Goal: Task Accomplishment & Management: Complete application form

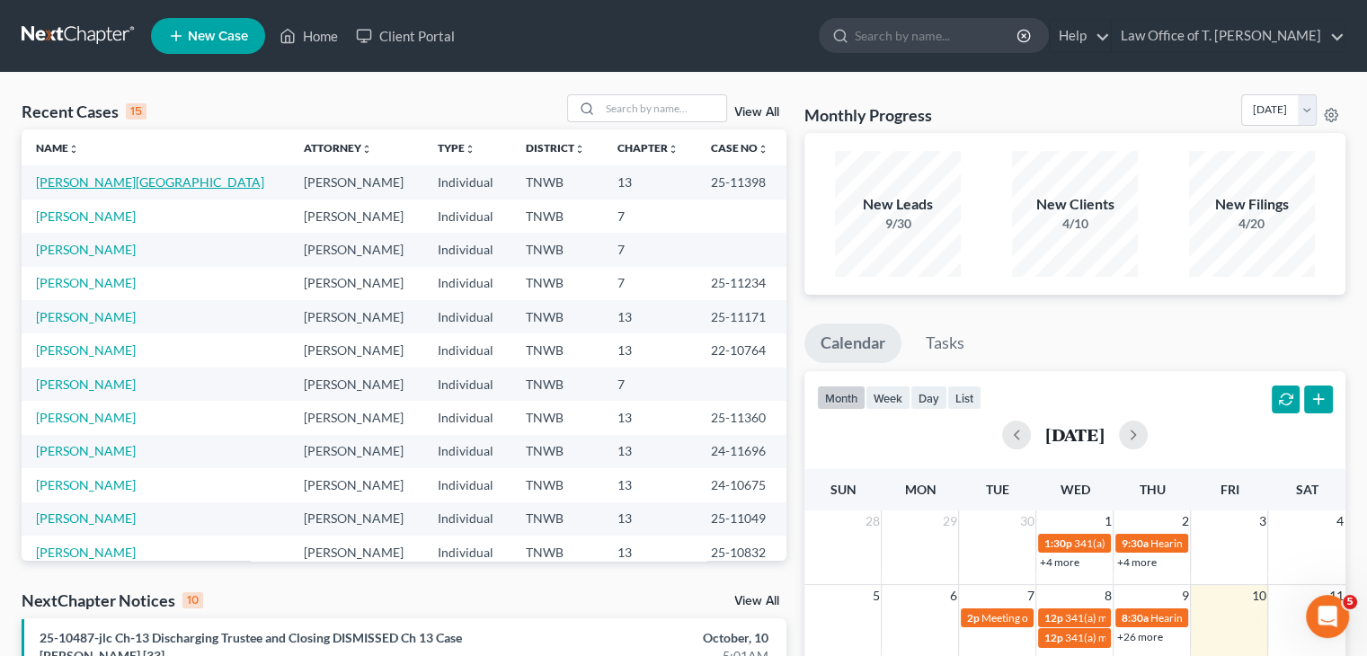
click at [72, 187] on link "[PERSON_NAME][GEOGRAPHIC_DATA]" at bounding box center [150, 181] width 228 height 15
select select "6"
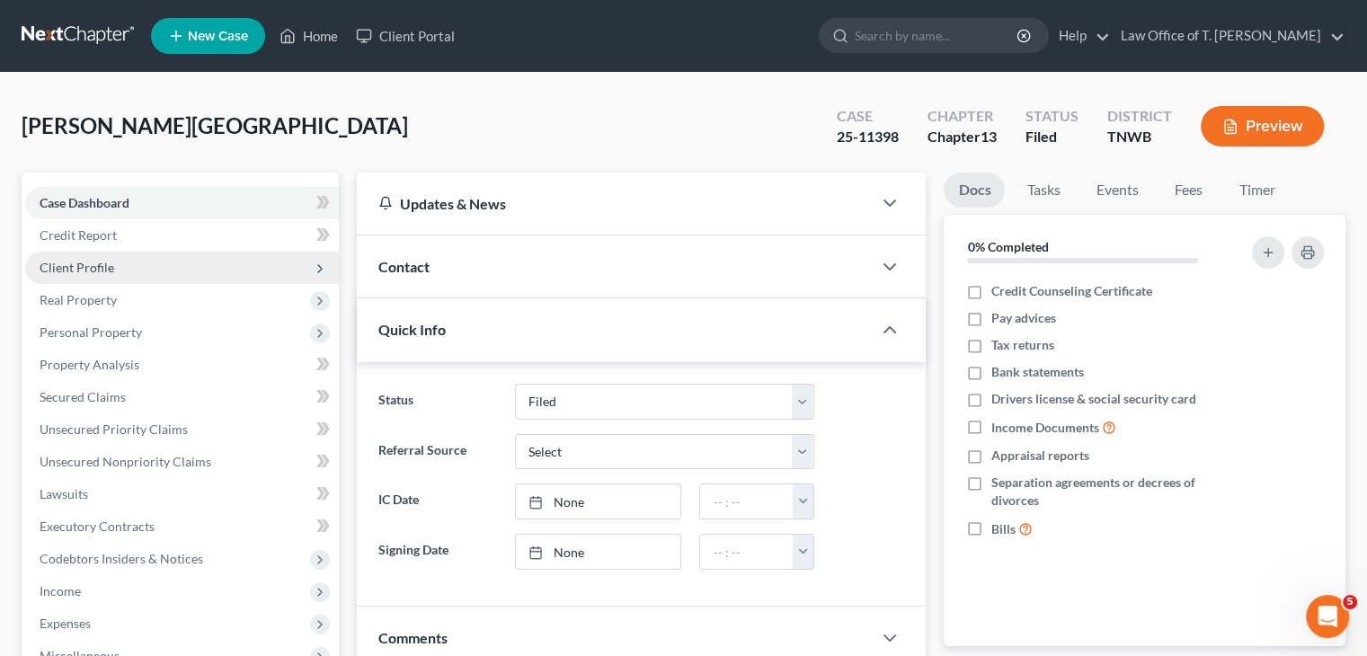
click at [84, 260] on span "Client Profile" at bounding box center [77, 267] width 75 height 15
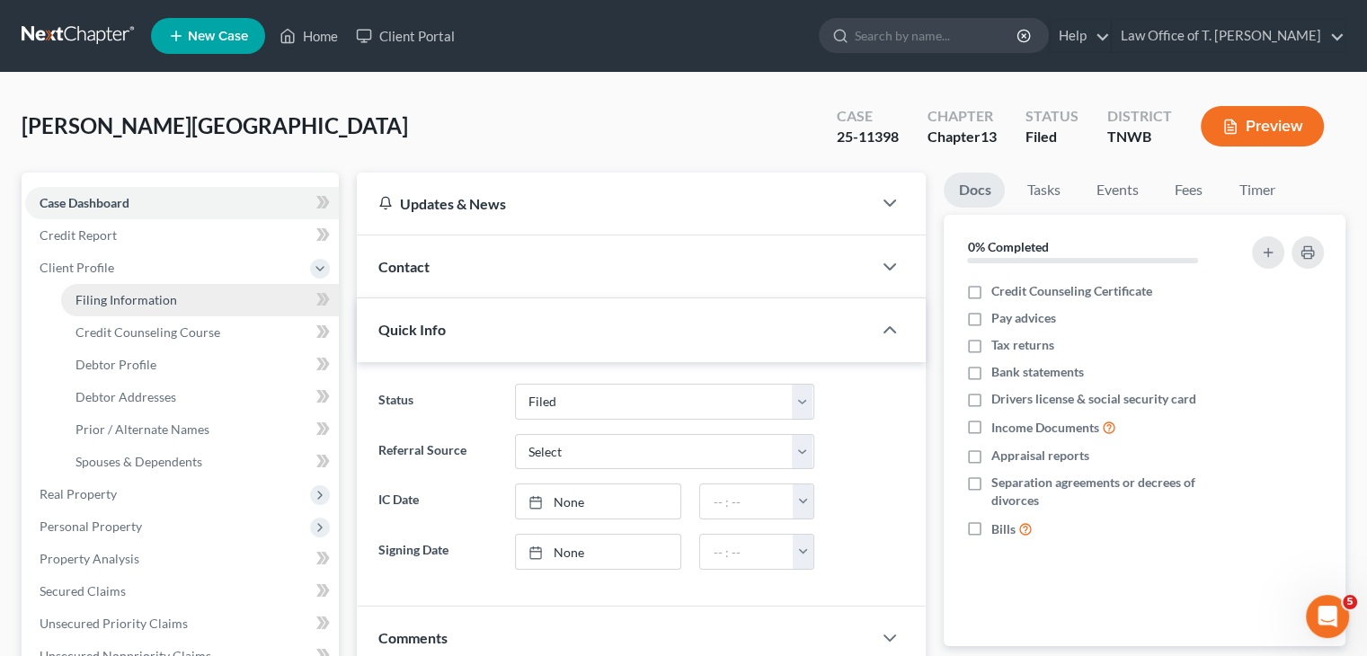
click at [138, 299] on span "Filing Information" at bounding box center [126, 299] width 102 height 15
select select "1"
select select "0"
select select "3"
select select "76"
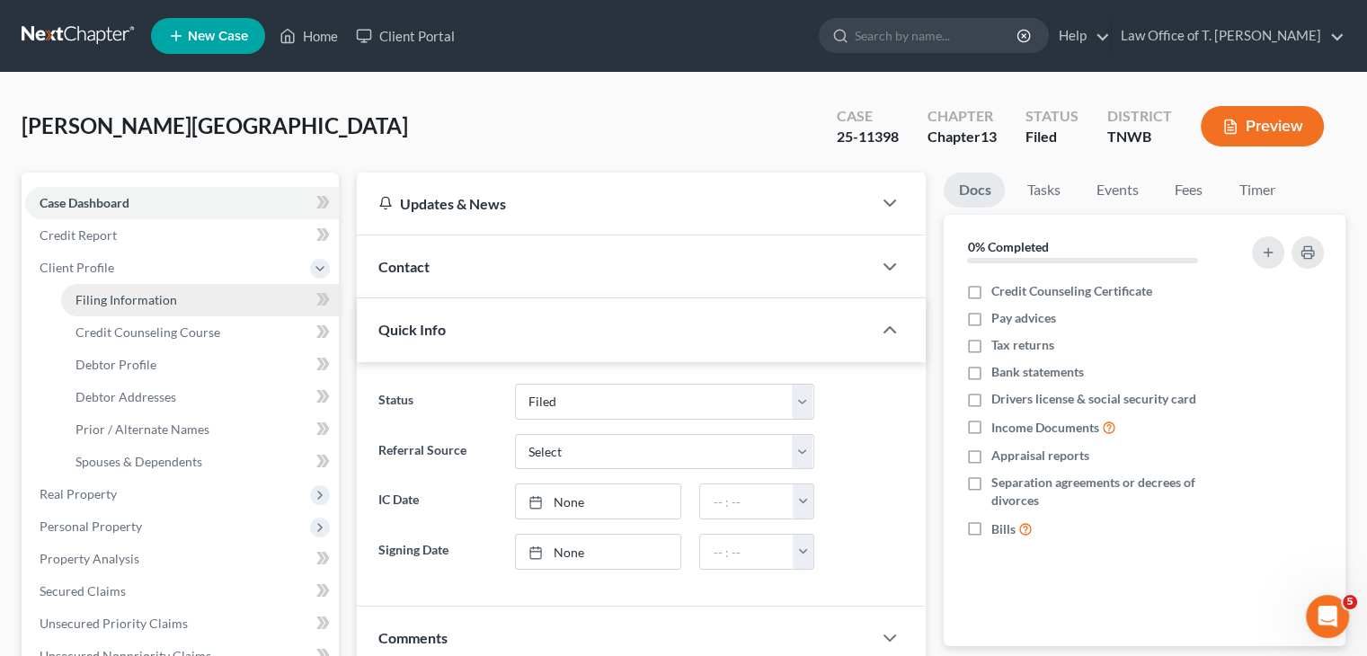
select select "0"
select select "44"
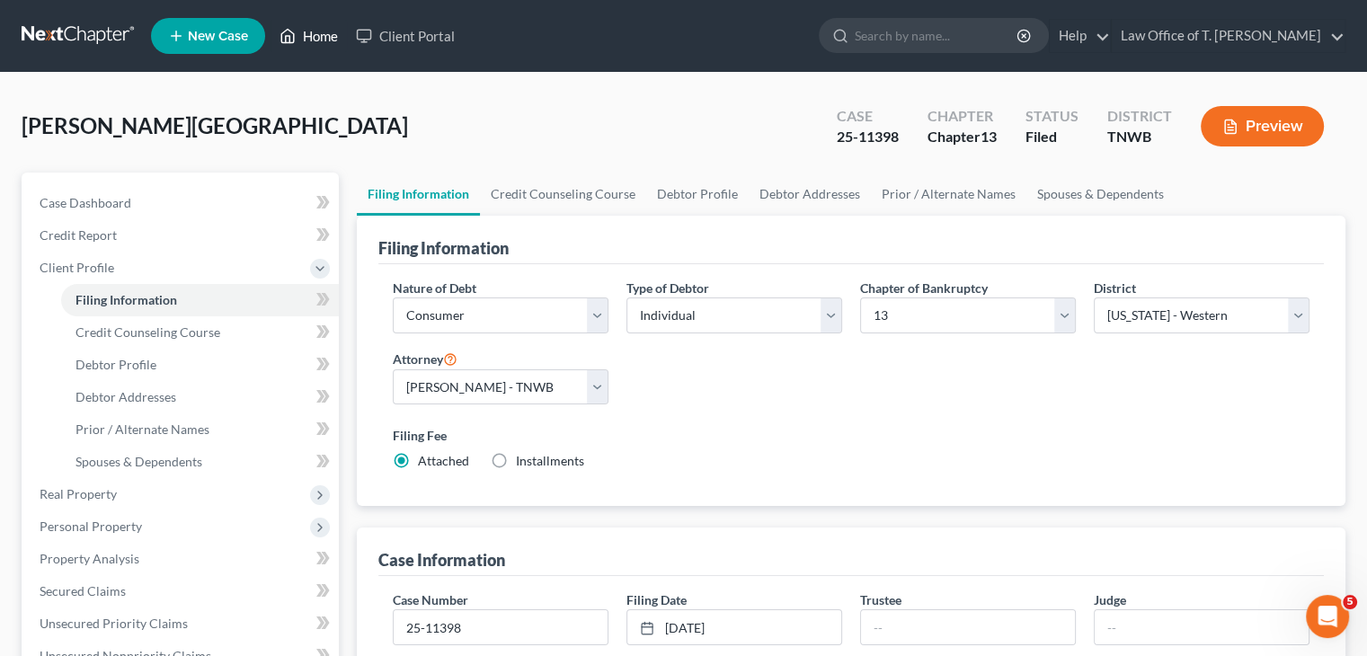
click at [302, 37] on link "Home" at bounding box center [309, 36] width 76 height 32
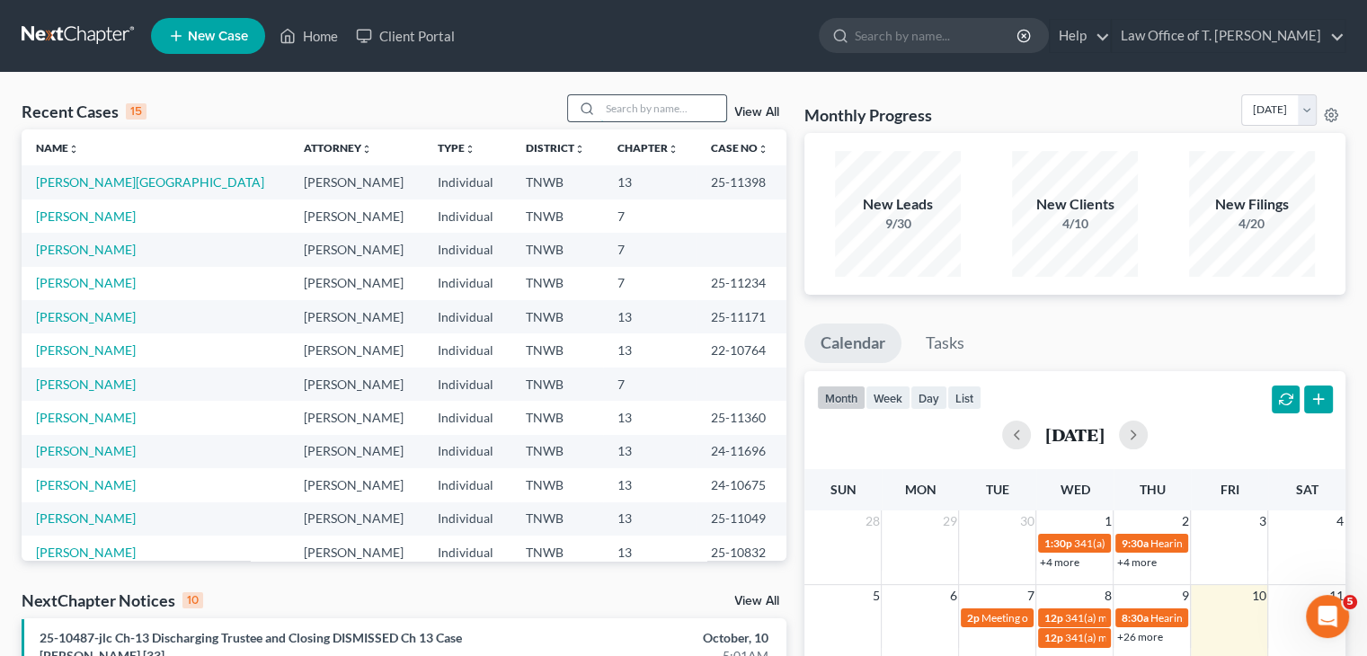
click at [635, 116] on input "search" at bounding box center [663, 108] width 126 height 26
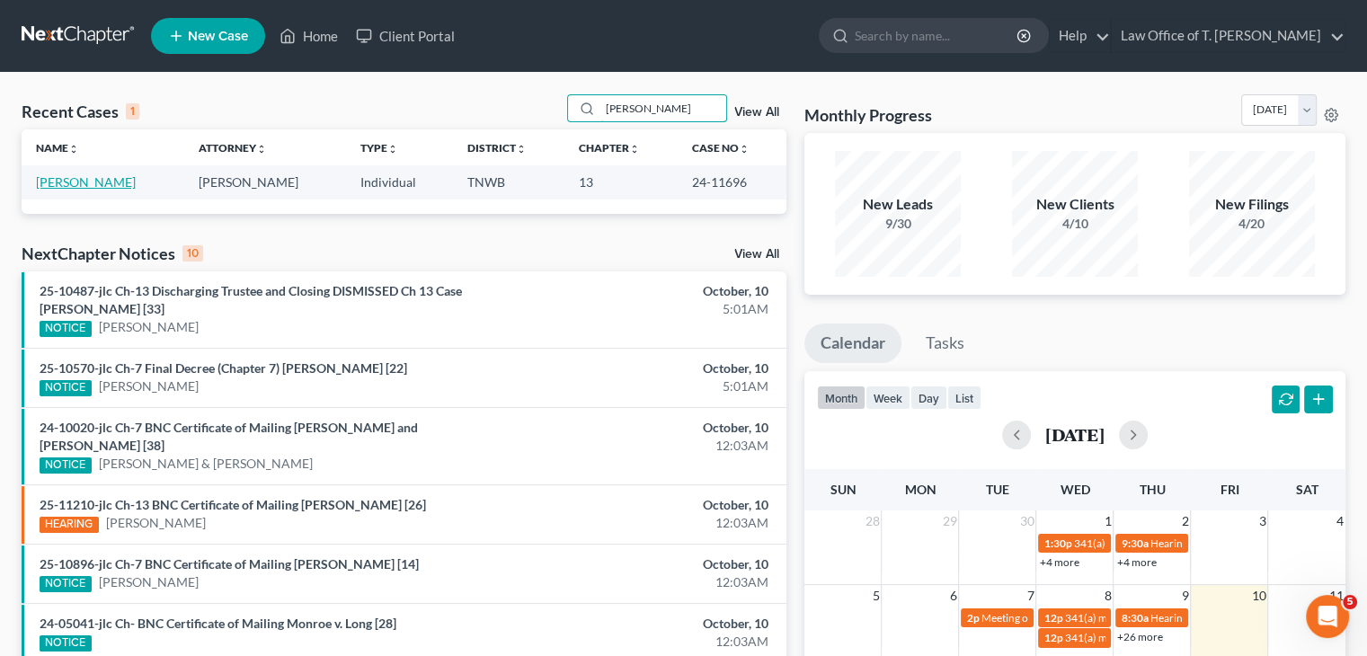
type input "[PERSON_NAME]"
click at [106, 183] on link "[PERSON_NAME]" at bounding box center [86, 181] width 100 height 15
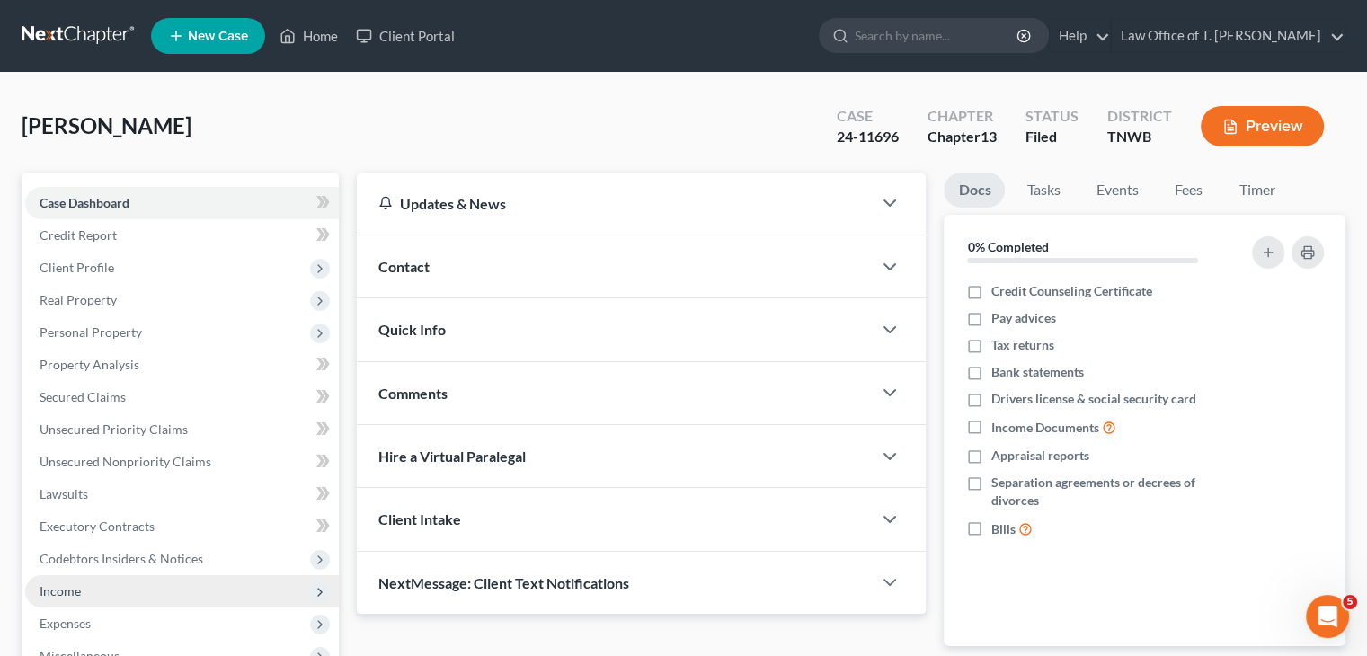
click at [58, 594] on span "Income" at bounding box center [60, 590] width 41 height 15
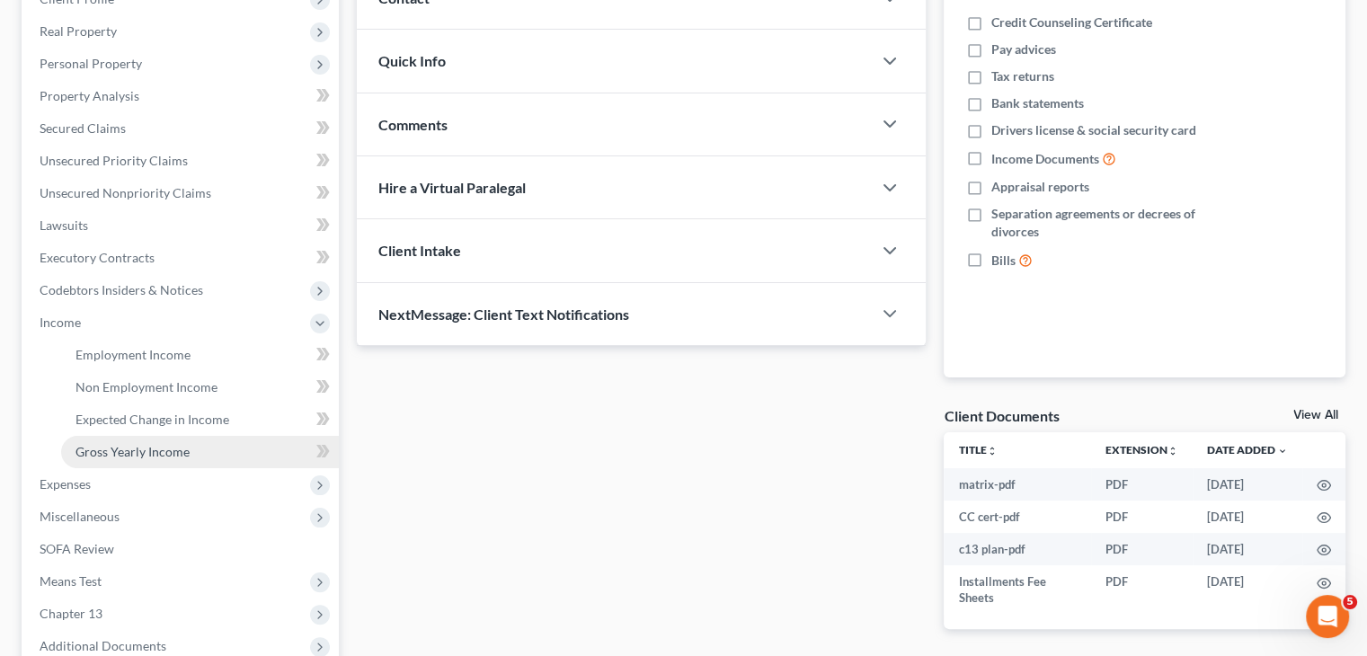
scroll to position [270, 0]
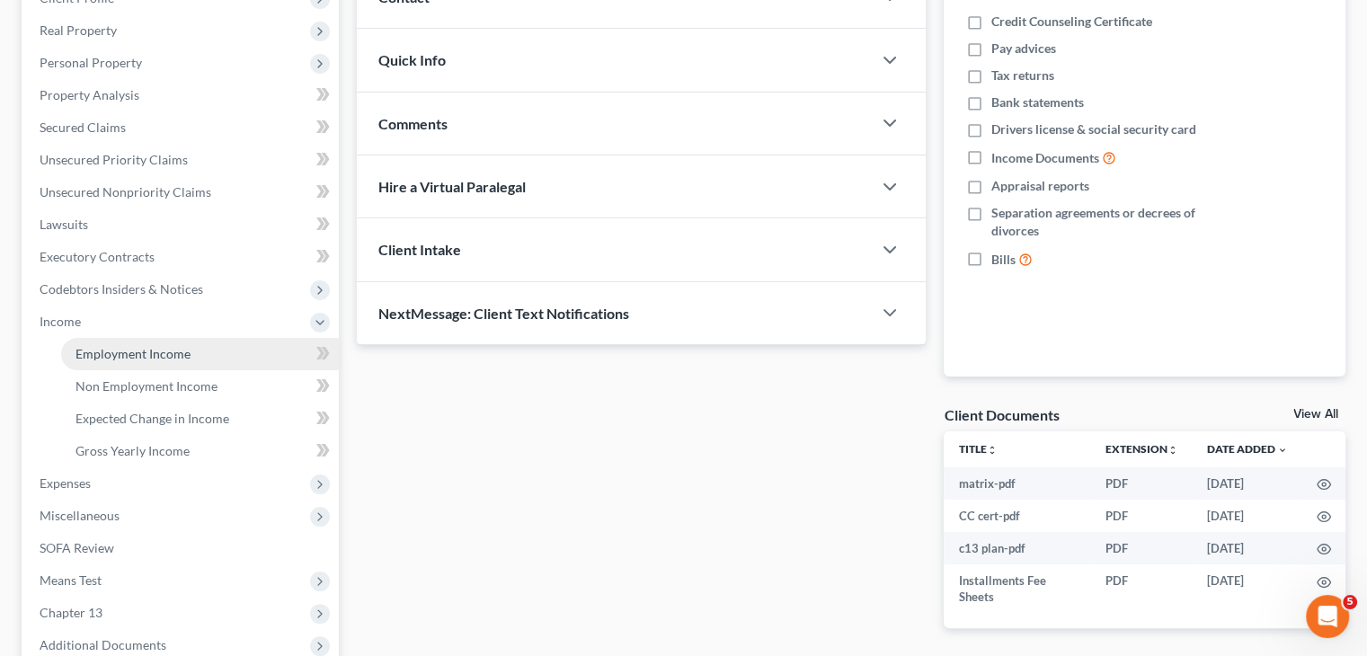
click at [181, 353] on span "Employment Income" at bounding box center [132, 353] width 115 height 15
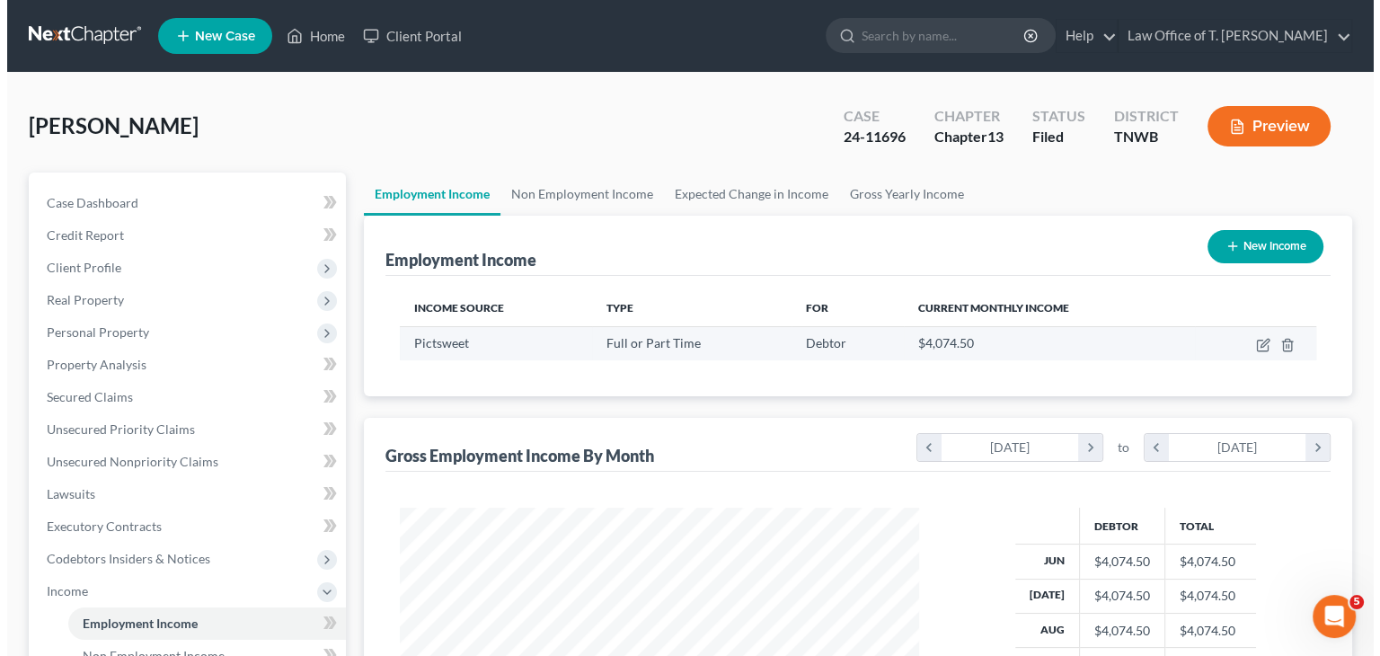
scroll to position [320, 555]
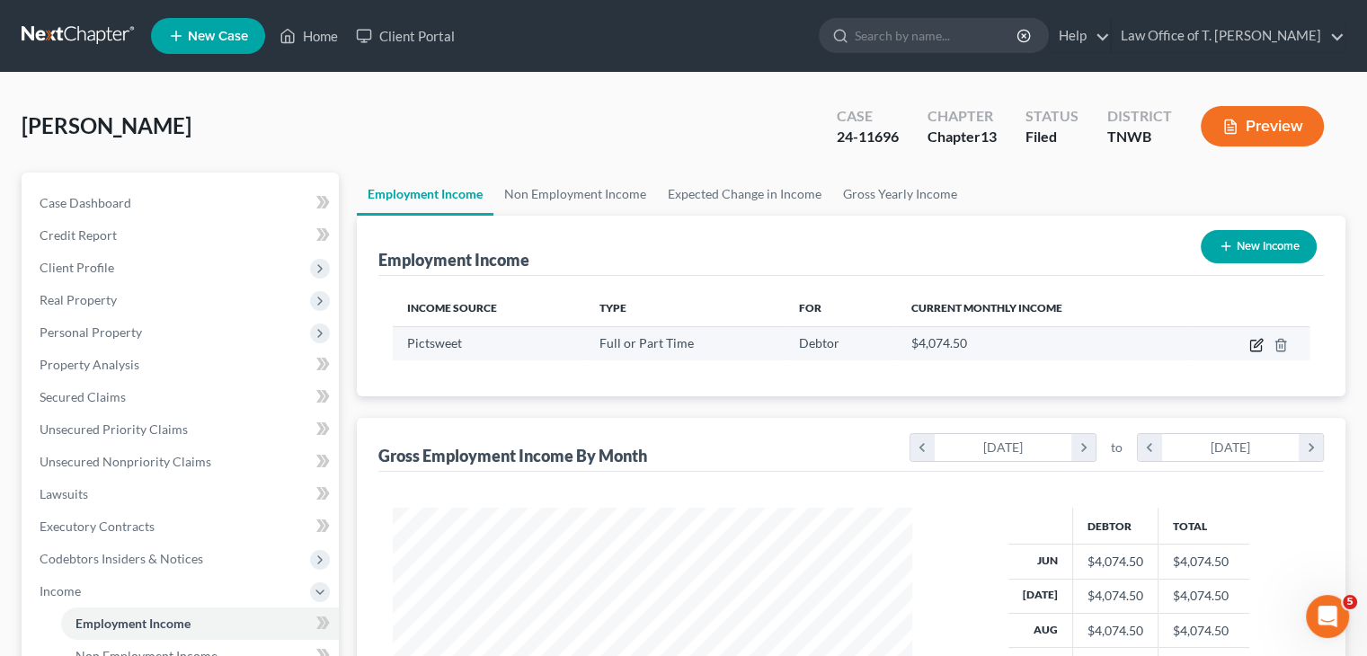
click at [1254, 346] on icon "button" at bounding box center [1258, 343] width 8 height 8
select select "0"
select select "44"
select select "3"
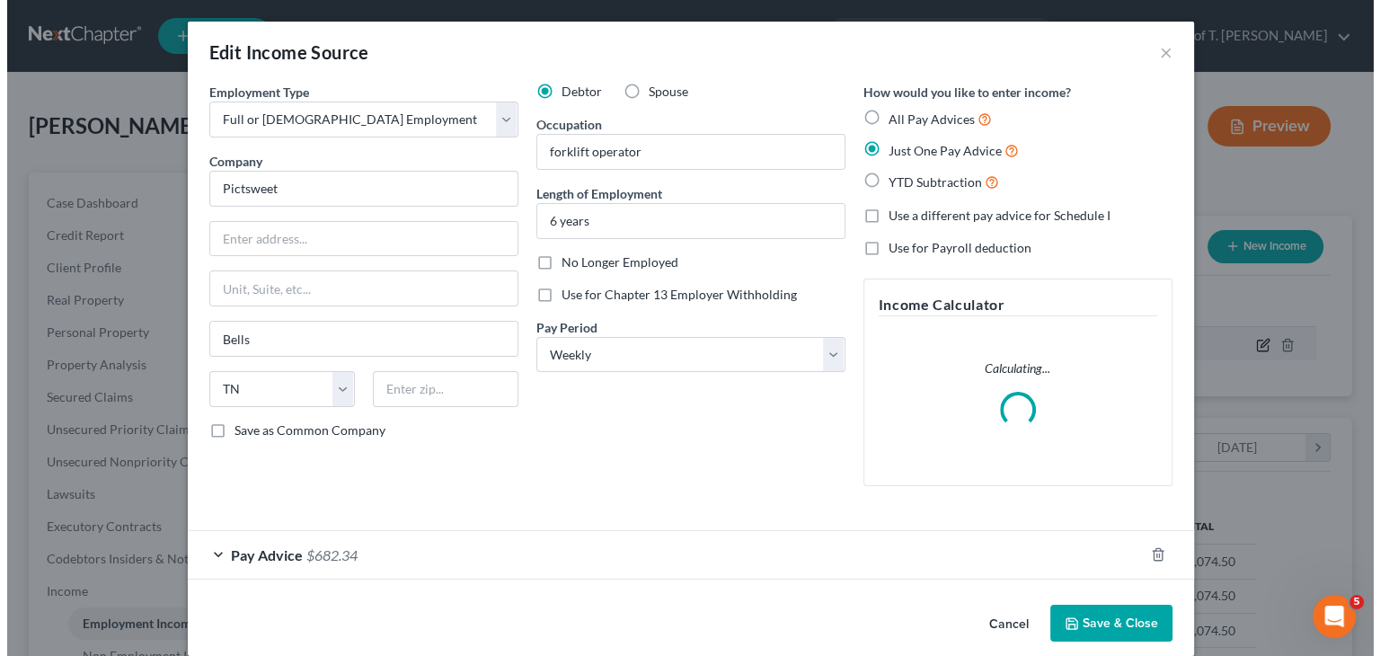
scroll to position [320, 561]
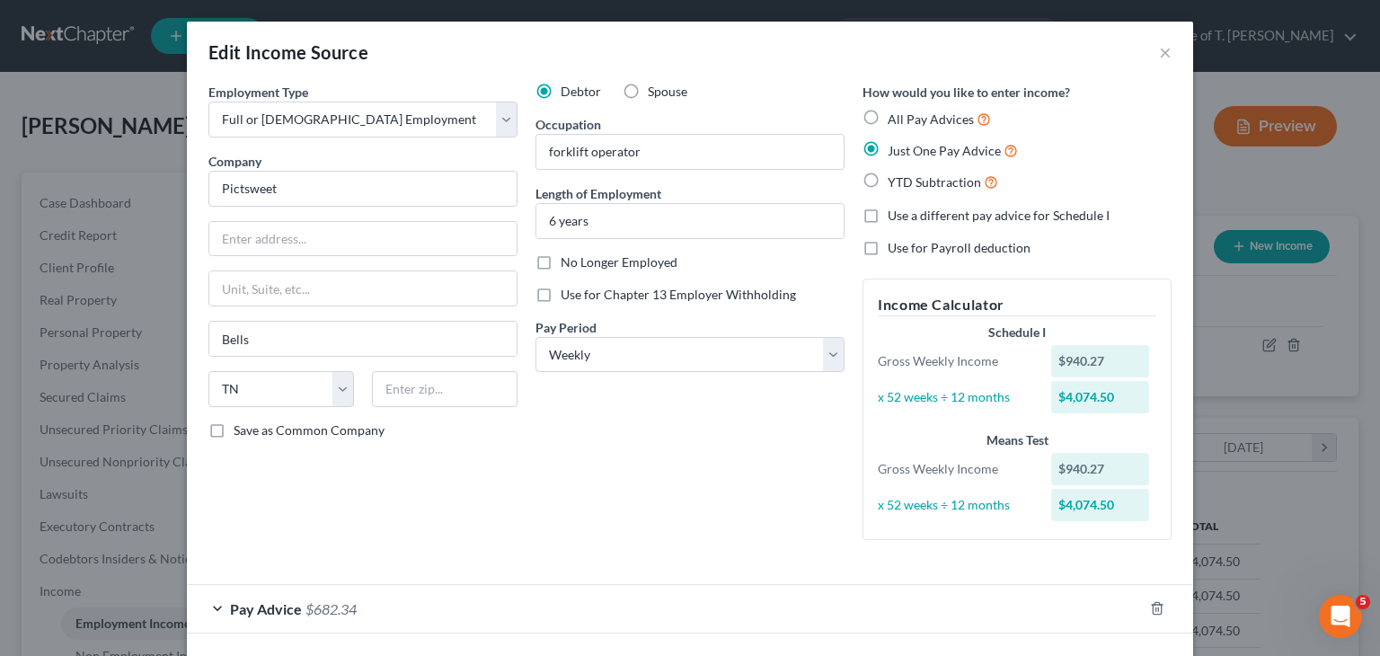
click at [888, 175] on label "YTD Subtraction" at bounding box center [943, 182] width 111 height 21
click at [895, 175] on input "YTD Subtraction" at bounding box center [901, 178] width 12 height 12
radio input "true"
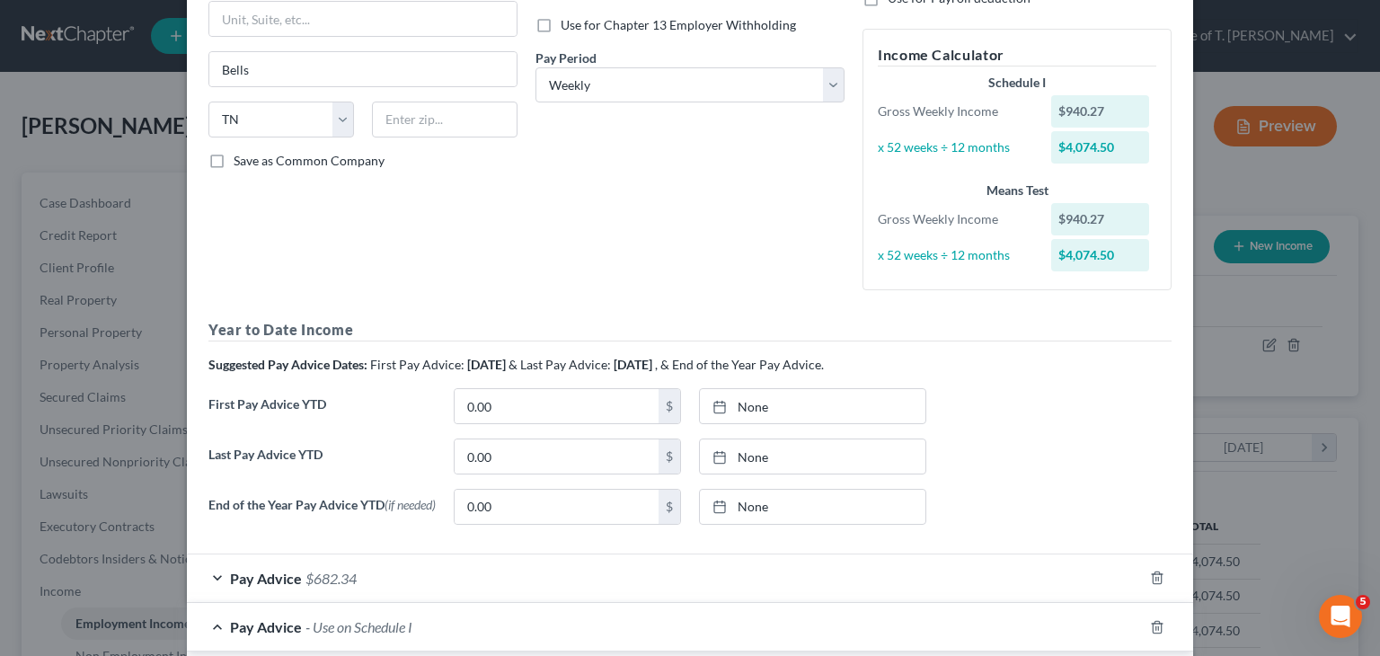
scroll to position [90, 0]
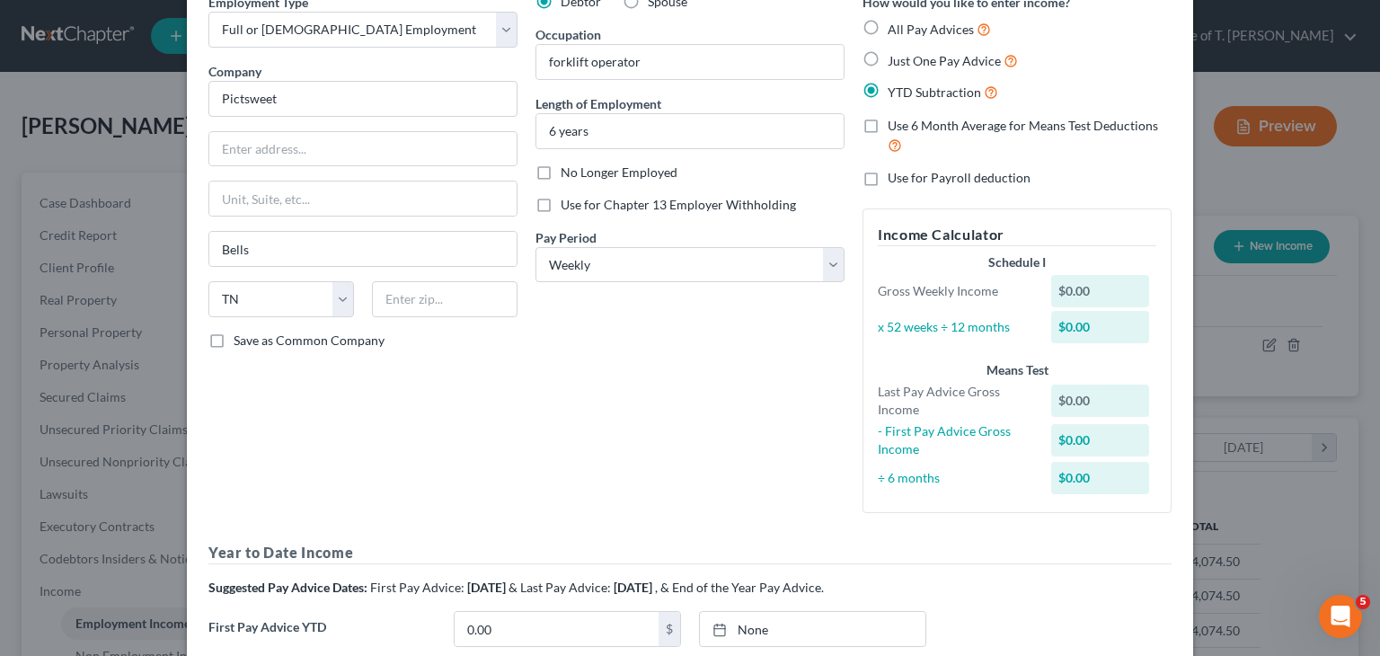
click at [888, 25] on label "All Pay Advices" at bounding box center [939, 29] width 103 height 21
click at [895, 25] on input "All Pay Advices" at bounding box center [901, 25] width 12 height 12
radio input "true"
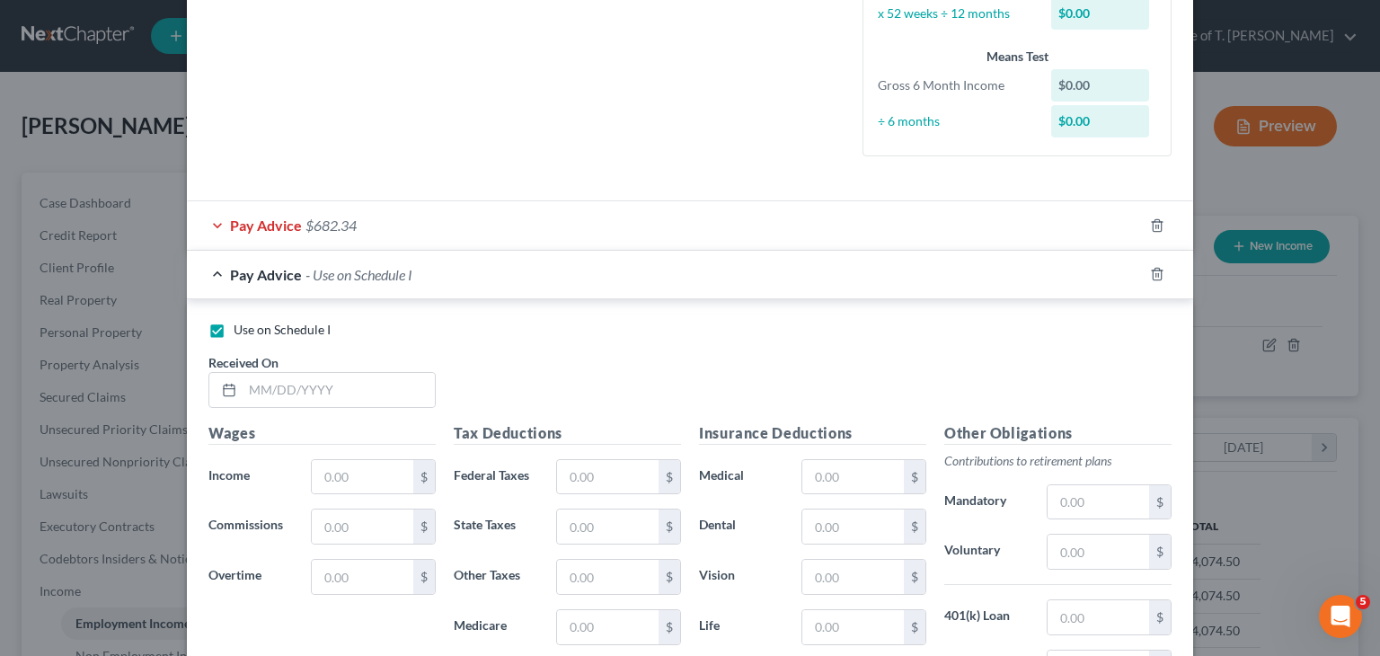
scroll to position [449, 0]
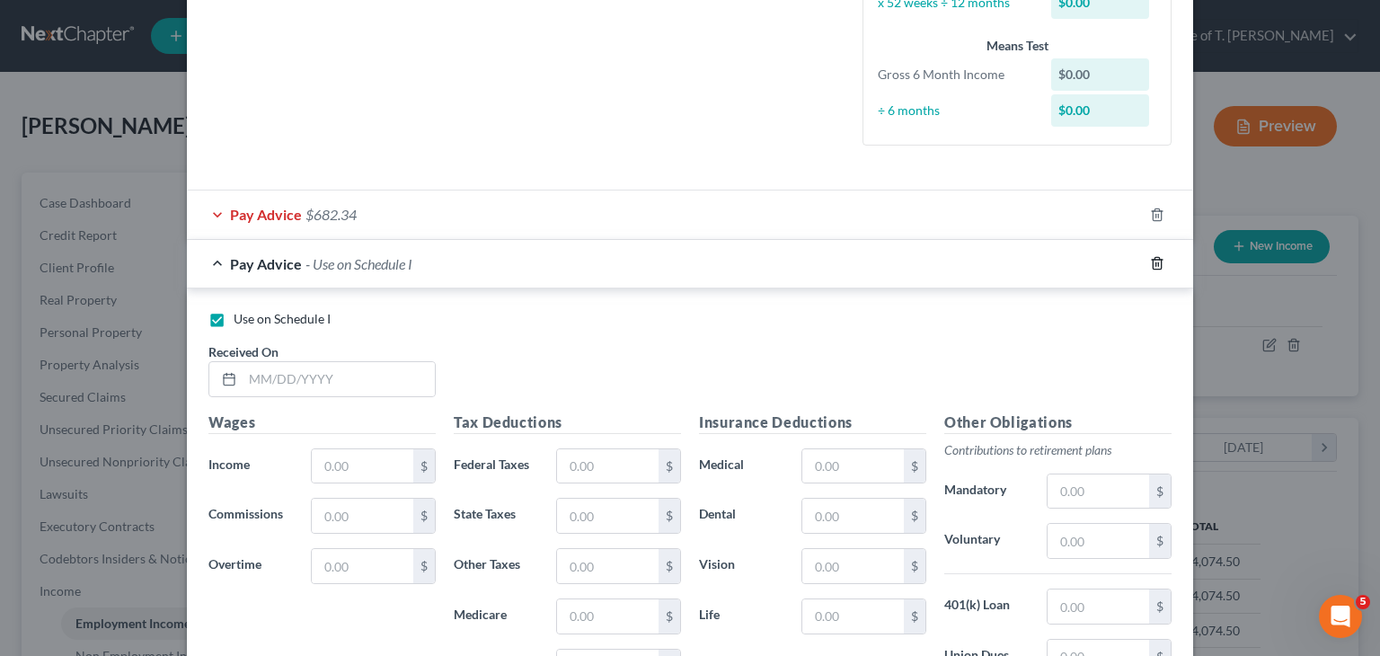
click at [1150, 264] on icon "button" at bounding box center [1157, 263] width 14 height 14
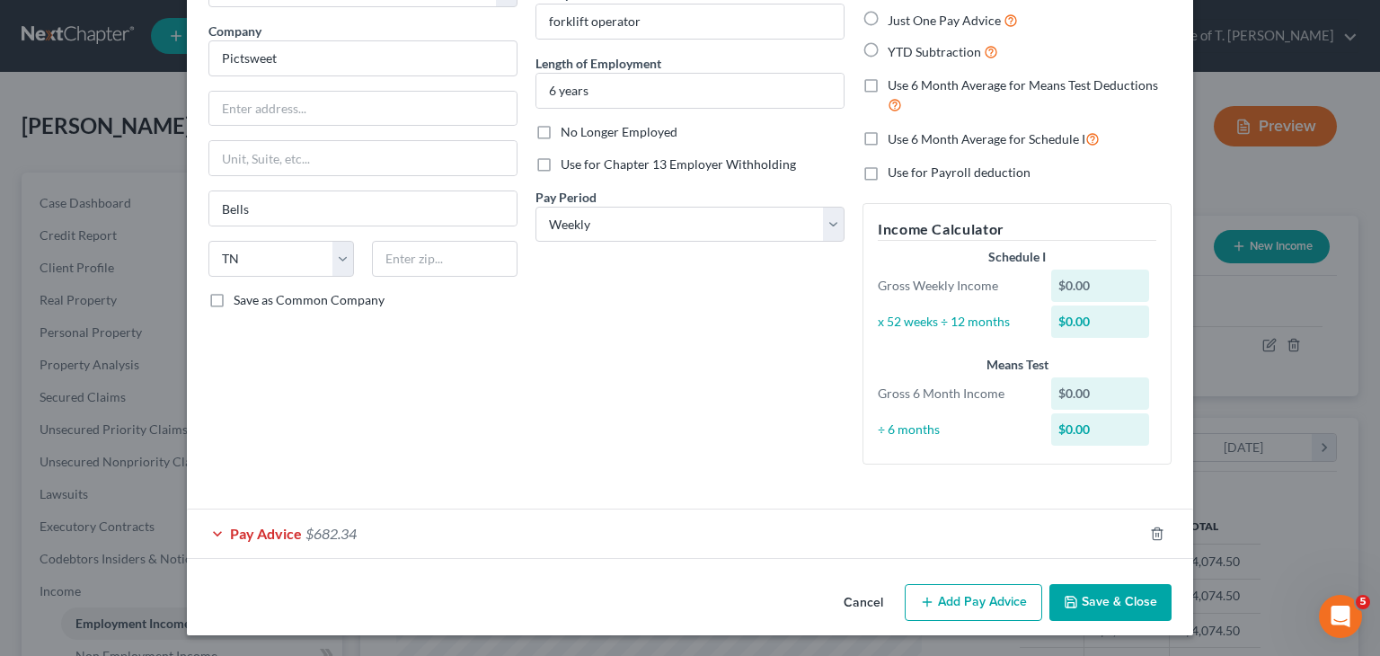
click at [211, 532] on div "Pay Advice $682.34" at bounding box center [665, 534] width 956 height 48
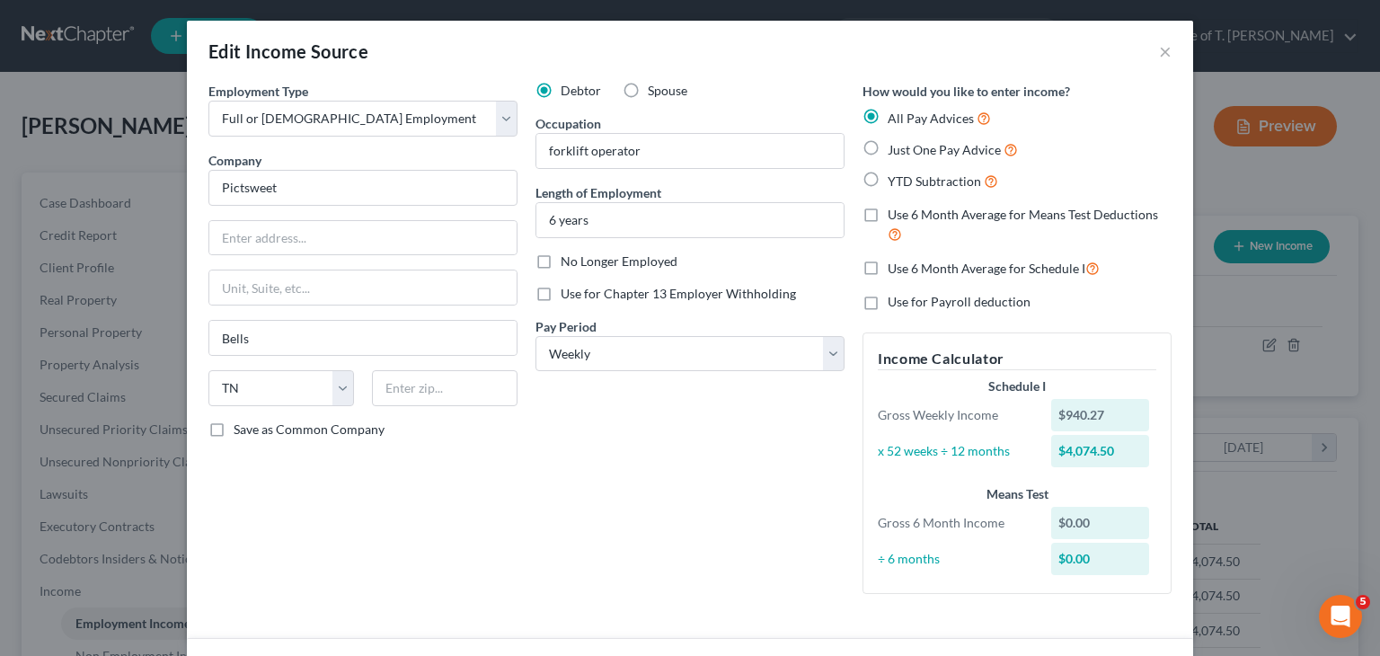
scroll to position [0, 0]
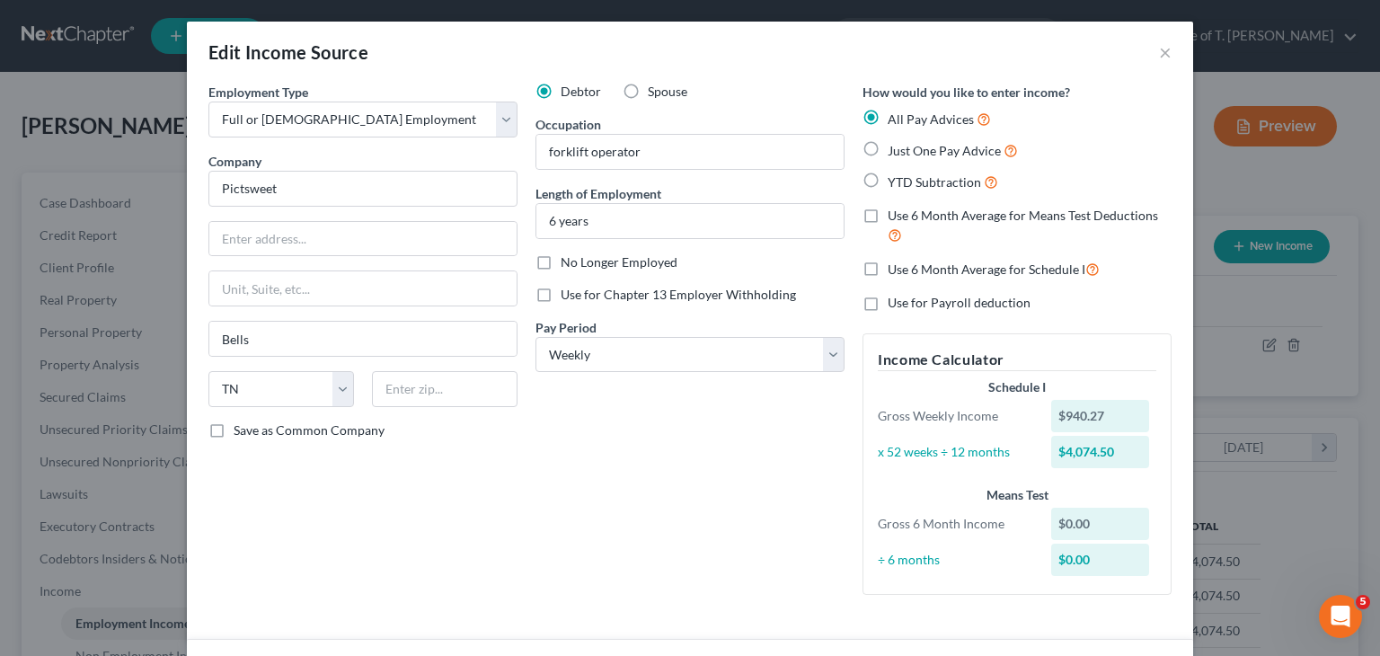
click at [888, 179] on label "YTD Subtraction" at bounding box center [943, 182] width 111 height 21
click at [895, 179] on input "YTD Subtraction" at bounding box center [901, 178] width 12 height 12
radio input "true"
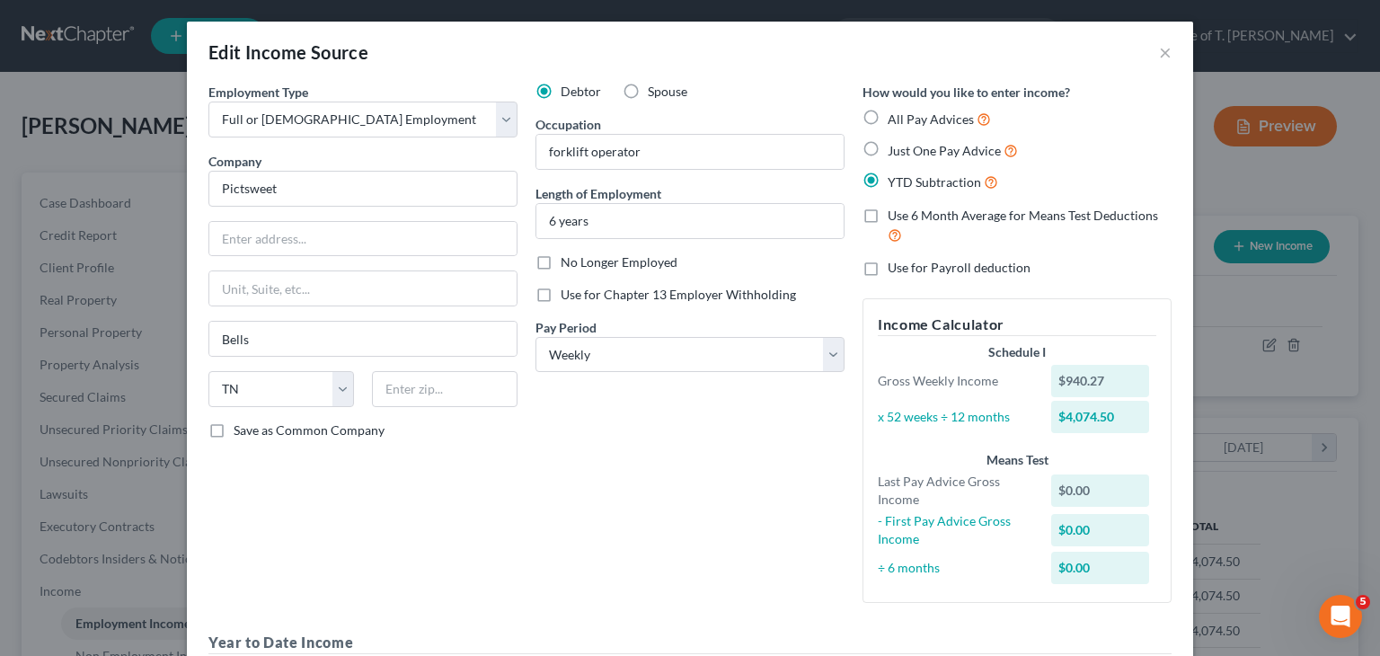
click at [888, 146] on label "Just One Pay Advice" at bounding box center [953, 150] width 130 height 21
click at [895, 146] on input "Just One Pay Advice" at bounding box center [901, 146] width 12 height 12
radio input "true"
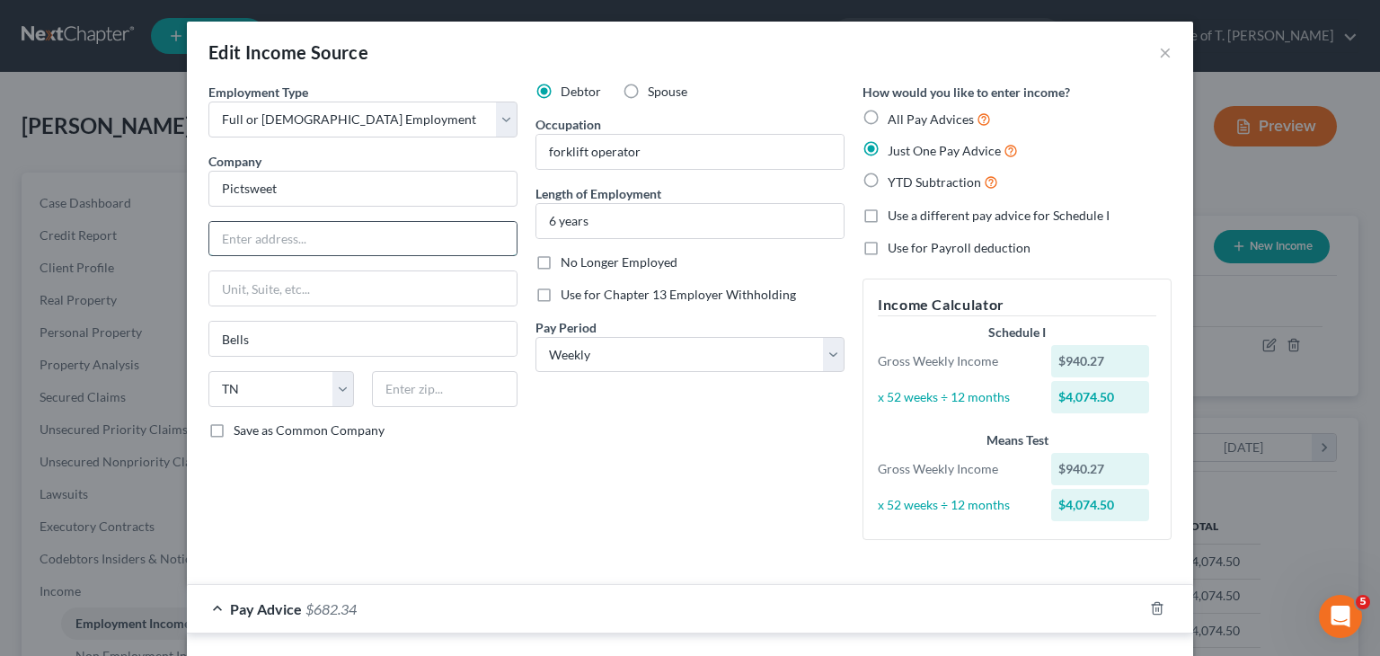
click at [309, 235] on input "text" at bounding box center [362, 239] width 307 height 34
type input "[STREET_ADDRESS]"
click at [888, 116] on label "All Pay Advices" at bounding box center [939, 119] width 103 height 21
click at [895, 116] on input "All Pay Advices" at bounding box center [901, 115] width 12 height 12
radio input "true"
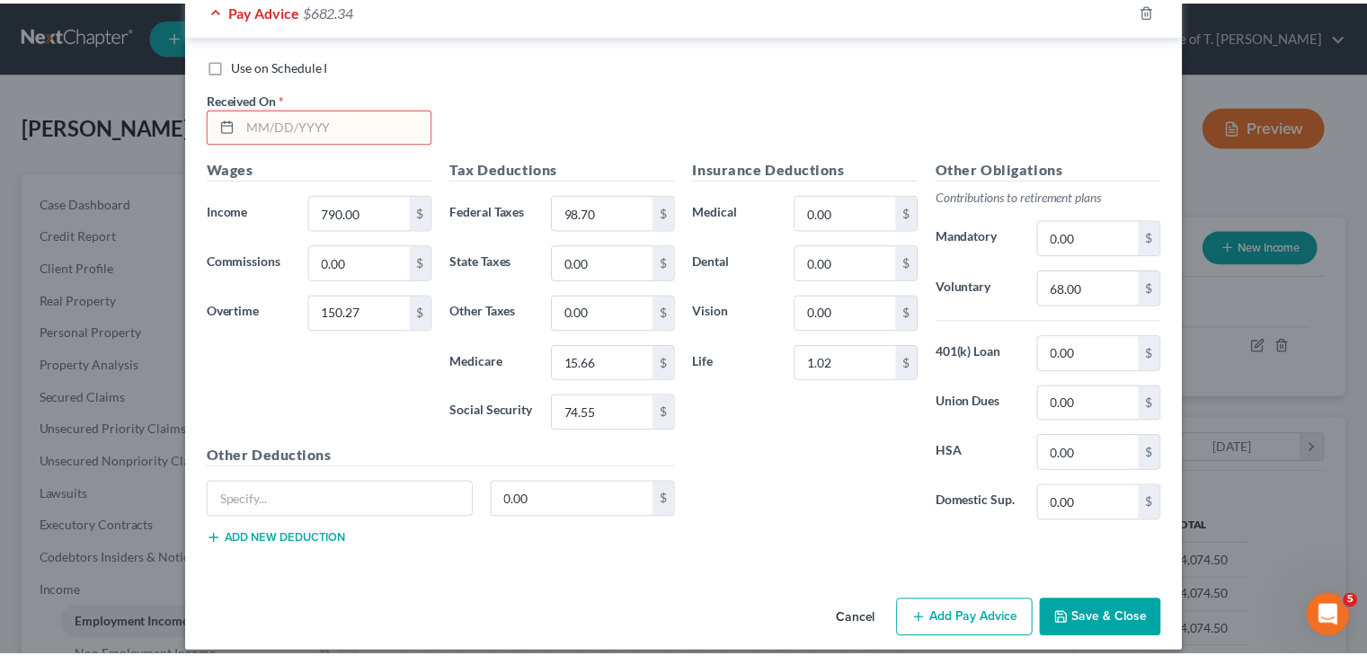
scroll to position [669, 0]
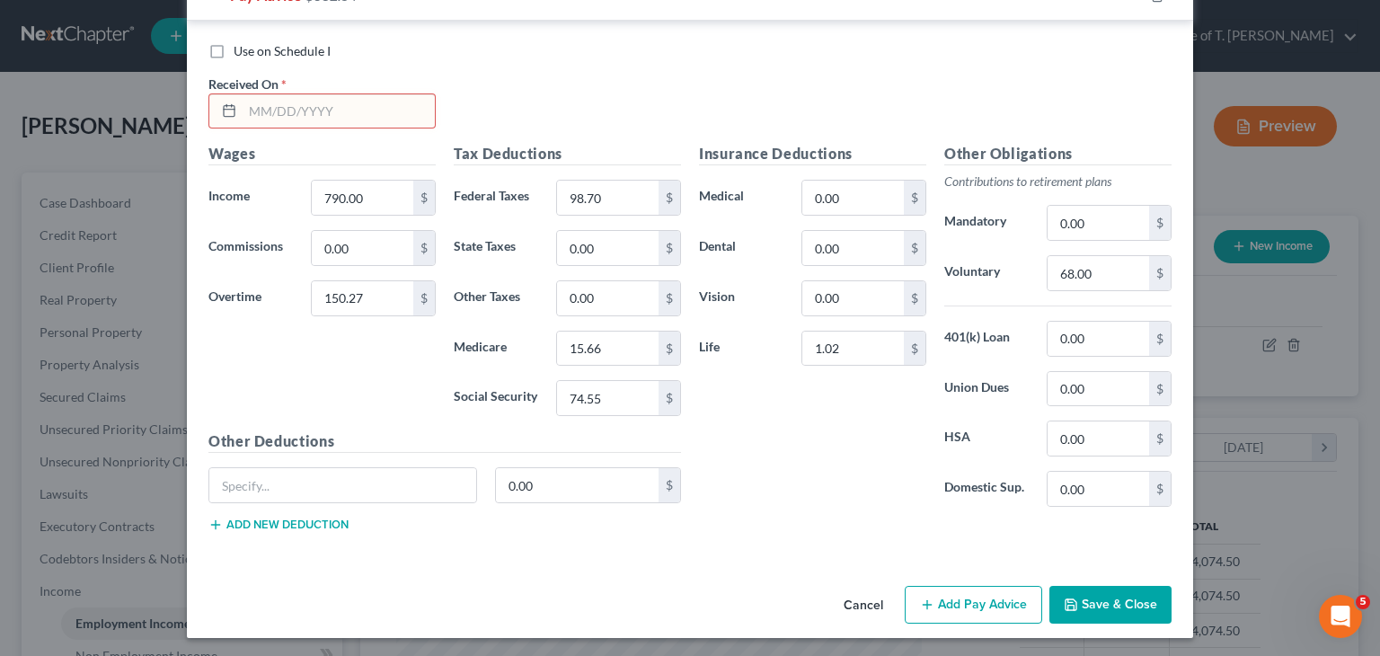
click at [870, 605] on button "Cancel" at bounding box center [864, 606] width 68 height 36
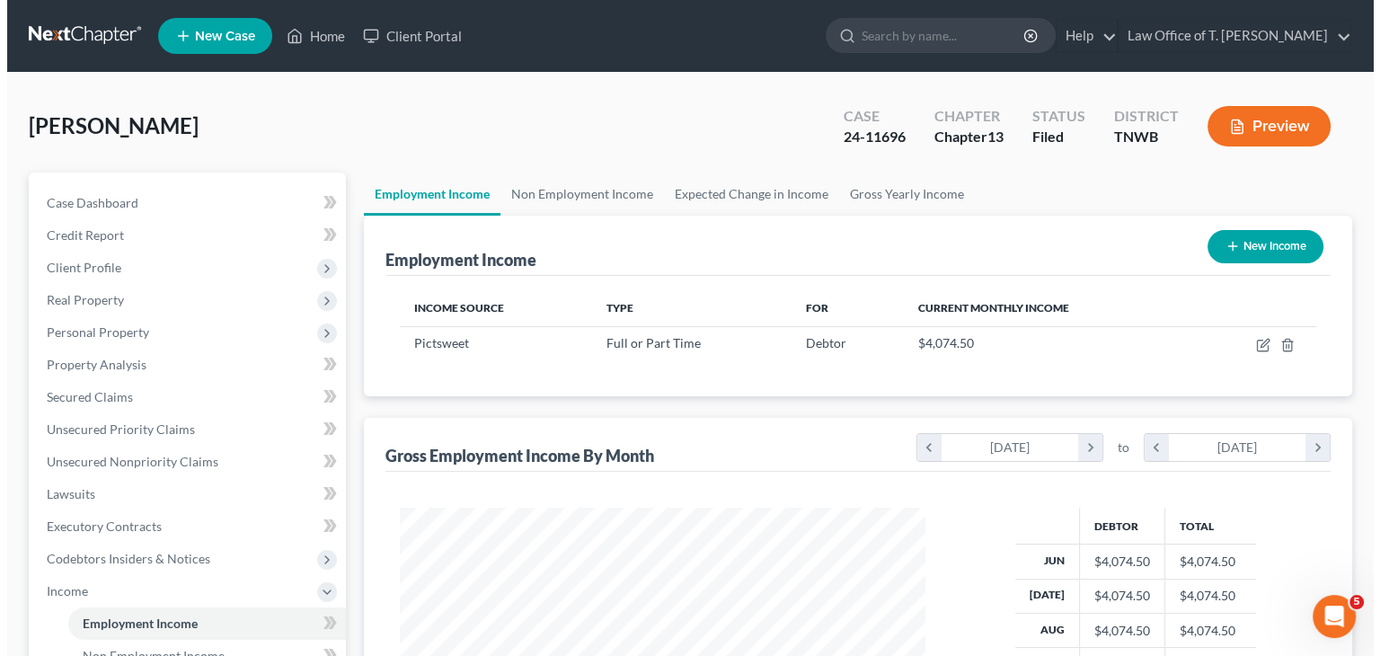
scroll to position [898399, 898163]
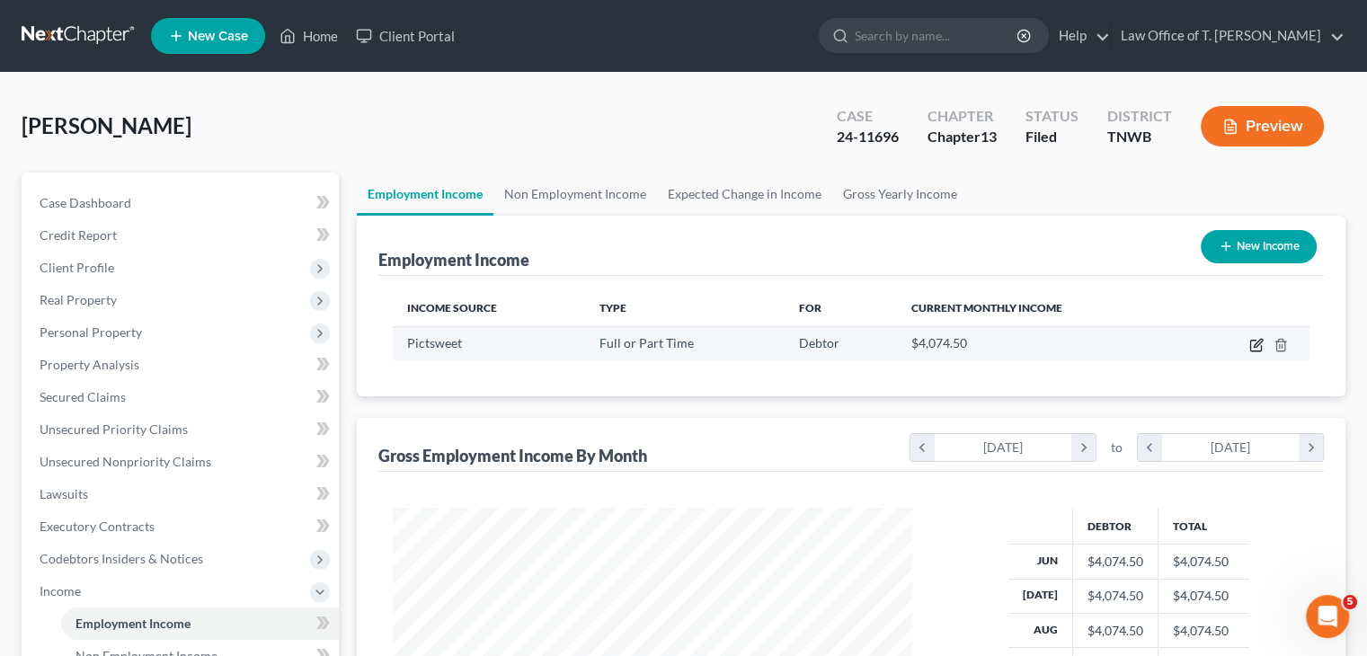
click at [1255, 347] on icon "button" at bounding box center [1256, 345] width 14 height 14
select select "0"
select select "44"
select select "3"
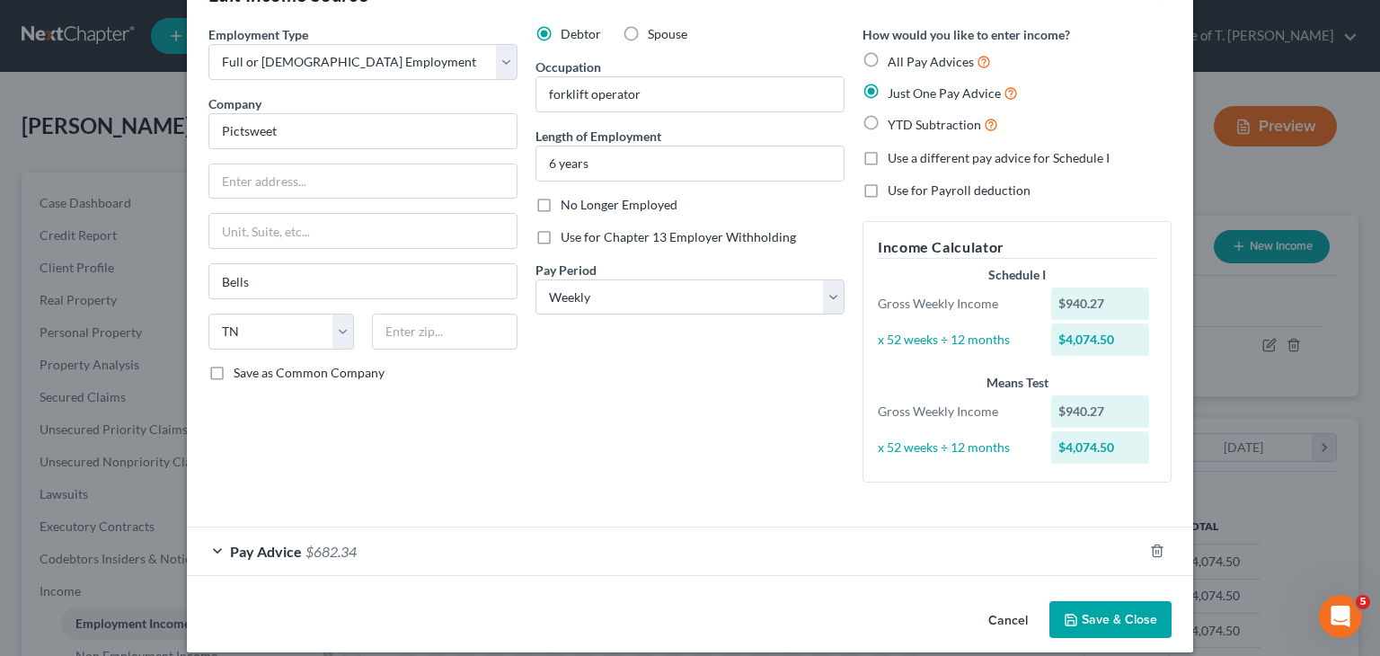
scroll to position [75, 0]
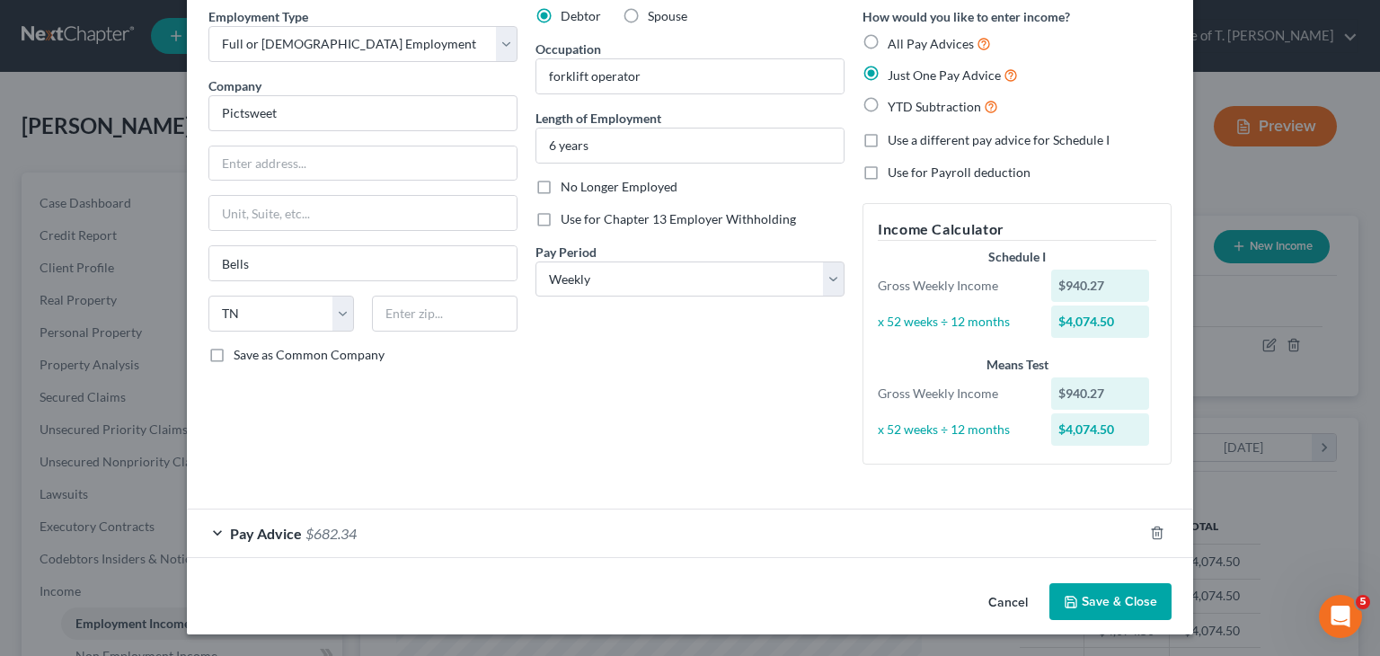
click at [209, 533] on div "Pay Advice $682.34" at bounding box center [665, 534] width 956 height 48
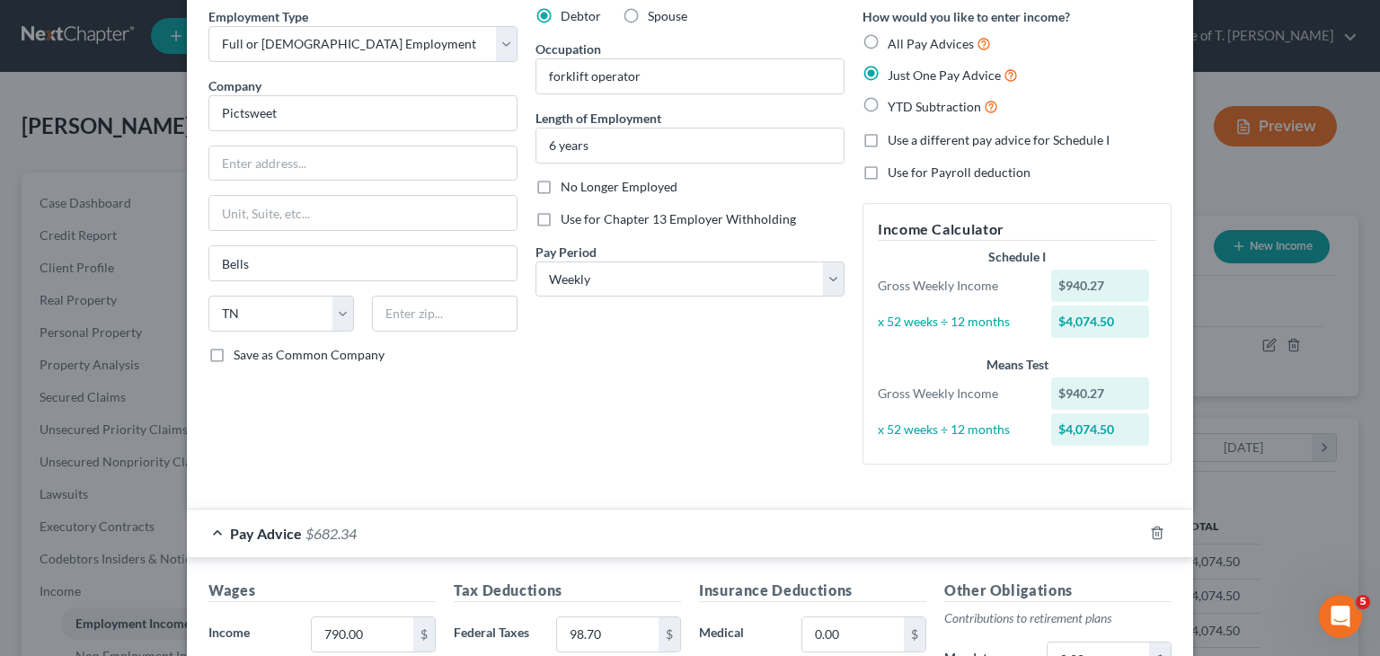
click at [888, 103] on label "YTD Subtraction" at bounding box center [943, 106] width 111 height 21
click at [895, 103] on input "YTD Subtraction" at bounding box center [901, 102] width 12 height 12
radio input "true"
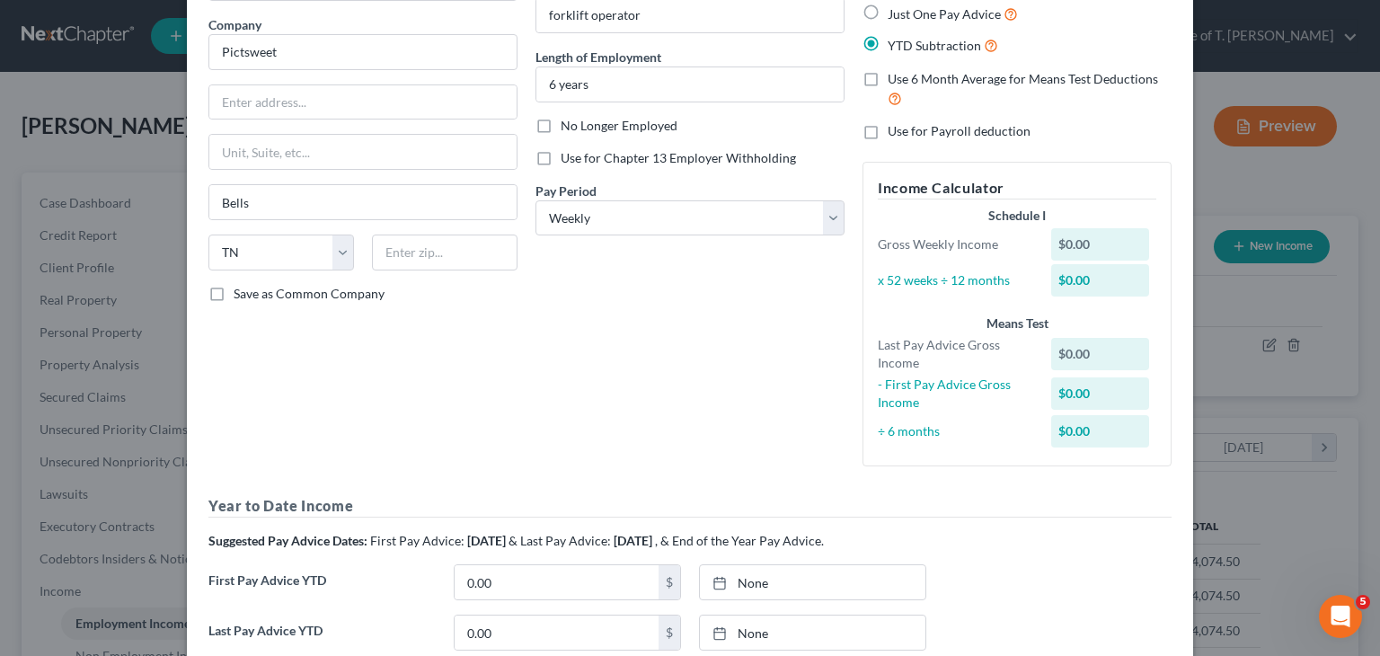
scroll to position [0, 0]
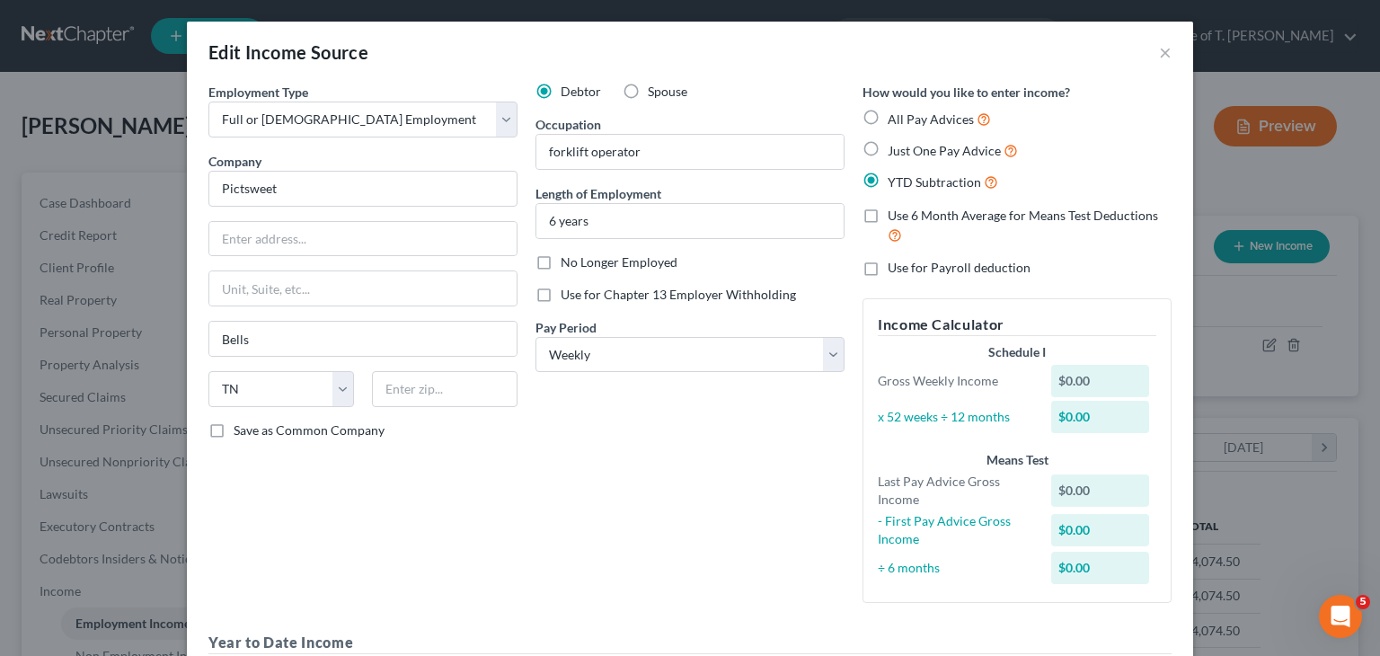
click at [888, 119] on label "All Pay Advices" at bounding box center [939, 119] width 103 height 21
click at [895, 119] on input "All Pay Advices" at bounding box center [901, 115] width 12 height 12
radio input "true"
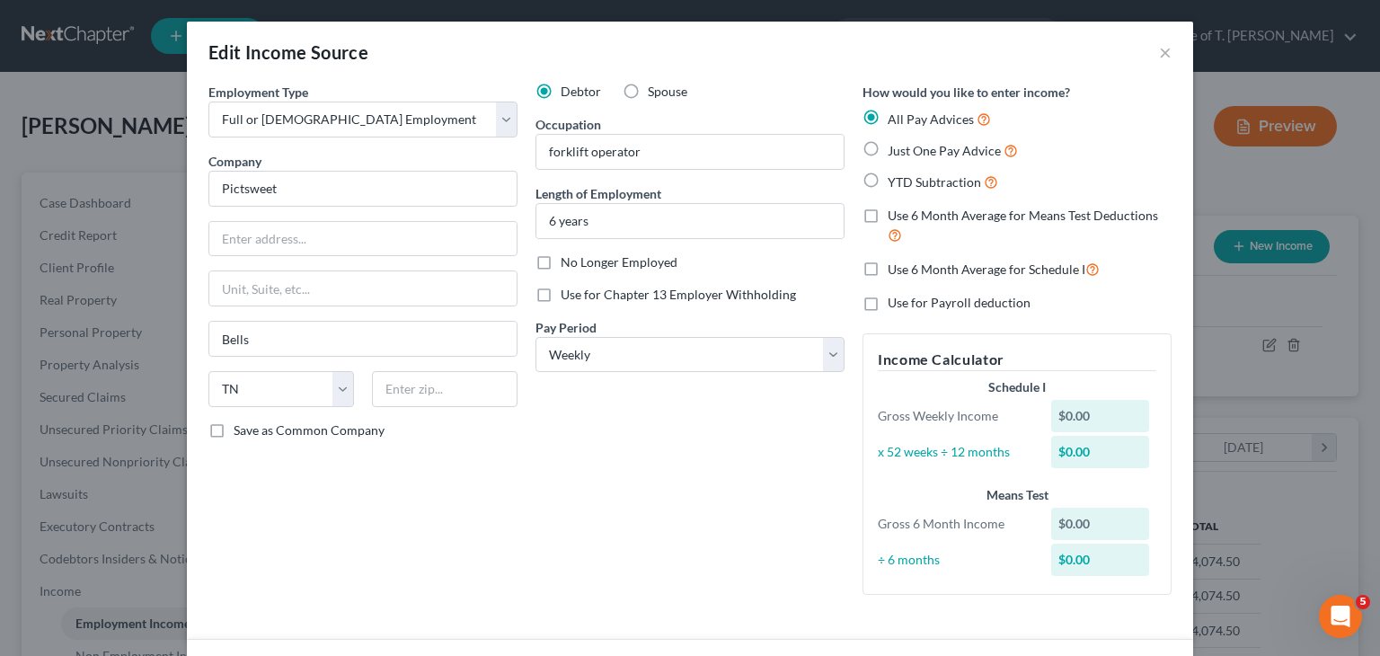
click at [888, 150] on label "Just One Pay Advice" at bounding box center [953, 150] width 130 height 21
click at [895, 150] on input "Just One Pay Advice" at bounding box center [901, 146] width 12 height 12
radio input "true"
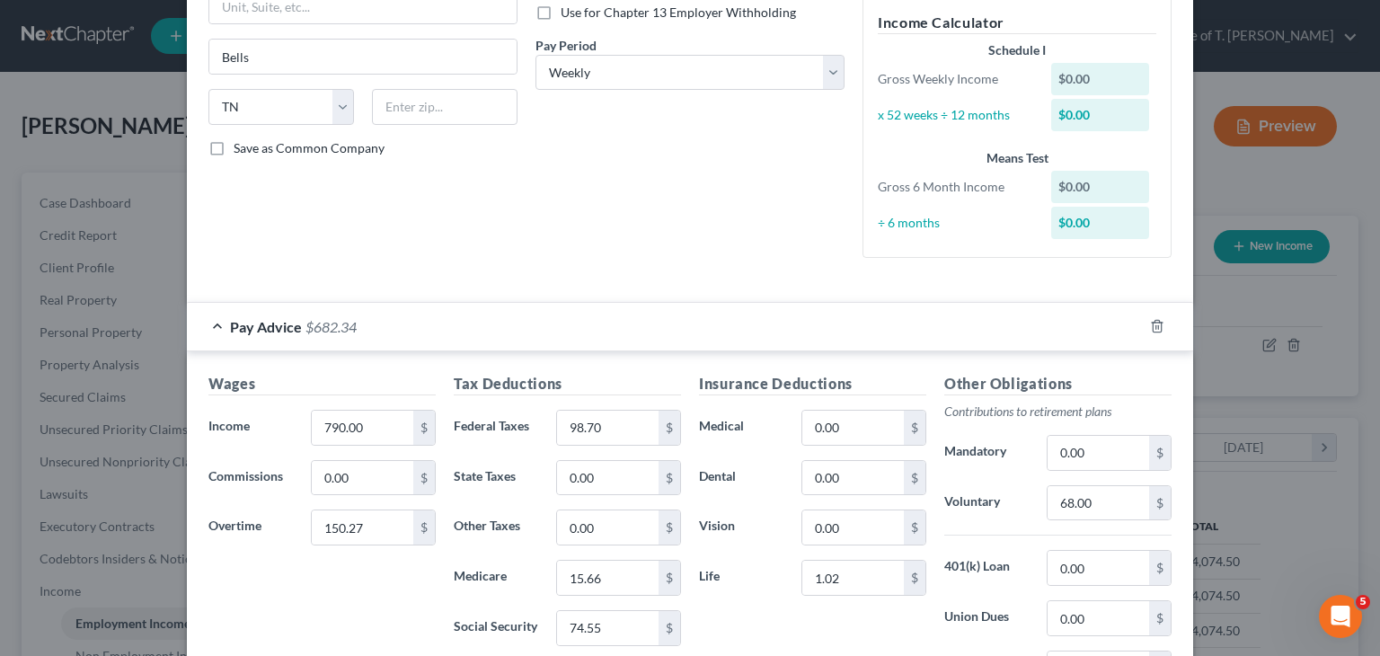
scroll to position [359, 0]
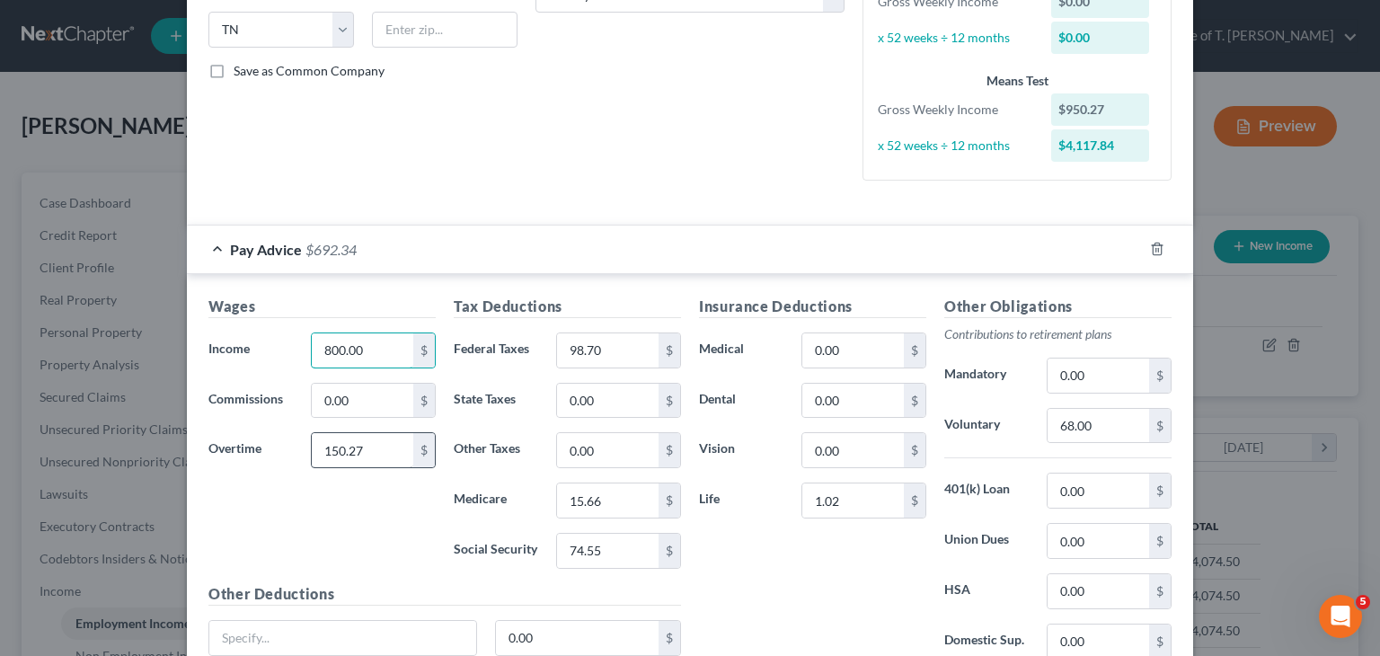
type input "800.00"
click at [370, 440] on input "150.27" at bounding box center [363, 450] width 102 height 34
type input "314.50"
click at [611, 355] on input "98.70" at bounding box center [608, 350] width 102 height 34
type input "90.60"
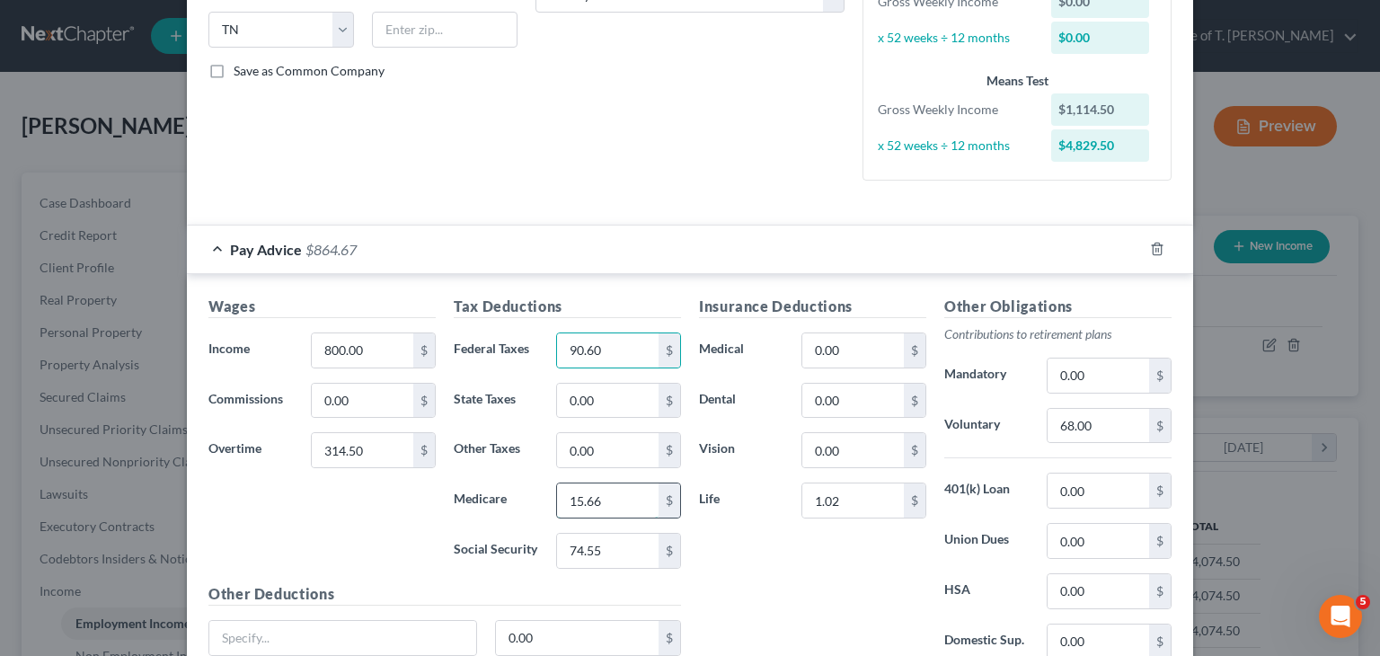
click at [611, 497] on input "15.66" at bounding box center [608, 501] width 102 height 34
type input "16.80"
click at [599, 555] on input "74.55" at bounding box center [608, 551] width 102 height 34
type input "71.84"
click at [840, 400] on input "0.00" at bounding box center [854, 401] width 102 height 34
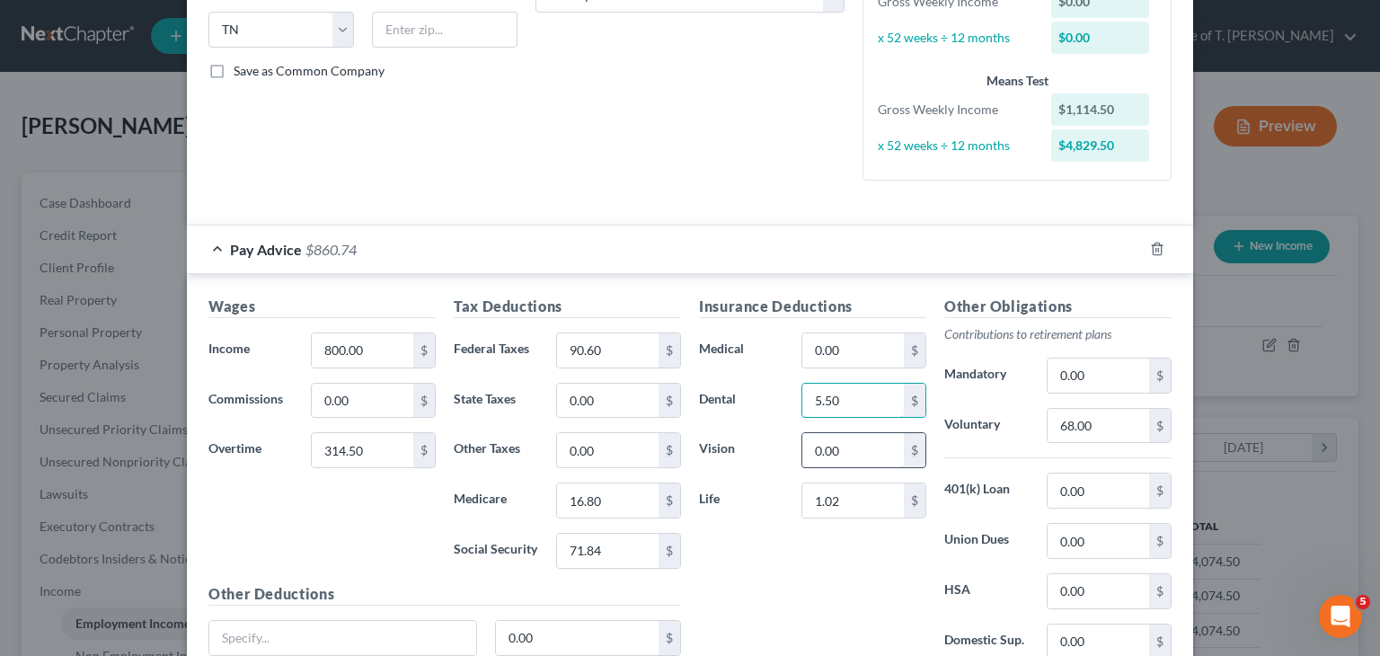
type input "5.50"
click at [838, 441] on input "0.00" at bounding box center [854, 450] width 102 height 34
type input "0.97"
click at [838, 501] on input "1.02" at bounding box center [854, 501] width 102 height 34
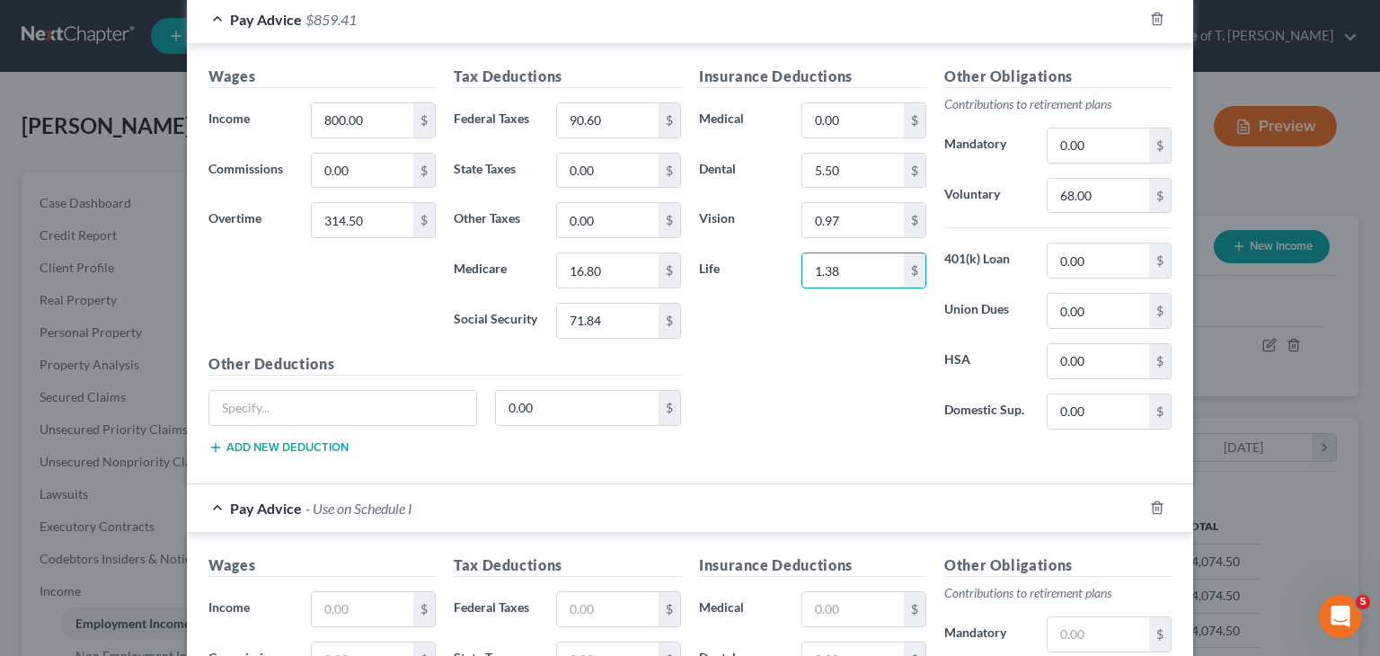
scroll to position [629, 0]
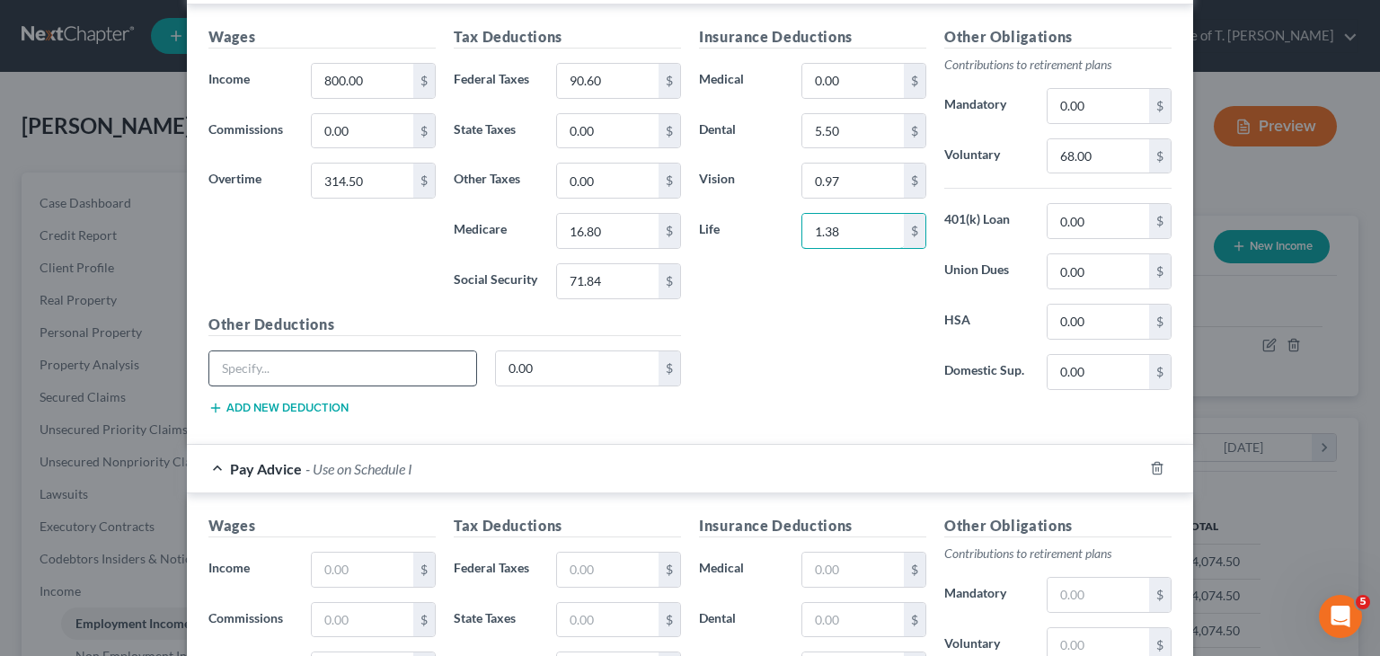
type input "1.38"
click at [395, 360] on input "text" at bounding box center [342, 368] width 267 height 34
type input "[PERSON_NAME] Percentage"
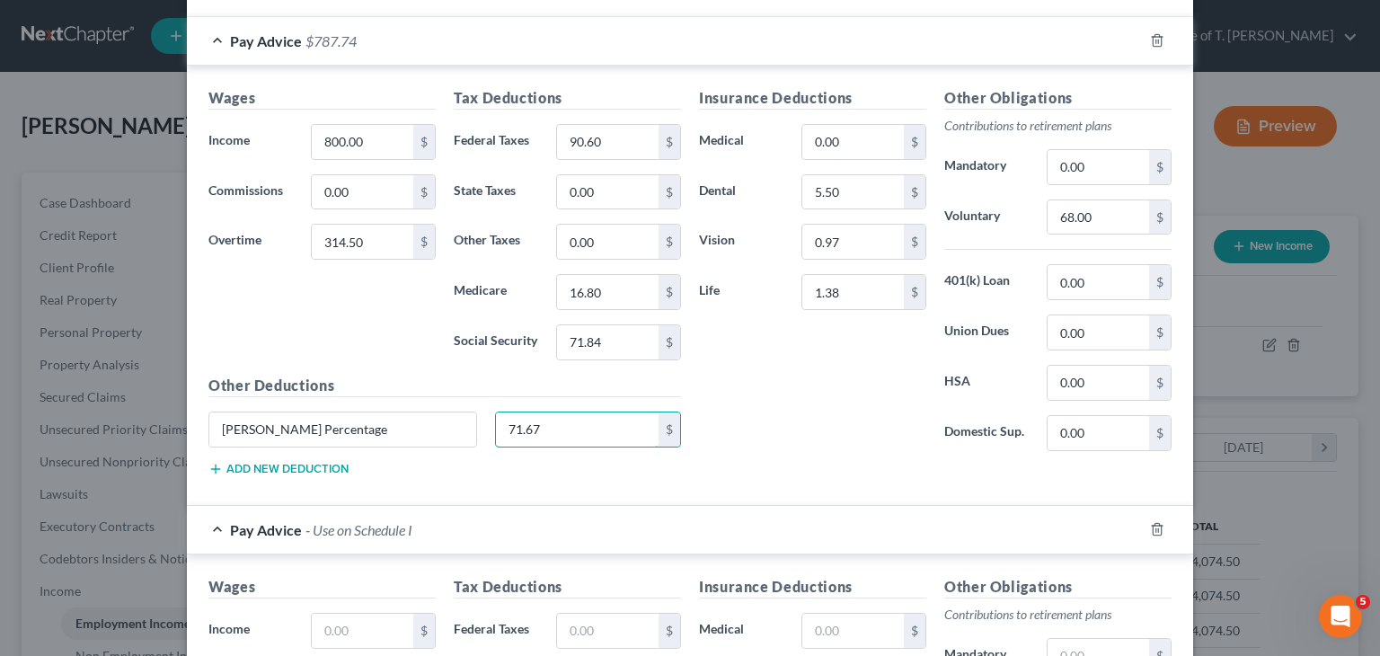
scroll to position [539, 0]
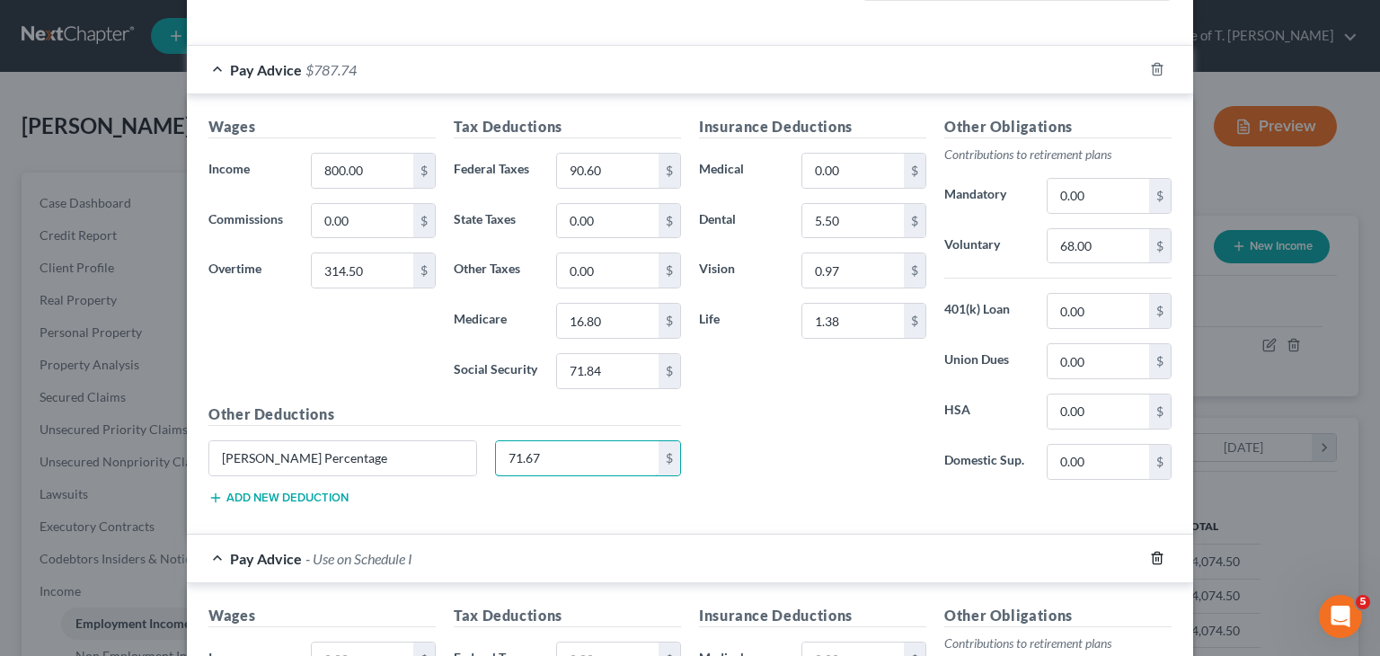
type input "71.67"
click at [1154, 555] on icon "button" at bounding box center [1157, 558] width 14 height 14
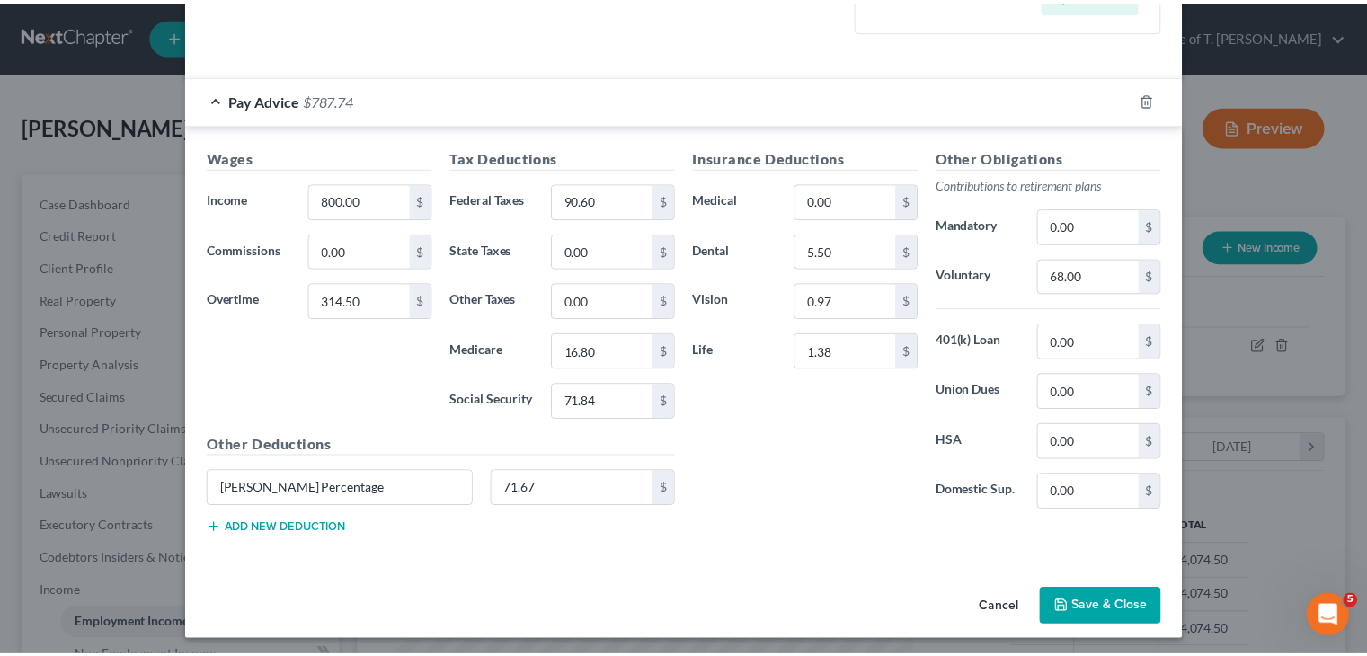
scroll to position [511, 0]
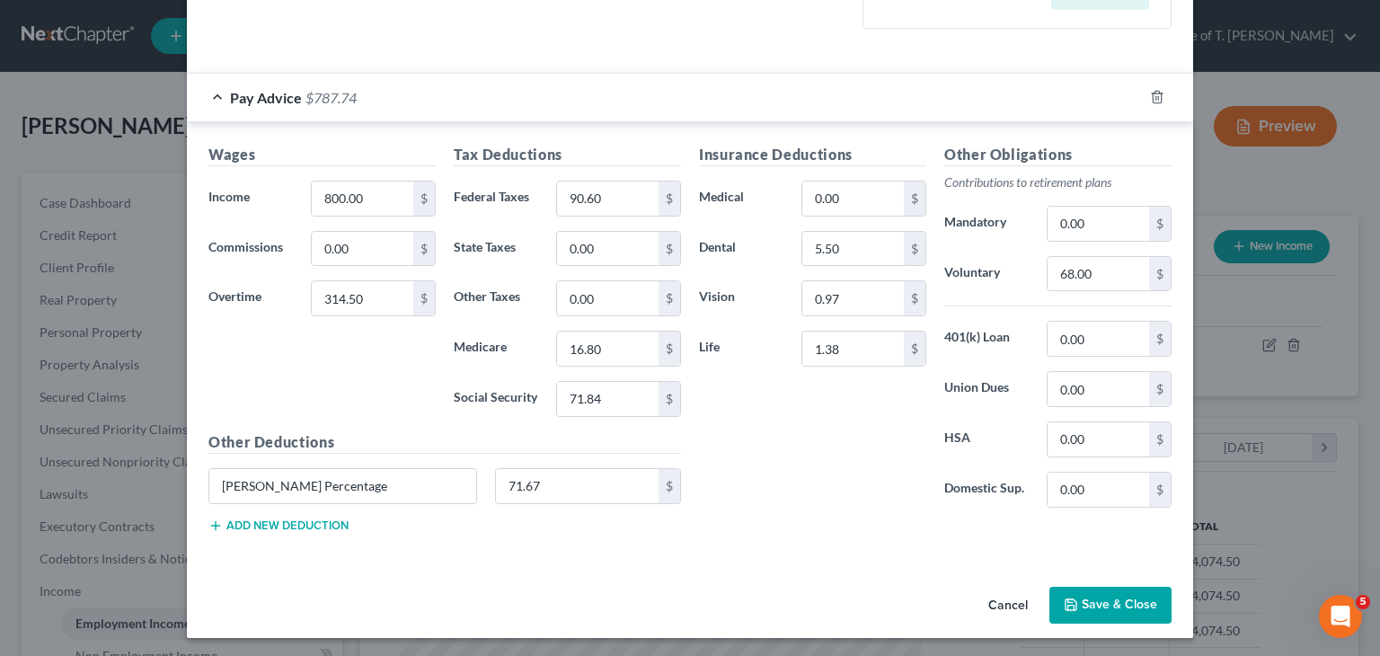
click at [1112, 606] on button "Save & Close" at bounding box center [1111, 606] width 122 height 38
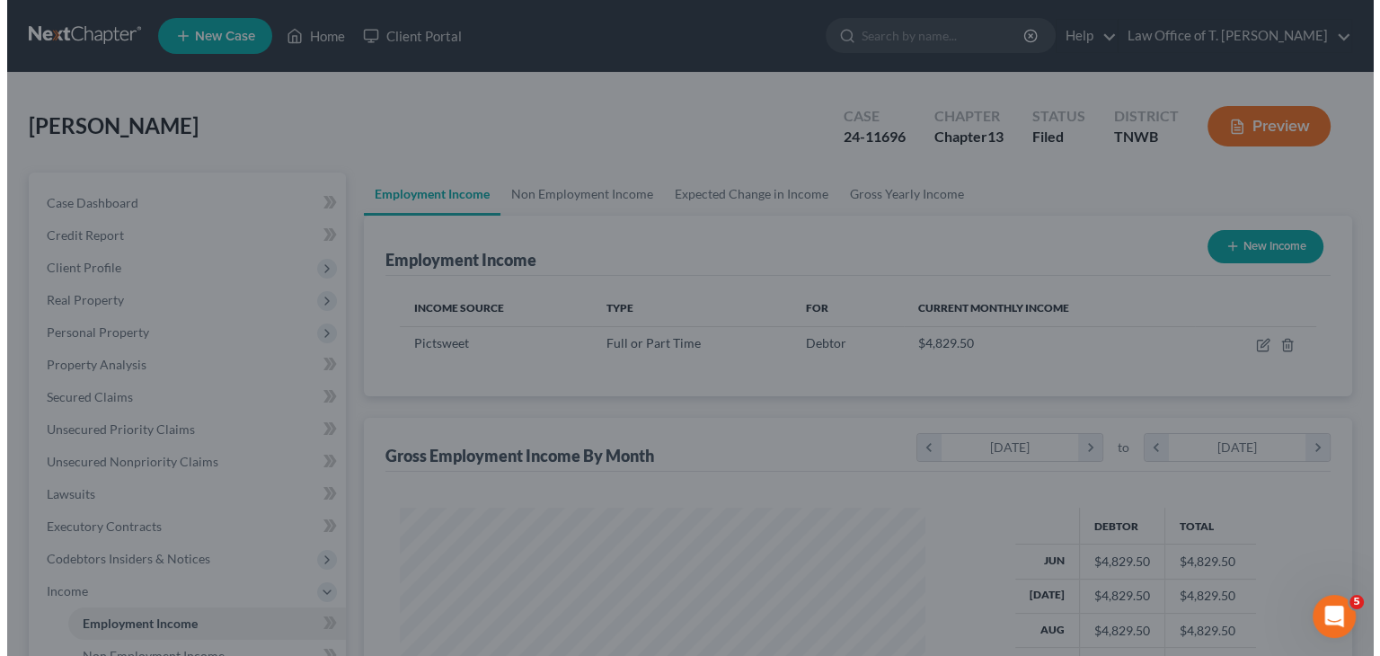
scroll to position [898399, 898163]
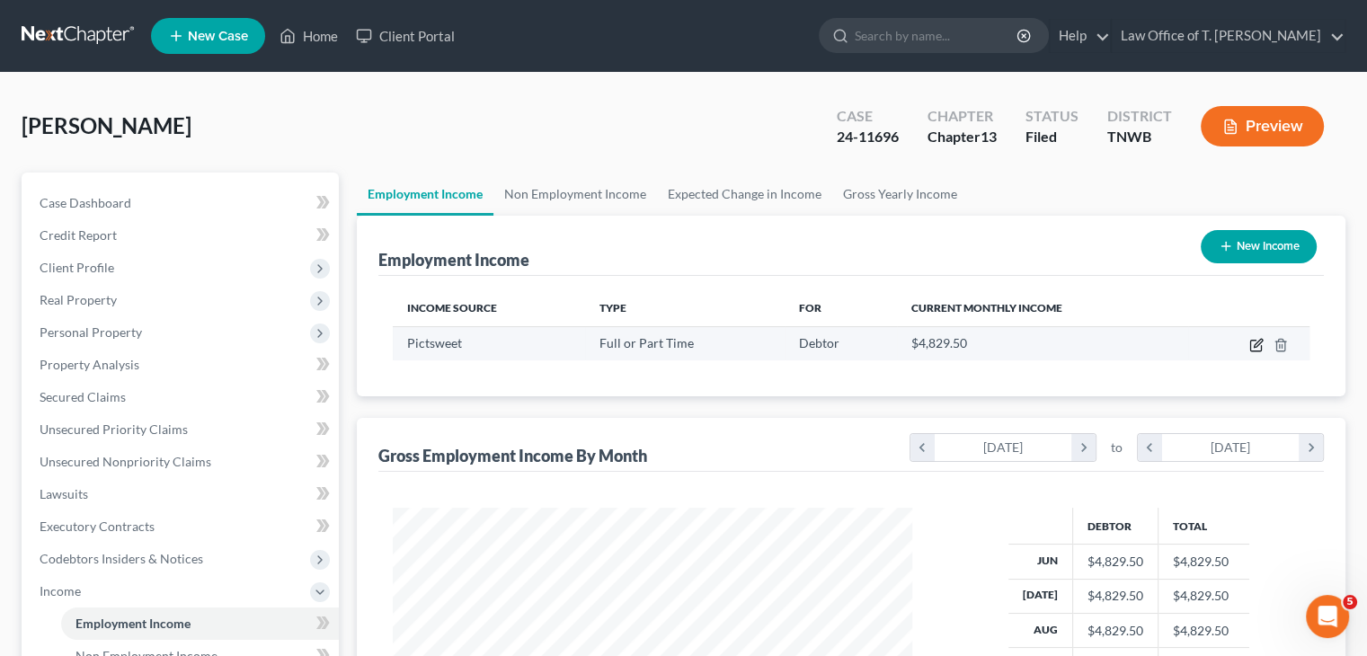
click at [1255, 348] on icon "button" at bounding box center [1256, 345] width 14 height 14
select select "0"
select select "44"
select select "3"
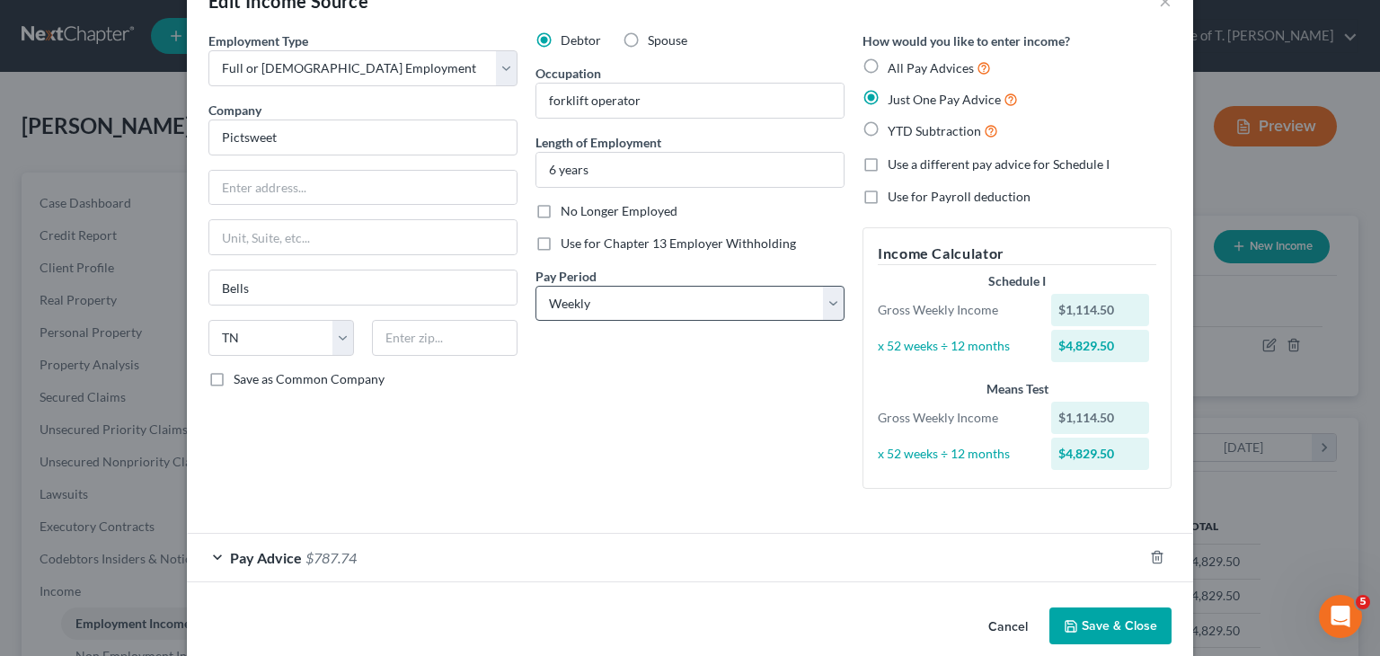
scroll to position [75, 0]
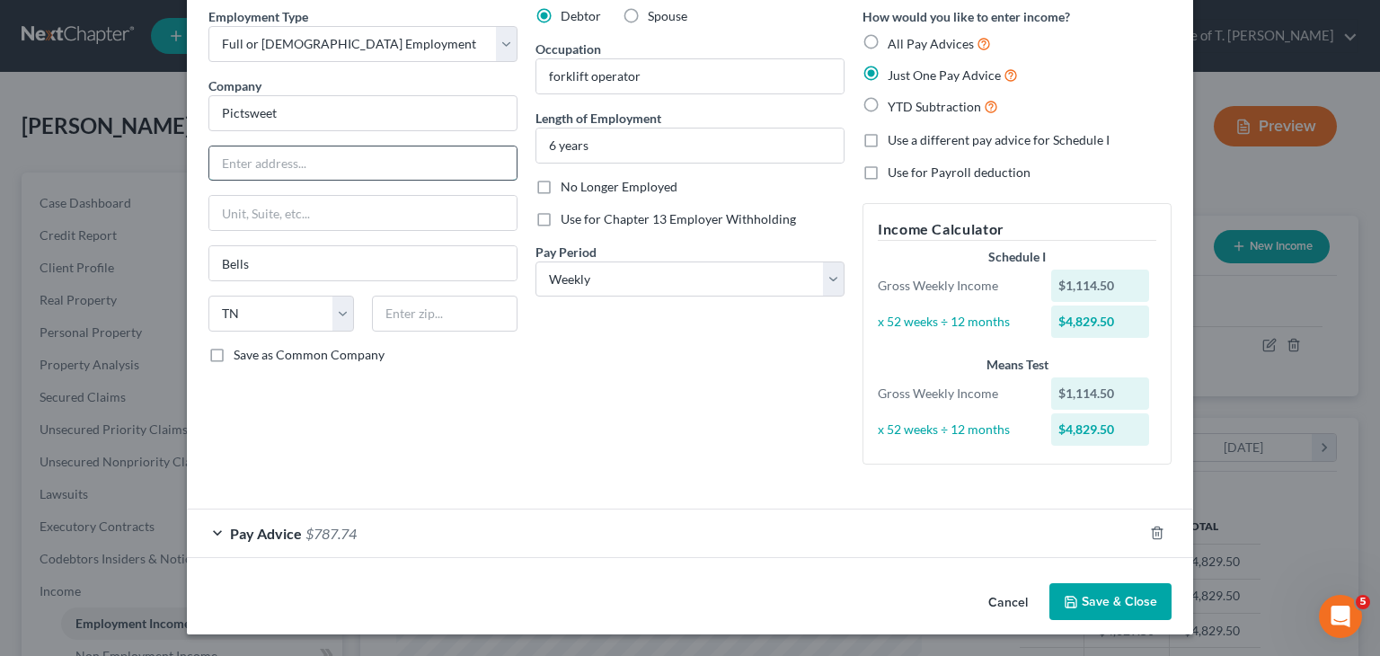
click at [359, 166] on input "text" at bounding box center [362, 163] width 307 height 34
type input "[STREET_ADDRESS]"
click at [216, 533] on div "Pay Advice $787.74" at bounding box center [665, 534] width 956 height 48
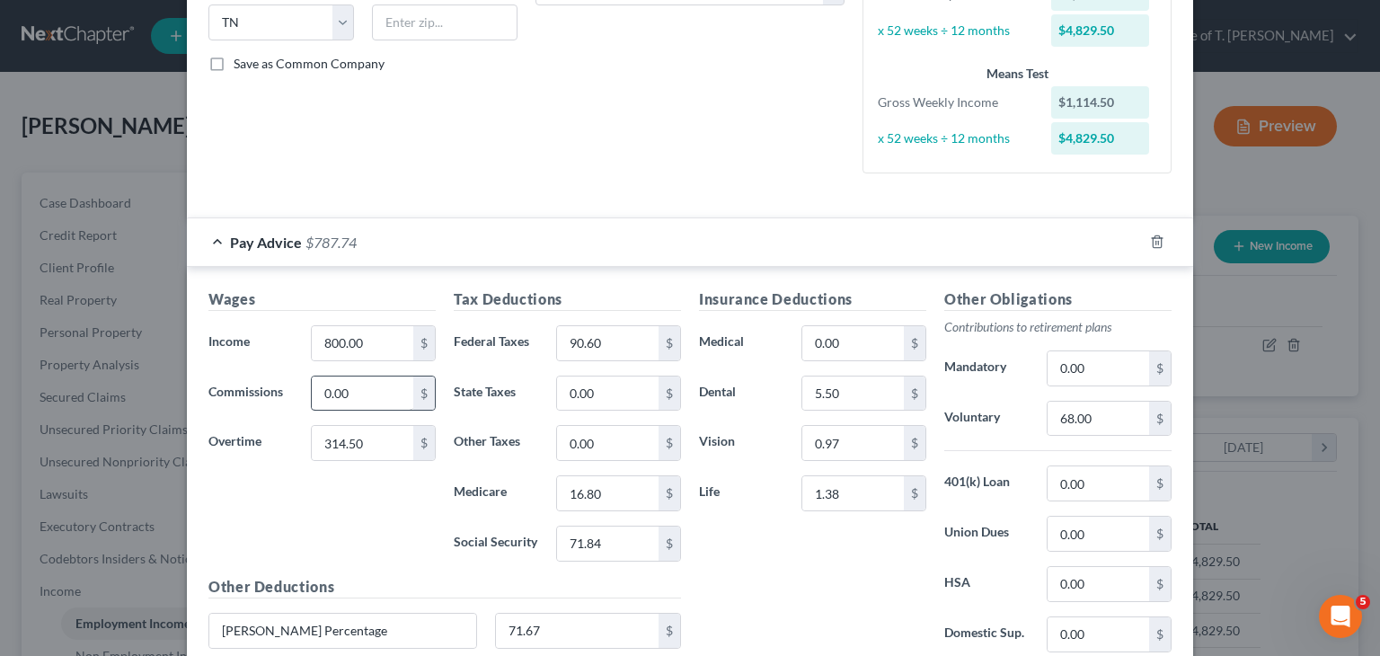
scroll to position [421, 0]
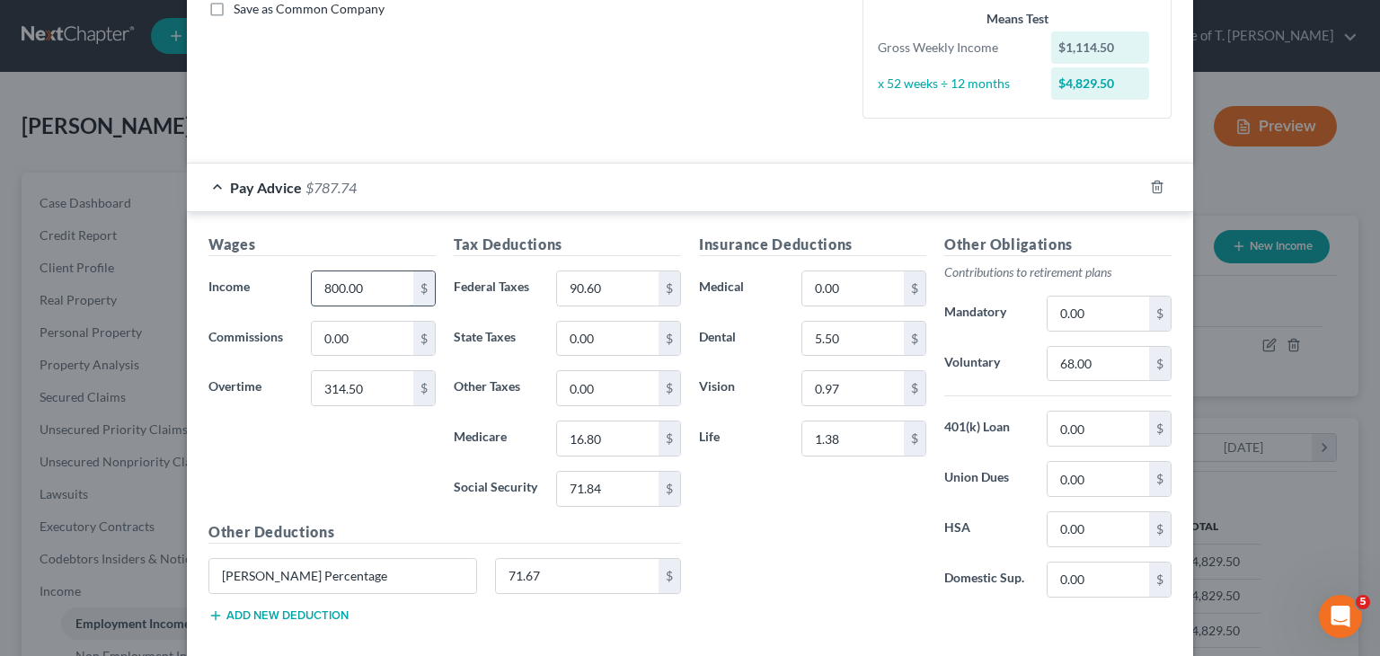
click at [356, 284] on input "800.00" at bounding box center [363, 288] width 102 height 34
type input "799.99"
type input "381.50"
click at [599, 281] on input "90.60" at bounding box center [608, 288] width 102 height 34
type input "89.04"
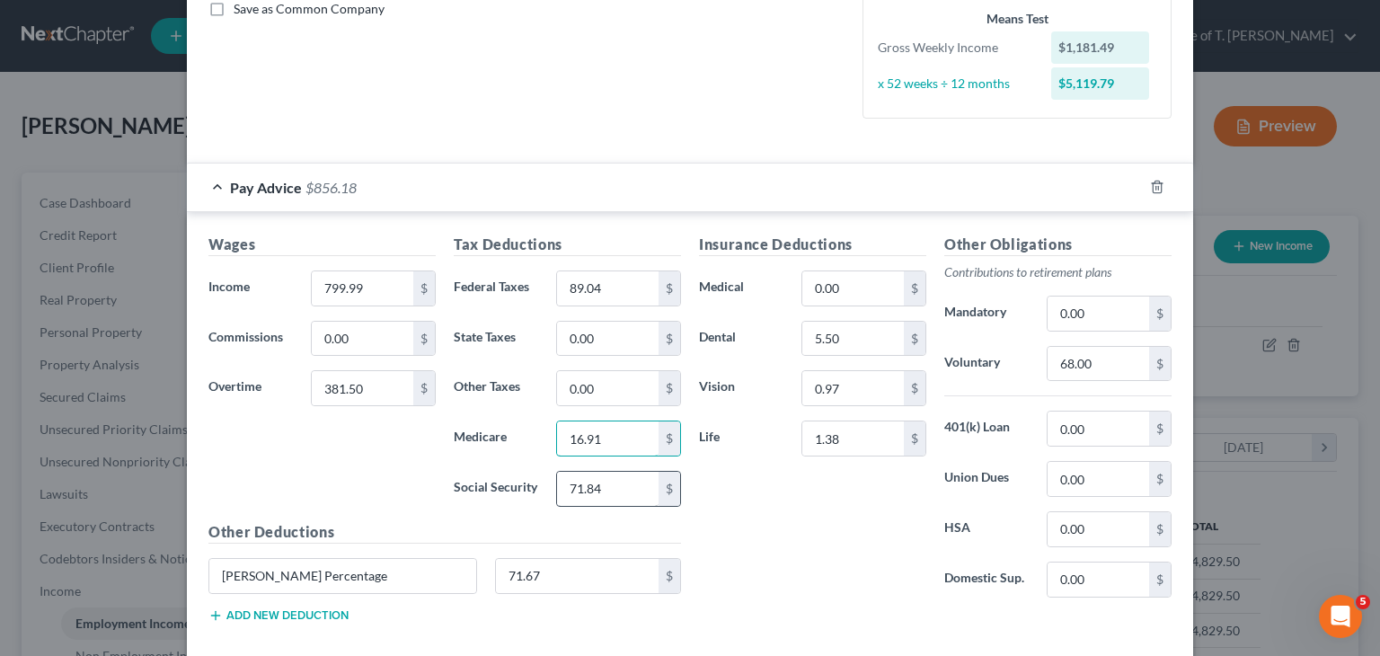
type input "16.91"
click at [593, 486] on input "71.84" at bounding box center [608, 489] width 102 height 34
type input "71.04"
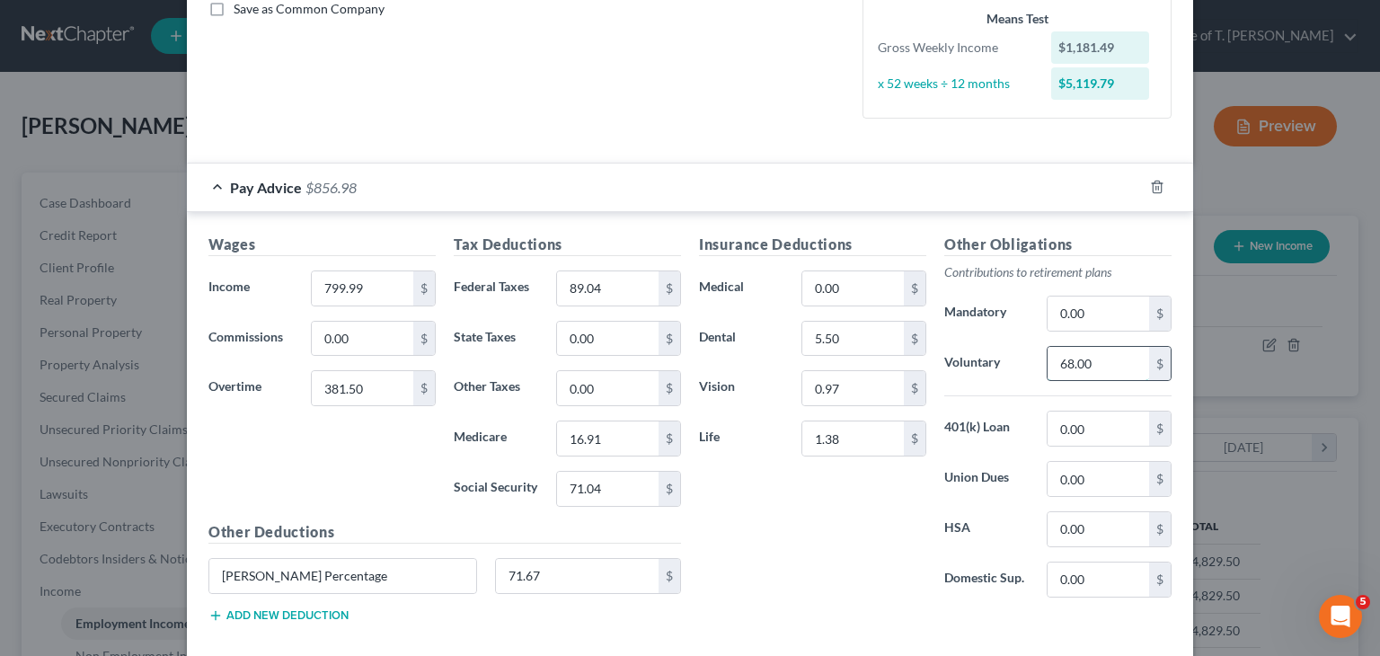
click at [1090, 367] on input "68.00" at bounding box center [1099, 364] width 102 height 34
click at [551, 576] on input "71.67" at bounding box center [578, 576] width 164 height 34
type input "70.89"
click at [835, 553] on div "Insurance Deductions Medical 0.00 $ Dental 5.50 $ Vision 0.97 $ Life 1.38 $" at bounding box center [812, 423] width 245 height 378
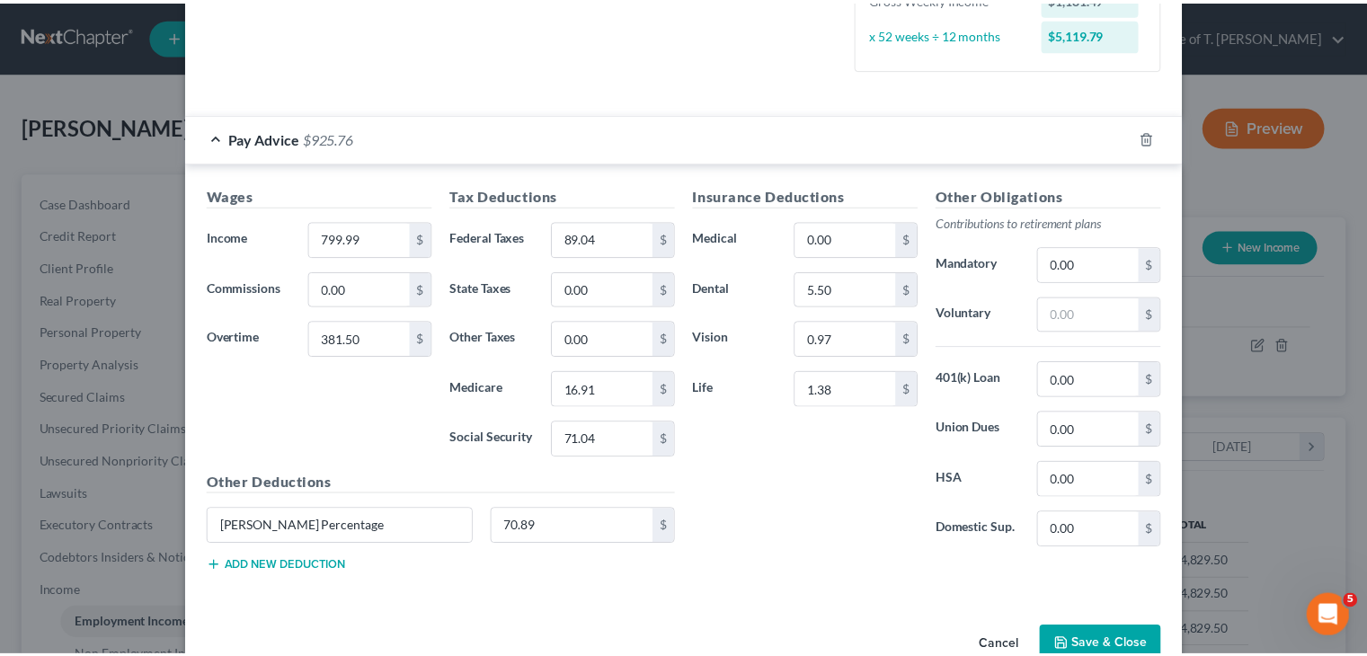
scroll to position [511, 0]
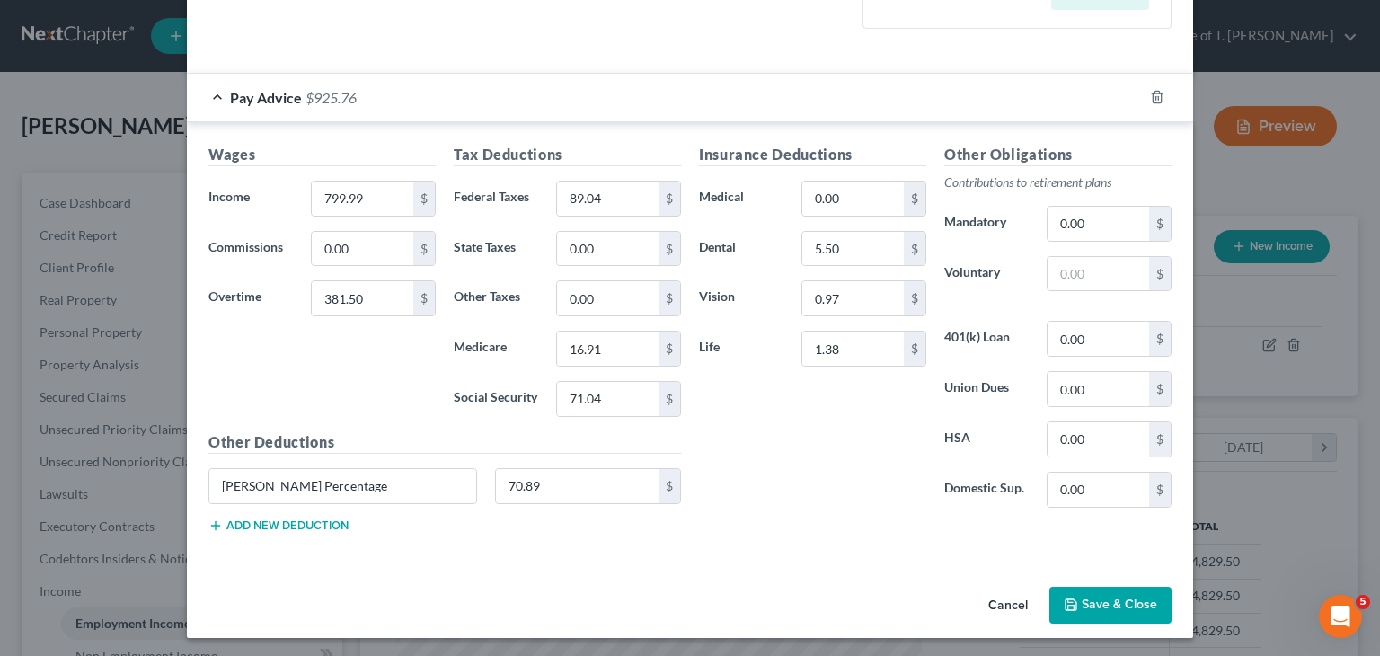
click at [1103, 609] on button "Save & Close" at bounding box center [1111, 606] width 122 height 38
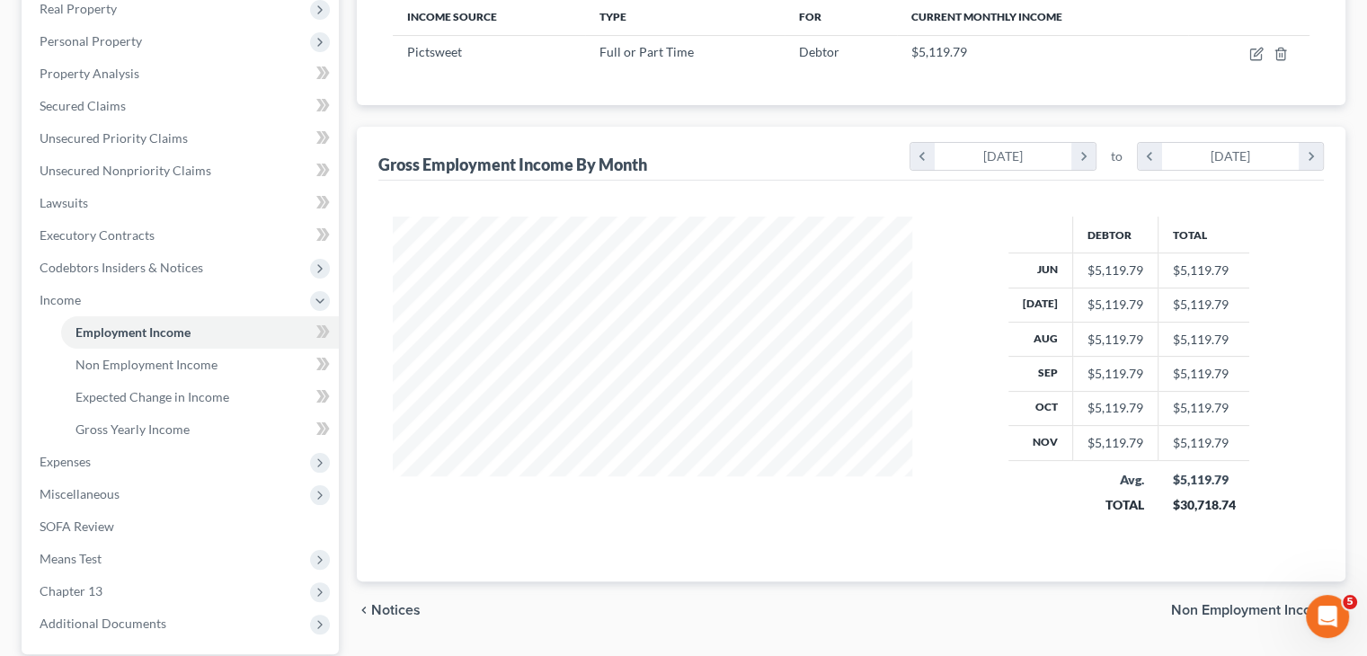
scroll to position [449, 0]
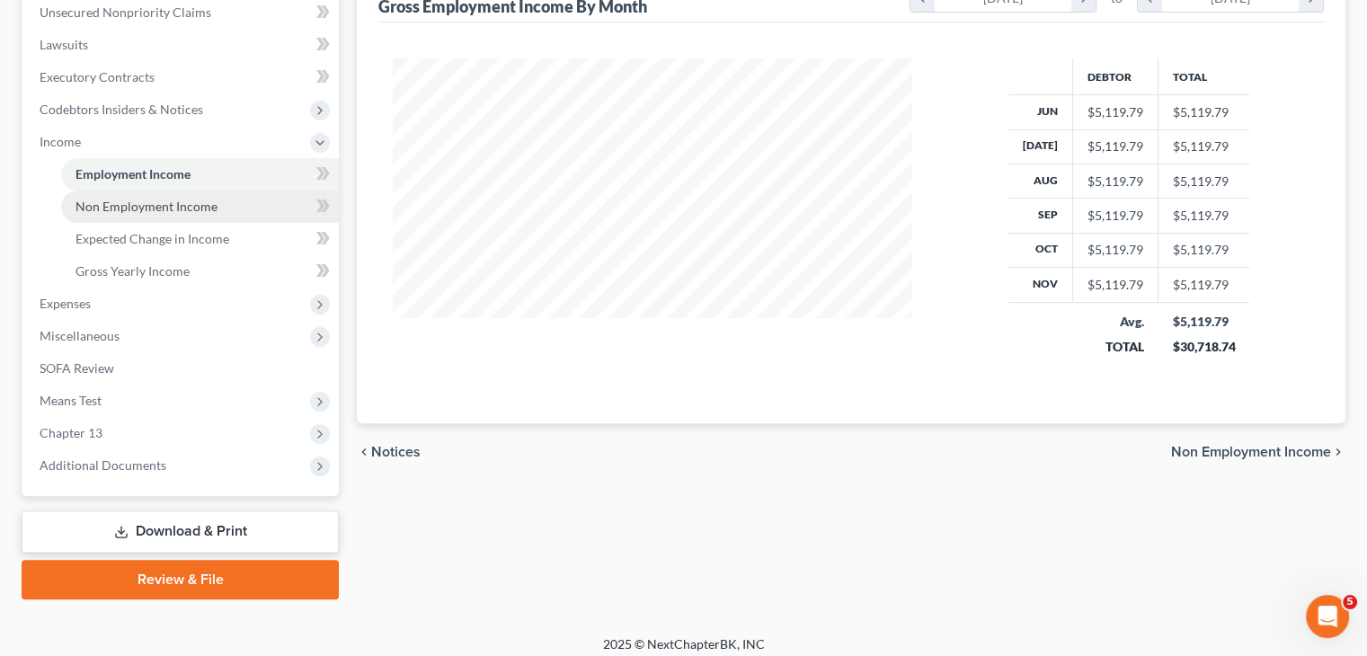
click at [197, 209] on span "Non Employment Income" at bounding box center [146, 206] width 142 height 15
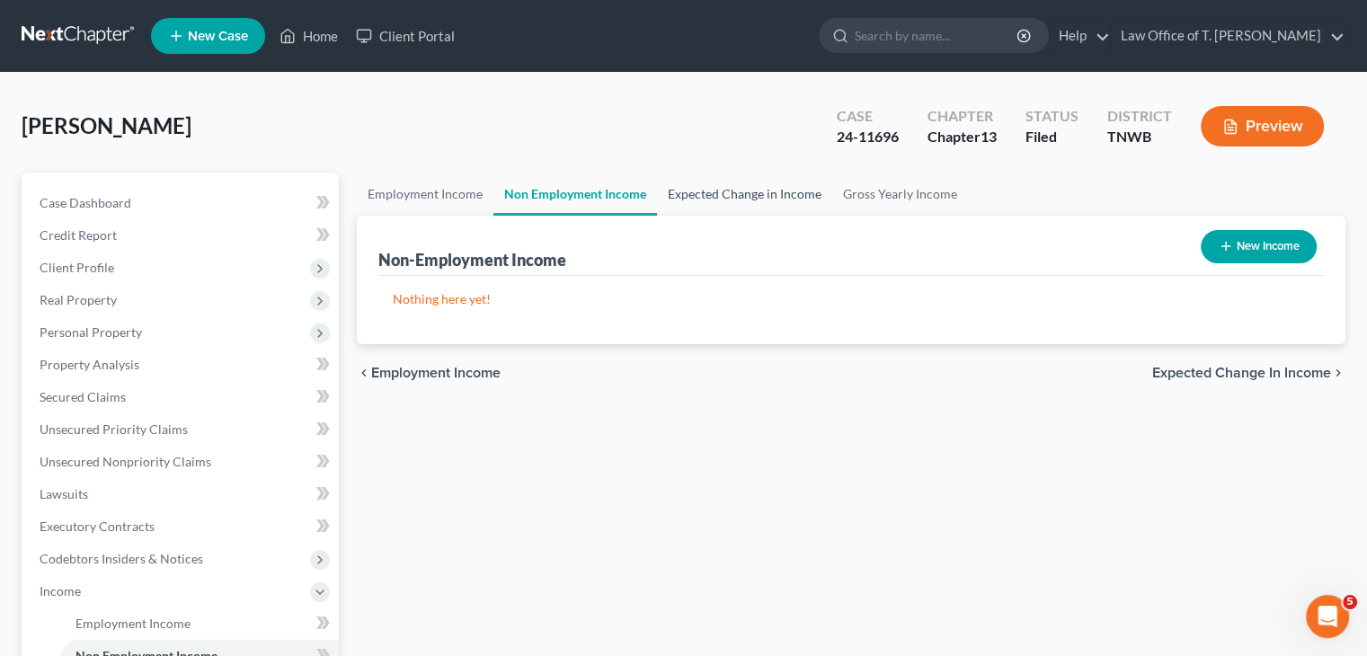
click at [723, 192] on link "Expected Change in Income" at bounding box center [744, 194] width 175 height 43
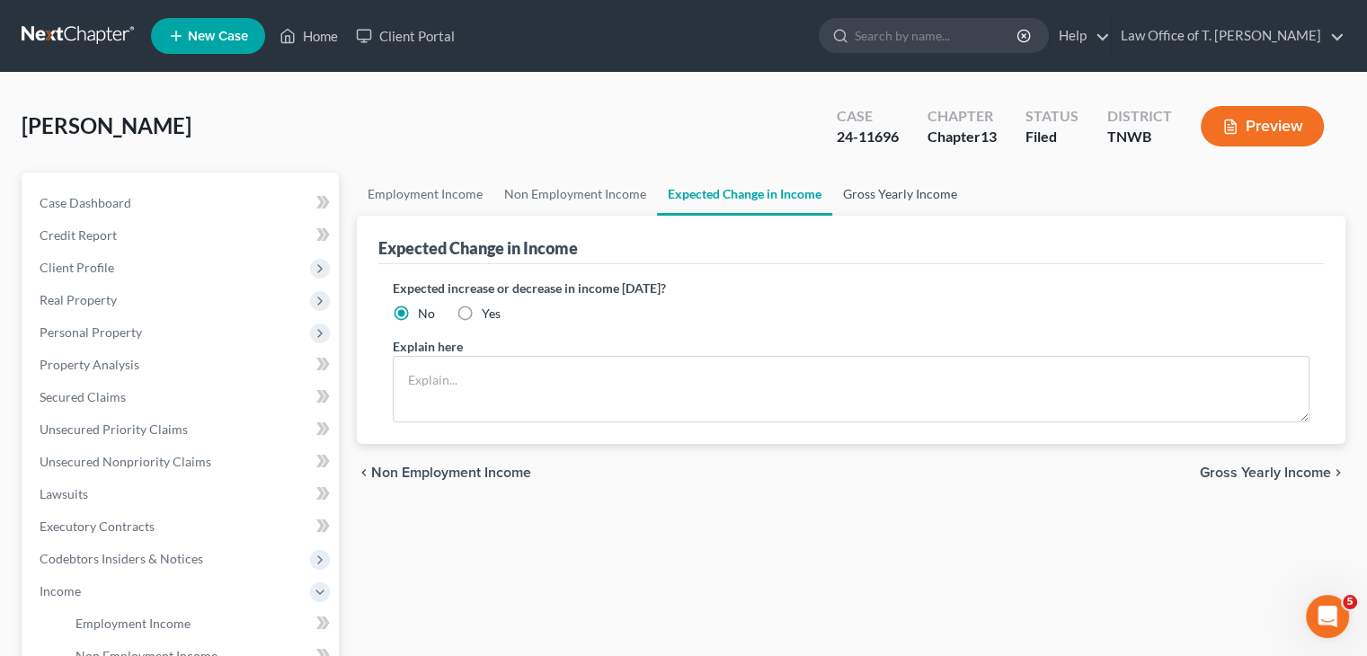
click at [874, 199] on link "Gross Yearly Income" at bounding box center [900, 194] width 136 height 43
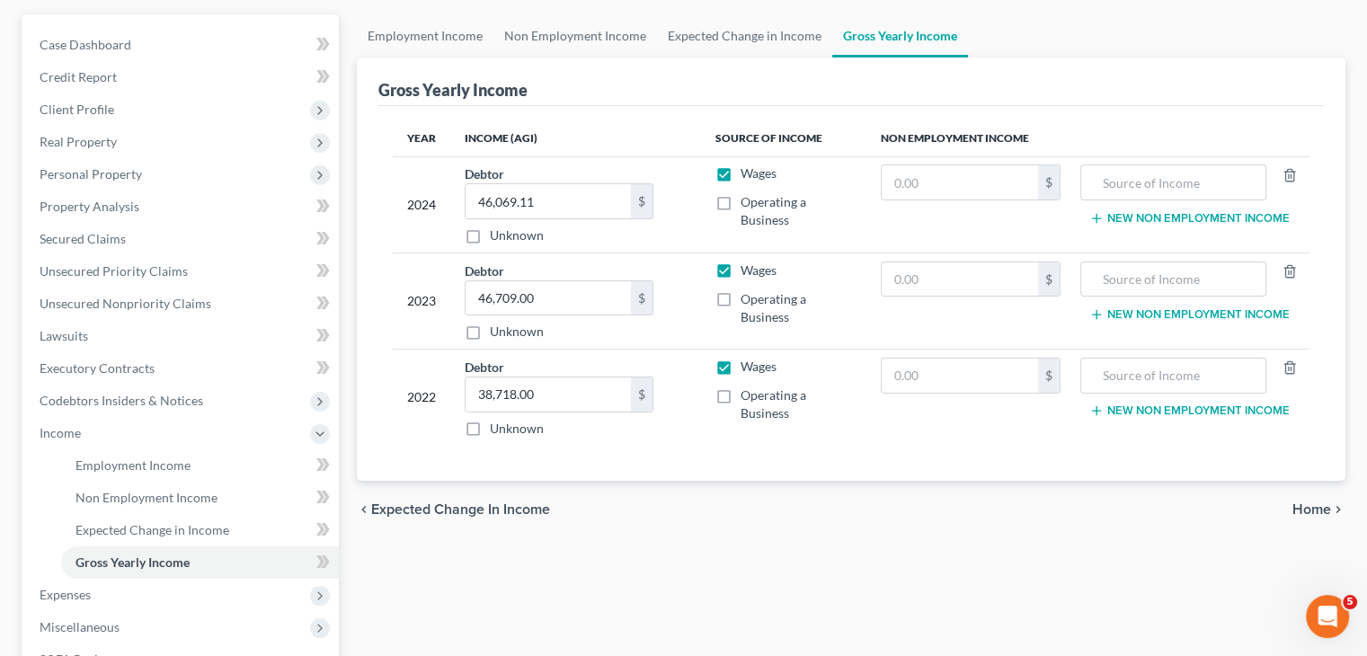
scroll to position [180, 0]
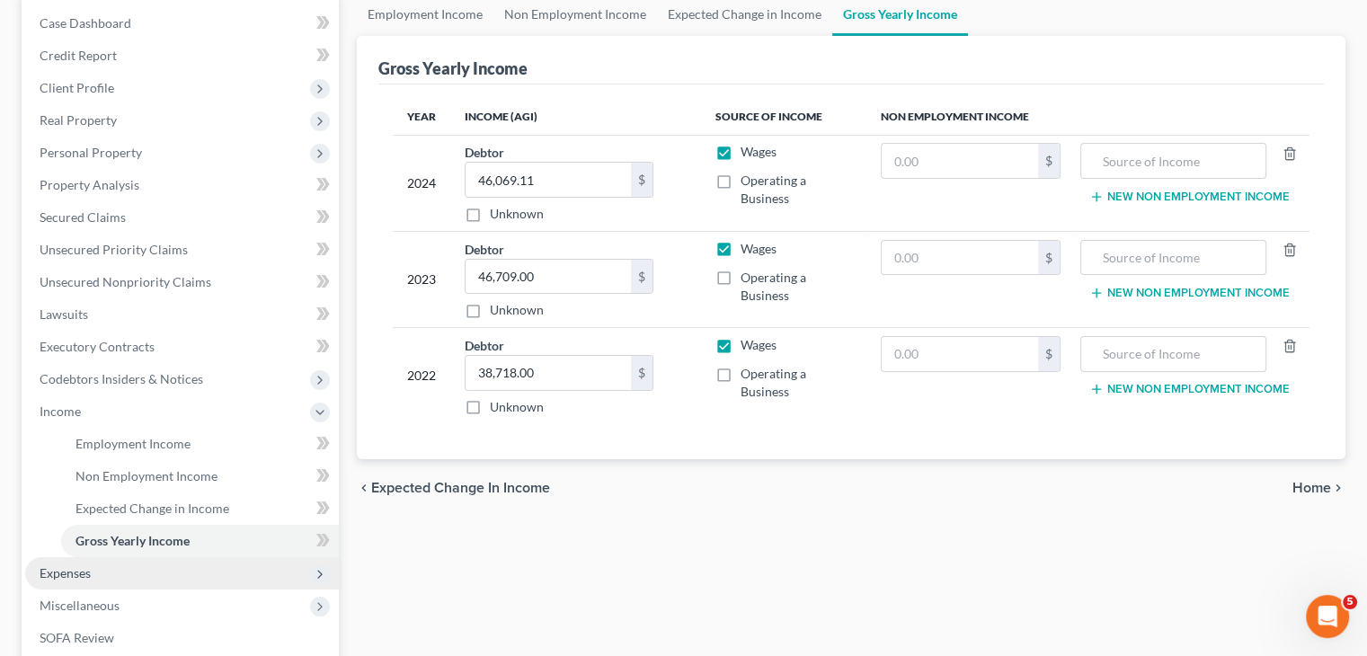
click at [76, 576] on span "Expenses" at bounding box center [65, 572] width 51 height 15
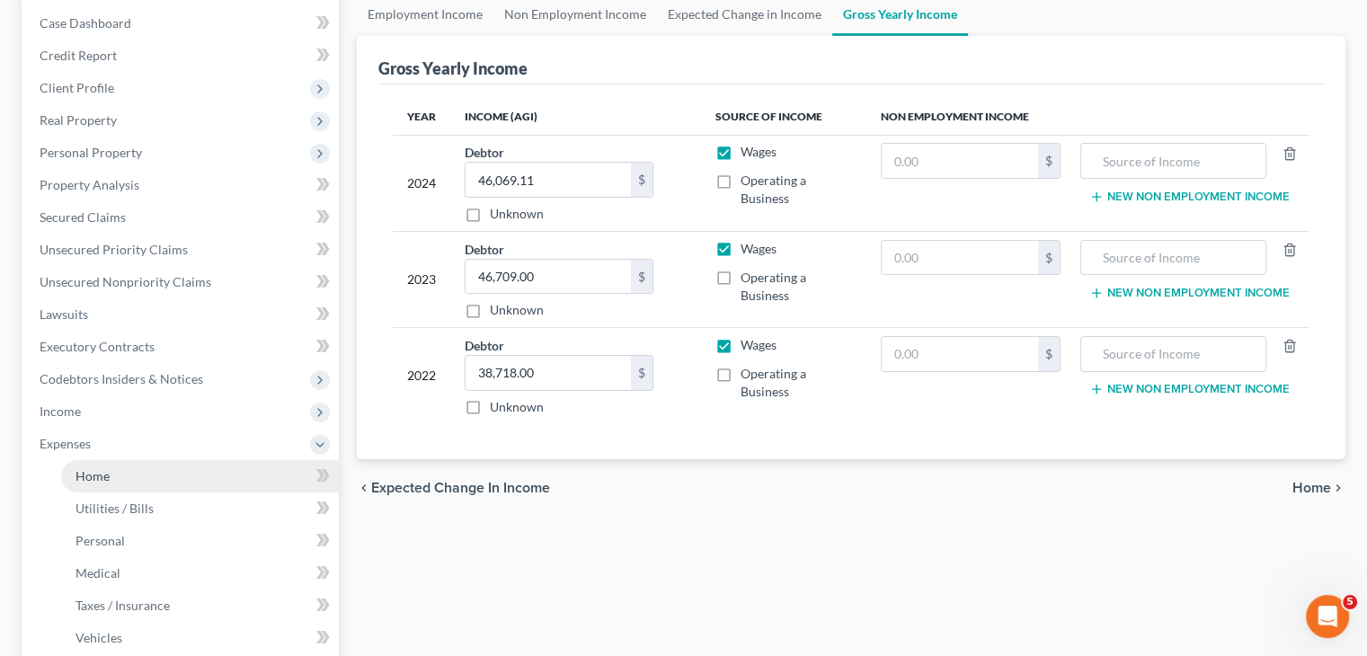
click at [96, 479] on span "Home" at bounding box center [92, 475] width 34 height 15
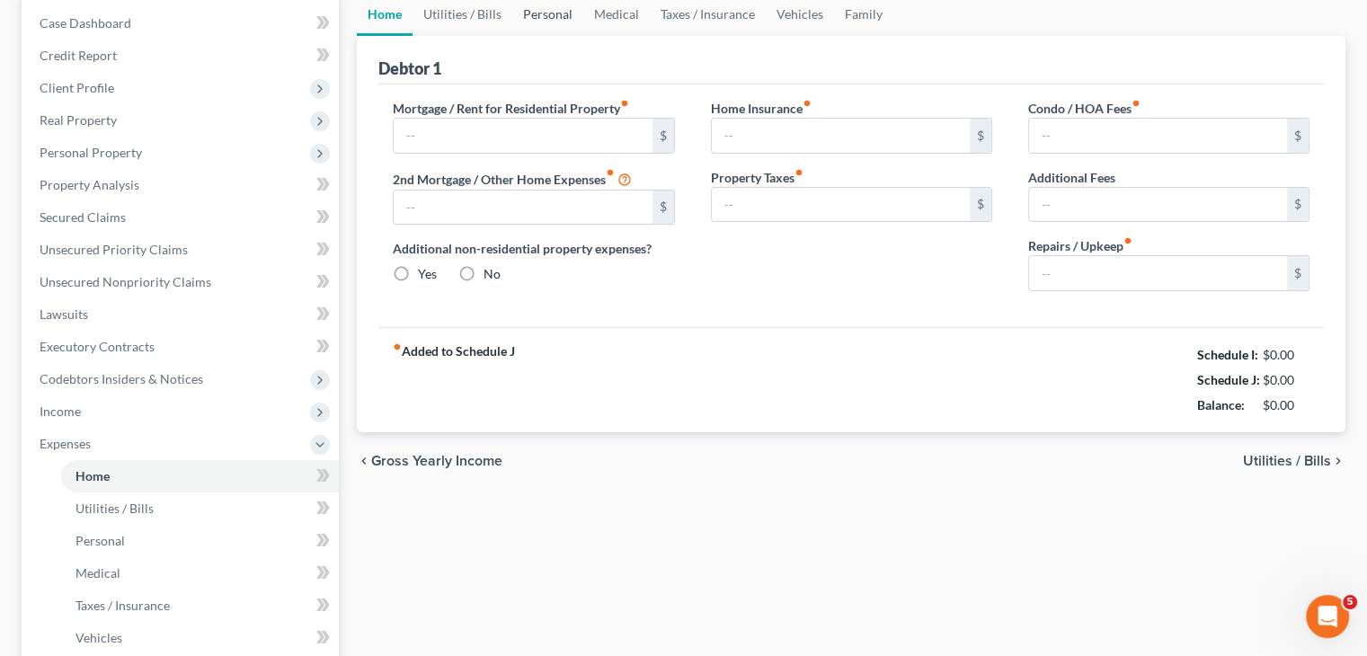
type input "700.00"
type input "0.00"
radio input "true"
type input "0.00"
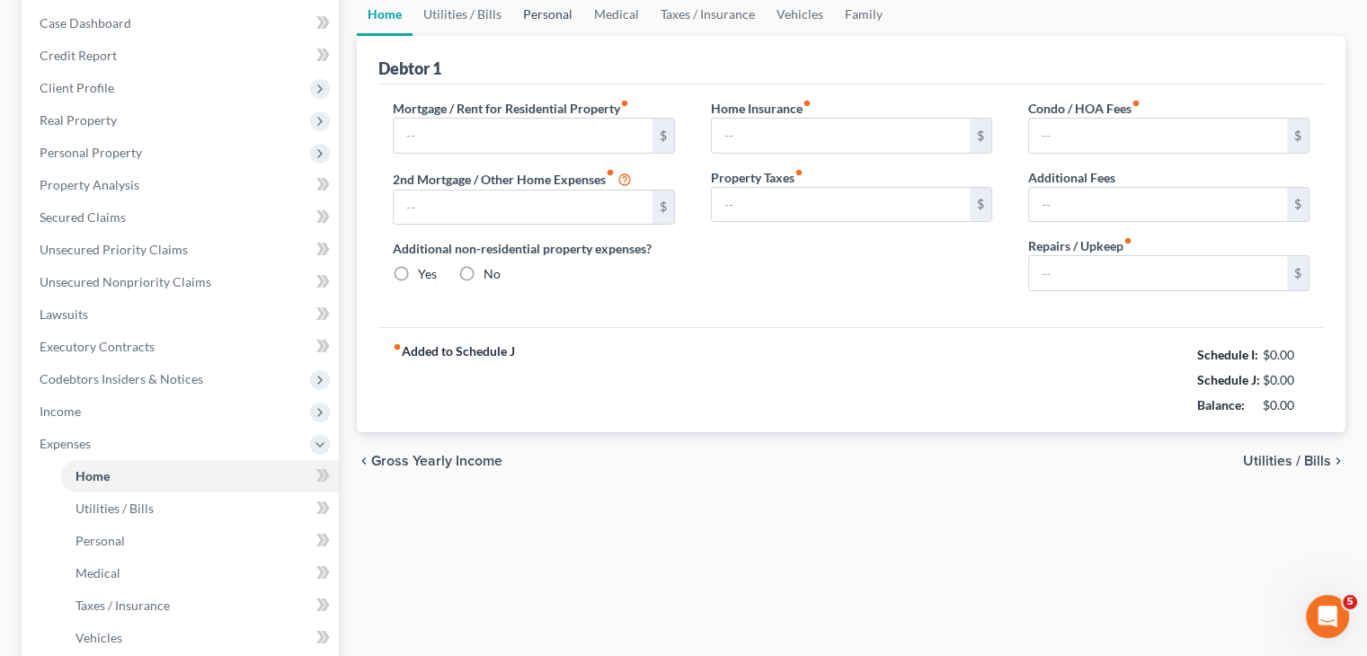
type input "0.00"
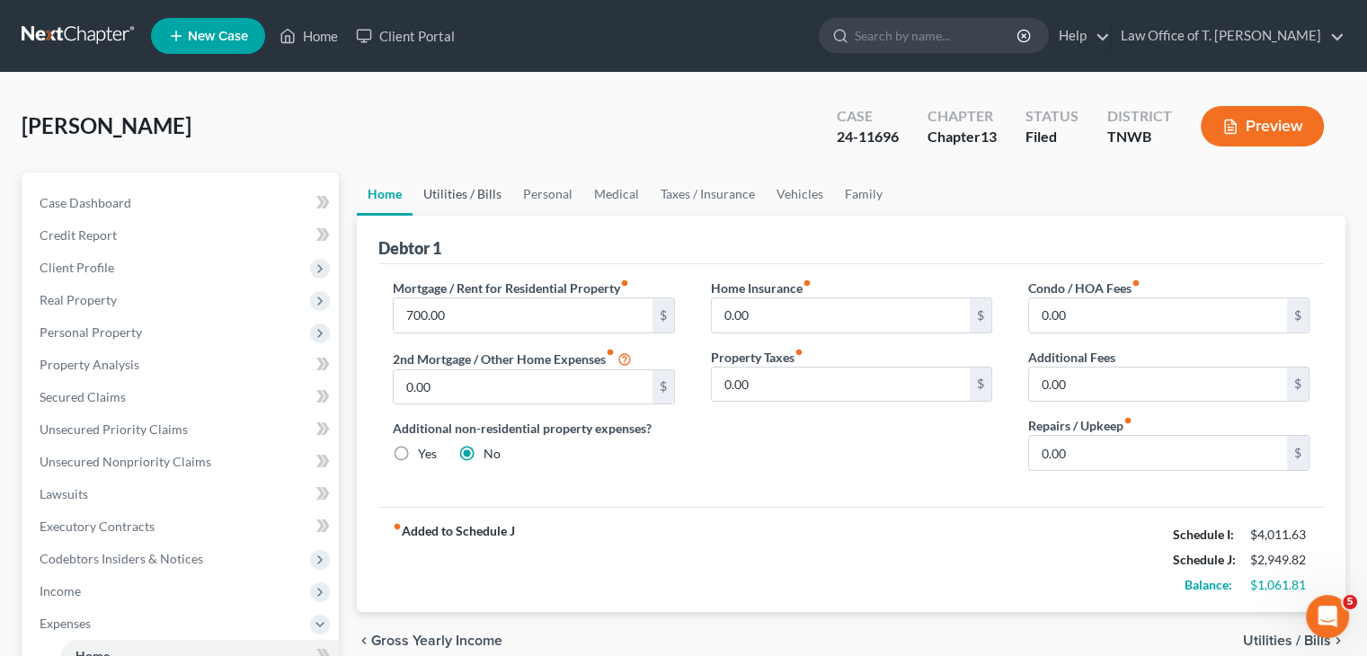
click at [462, 188] on link "Utilities / Bills" at bounding box center [463, 194] width 100 height 43
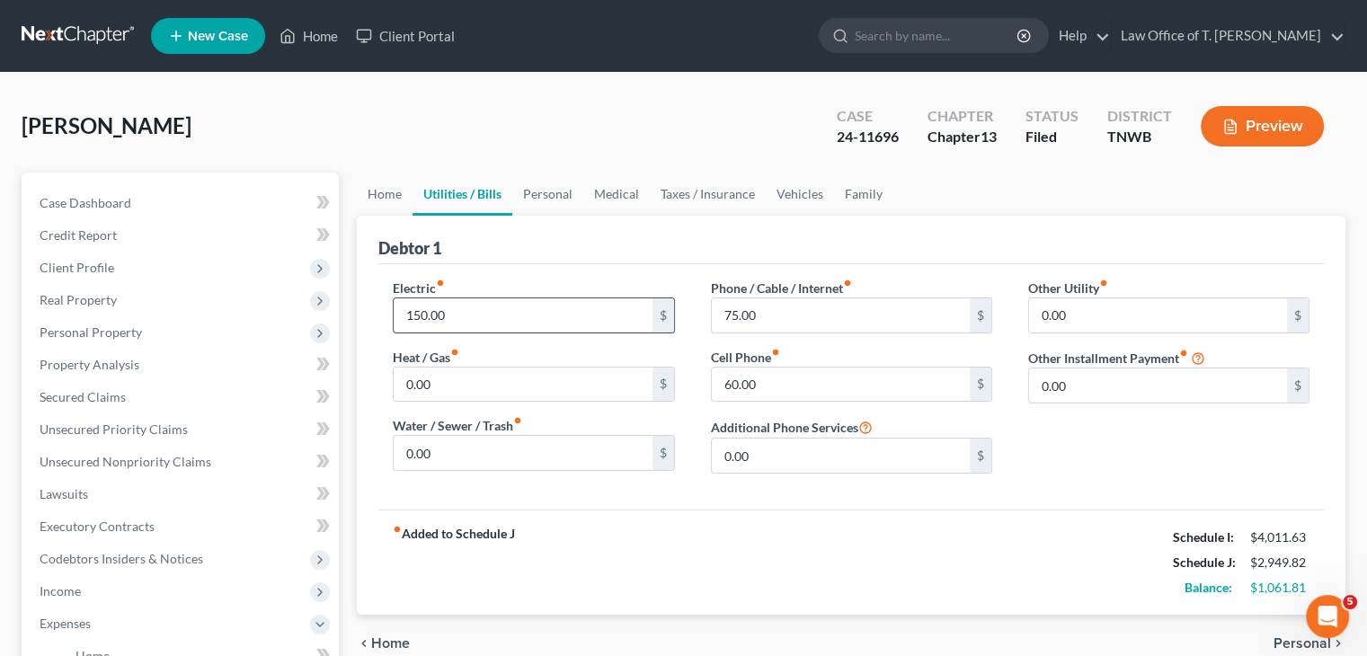
drag, startPoint x: 460, startPoint y: 314, endPoint x: 463, endPoint y: 304, distance: 10.2
click at [460, 314] on input "150.00" at bounding box center [523, 315] width 258 height 34
type input "175.00"
click at [768, 380] on input "60.00" at bounding box center [841, 385] width 258 height 34
type input "157.00"
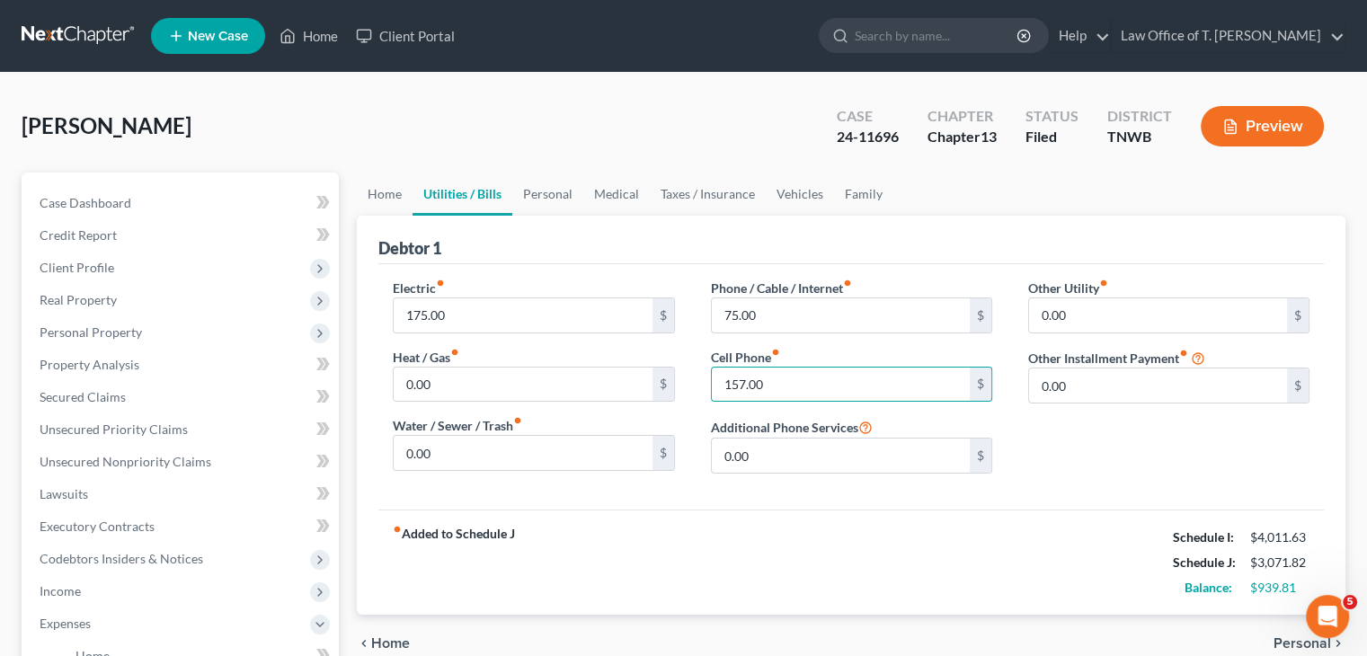
click at [908, 525] on div "fiber_manual_record Added to Schedule J Schedule I: $4,011.63 Schedule J: $3,07…" at bounding box center [850, 562] width 945 height 105
click at [853, 198] on link "Family" at bounding box center [863, 194] width 59 height 43
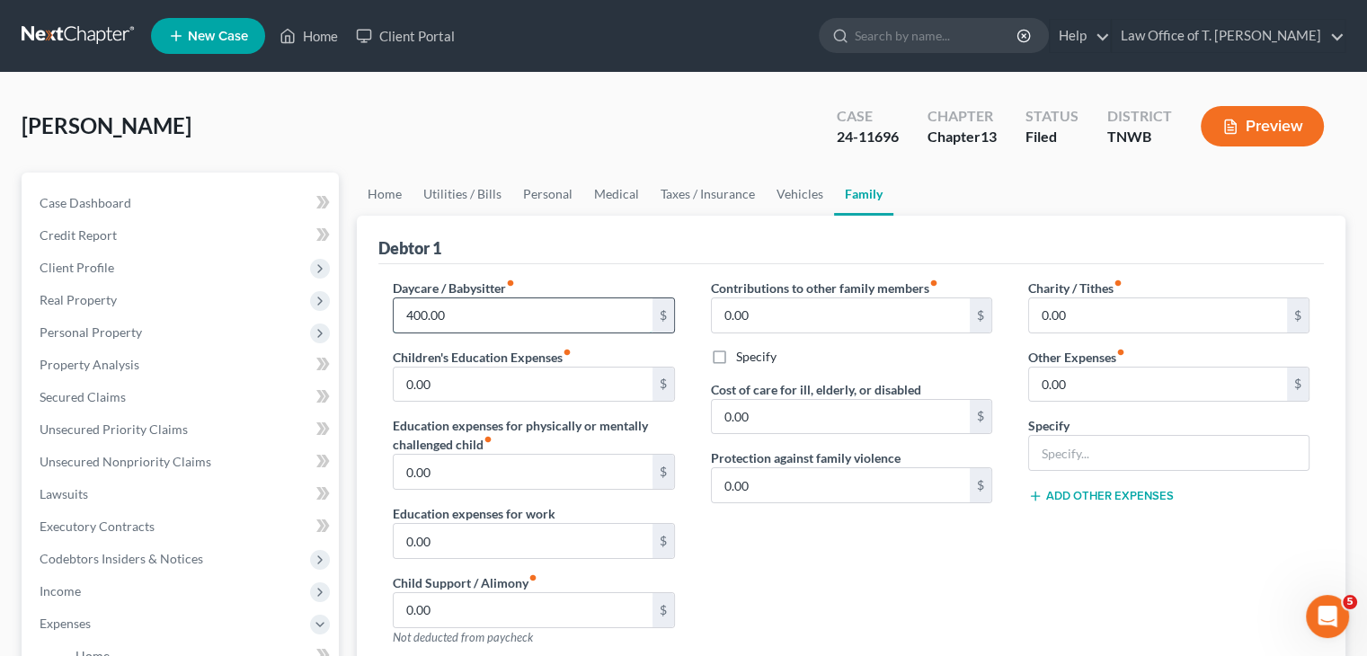
click at [465, 314] on input "400.00" at bounding box center [523, 315] width 258 height 34
type input "304.00"
click at [531, 201] on link "Personal" at bounding box center [547, 194] width 71 height 43
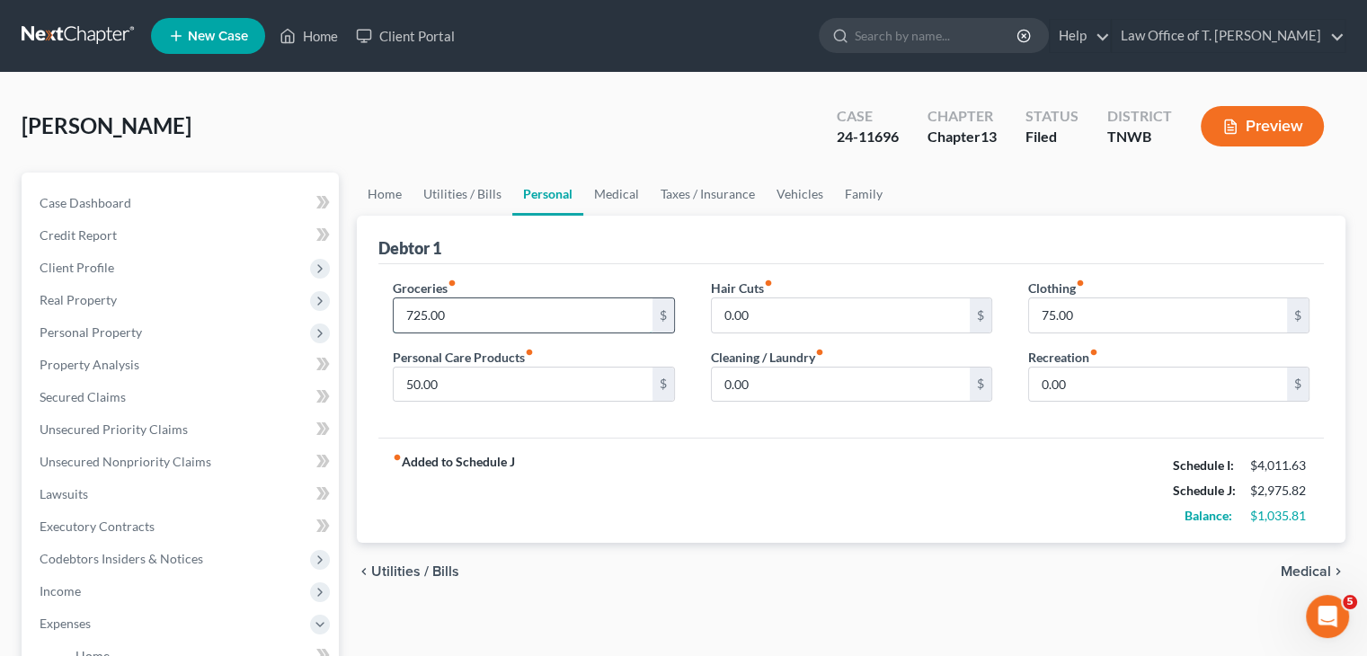
click at [461, 317] on input "725.00" at bounding box center [523, 315] width 258 height 34
click at [126, 271] on span "Client Profile" at bounding box center [182, 268] width 314 height 32
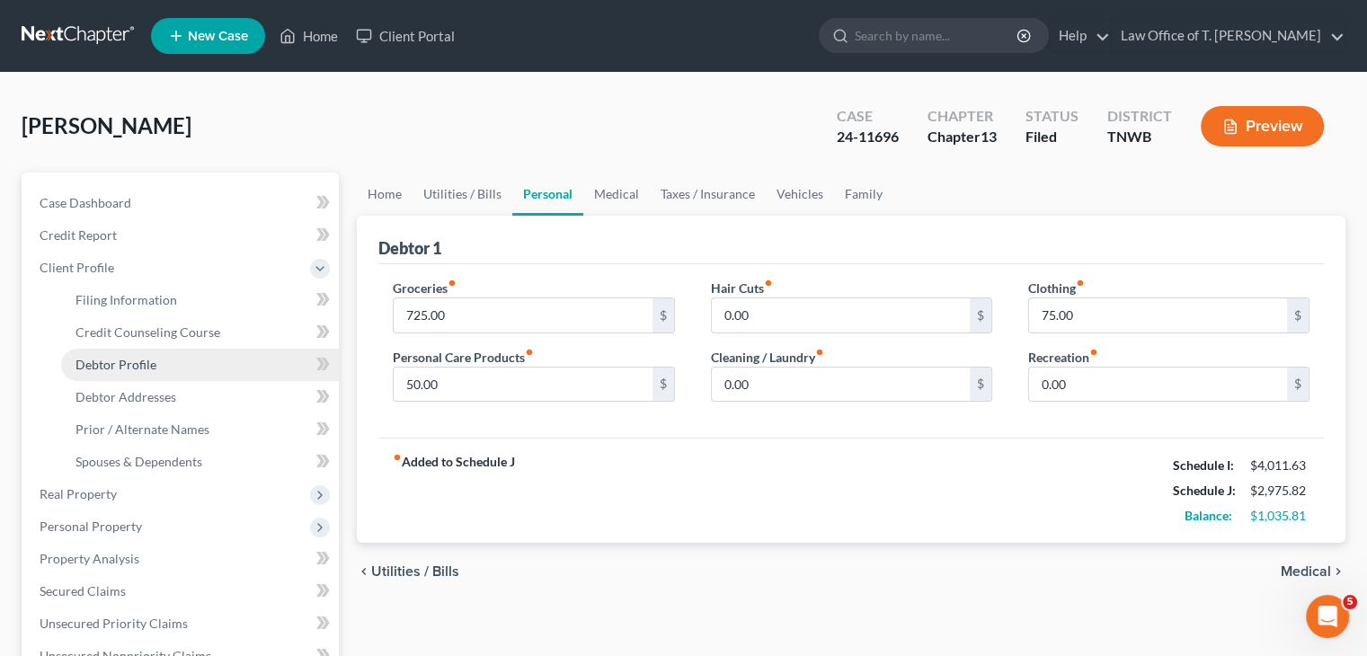
click at [125, 370] on span "Debtor Profile" at bounding box center [115, 364] width 81 height 15
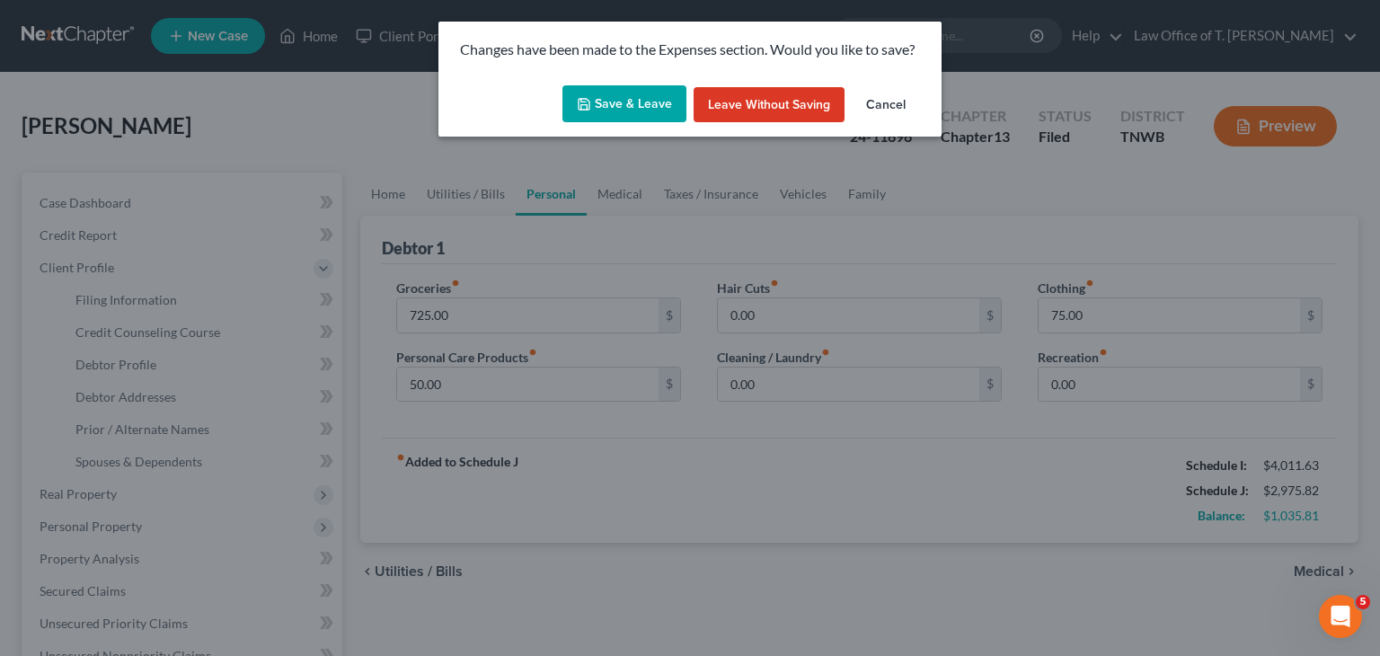
click at [630, 100] on button "Save & Leave" at bounding box center [625, 104] width 124 height 38
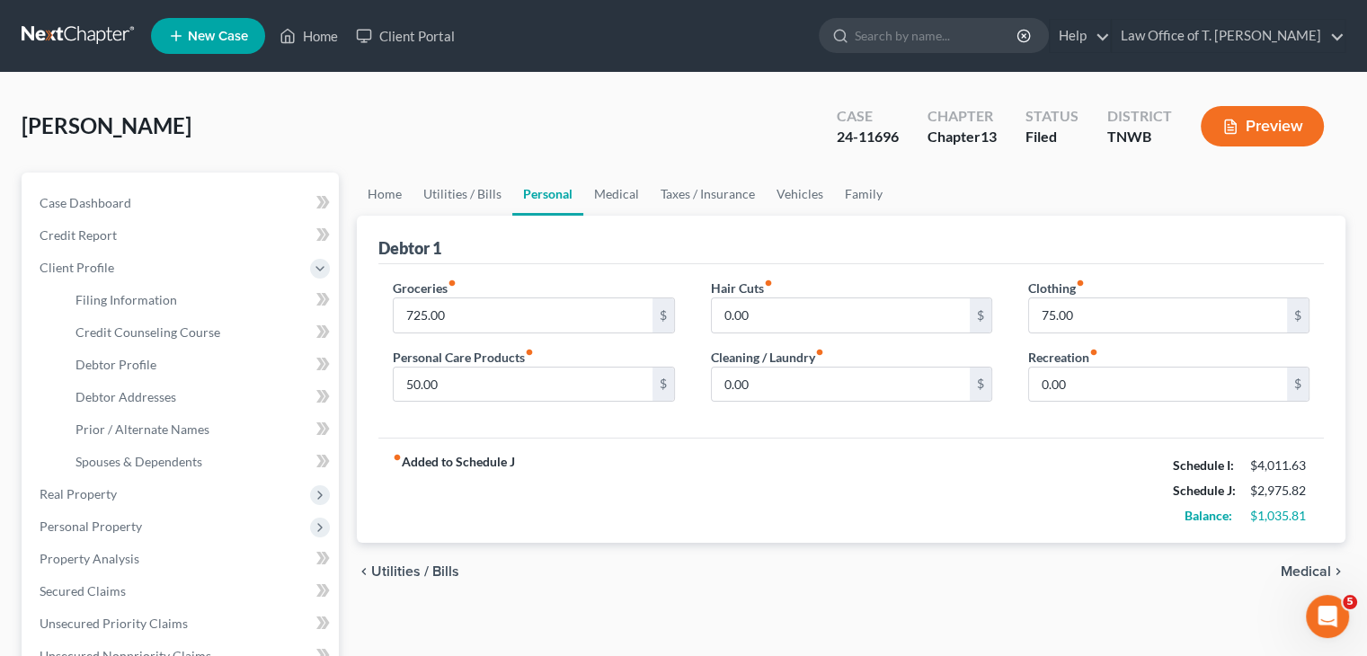
select select "0"
select select "1"
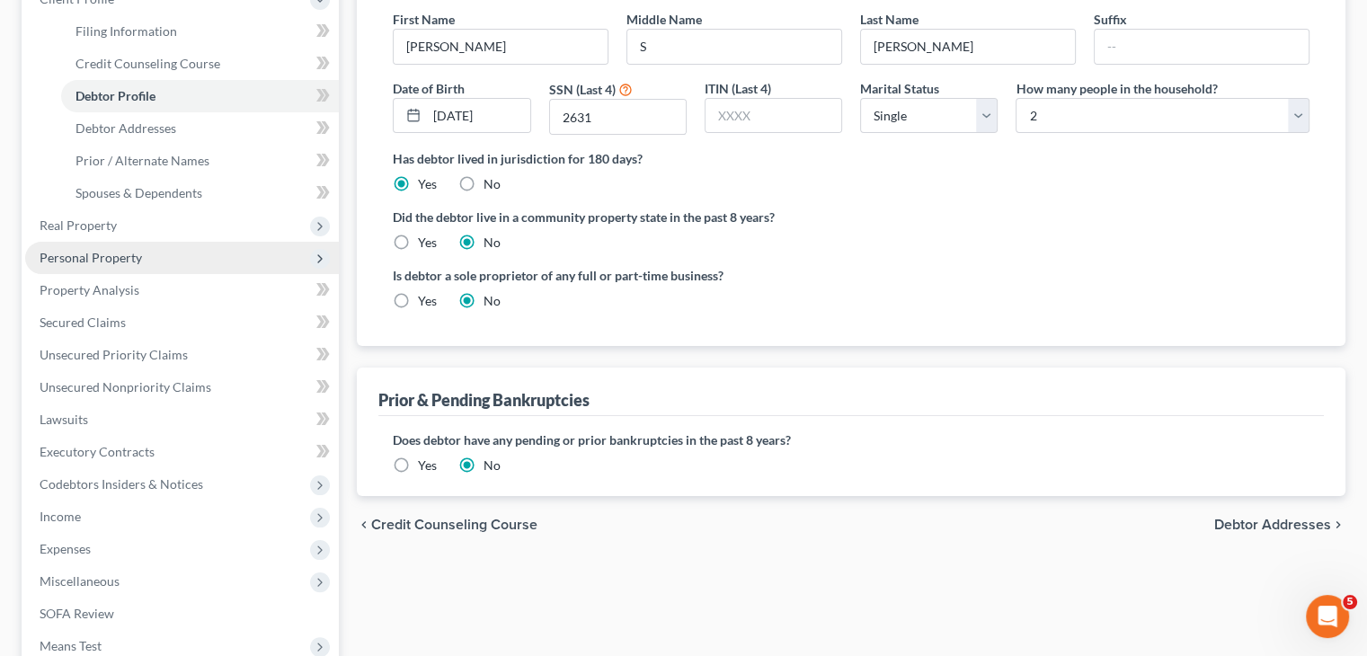
scroll to position [270, 0]
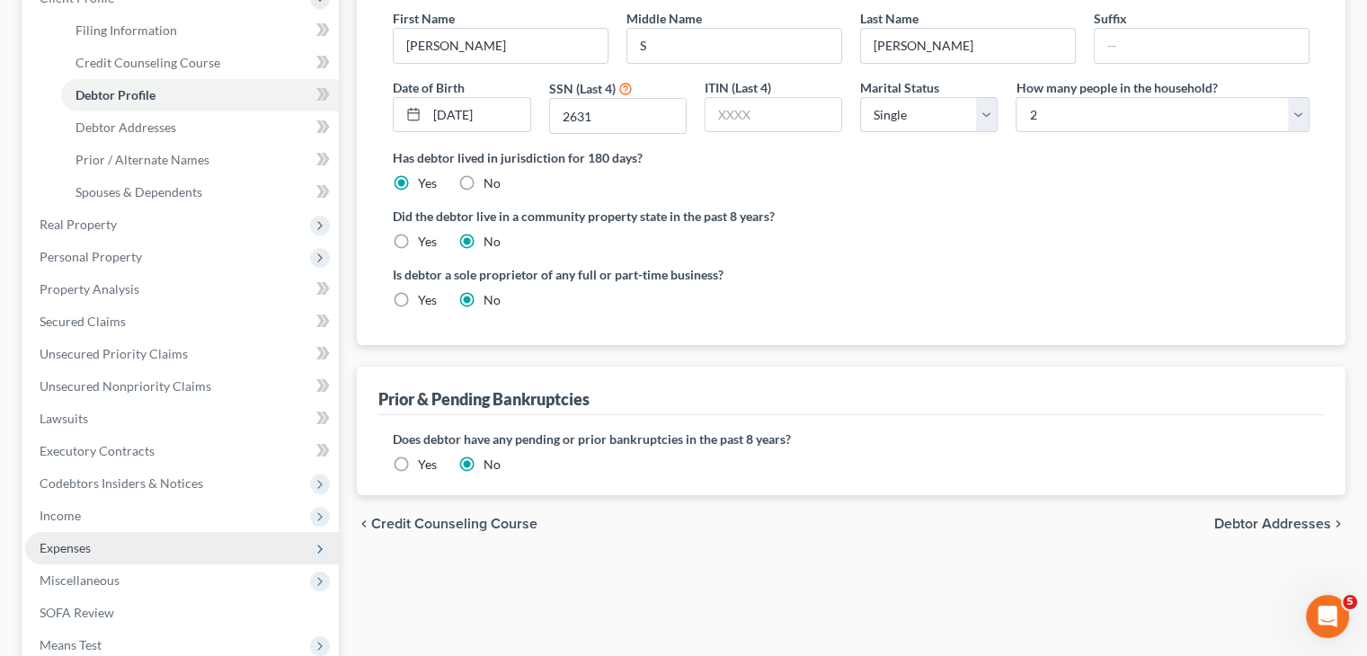
click at [72, 547] on span "Expenses" at bounding box center [65, 547] width 51 height 15
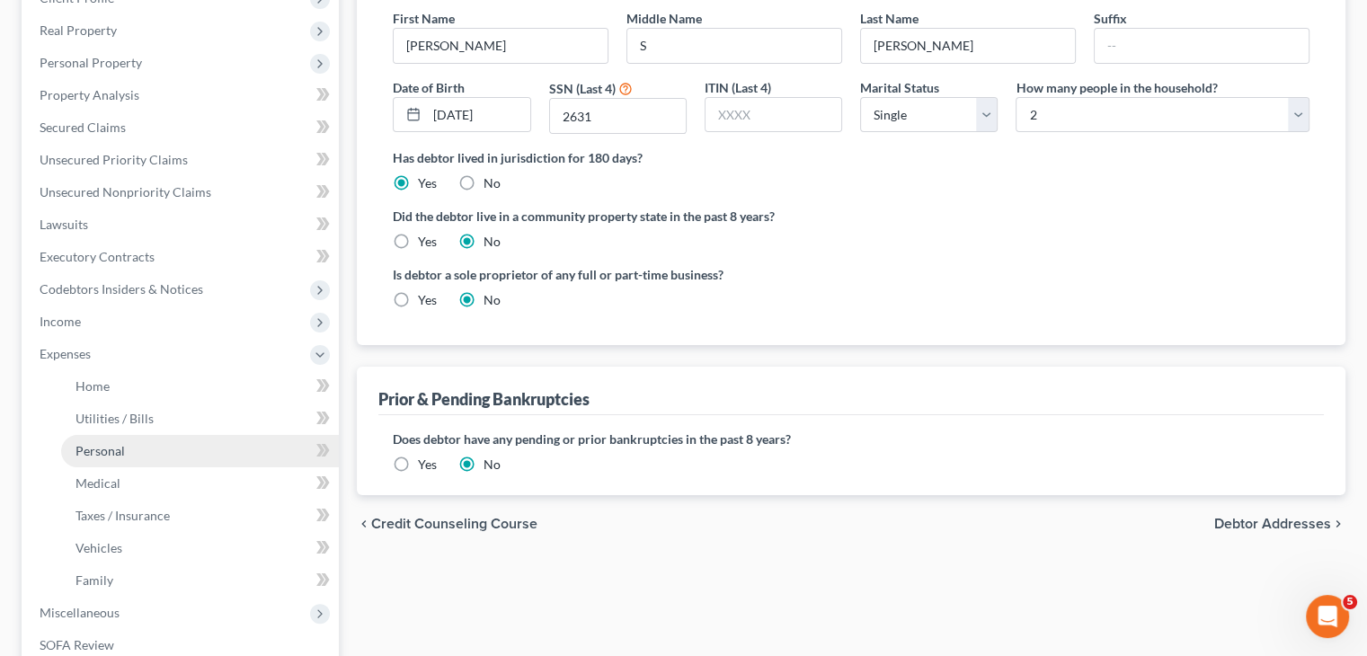
click at [101, 457] on span "Personal" at bounding box center [99, 450] width 49 height 15
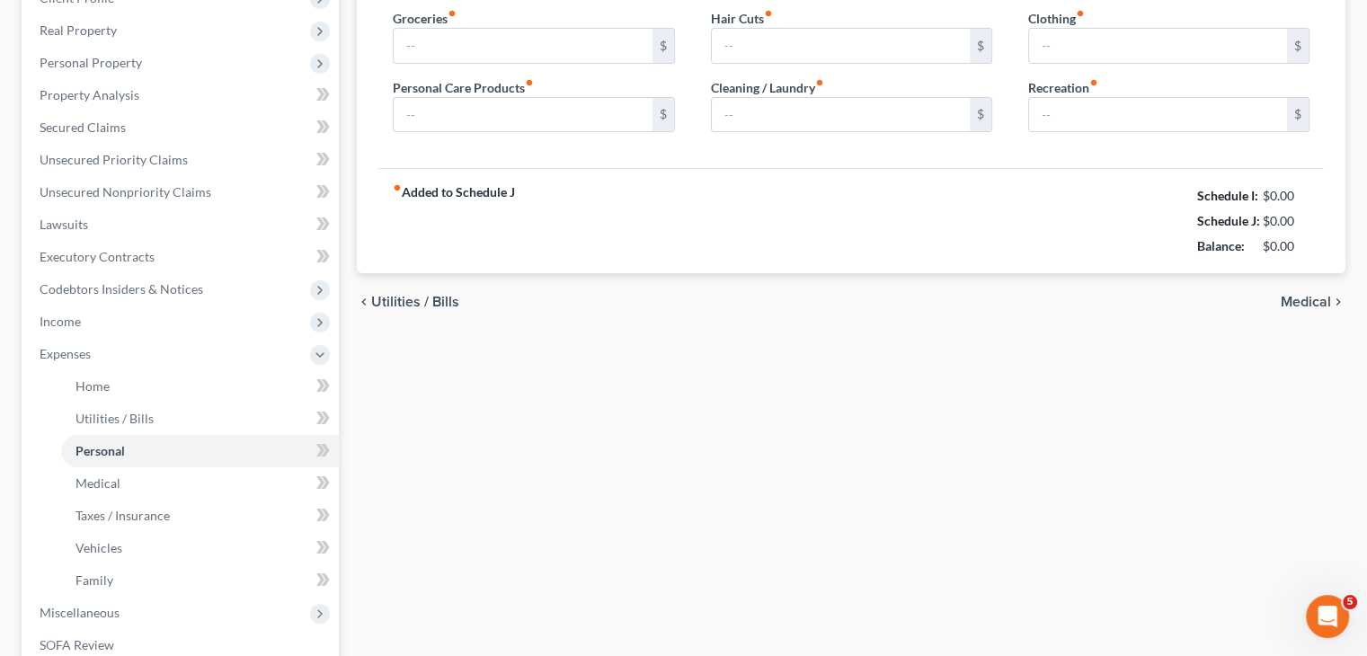
type input "725.00"
type input "50.00"
type input "0.00"
type input "75.00"
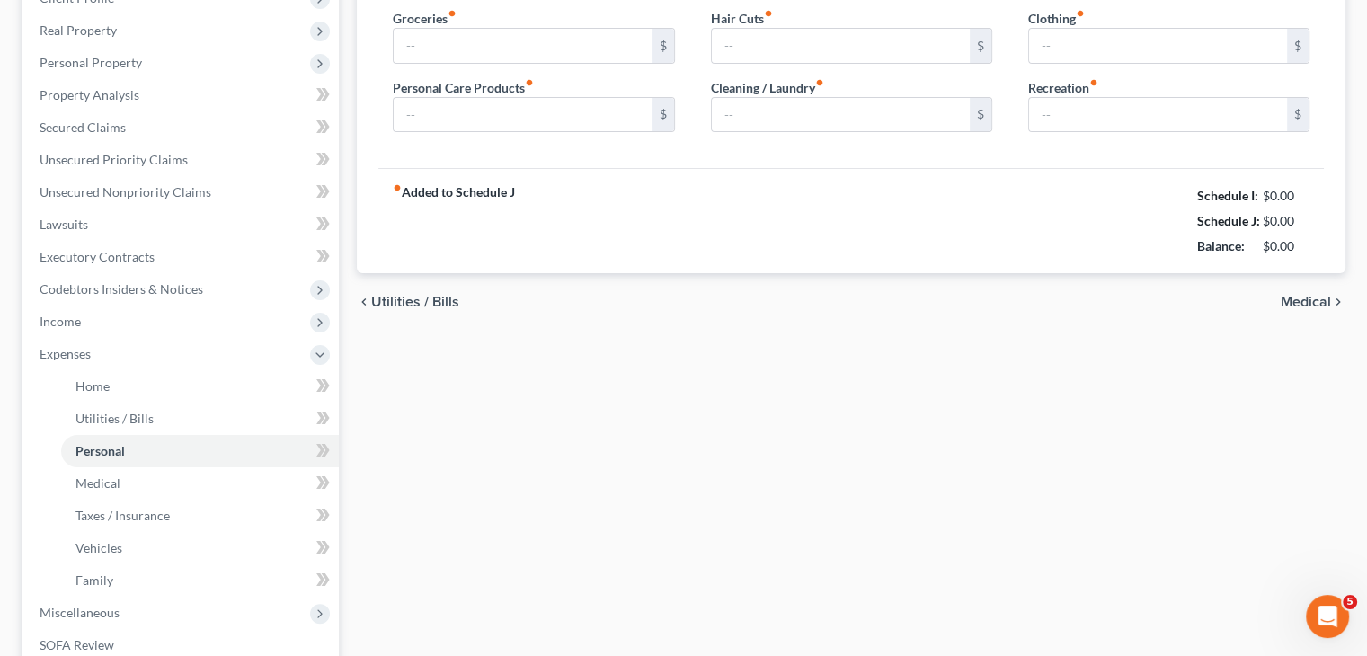
type input "0.00"
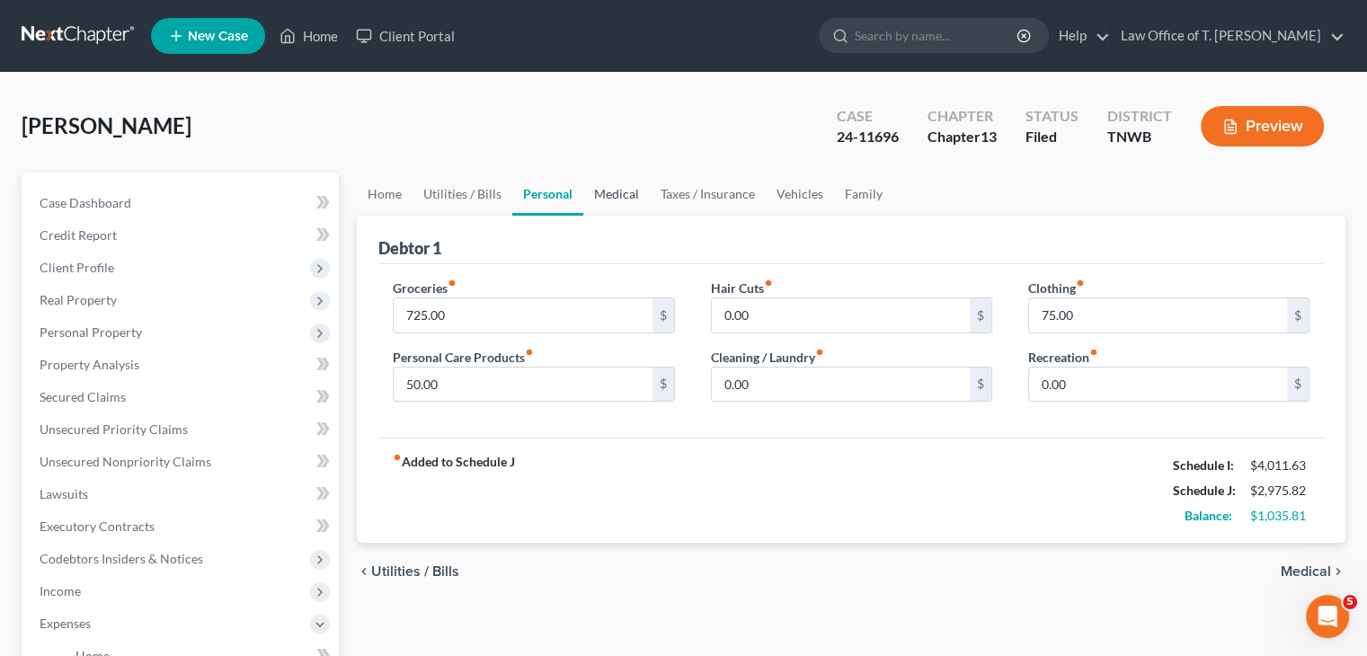
click at [606, 194] on link "Medical" at bounding box center [616, 194] width 67 height 43
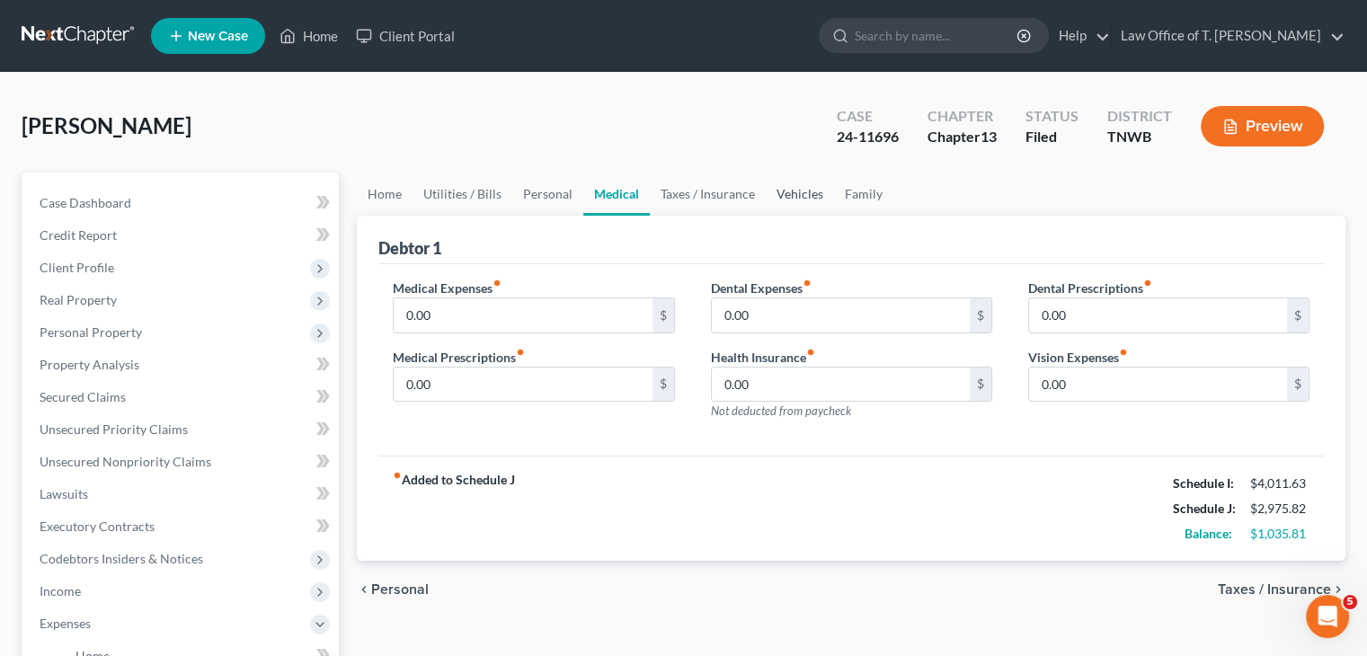
click at [791, 189] on link "Vehicles" at bounding box center [800, 194] width 68 height 43
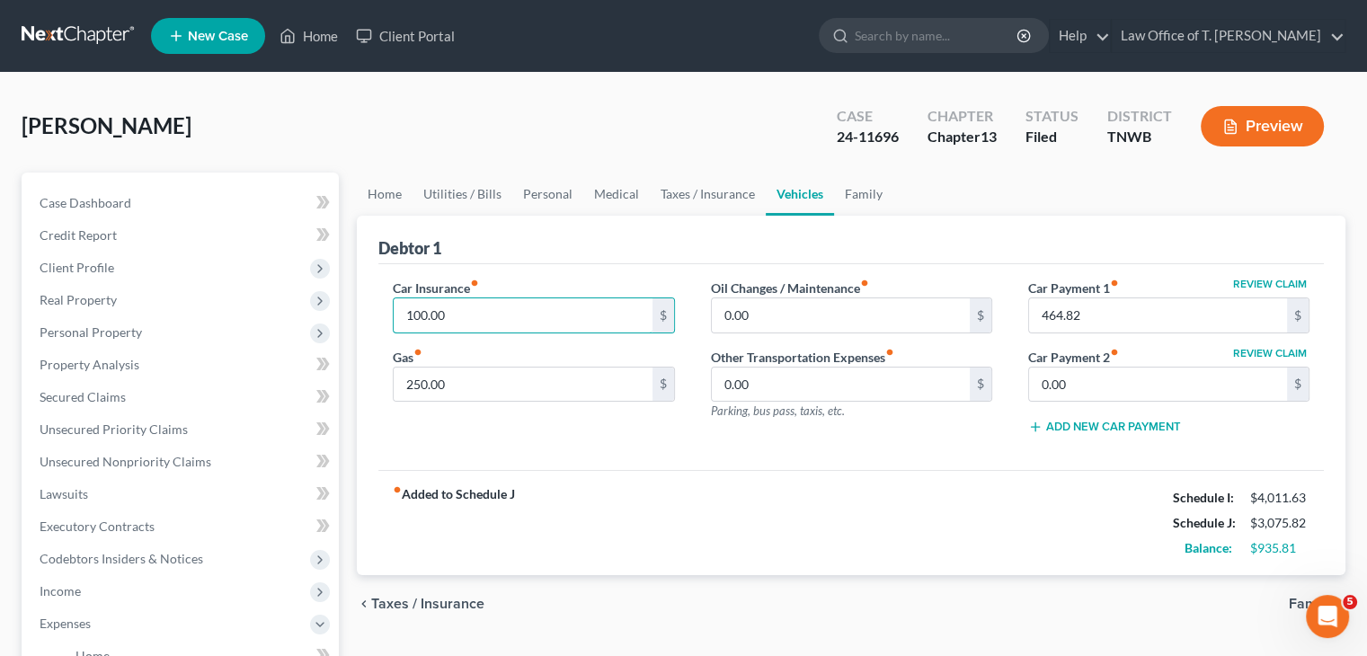
type input "100.00"
click at [735, 486] on div "fiber_manual_record Added to Schedule J Schedule I: $4,011.63 Schedule J: $3,07…" at bounding box center [850, 522] width 945 height 105
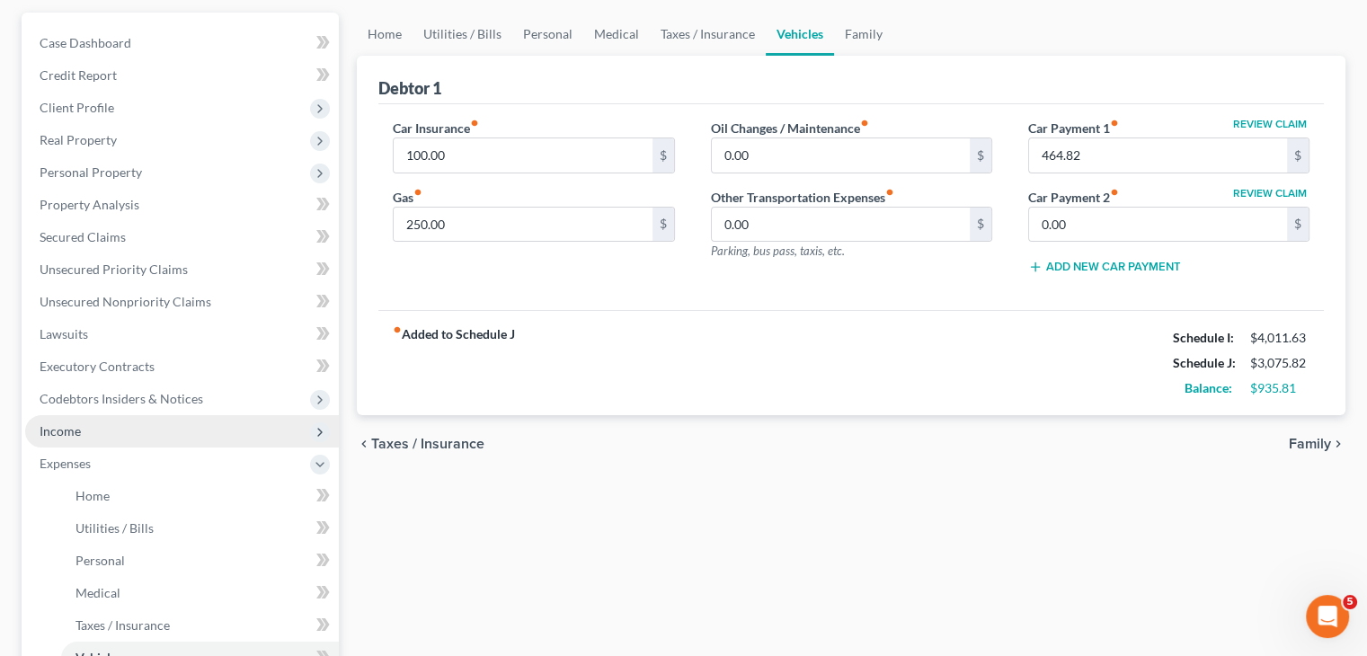
scroll to position [180, 0]
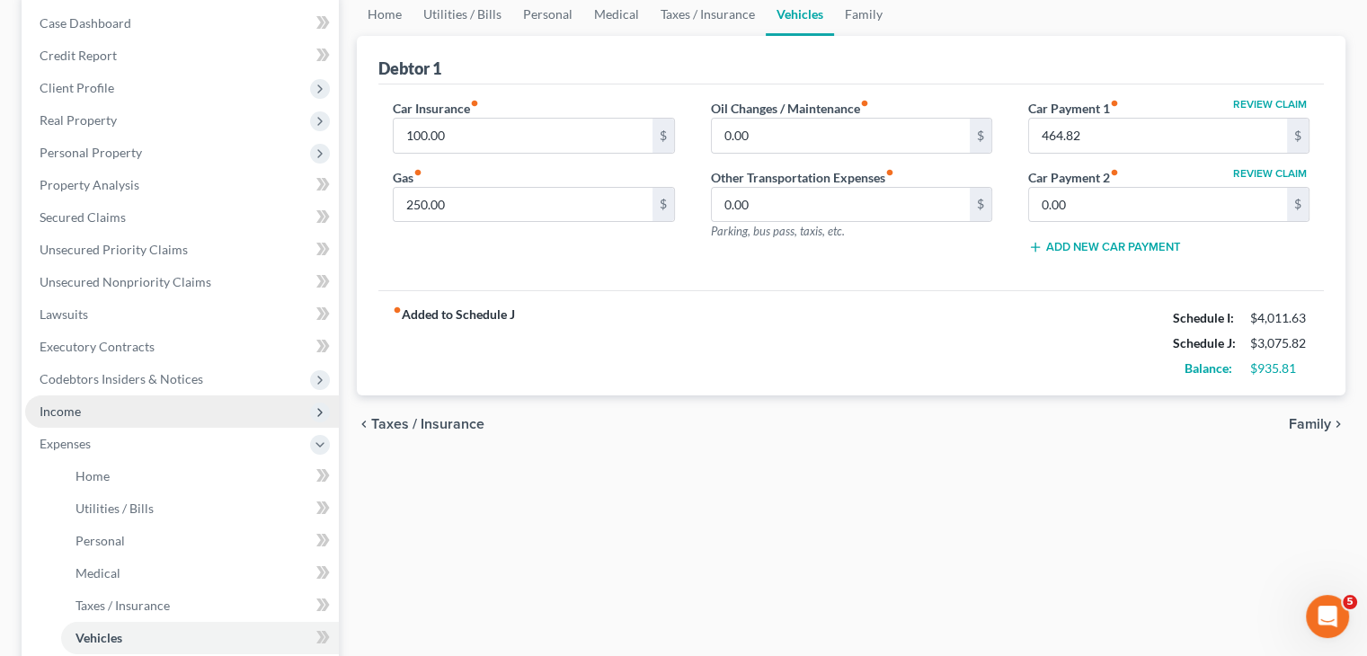
click at [105, 414] on span "Income" at bounding box center [182, 411] width 314 height 32
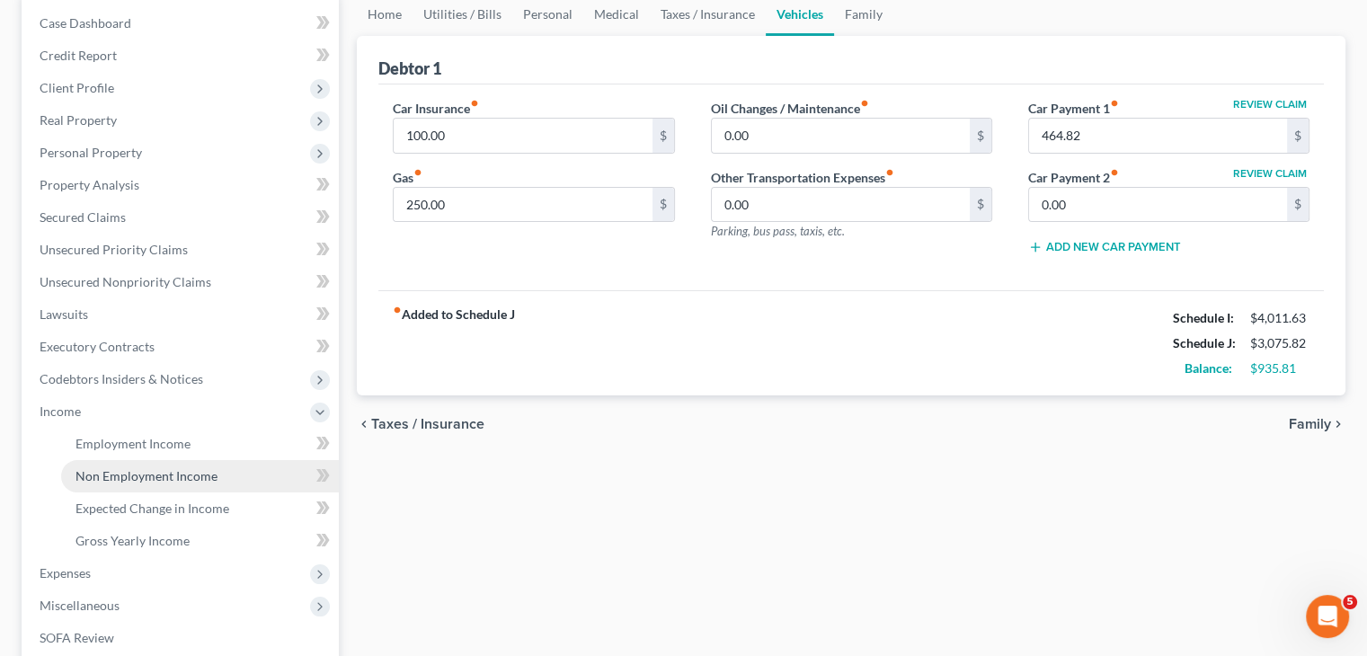
click at [122, 481] on span "Non Employment Income" at bounding box center [146, 475] width 142 height 15
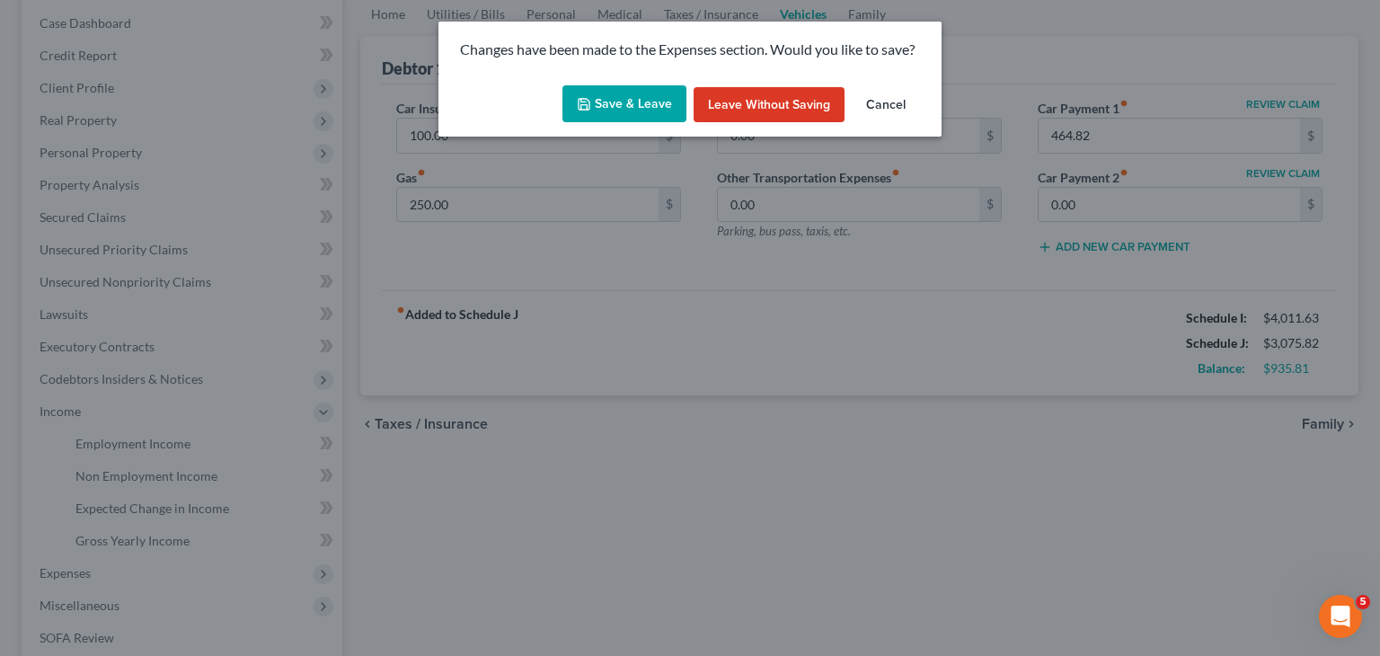
click at [642, 111] on button "Save & Leave" at bounding box center [625, 104] width 124 height 38
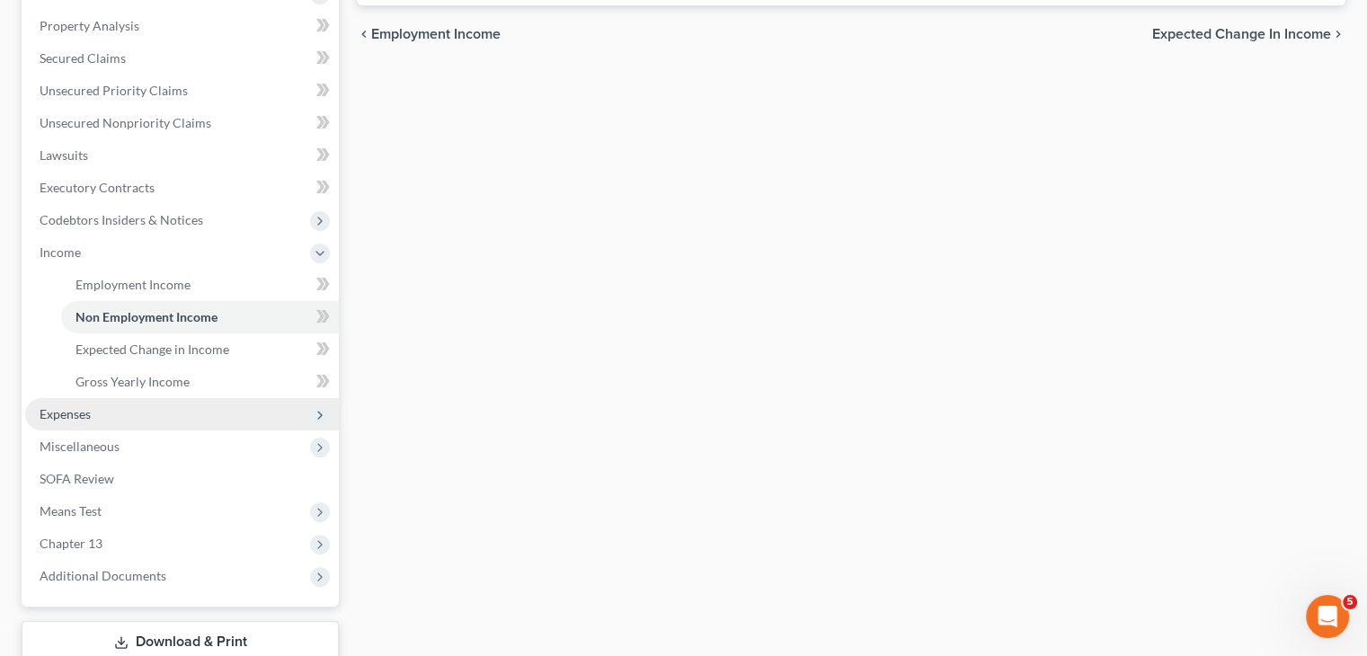
scroll to position [359, 0]
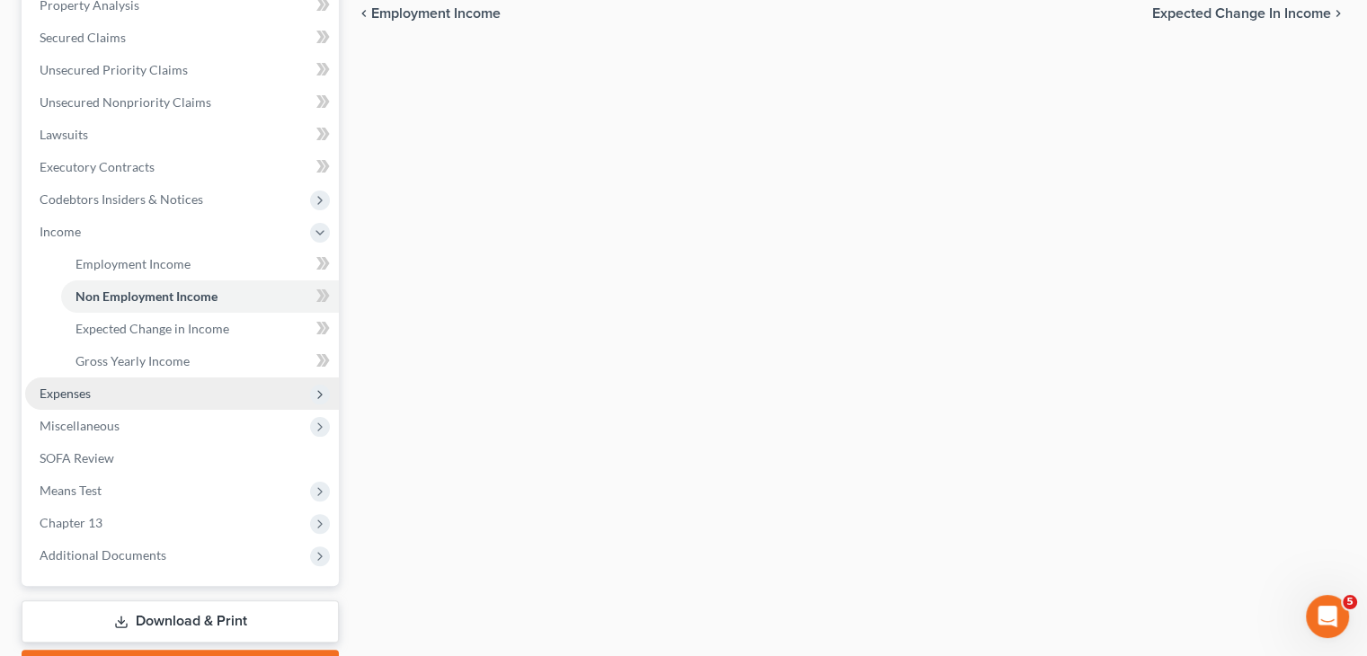
click at [93, 396] on span "Expenses" at bounding box center [182, 393] width 314 height 32
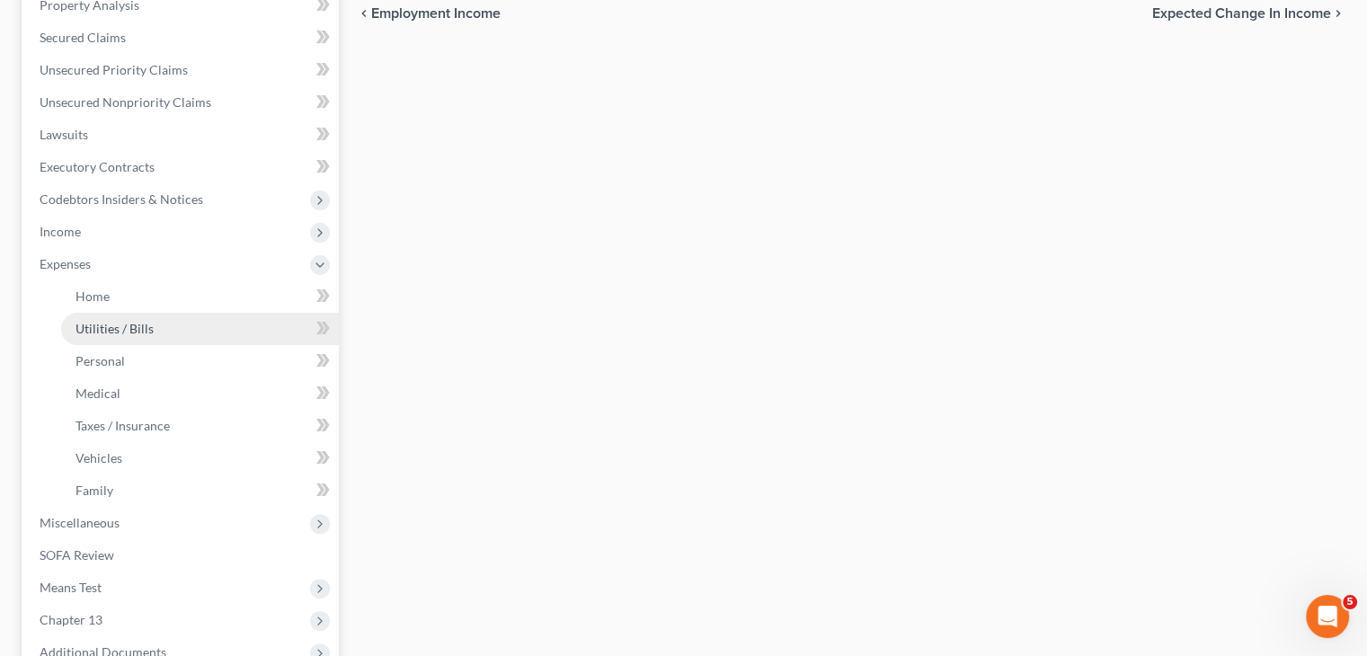
click at [147, 333] on span "Utilities / Bills" at bounding box center [114, 328] width 78 height 15
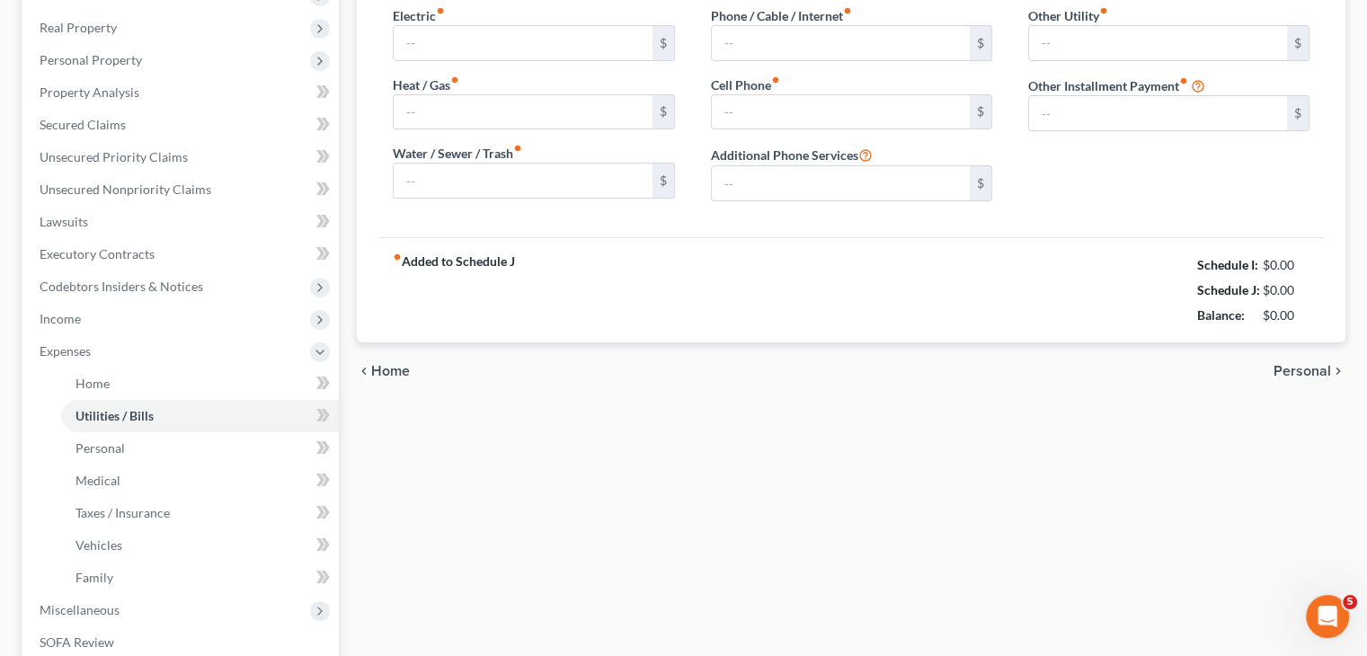
type input "175.00"
type input "0.00"
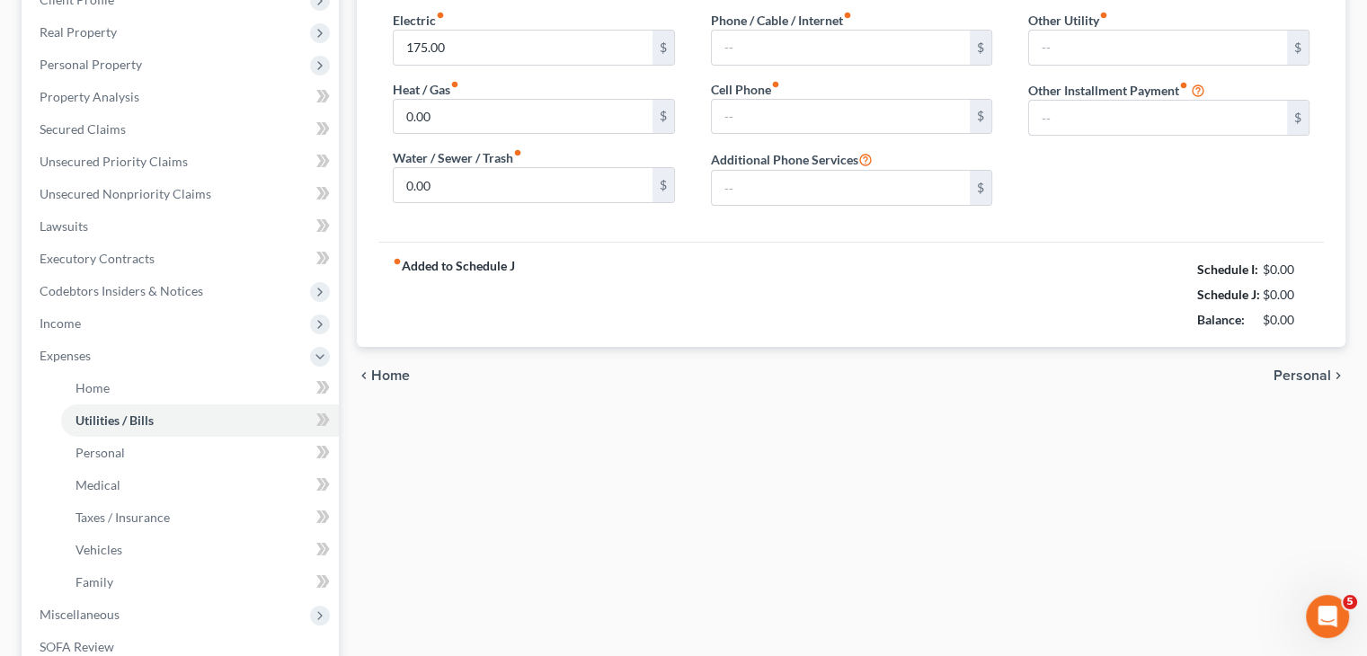
type input "75.00"
type input "157.00"
type input "0.00"
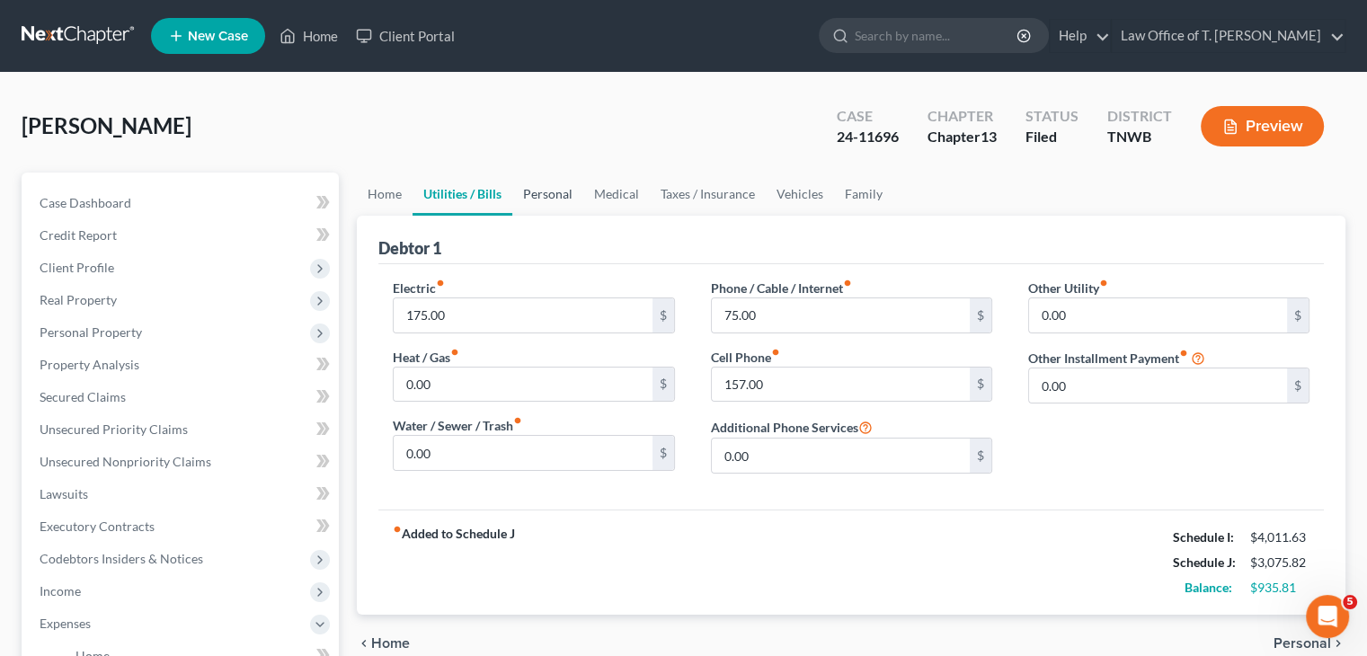
click at [550, 197] on link "Personal" at bounding box center [547, 194] width 71 height 43
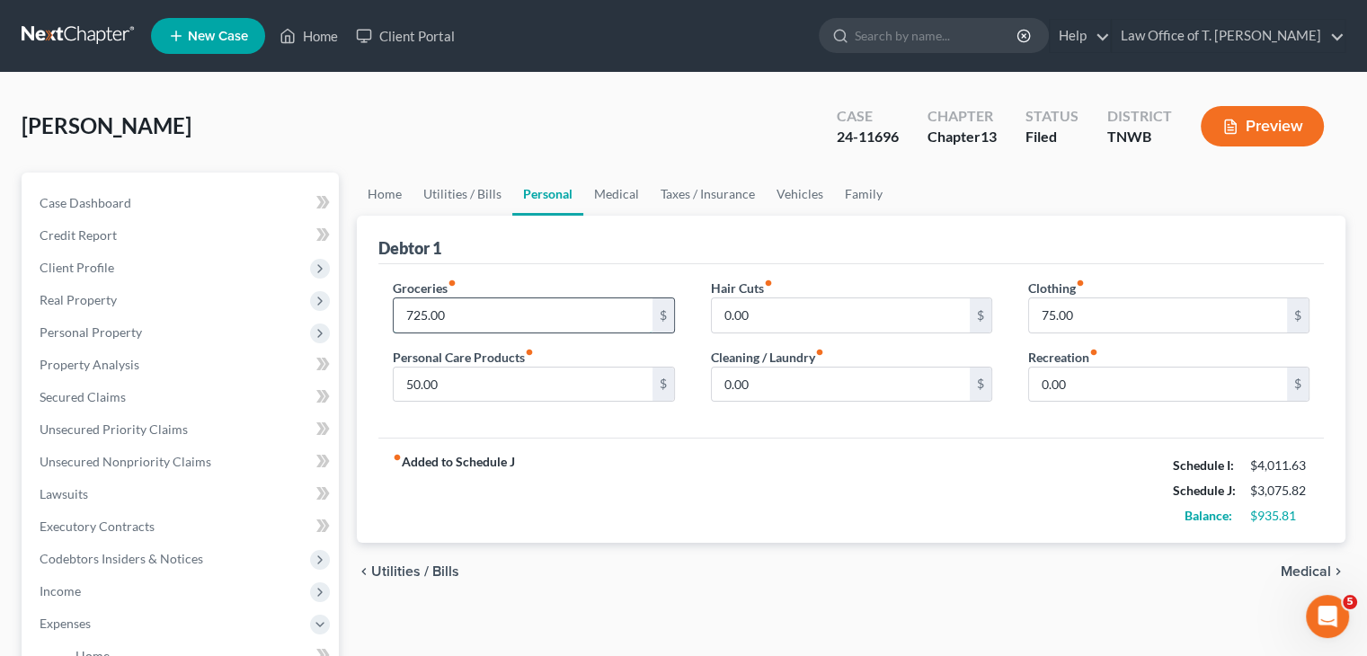
click at [470, 314] on input "725.00" at bounding box center [523, 315] width 258 height 34
type input "2"
type input "750.00"
click at [628, 498] on div "fiber_manual_record Added to Schedule J Schedule I: $4,011.63 Schedule J: $3,10…" at bounding box center [850, 490] width 945 height 105
drag, startPoint x: 790, startPoint y: 189, endPoint x: 780, endPoint y: 190, distance: 9.9
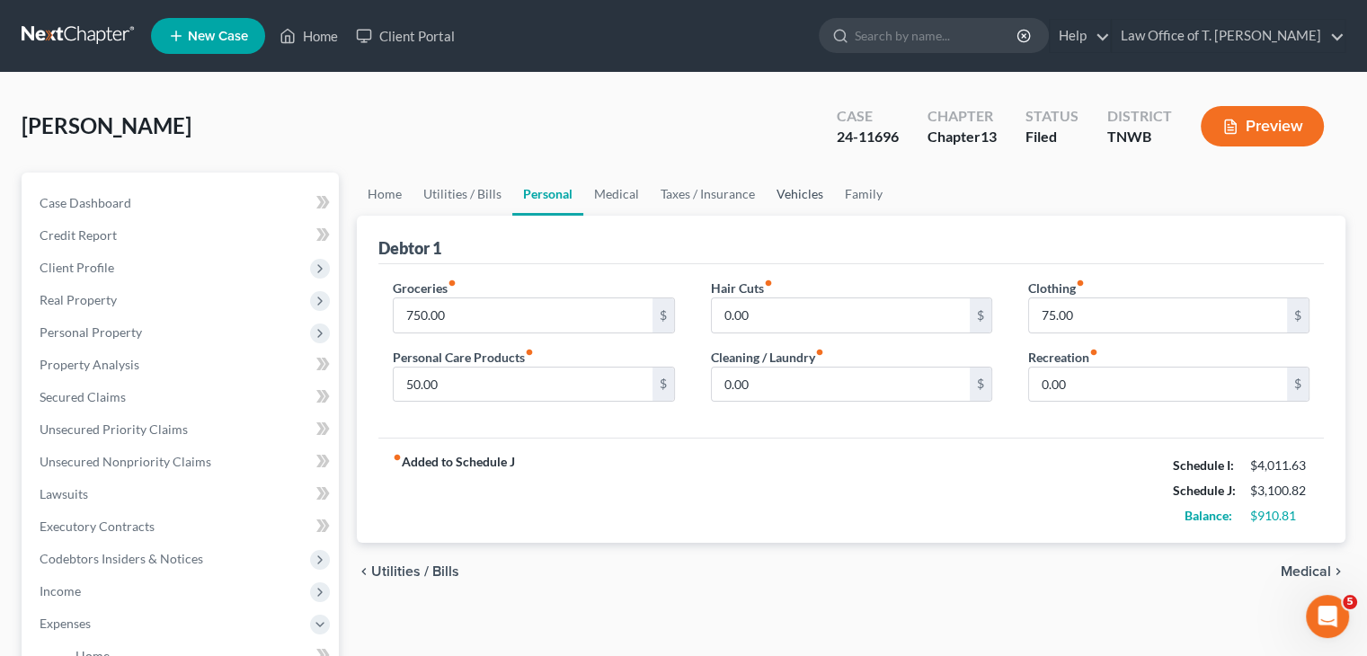
click at [790, 189] on link "Vehicles" at bounding box center [800, 194] width 68 height 43
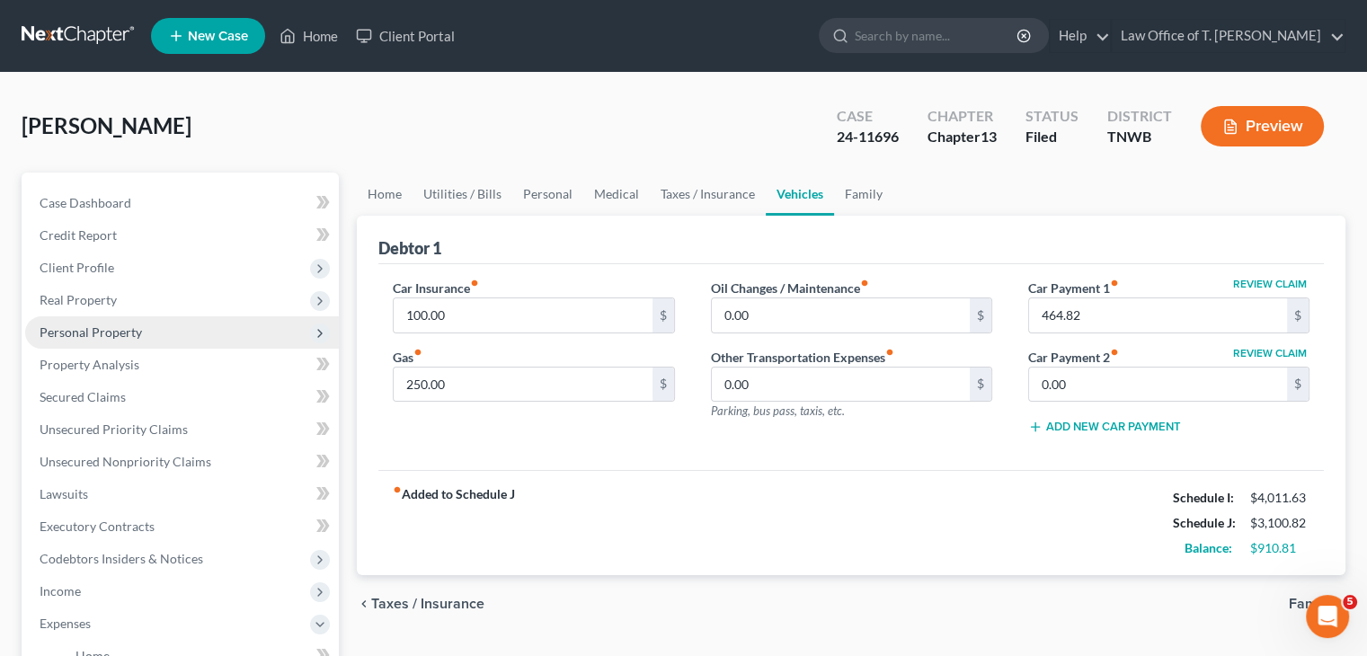
click at [134, 330] on span "Personal Property" at bounding box center [91, 331] width 102 height 15
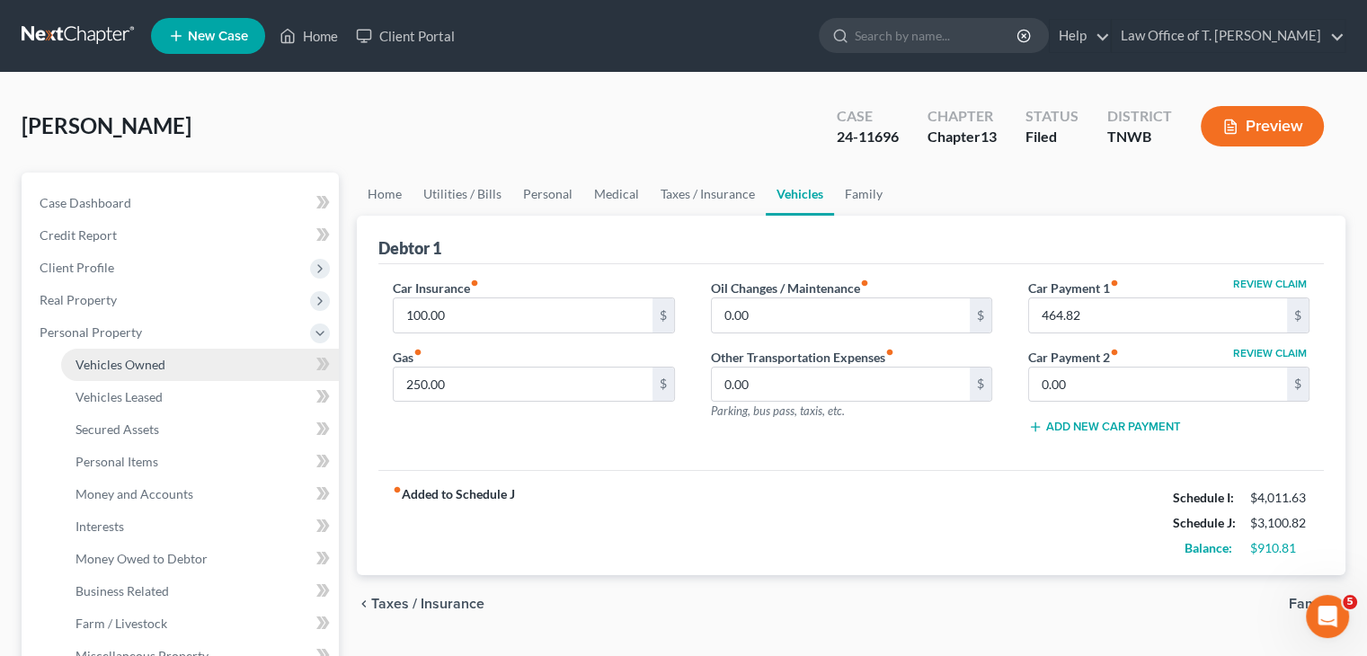
click at [121, 369] on span "Vehicles Owned" at bounding box center [120, 364] width 90 height 15
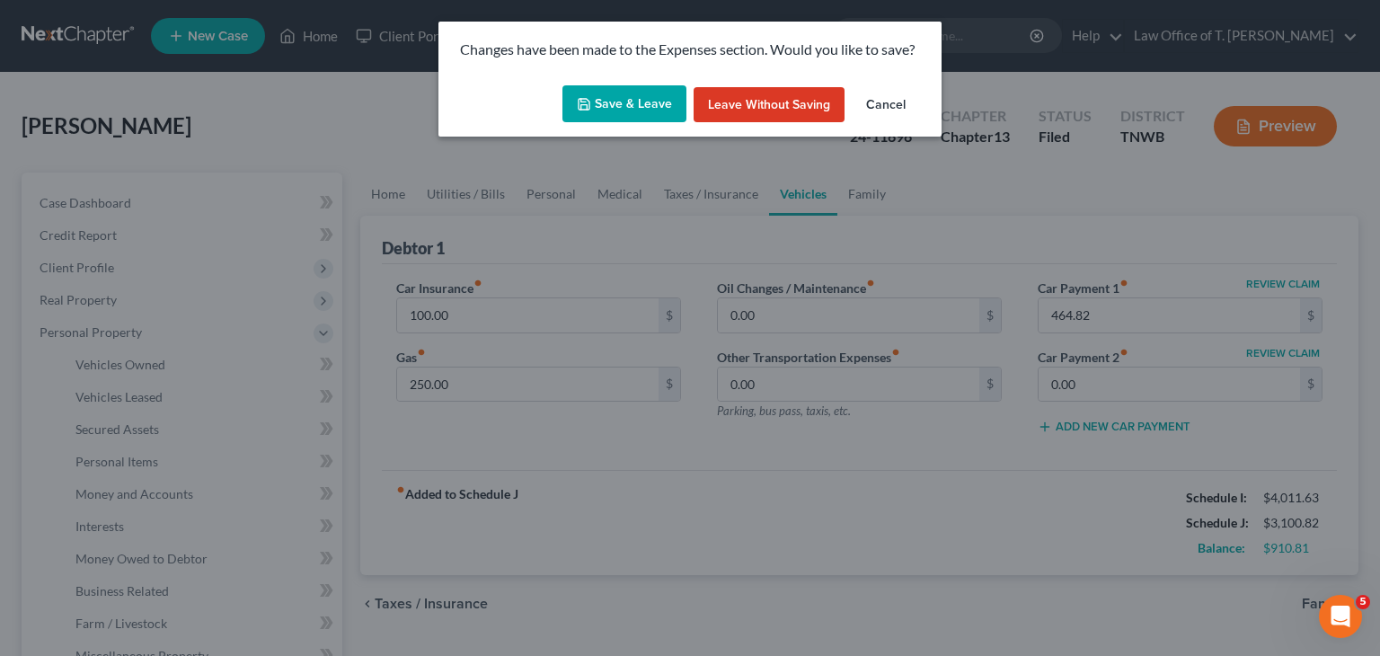
click at [647, 99] on button "Save & Leave" at bounding box center [625, 104] width 124 height 38
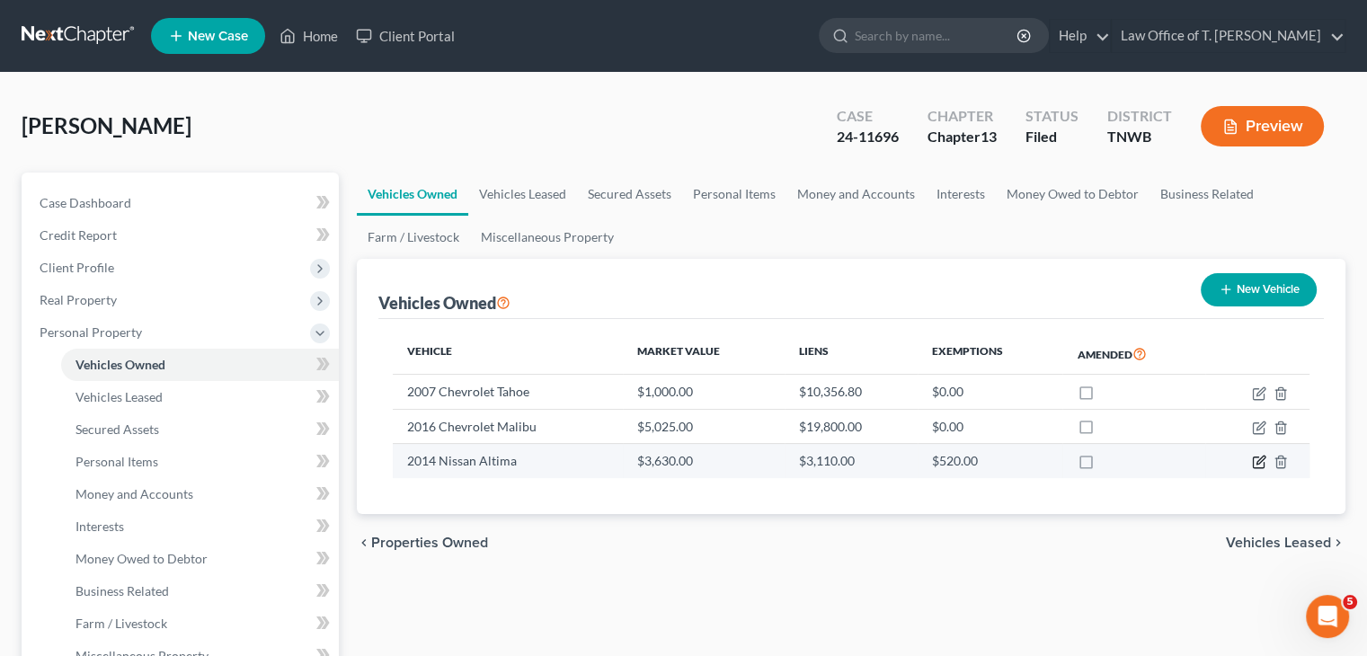
click at [1262, 462] on icon "button" at bounding box center [1259, 462] width 14 height 14
select select "0"
select select "12"
select select "3"
select select "0"
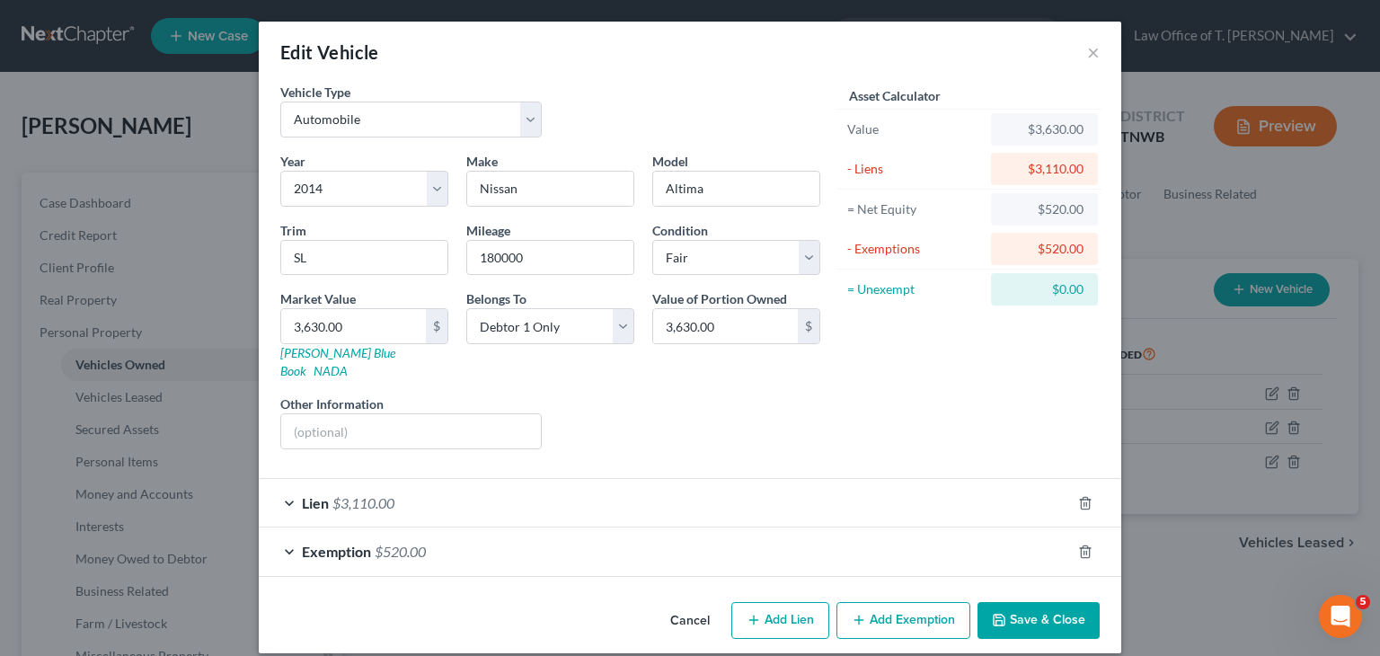
click at [294, 491] on div "Lien $3,110.00" at bounding box center [665, 503] width 812 height 48
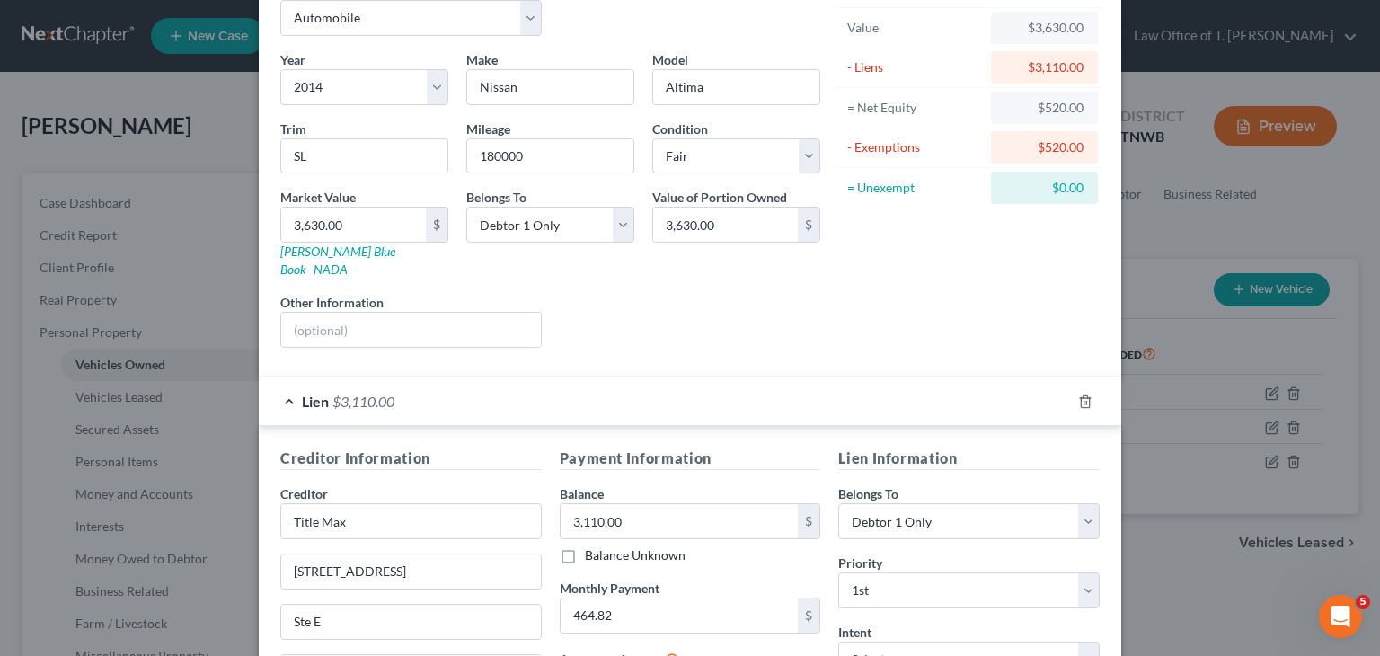
scroll to position [90, 0]
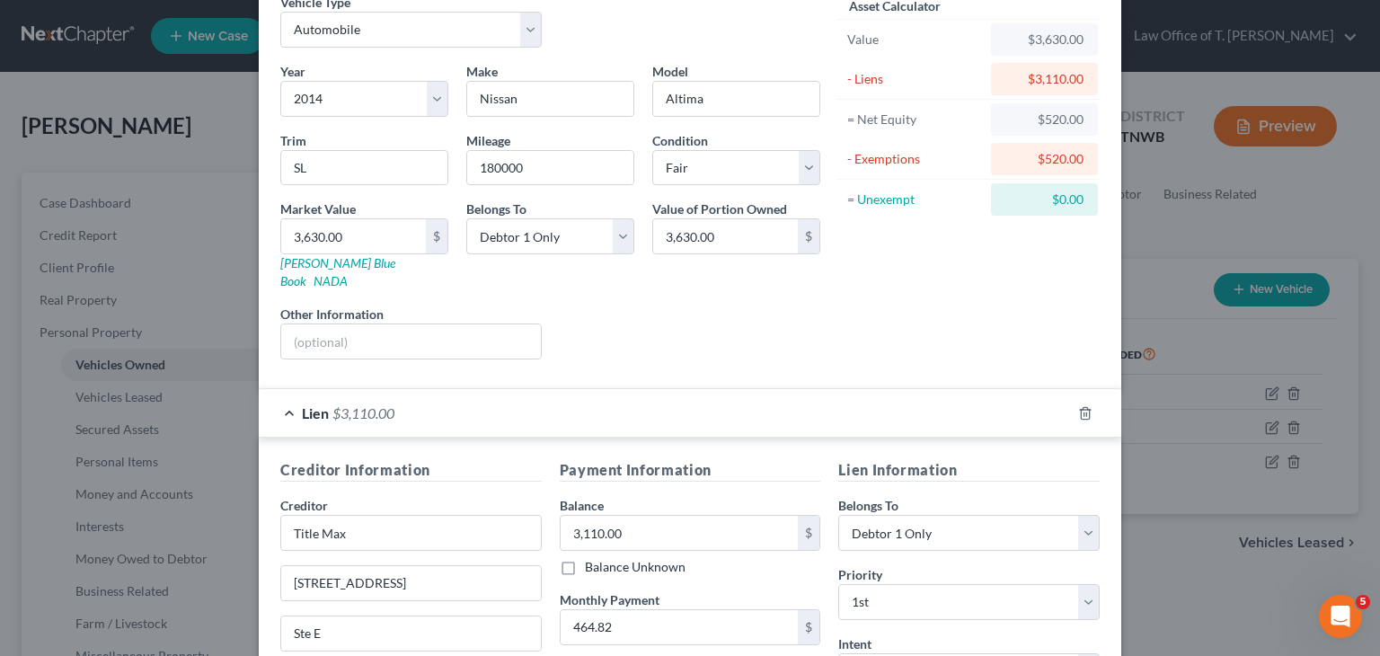
click at [288, 395] on div "Lien $3,110.00" at bounding box center [665, 413] width 812 height 48
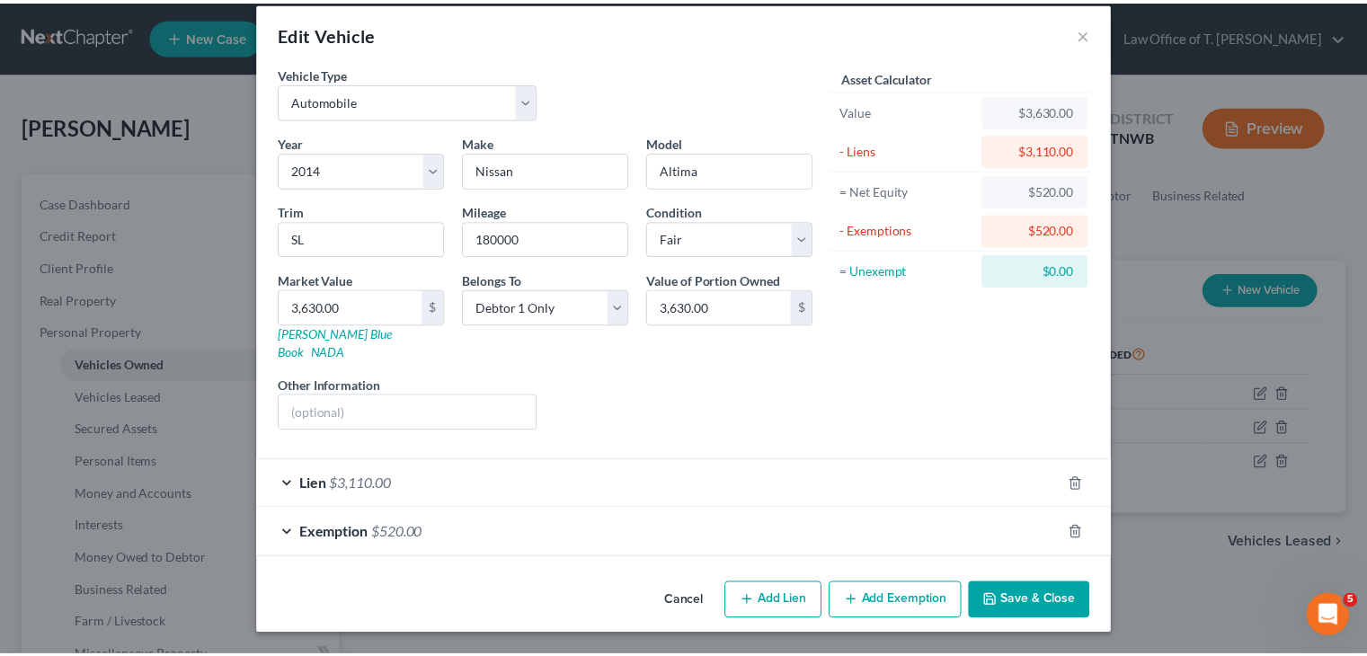
scroll to position [0, 0]
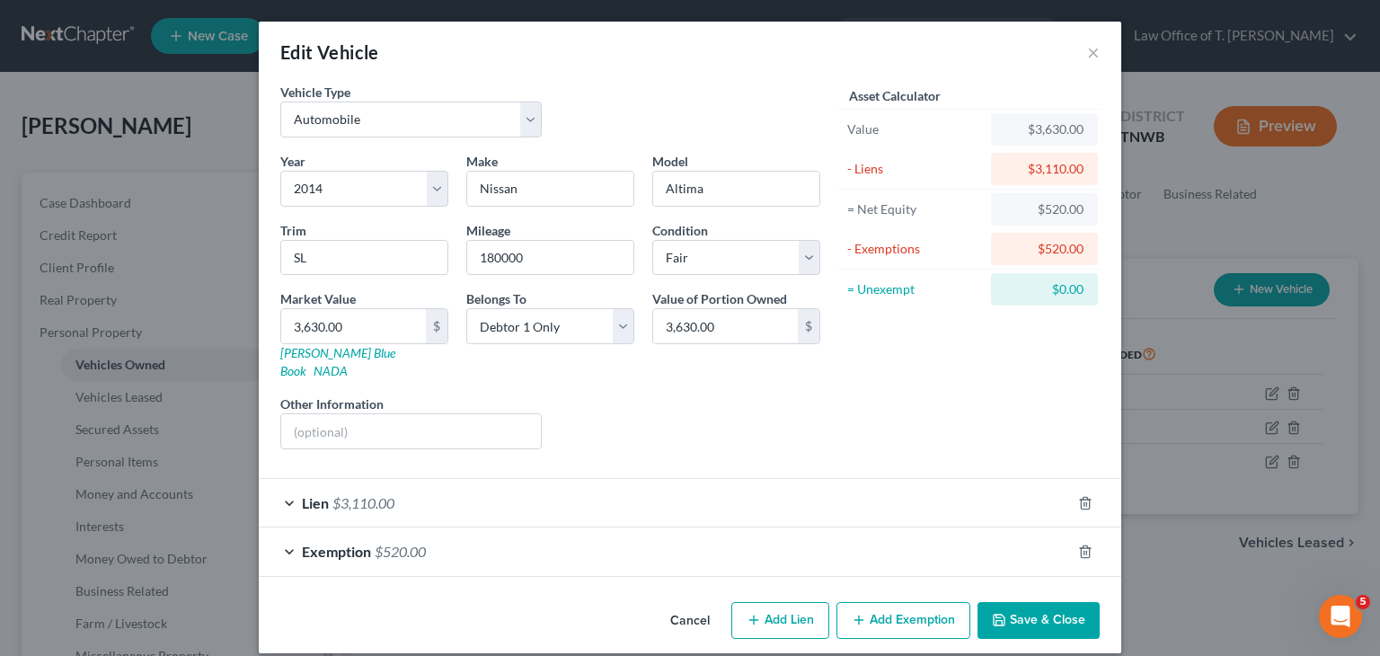
drag, startPoint x: 1041, startPoint y: 594, endPoint x: 1027, endPoint y: 590, distance: 14.2
click at [1039, 602] on button "Save & Close" at bounding box center [1039, 621] width 122 height 38
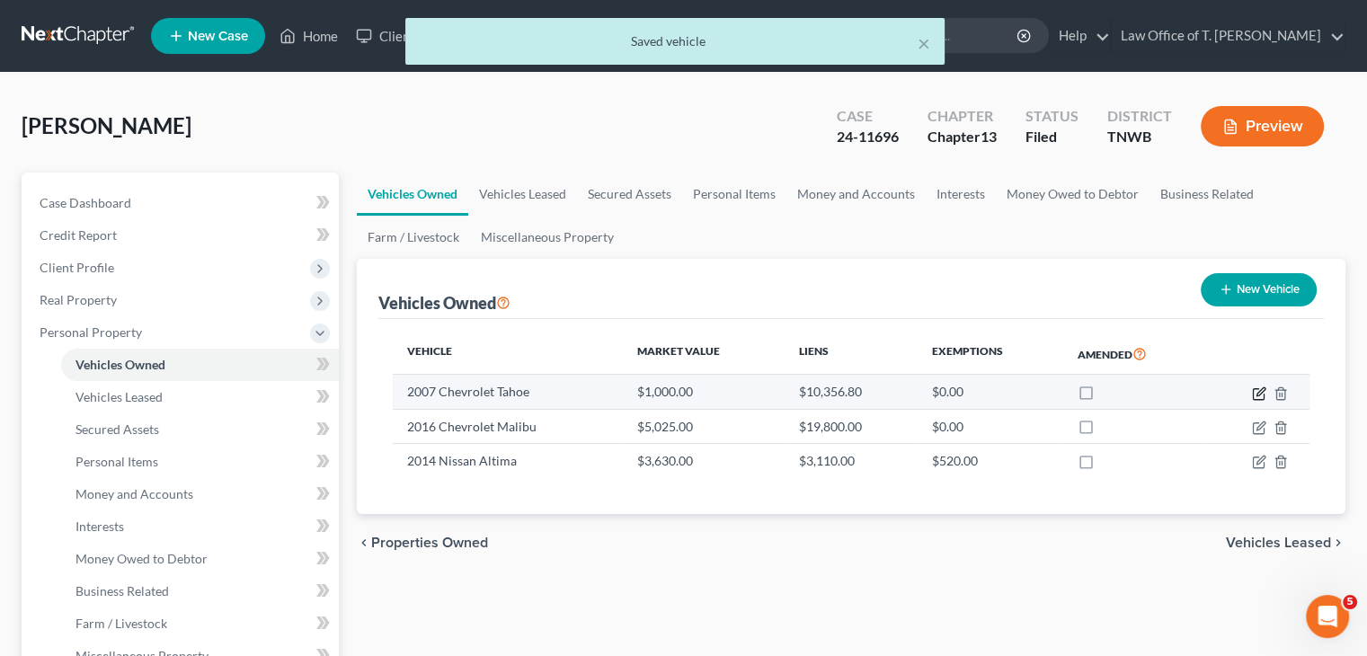
click at [1258, 399] on icon "button" at bounding box center [1259, 393] width 14 height 14
select select "0"
select select "19"
select select "4"
select select "0"
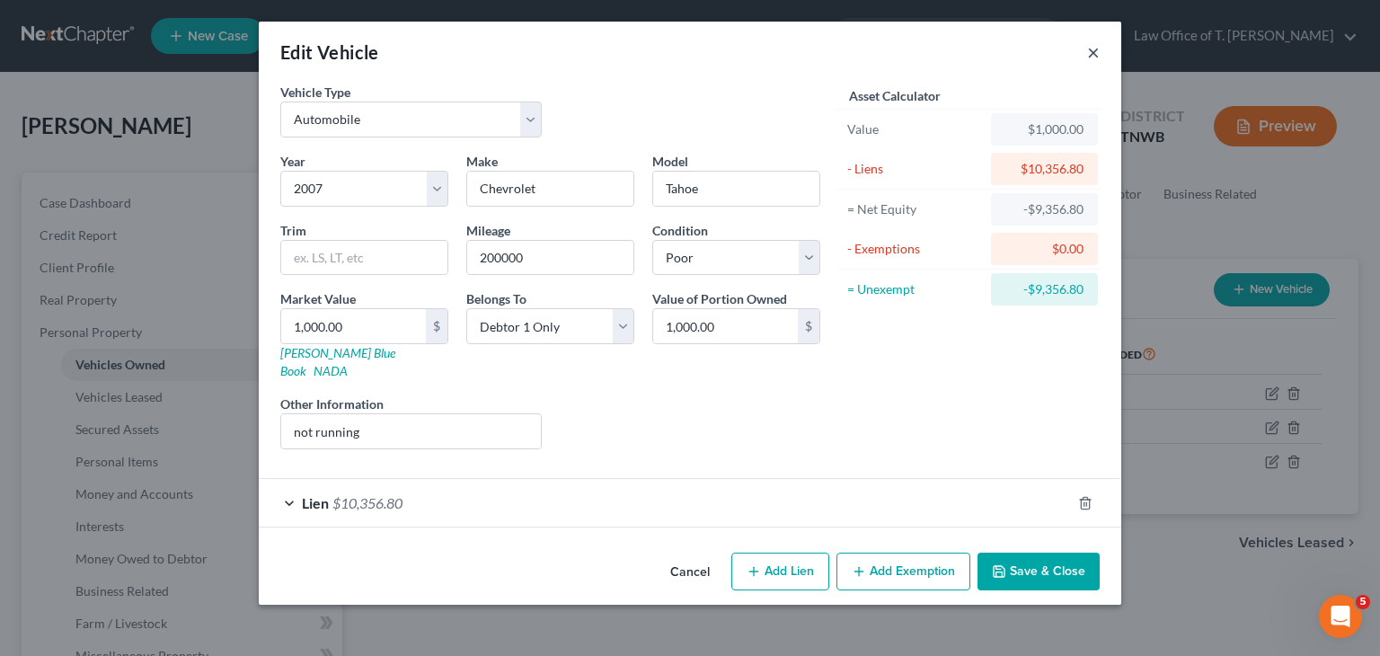
click at [1097, 50] on button "×" at bounding box center [1093, 52] width 13 height 22
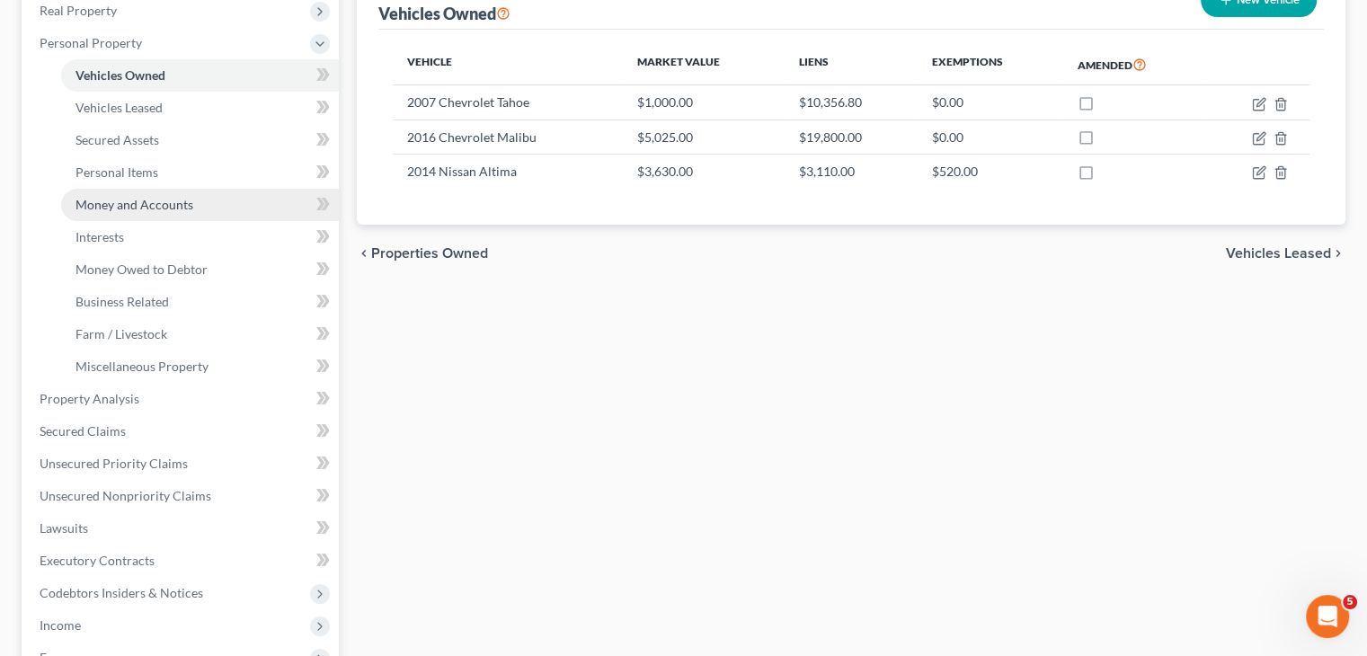
scroll to position [359, 0]
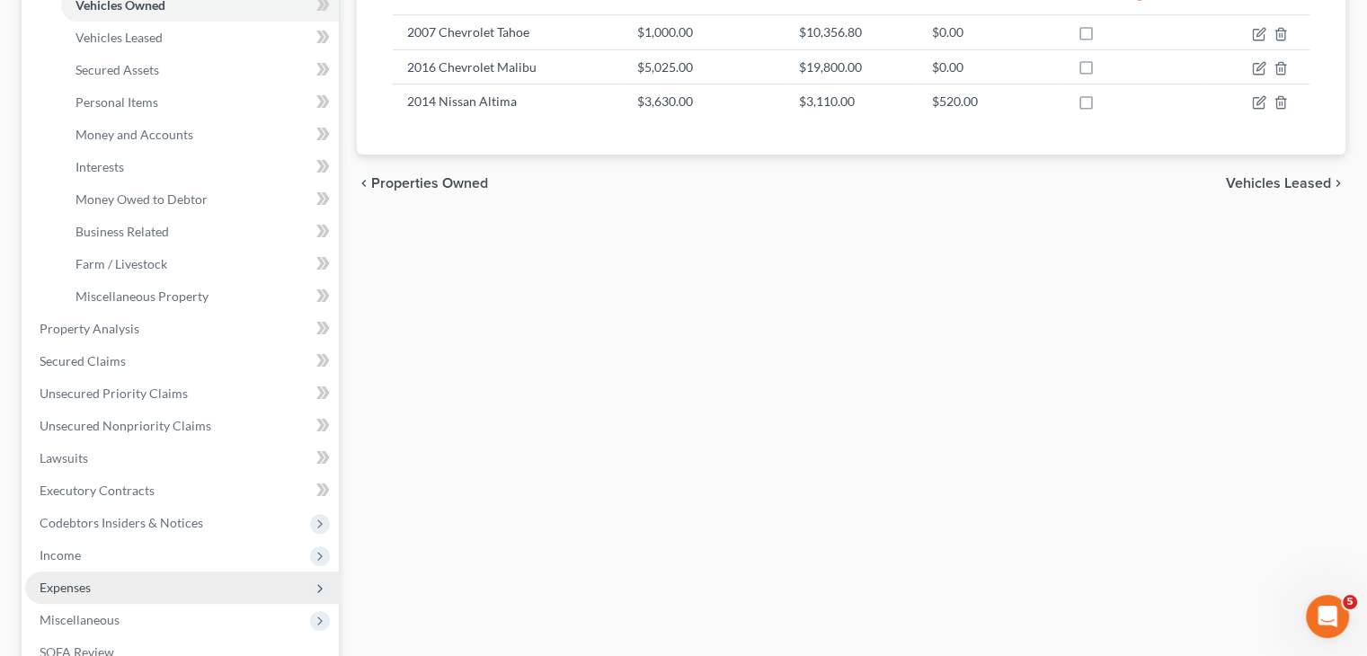
click at [72, 592] on span "Expenses" at bounding box center [65, 587] width 51 height 15
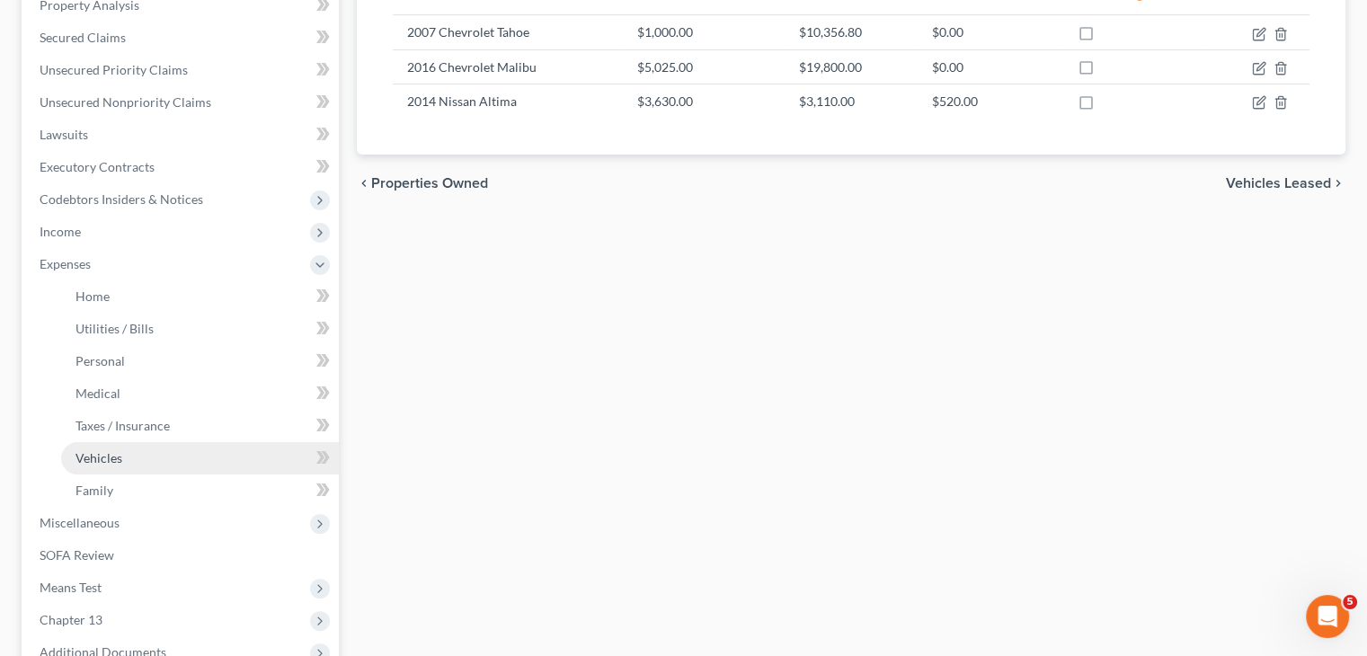
click at [107, 455] on span "Vehicles" at bounding box center [98, 457] width 47 height 15
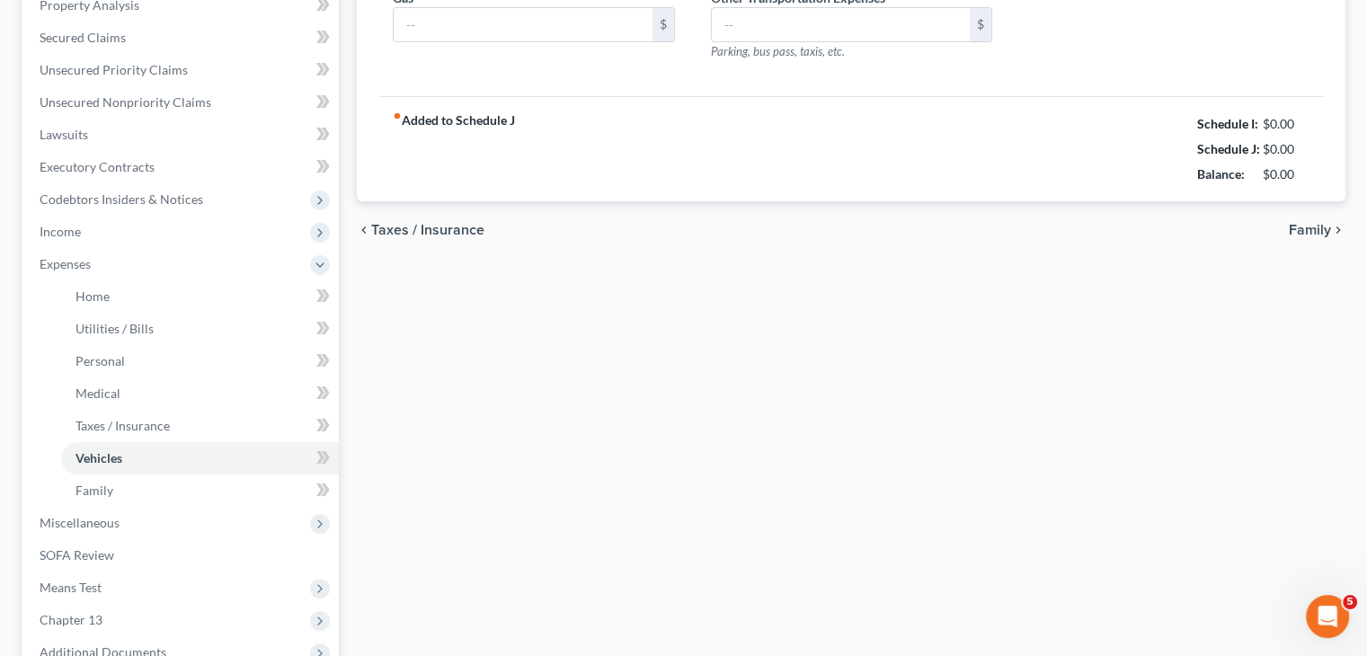
type input "100.00"
type input "250.00"
type input "0.00"
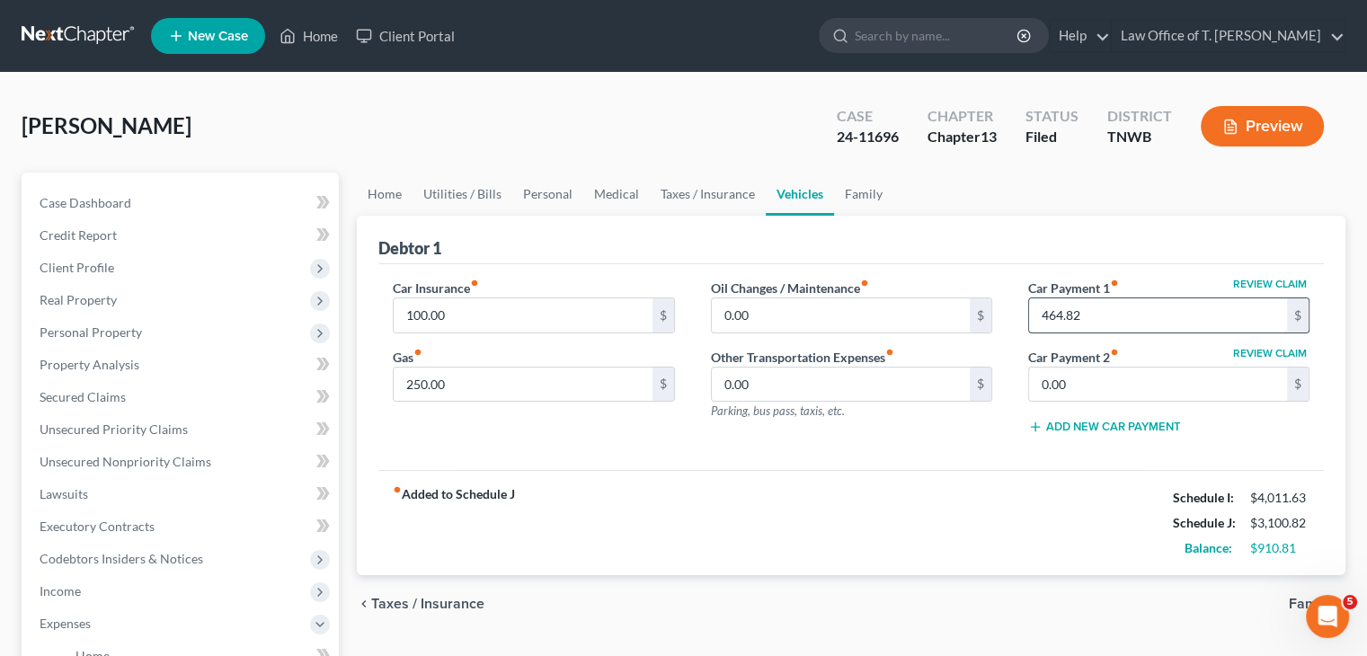
click at [1108, 309] on input "464.82" at bounding box center [1158, 315] width 258 height 34
type input "500.00"
click at [481, 197] on link "Utilities / Bills" at bounding box center [463, 194] width 100 height 43
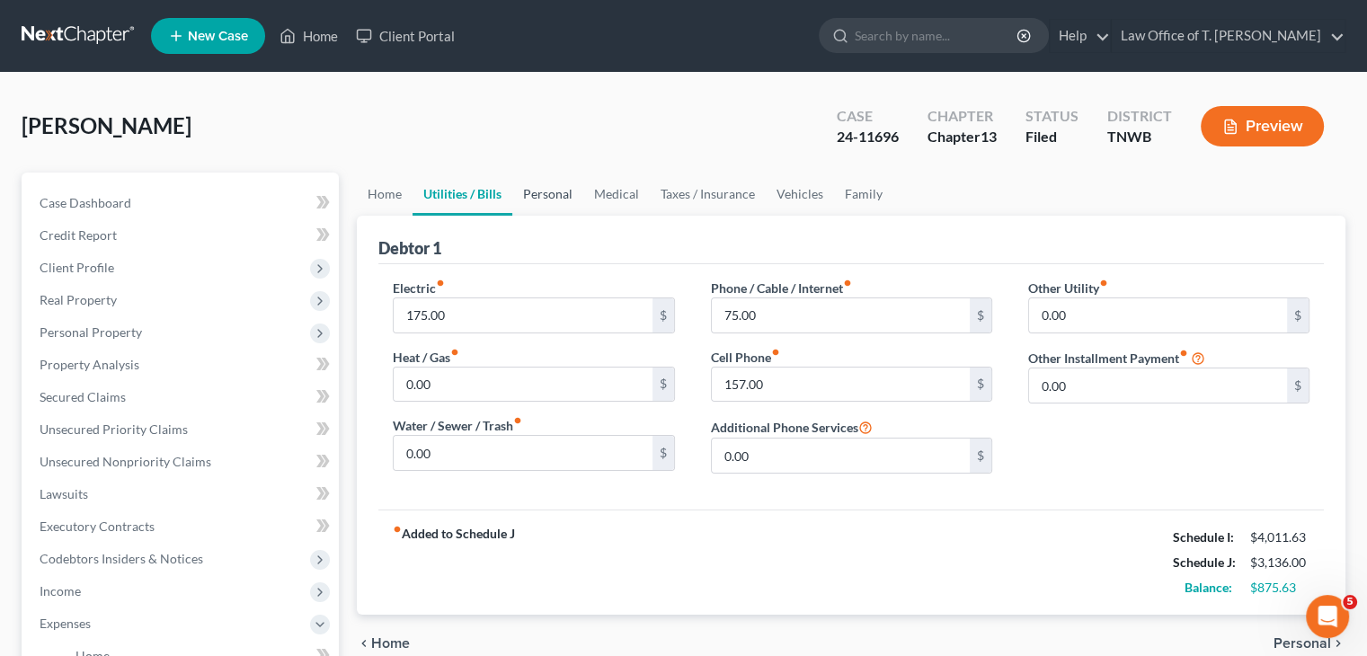
click at [540, 191] on link "Personal" at bounding box center [547, 194] width 71 height 43
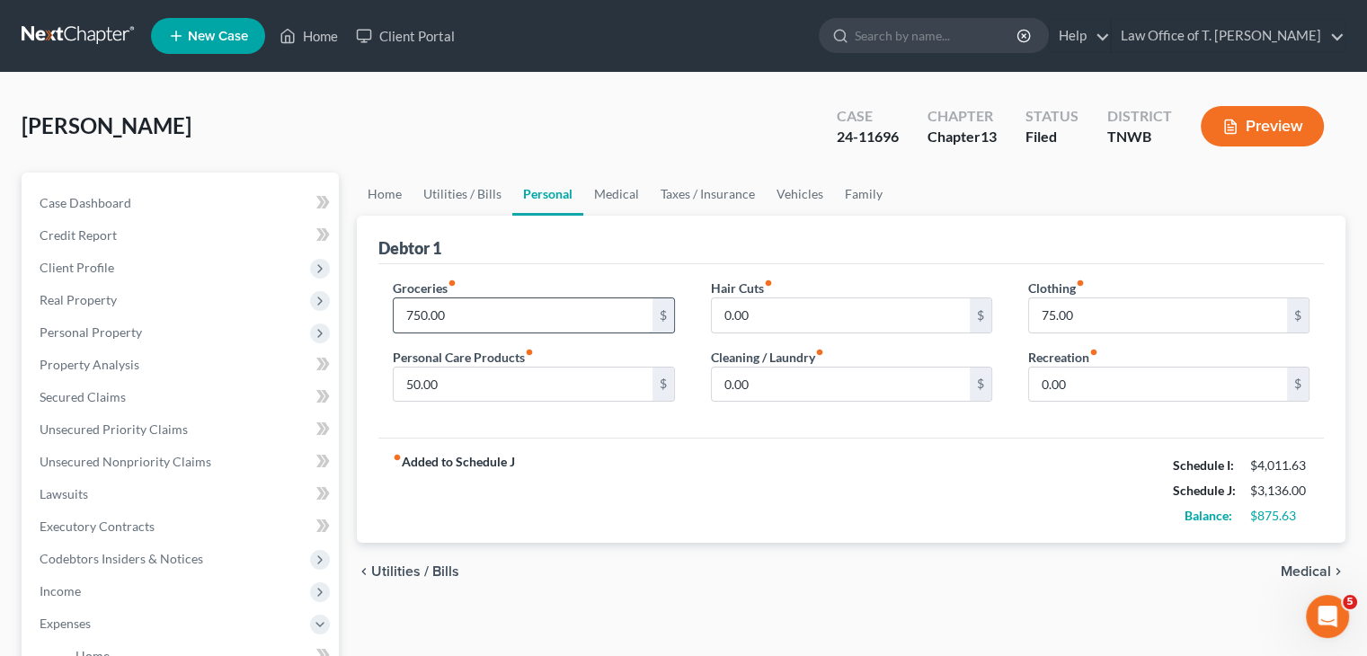
click at [516, 314] on input "750.00" at bounding box center [523, 315] width 258 height 34
type input "800.00"
click at [1143, 320] on input "75.00" at bounding box center [1158, 315] width 258 height 34
type input "100.00"
click at [475, 188] on link "Utilities / Bills" at bounding box center [463, 194] width 100 height 43
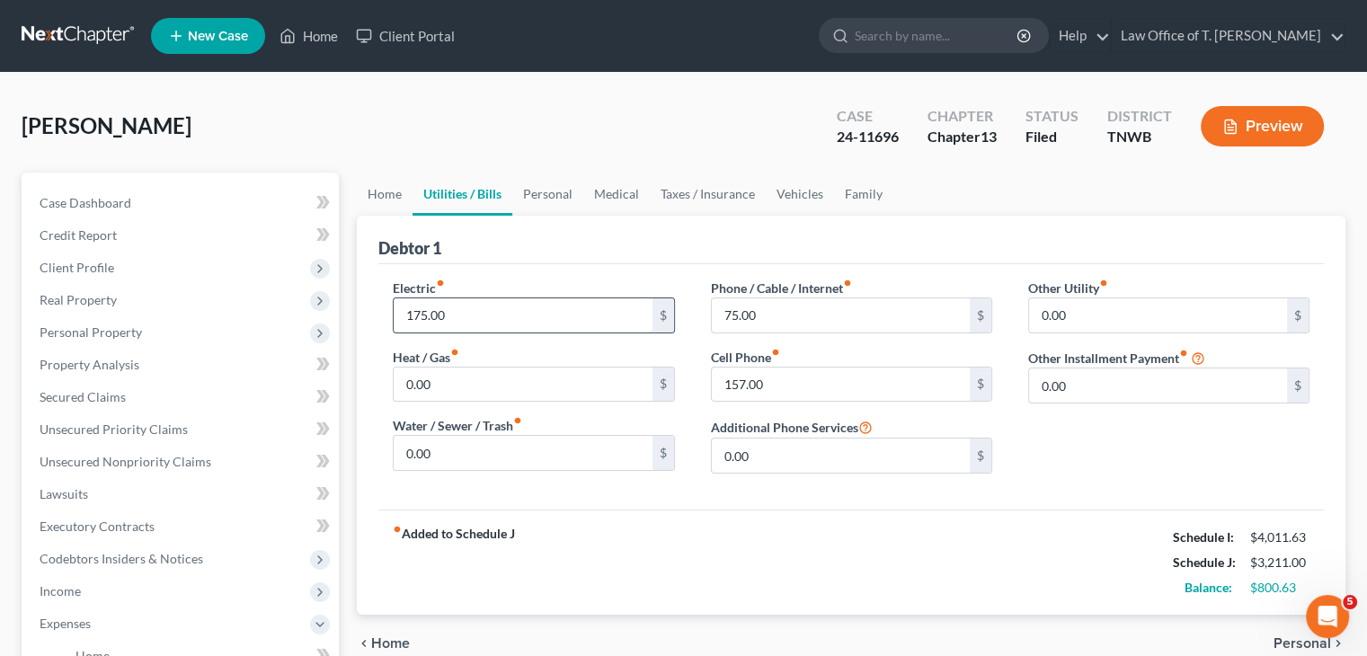
click at [508, 321] on input "175.00" at bounding box center [523, 315] width 258 height 34
type input "250.00"
click at [568, 197] on link "Personal" at bounding box center [547, 194] width 71 height 43
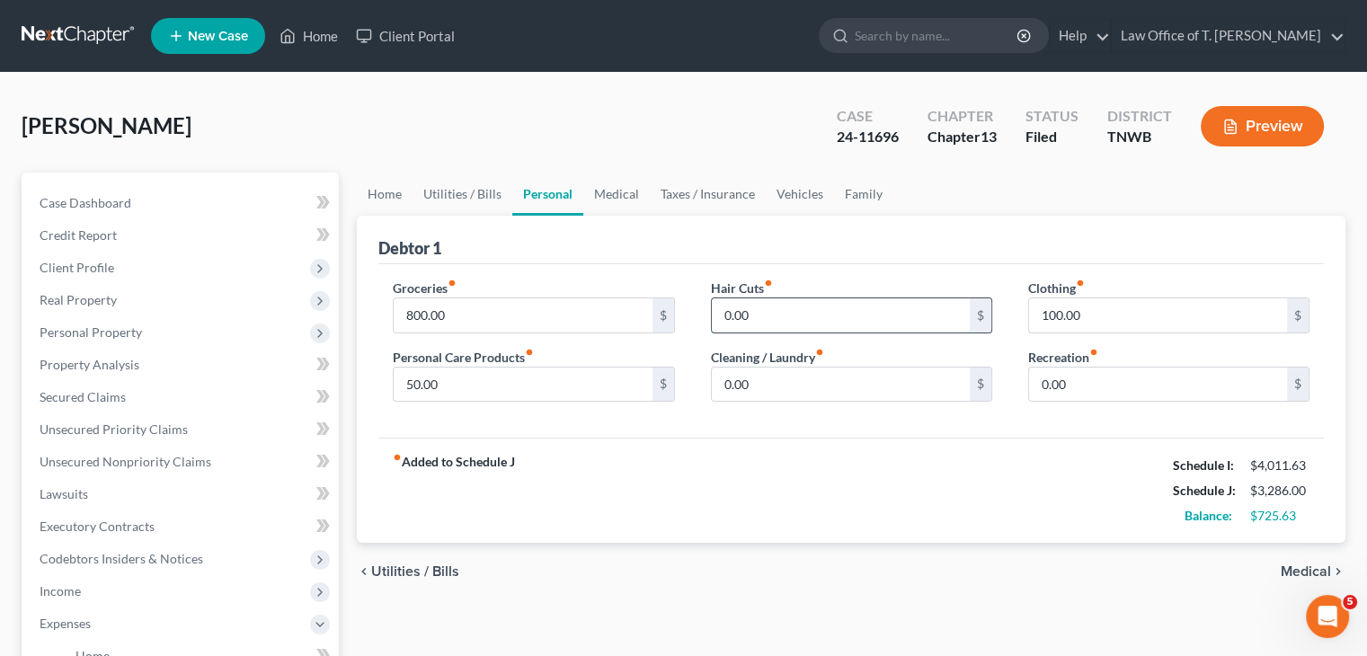
click at [761, 315] on input "0.00" at bounding box center [841, 315] width 258 height 34
type input "50.00"
click at [874, 479] on div "fiber_manual_record Added to Schedule J Schedule I: $4,011.63 Schedule J: $3,33…" at bounding box center [850, 490] width 945 height 105
click at [1094, 381] on input "0.00" at bounding box center [1158, 385] width 258 height 34
type input "100.00"
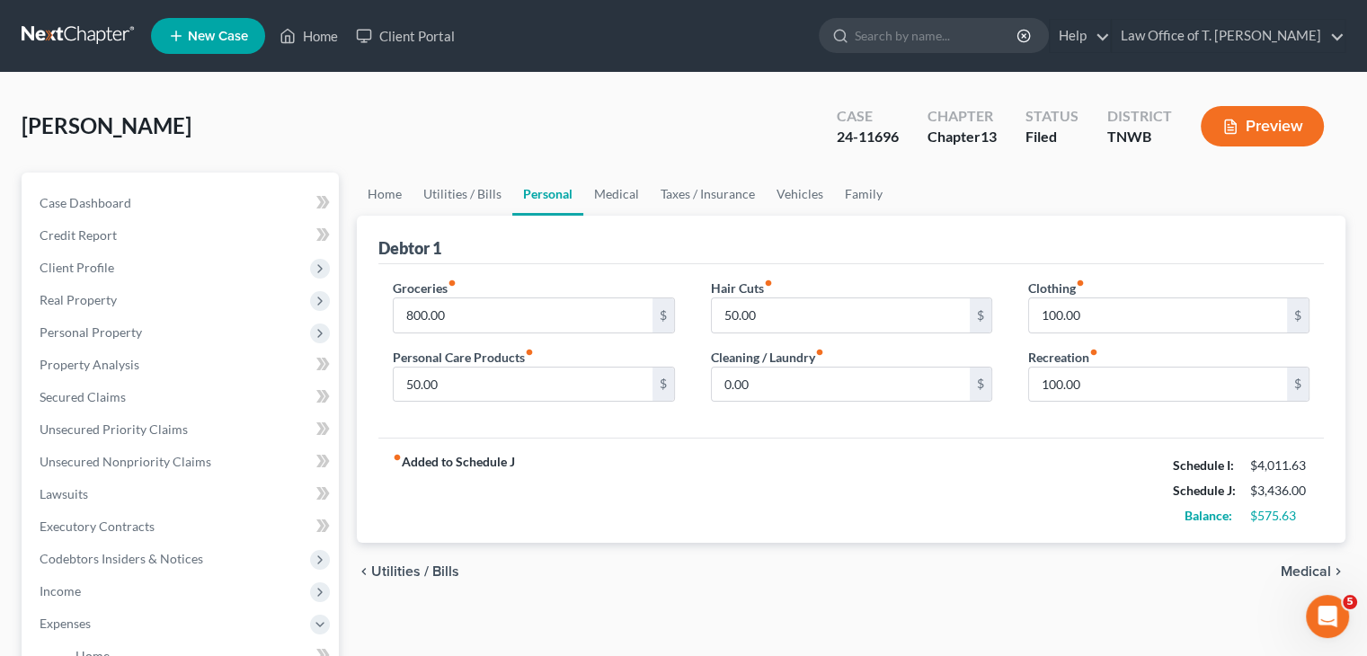
click at [838, 487] on div "fiber_manual_record Added to Schedule J Schedule I: $4,011.63 Schedule J: $3,43…" at bounding box center [850, 490] width 945 height 105
click at [519, 313] on input "800.00" at bounding box center [523, 315] width 258 height 34
type input "1,000.00"
click at [809, 200] on link "Vehicles" at bounding box center [800, 194] width 68 height 43
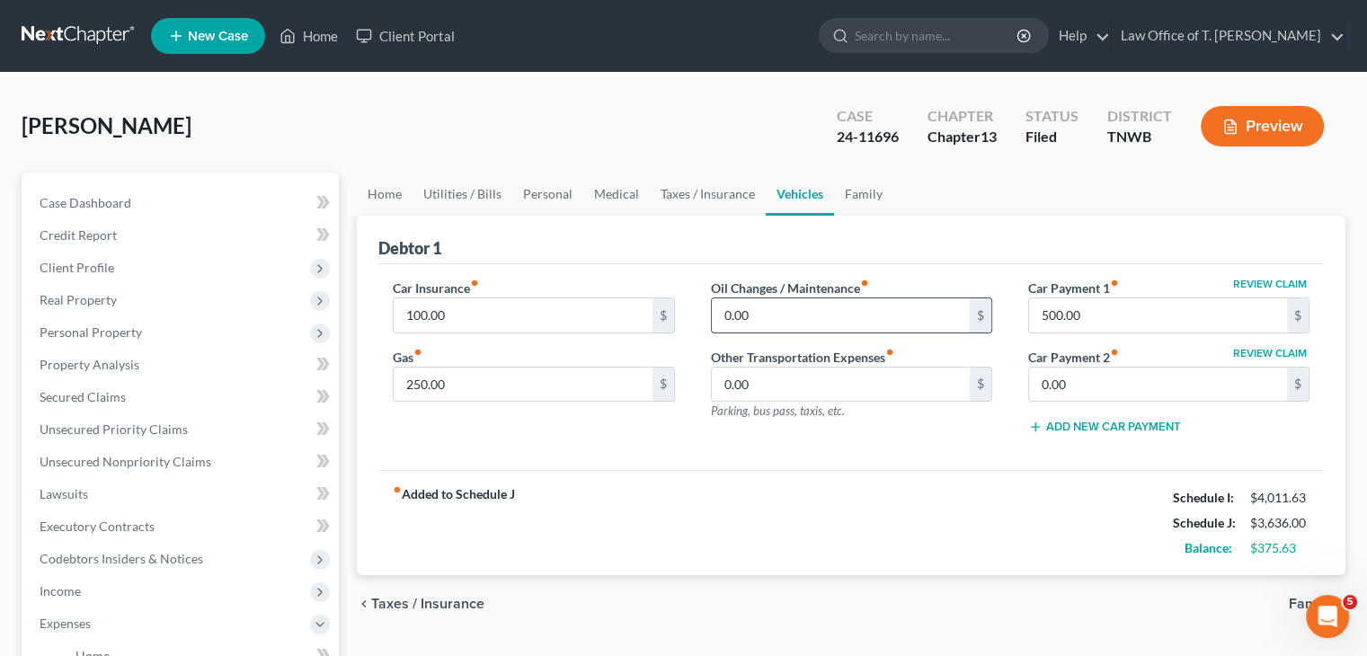
click at [780, 315] on input "0.00" at bounding box center [841, 315] width 258 height 34
type input "65.00"
click at [852, 190] on link "Family" at bounding box center [863, 194] width 59 height 43
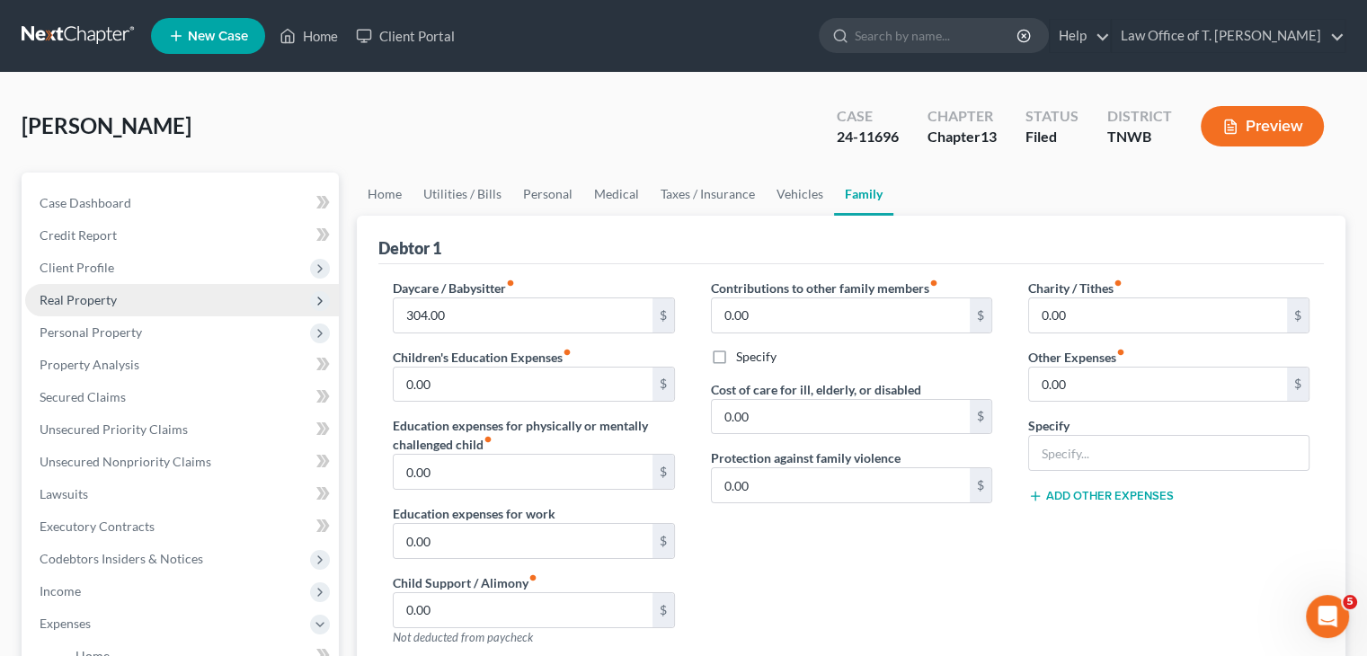
click at [129, 308] on span "Real Property" at bounding box center [182, 300] width 314 height 32
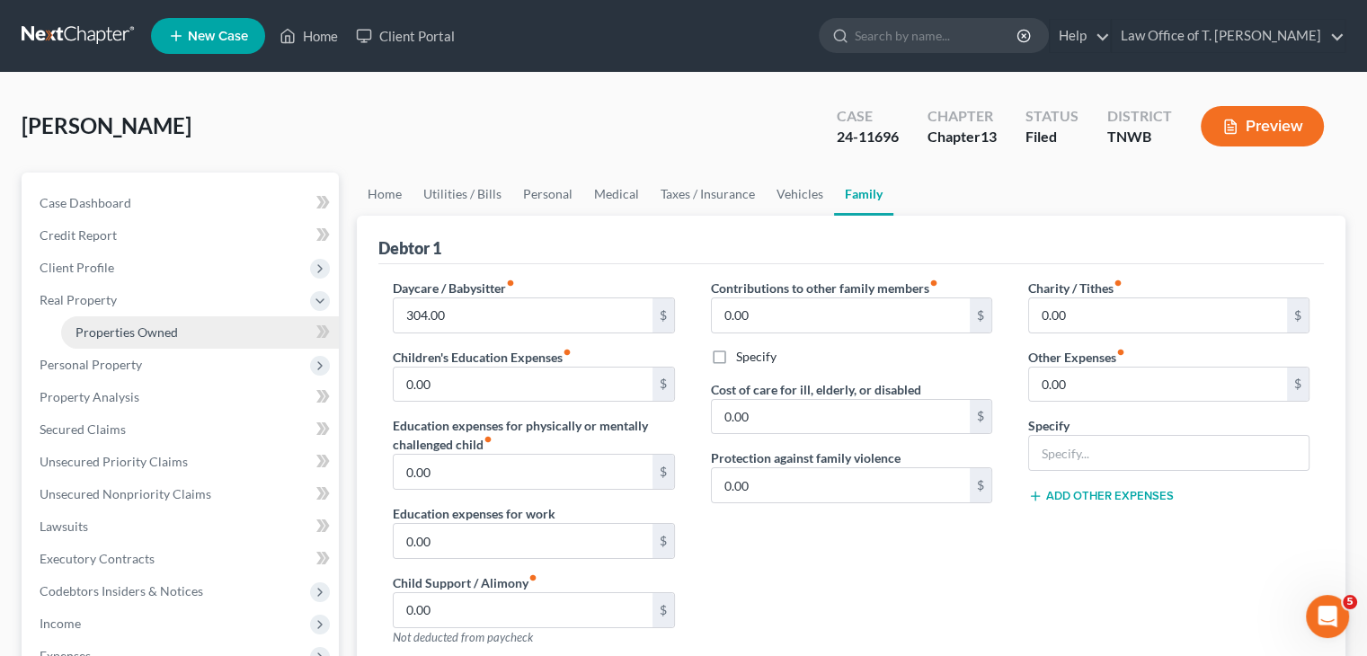
click at [144, 339] on link "Properties Owned" at bounding box center [200, 332] width 278 height 32
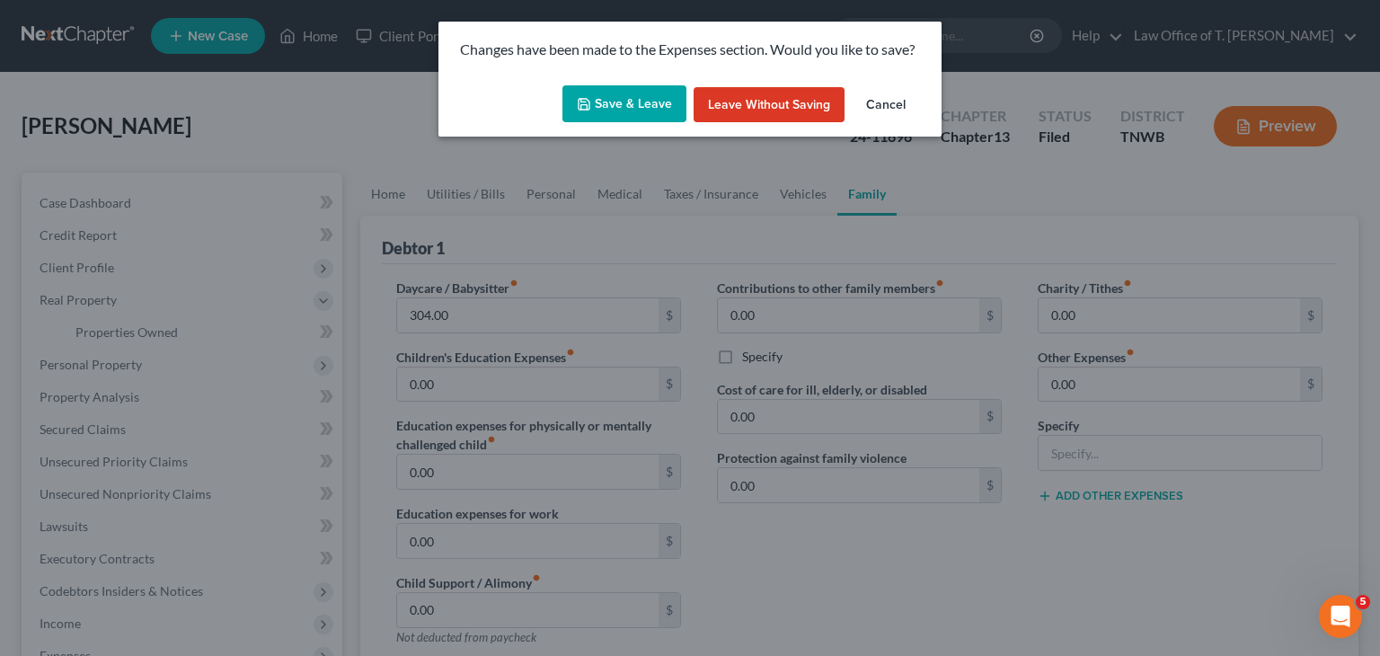
click at [625, 116] on button "Save & Leave" at bounding box center [625, 104] width 124 height 38
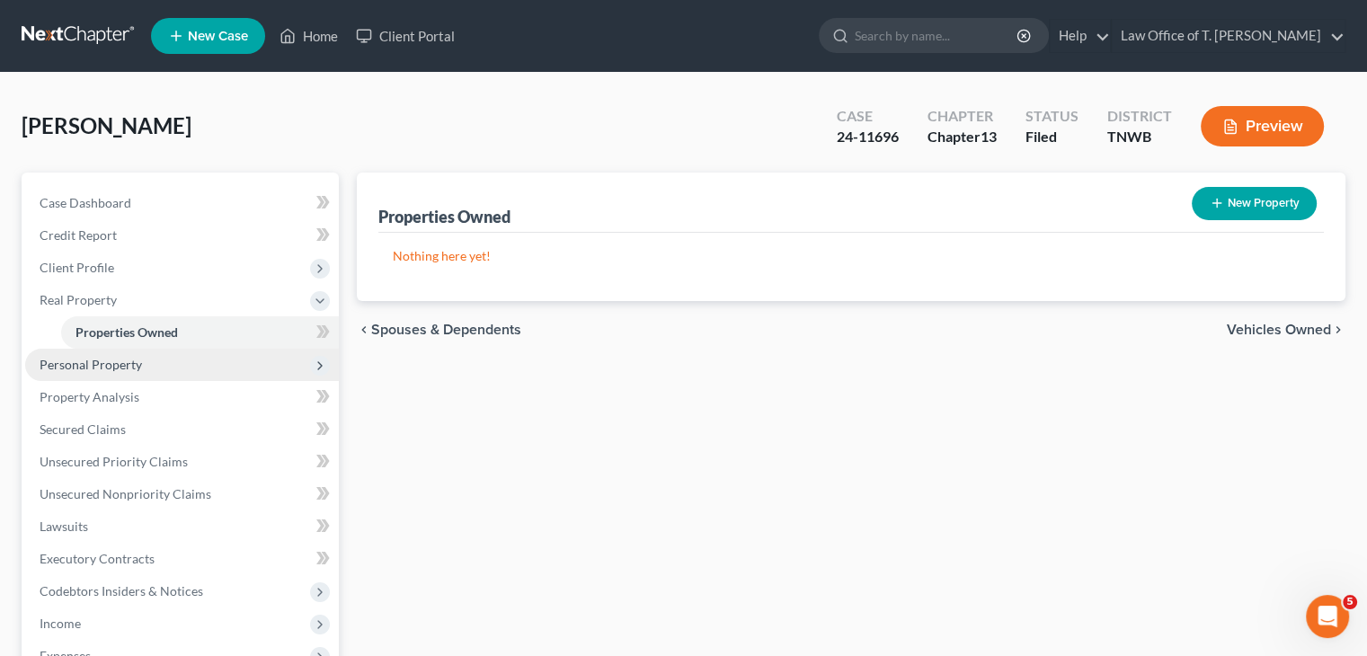
drag, startPoint x: 102, startPoint y: 362, endPoint x: 133, endPoint y: 362, distance: 30.6
click at [103, 362] on span "Personal Property" at bounding box center [91, 364] width 102 height 15
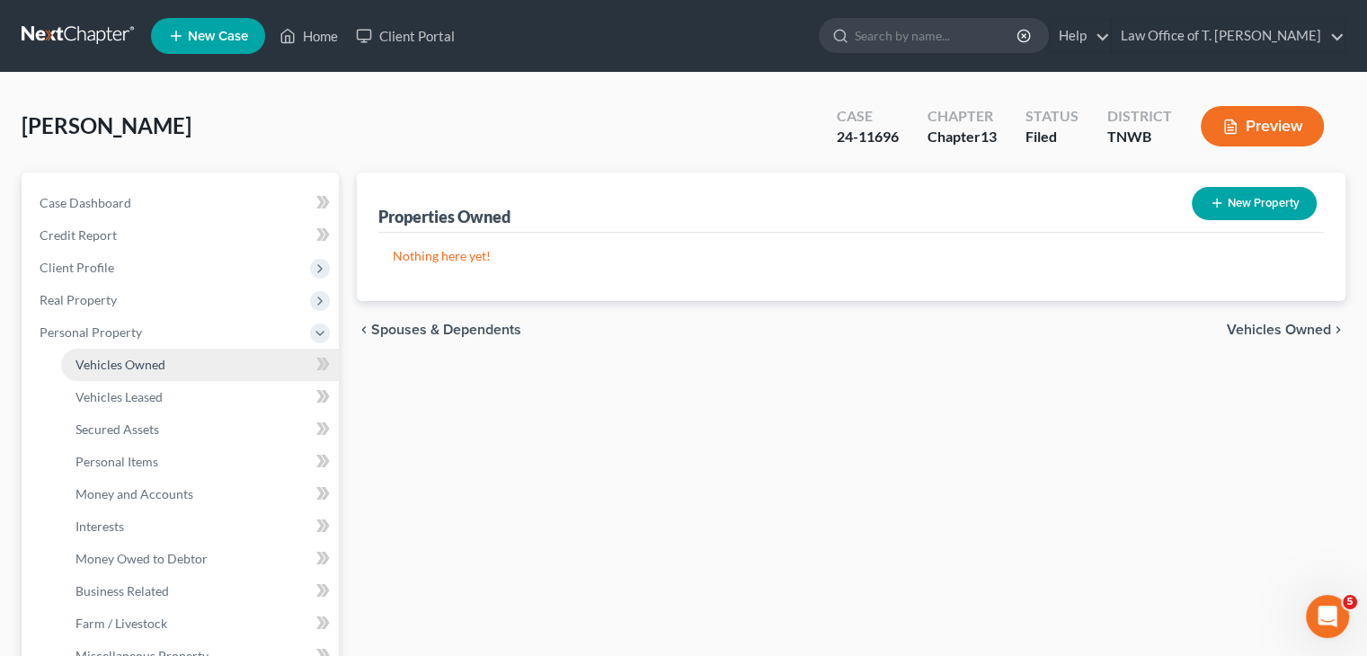
click at [133, 366] on span "Vehicles Owned" at bounding box center [120, 364] width 90 height 15
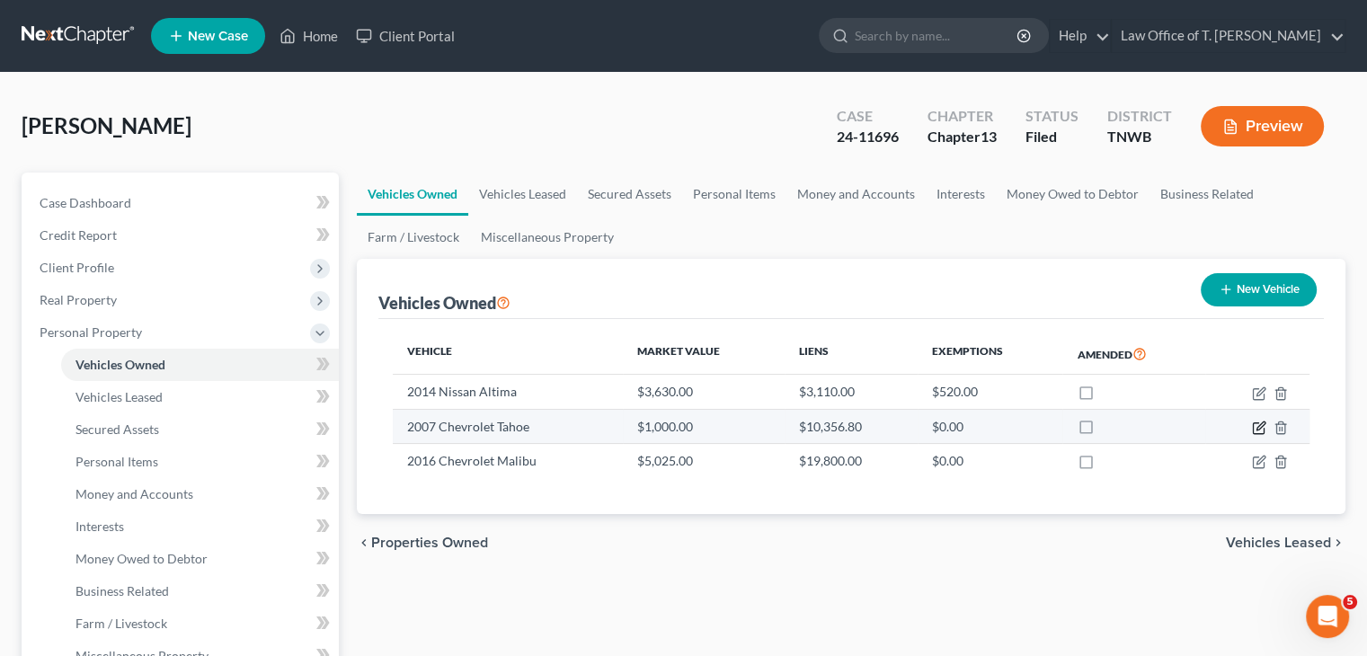
click at [1262, 429] on icon "button" at bounding box center [1259, 428] width 14 height 14
select select "0"
select select "19"
select select "4"
select select "0"
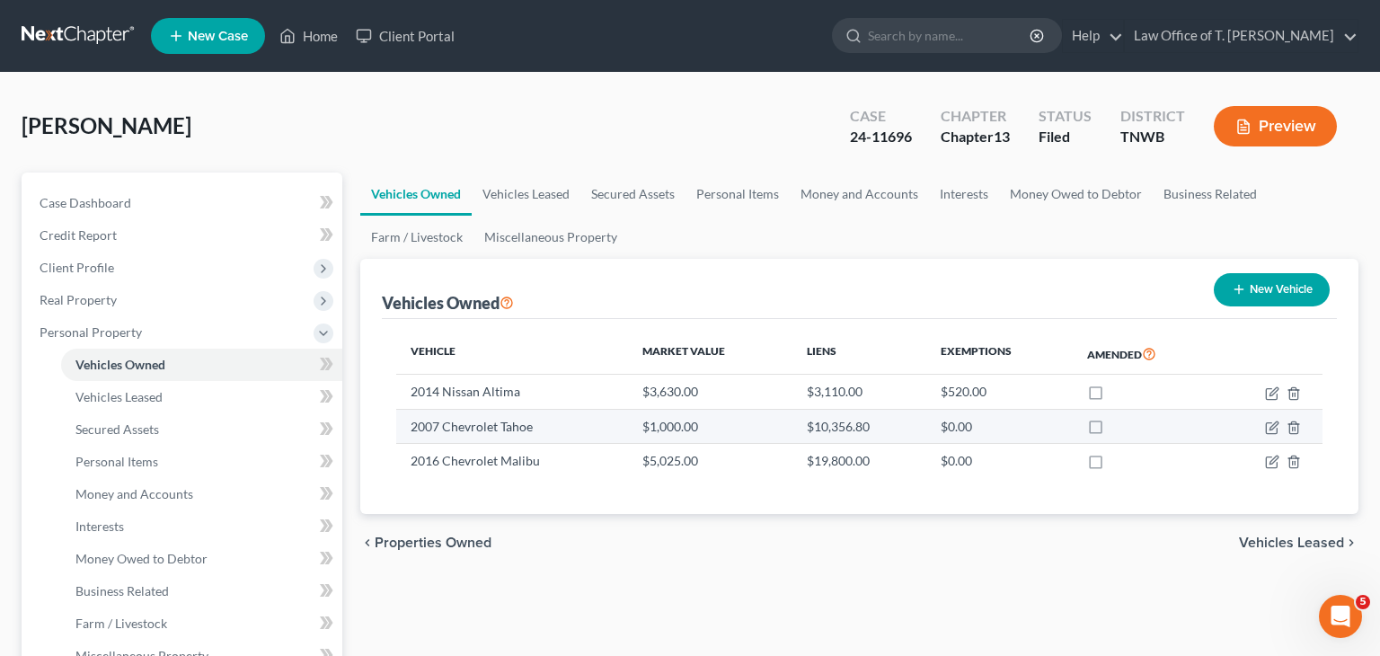
select select "44"
select select "0"
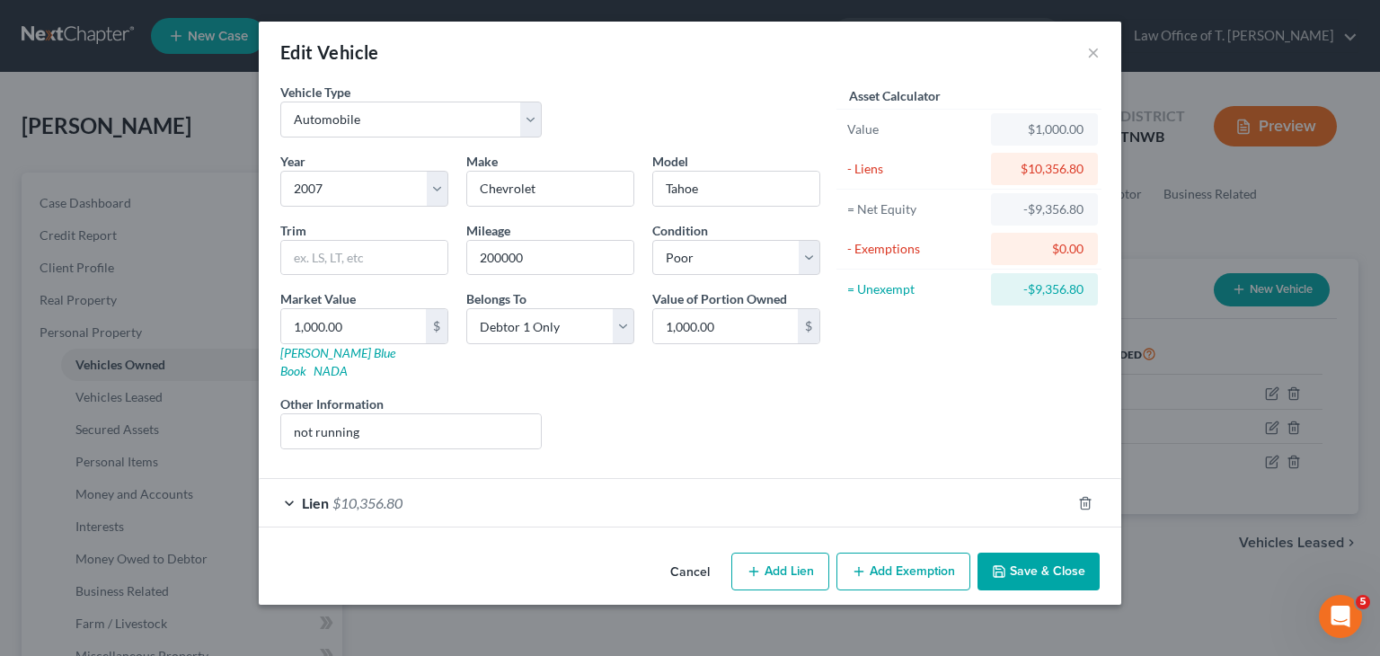
click at [288, 483] on div "Lien $10,356.80" at bounding box center [665, 503] width 812 height 48
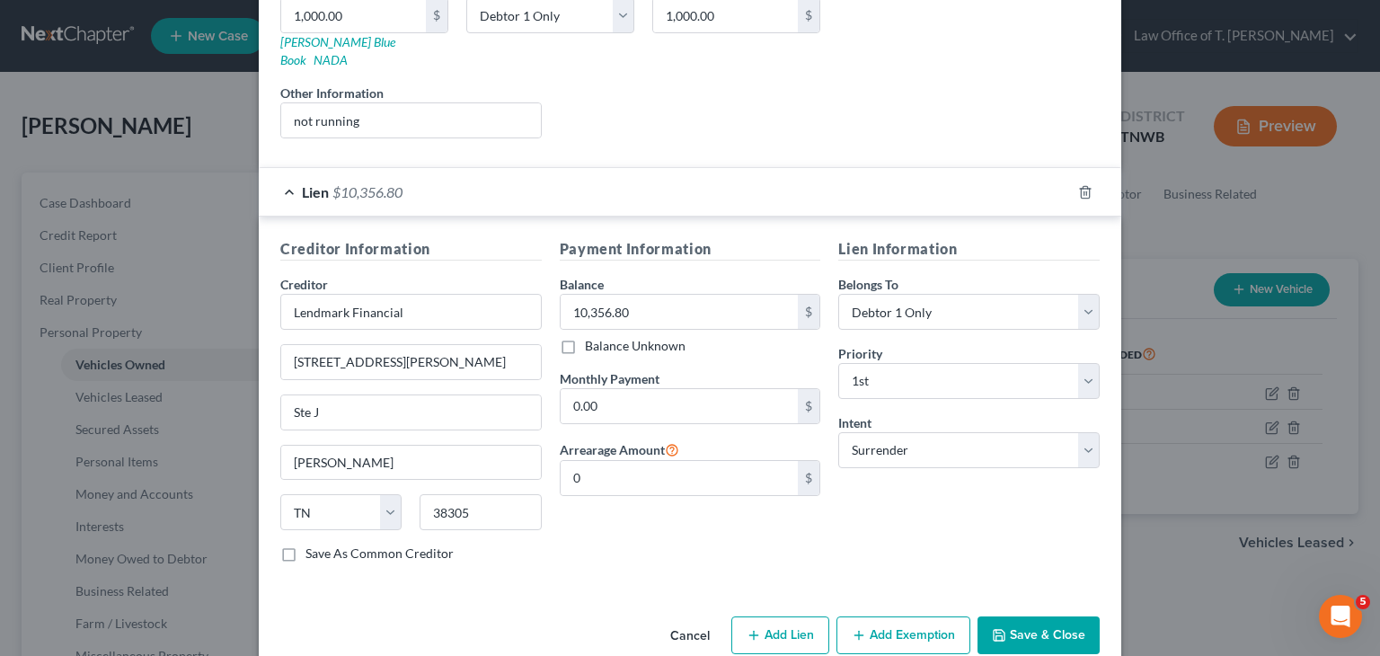
scroll to position [324, 0]
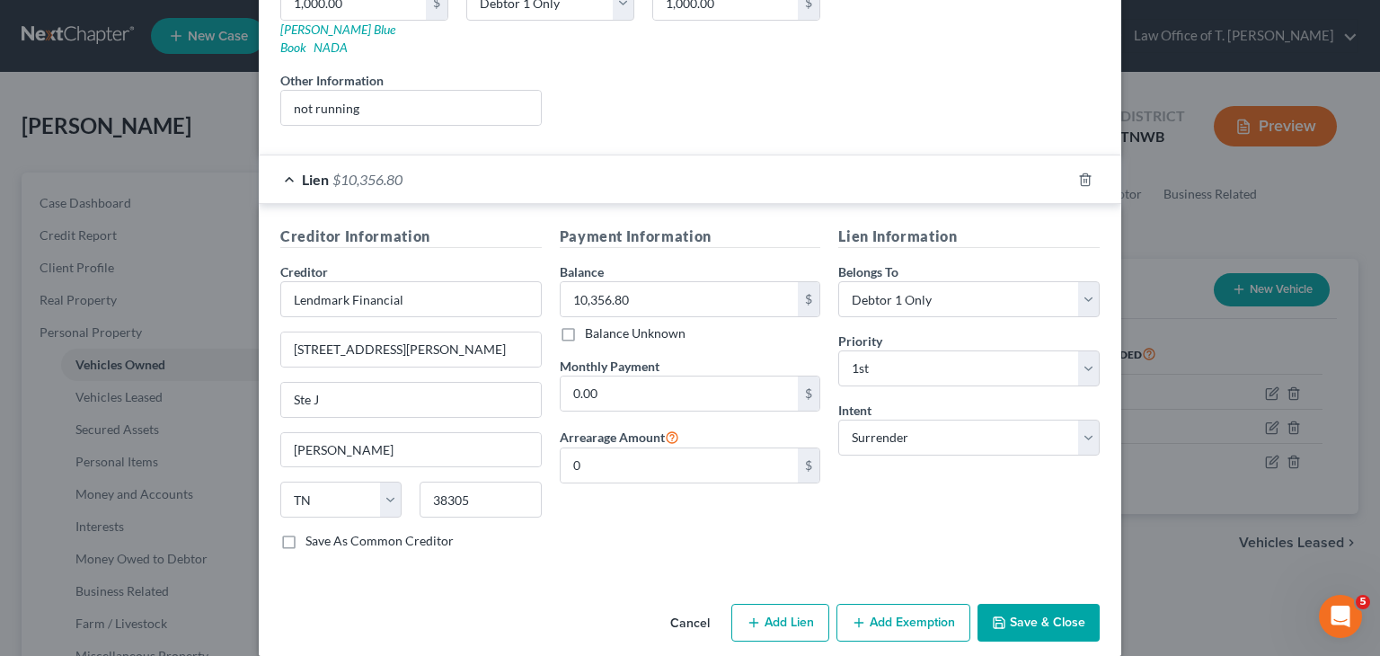
click at [1014, 604] on button "Save & Close" at bounding box center [1039, 623] width 122 height 38
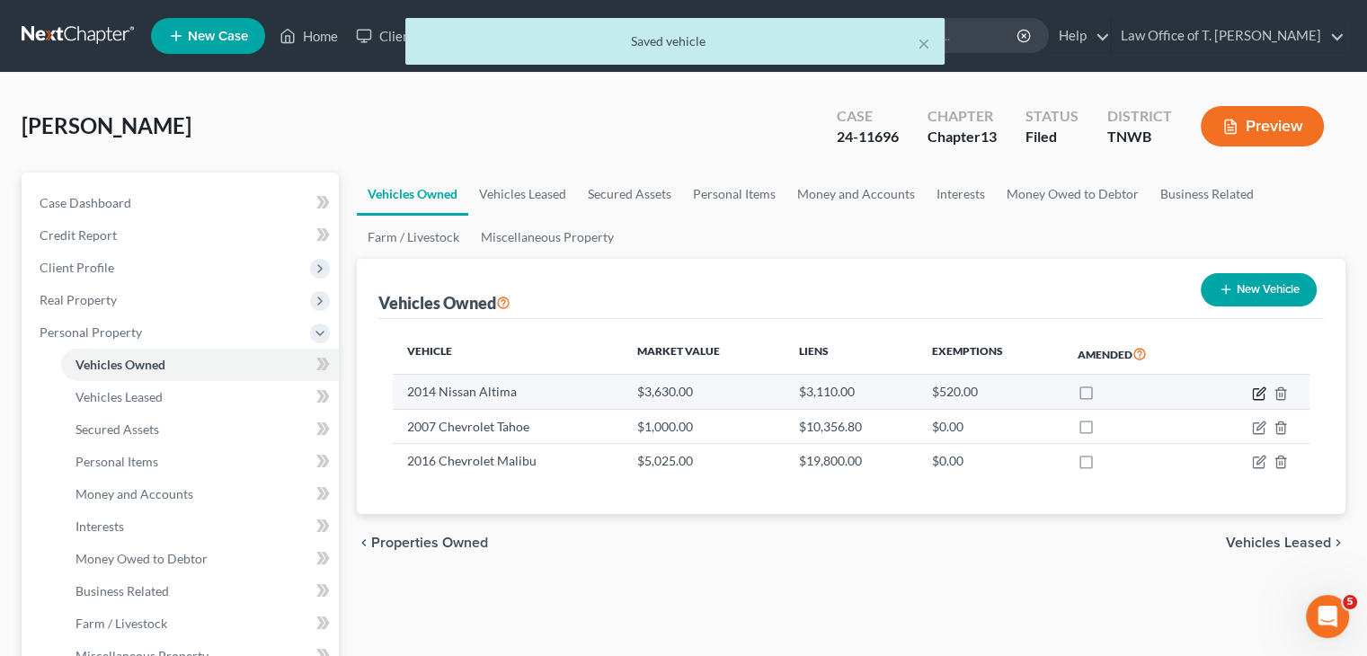
click at [1252, 397] on icon "button" at bounding box center [1259, 393] width 14 height 14
select select "0"
select select "12"
select select "3"
select select "0"
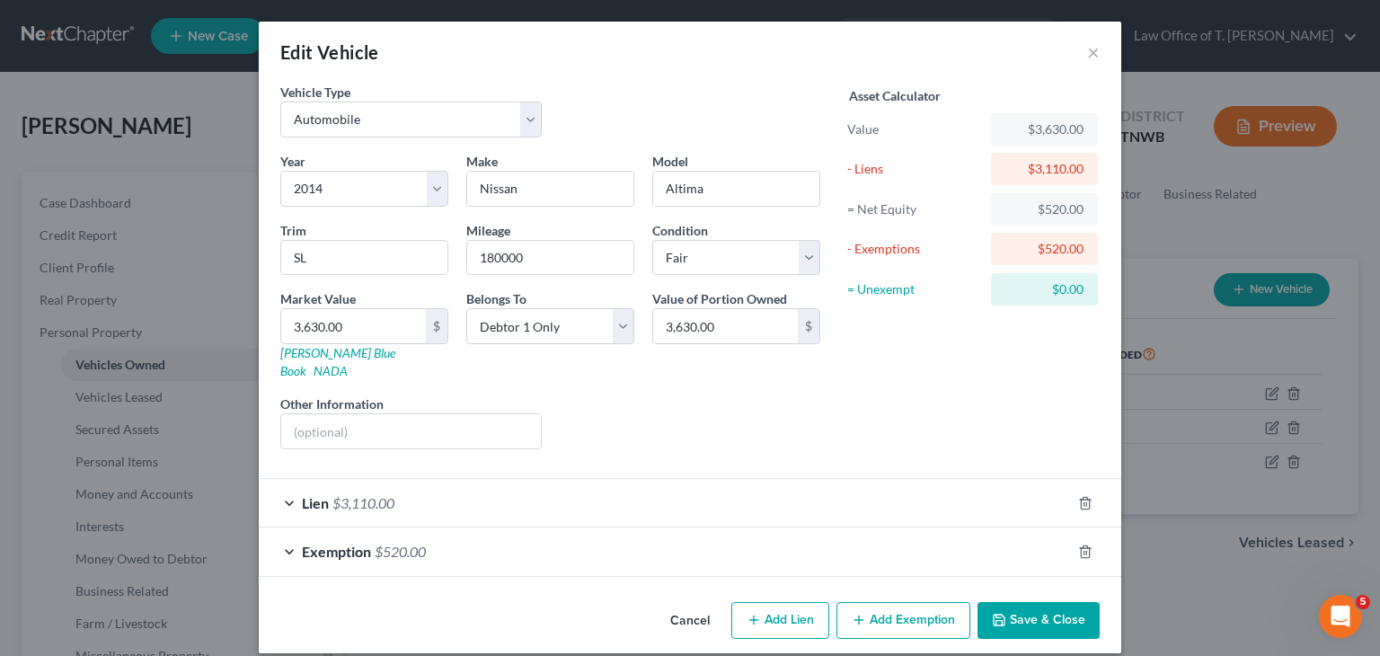
click at [286, 484] on div "Lien $3,110.00" at bounding box center [665, 503] width 812 height 48
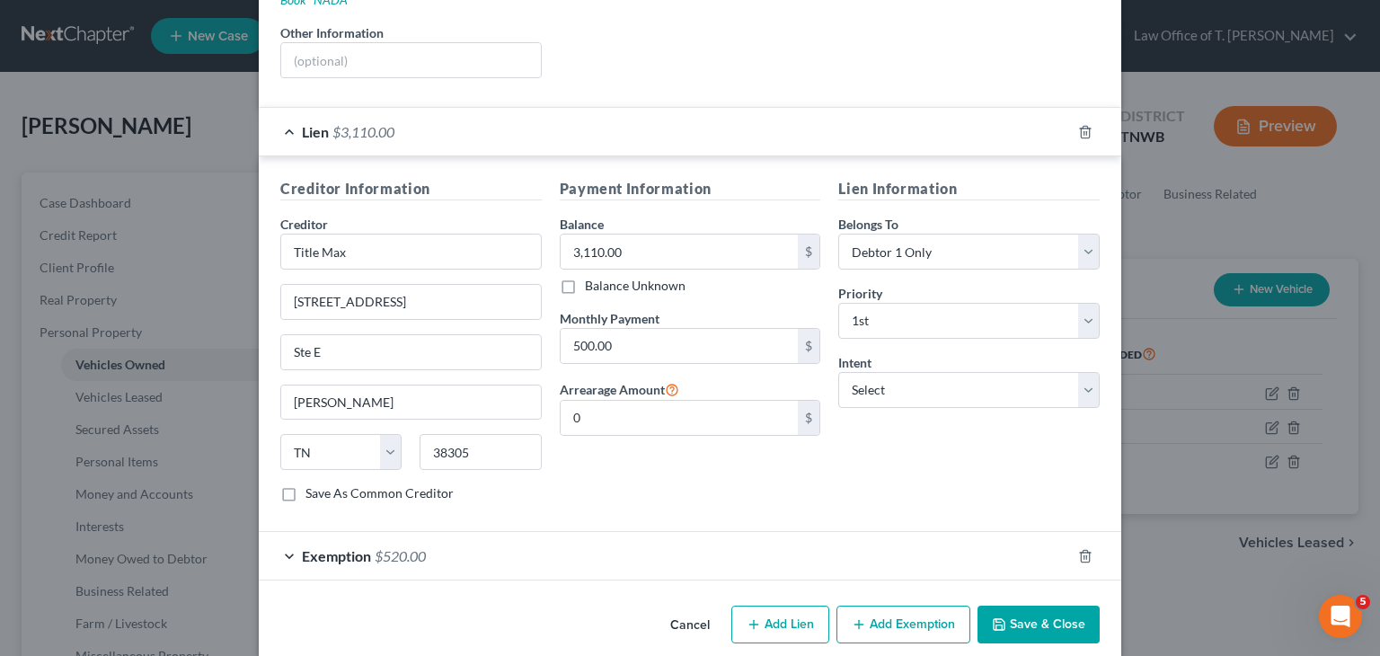
scroll to position [372, 0]
click at [1013, 605] on button "Save & Close" at bounding box center [1039, 624] width 122 height 38
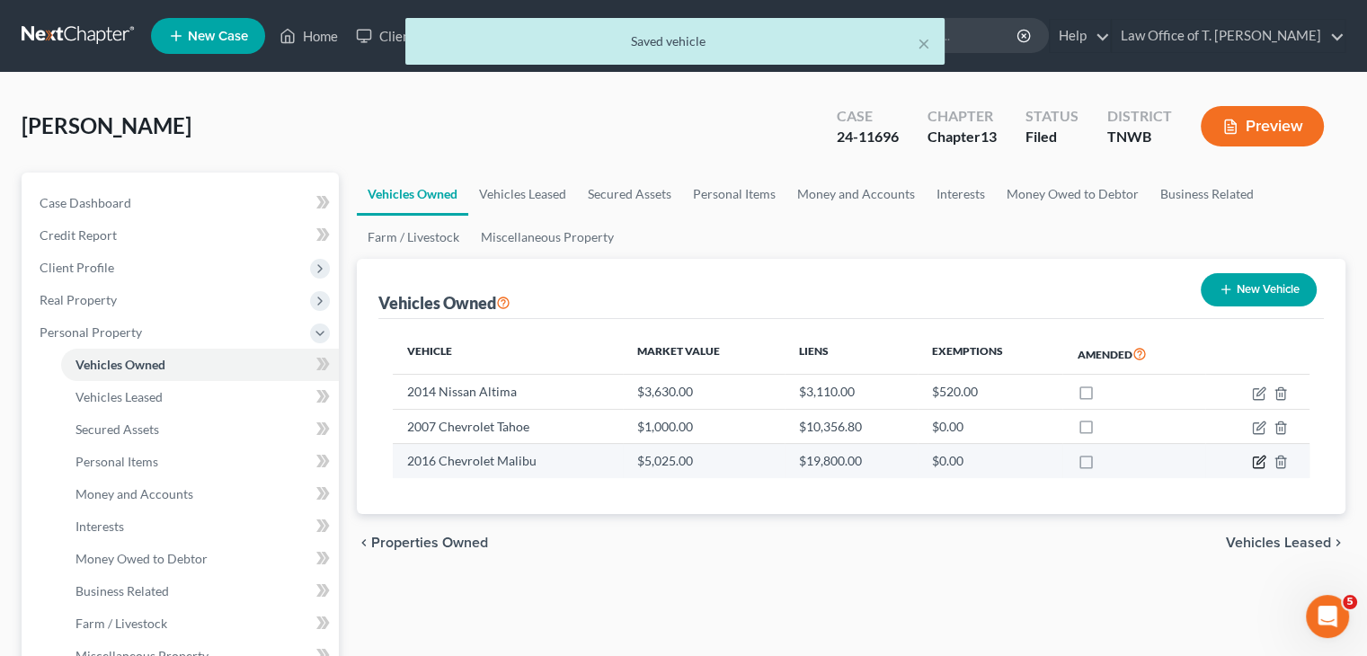
click at [1258, 460] on icon "button" at bounding box center [1260, 461] width 8 height 8
select select "0"
select select "10"
select select "2"
select select "0"
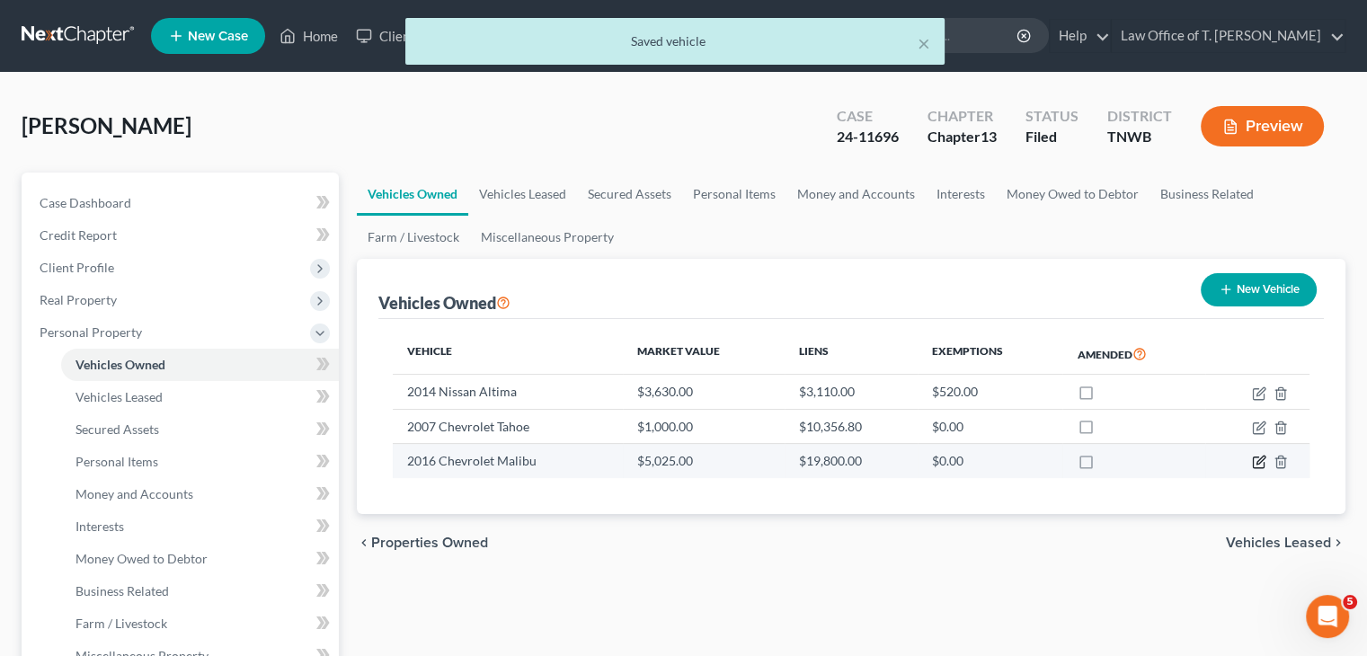
select select "44"
select select "0"
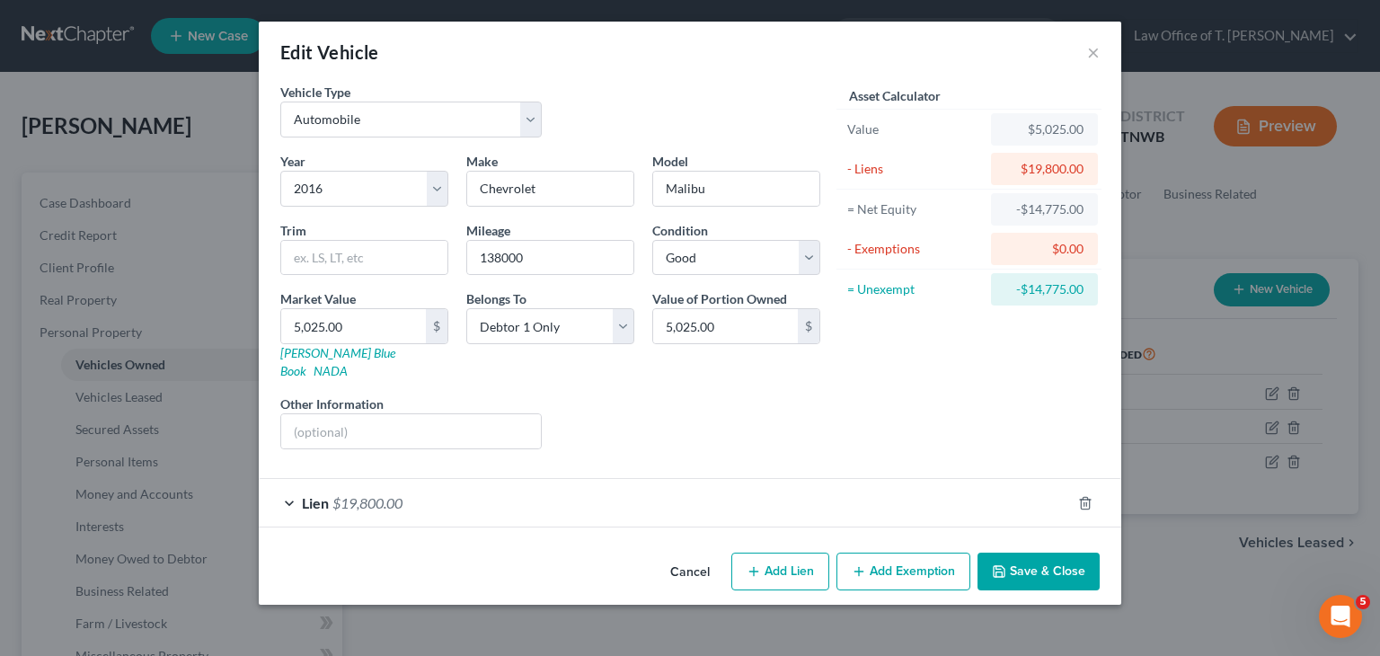
drag, startPoint x: 274, startPoint y: 476, endPoint x: 284, endPoint y: 485, distance: 13.4
click at [280, 482] on div "Lien $19,800.00" at bounding box center [665, 503] width 812 height 48
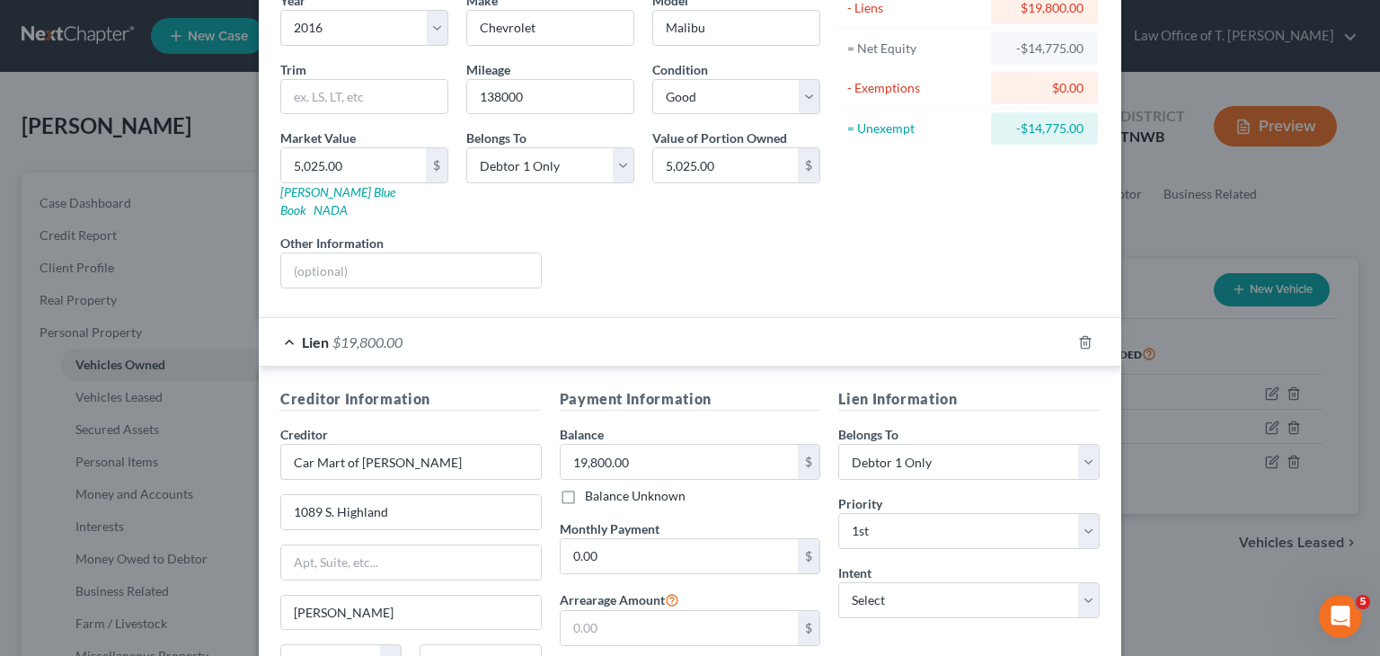
scroll to position [270, 0]
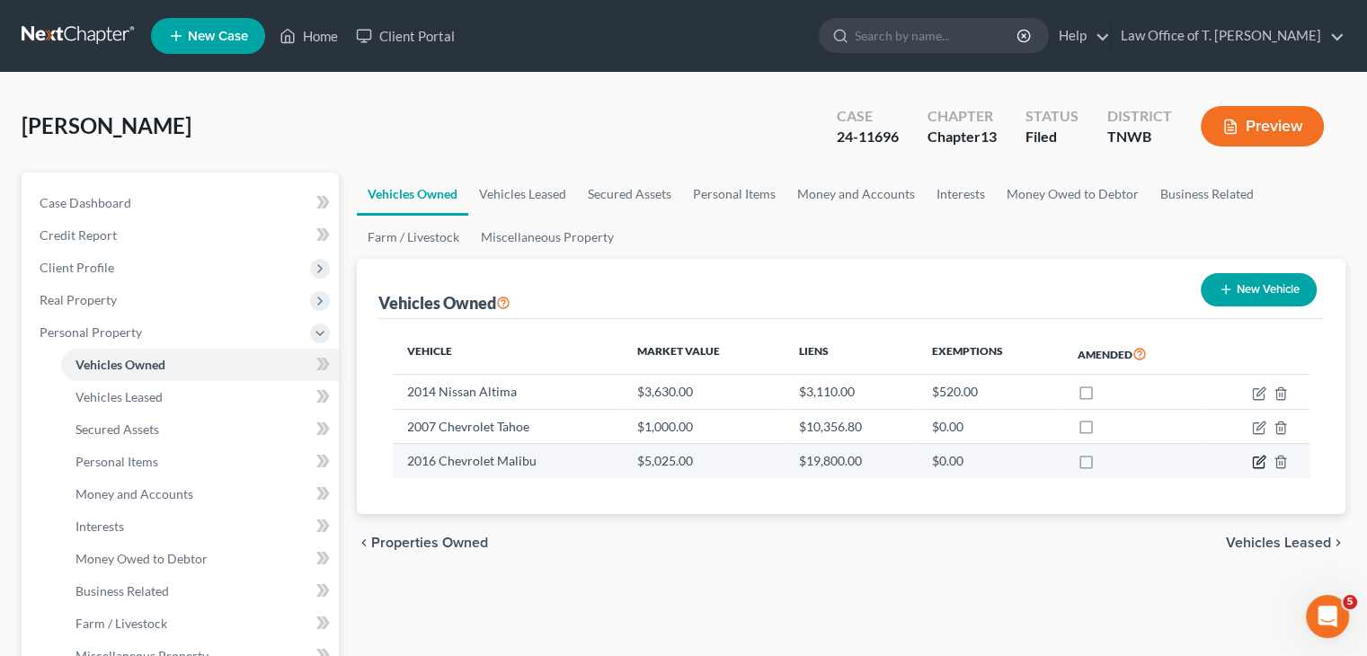
click at [1264, 464] on icon "button" at bounding box center [1258, 462] width 11 height 11
select select "0"
select select "10"
select select "2"
select select "0"
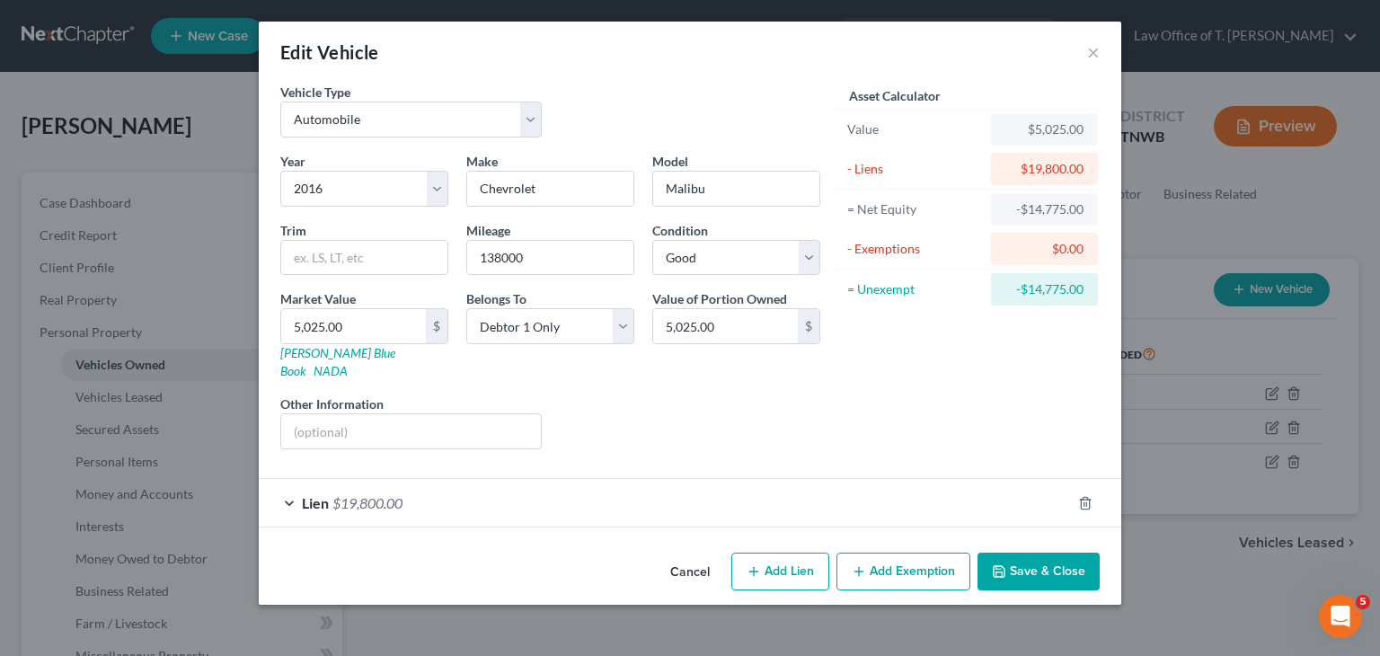
click at [282, 490] on div "Lien $19,800.00" at bounding box center [665, 503] width 812 height 48
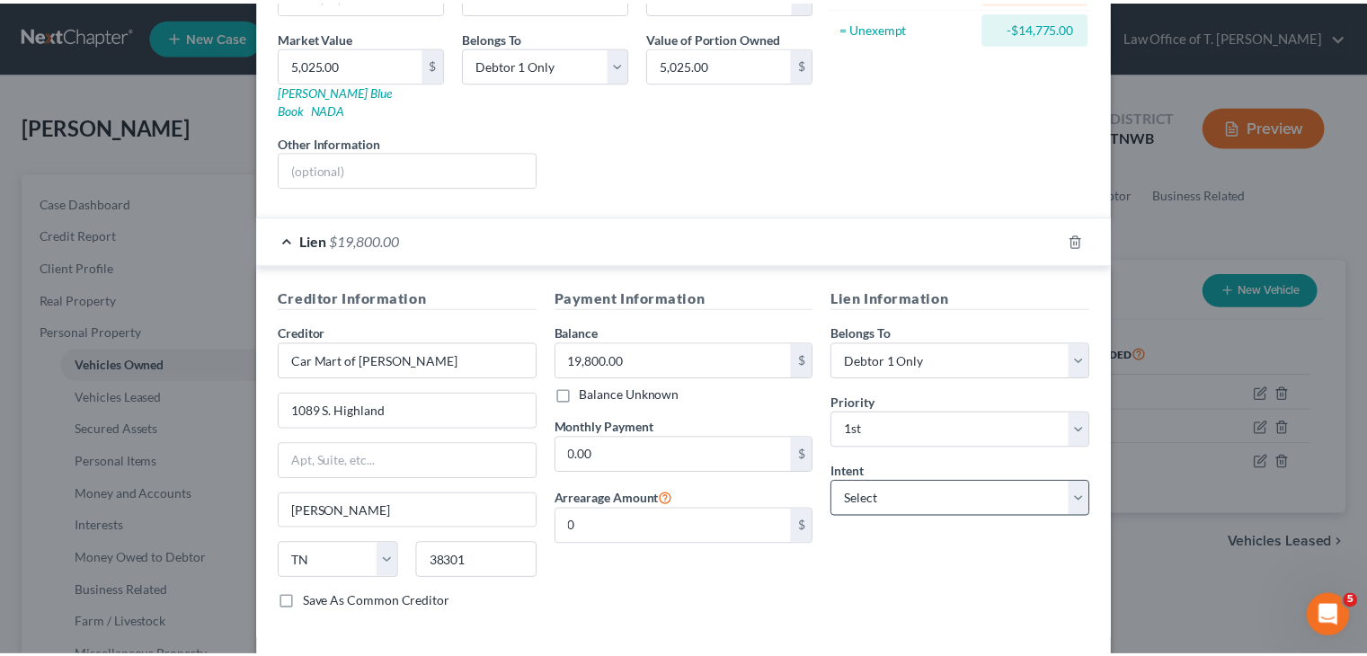
scroll to position [324, 0]
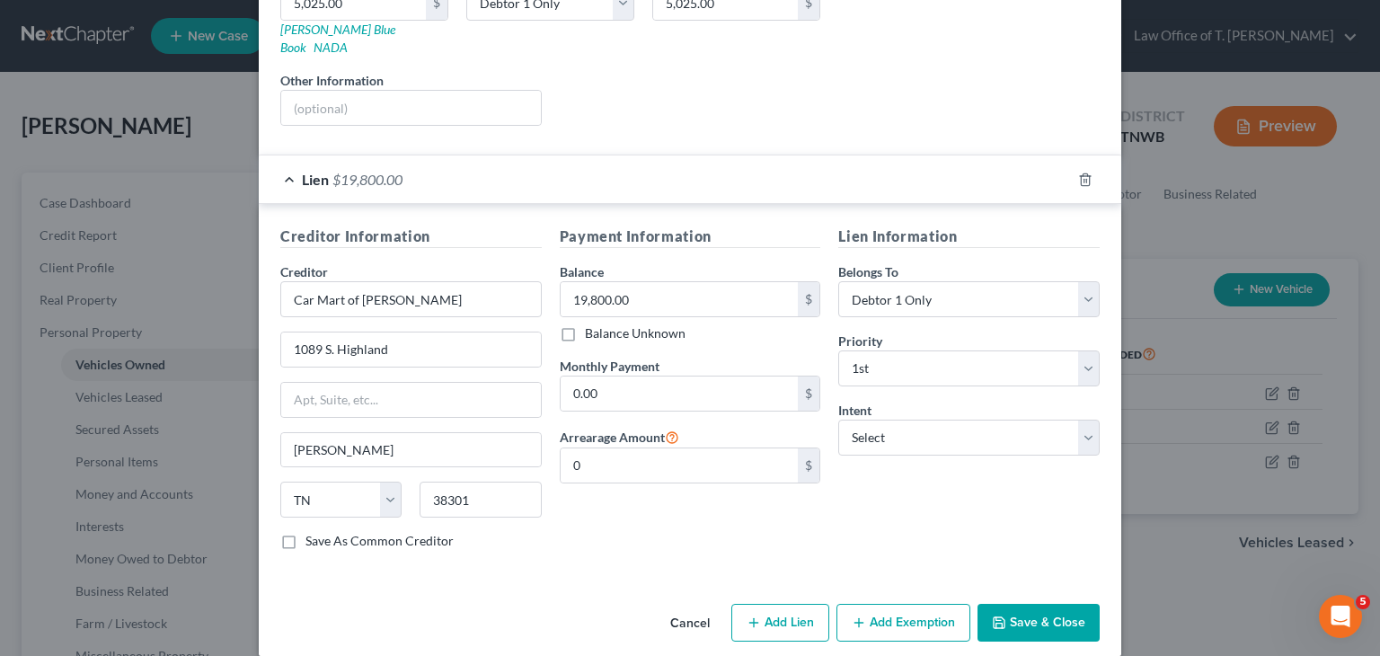
click at [1022, 615] on button "Save & Close" at bounding box center [1039, 623] width 122 height 38
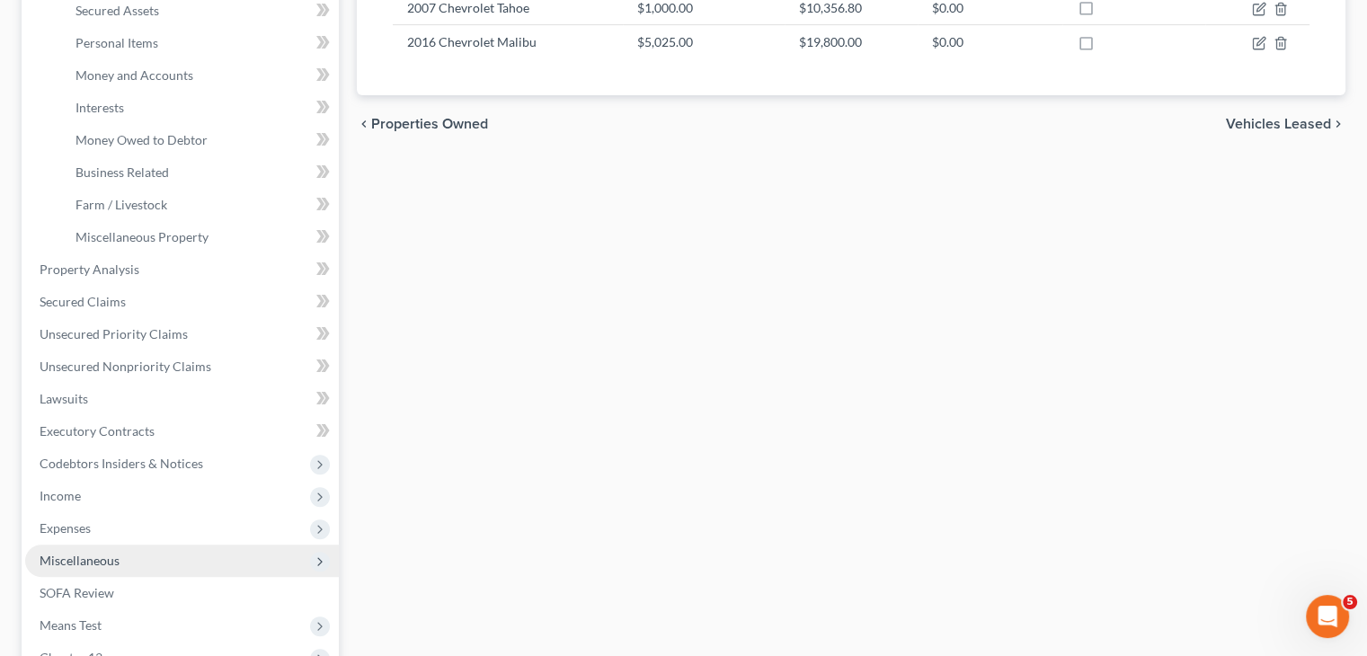
scroll to position [449, 0]
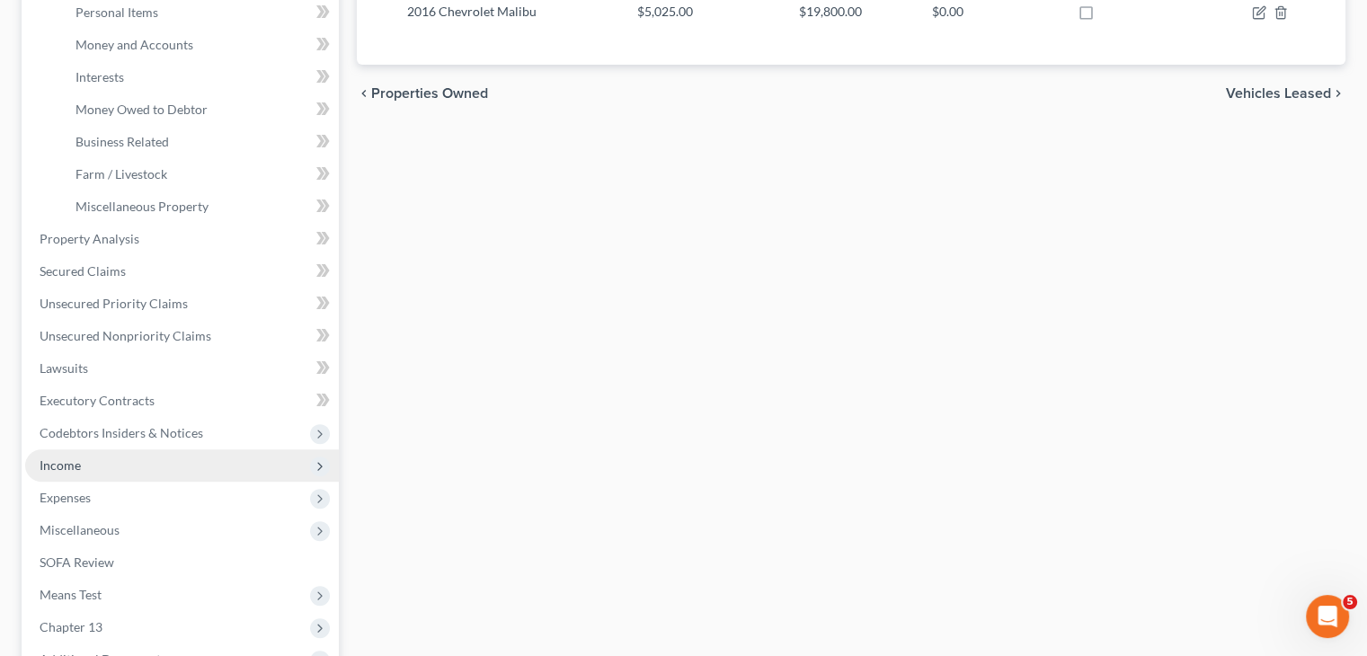
click at [111, 464] on span "Income" at bounding box center [182, 465] width 314 height 32
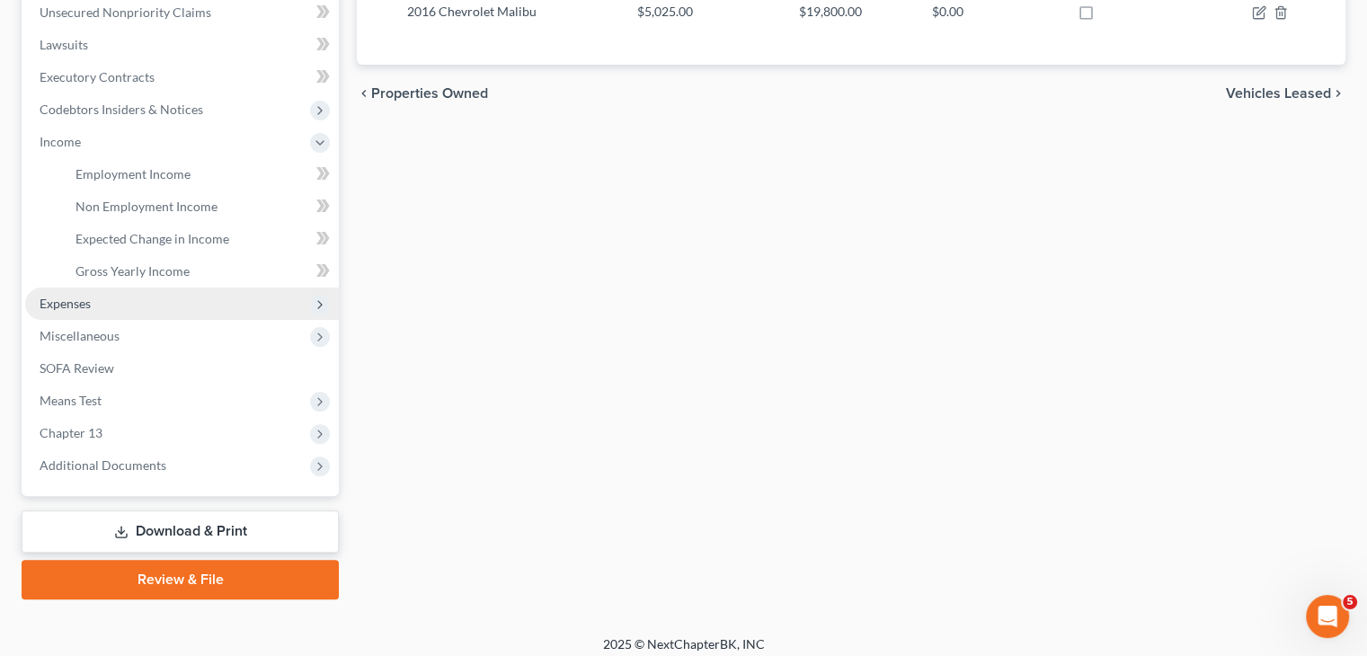
click at [95, 308] on span "Expenses" at bounding box center [182, 304] width 314 height 32
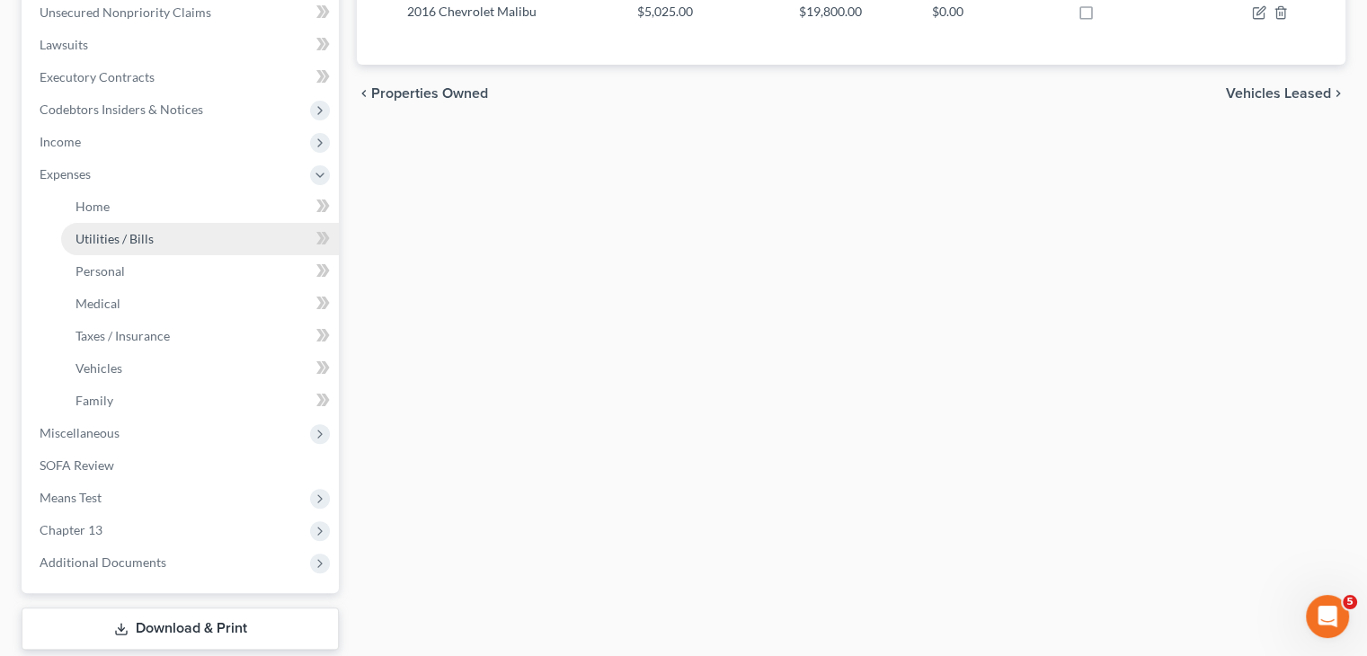
click at [130, 237] on span "Utilities / Bills" at bounding box center [114, 238] width 78 height 15
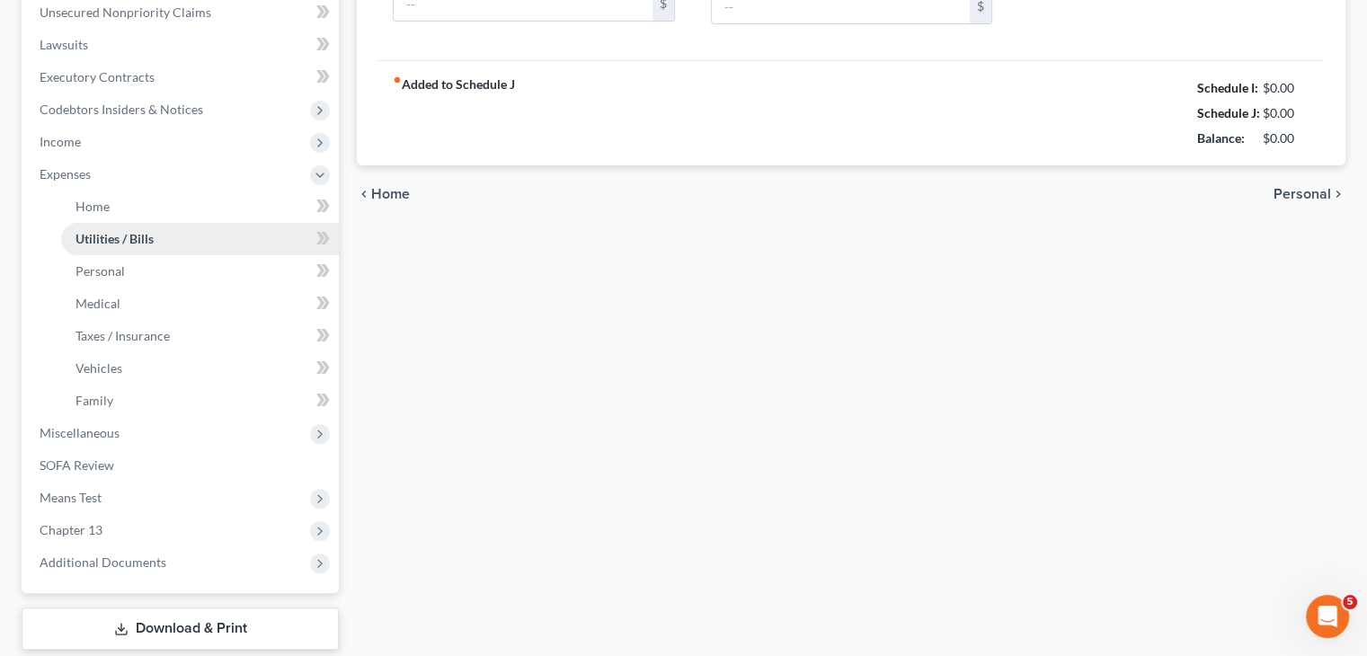
type input "250.00"
type input "0.00"
type input "75.00"
type input "157.00"
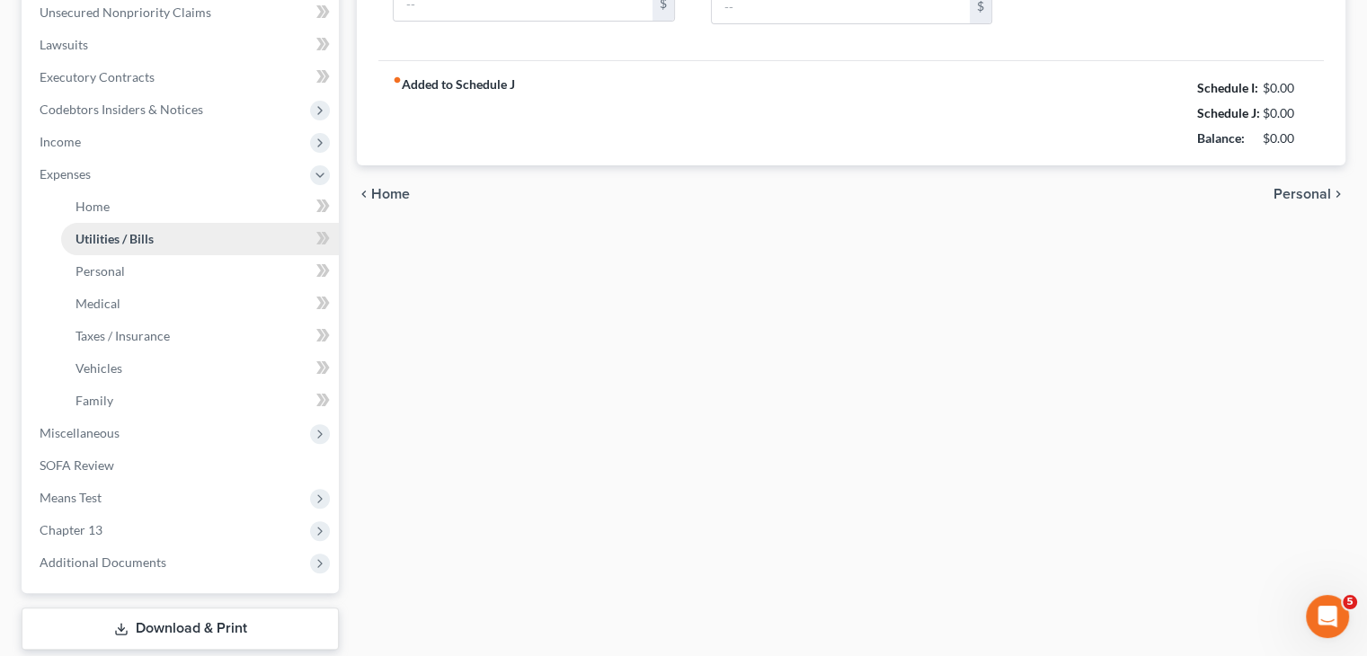
type input "0.00"
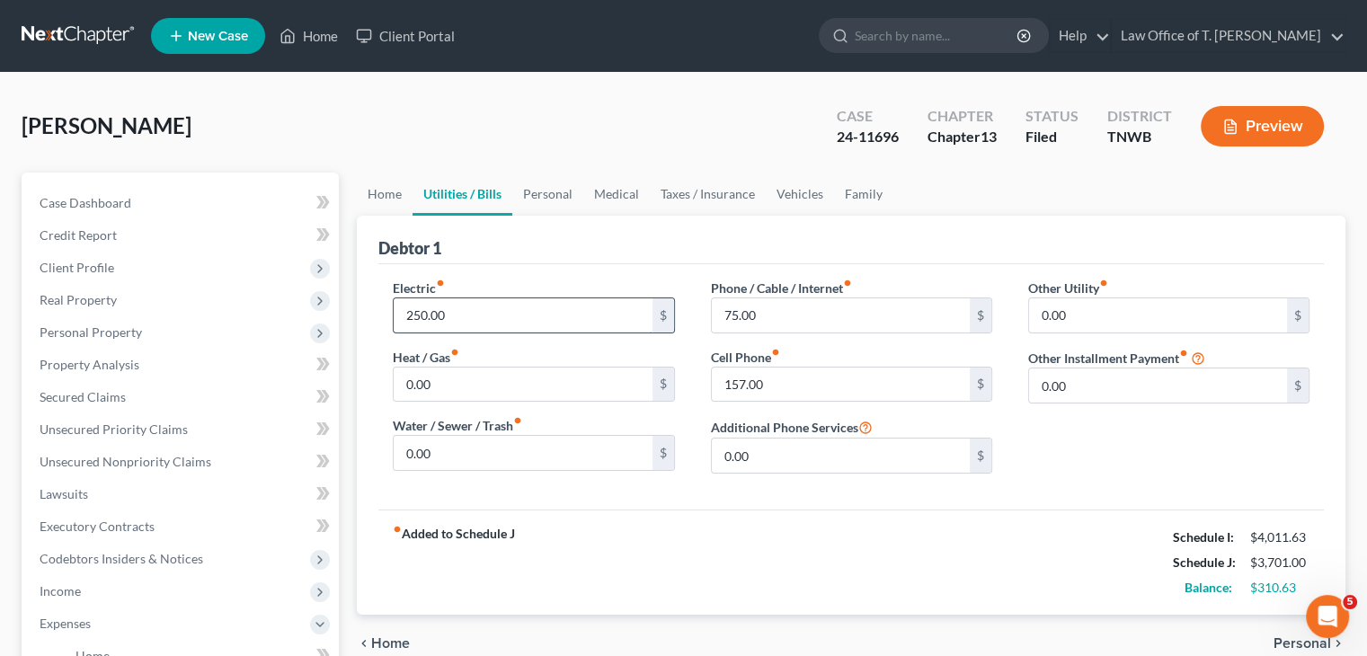
click at [470, 317] on input "250.00" at bounding box center [523, 315] width 258 height 34
type input "300.00"
click at [762, 313] on input "75.00" at bounding box center [841, 315] width 258 height 34
type input "8"
type input "9"
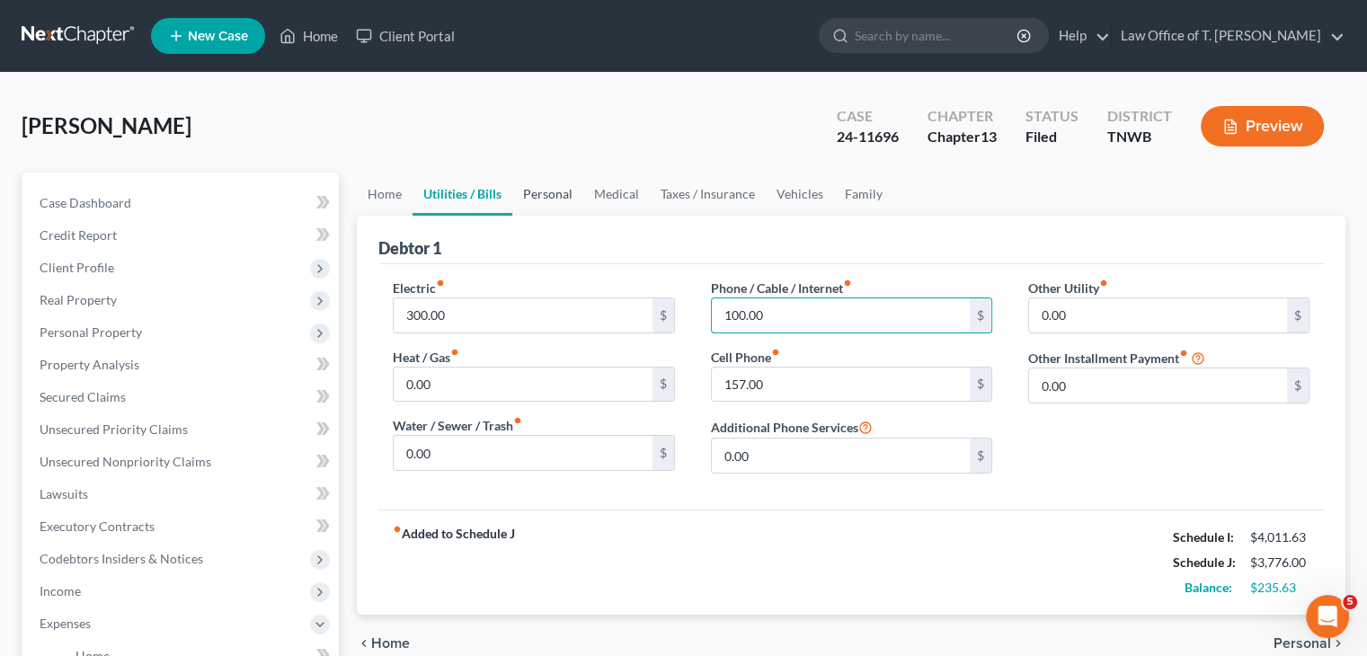
type input "100.00"
click at [547, 196] on link "Personal" at bounding box center [547, 194] width 71 height 43
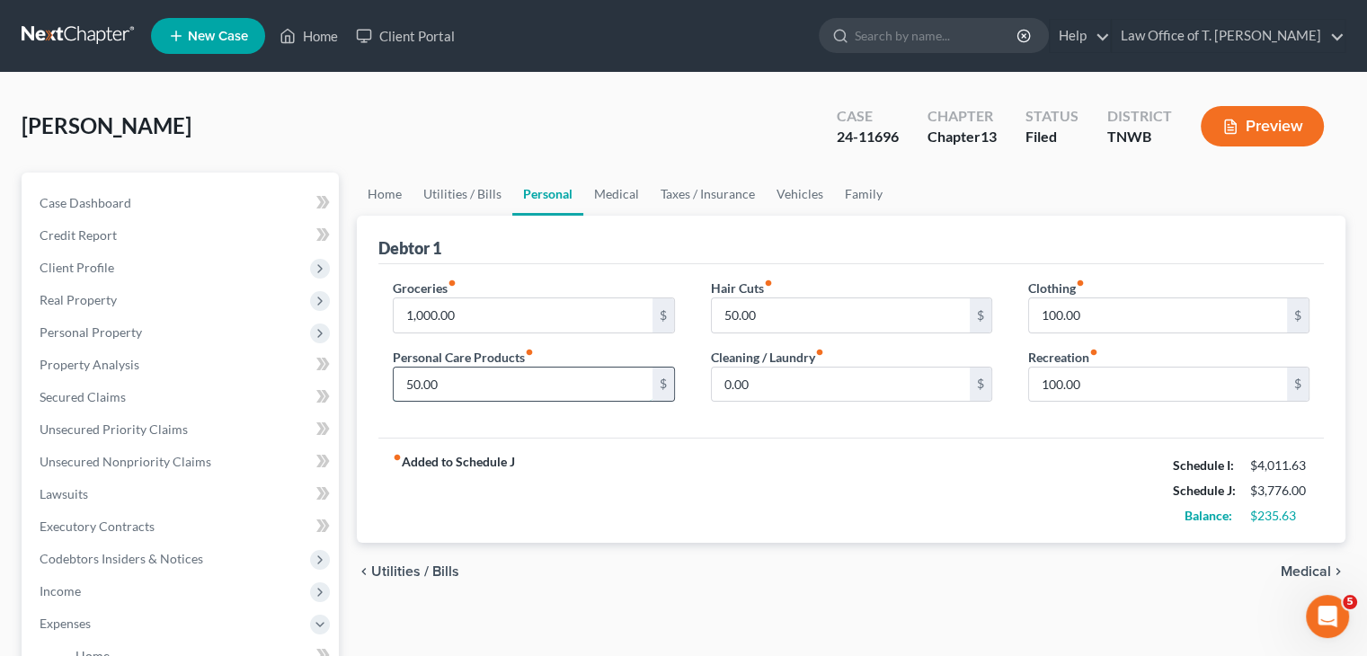
click at [466, 383] on input "50.00" at bounding box center [523, 385] width 258 height 34
type input "60.00"
click at [792, 191] on link "Vehicles" at bounding box center [800, 194] width 68 height 43
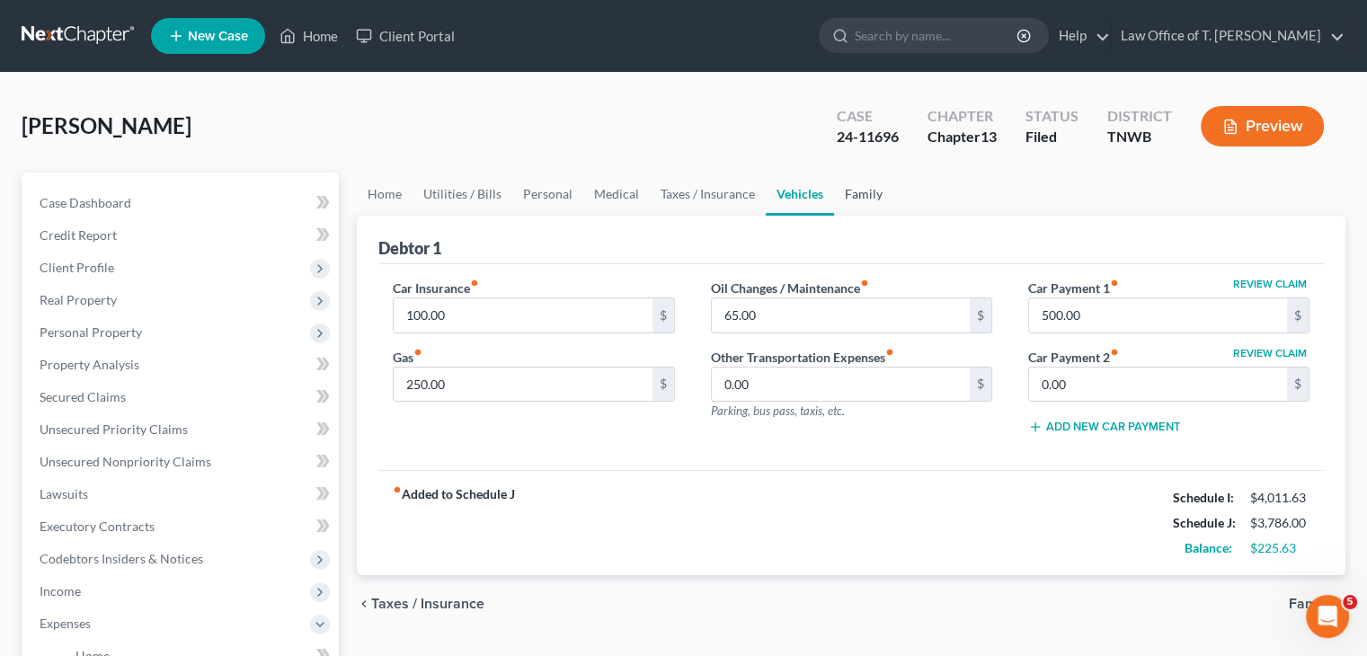
click at [866, 199] on link "Family" at bounding box center [863, 194] width 59 height 43
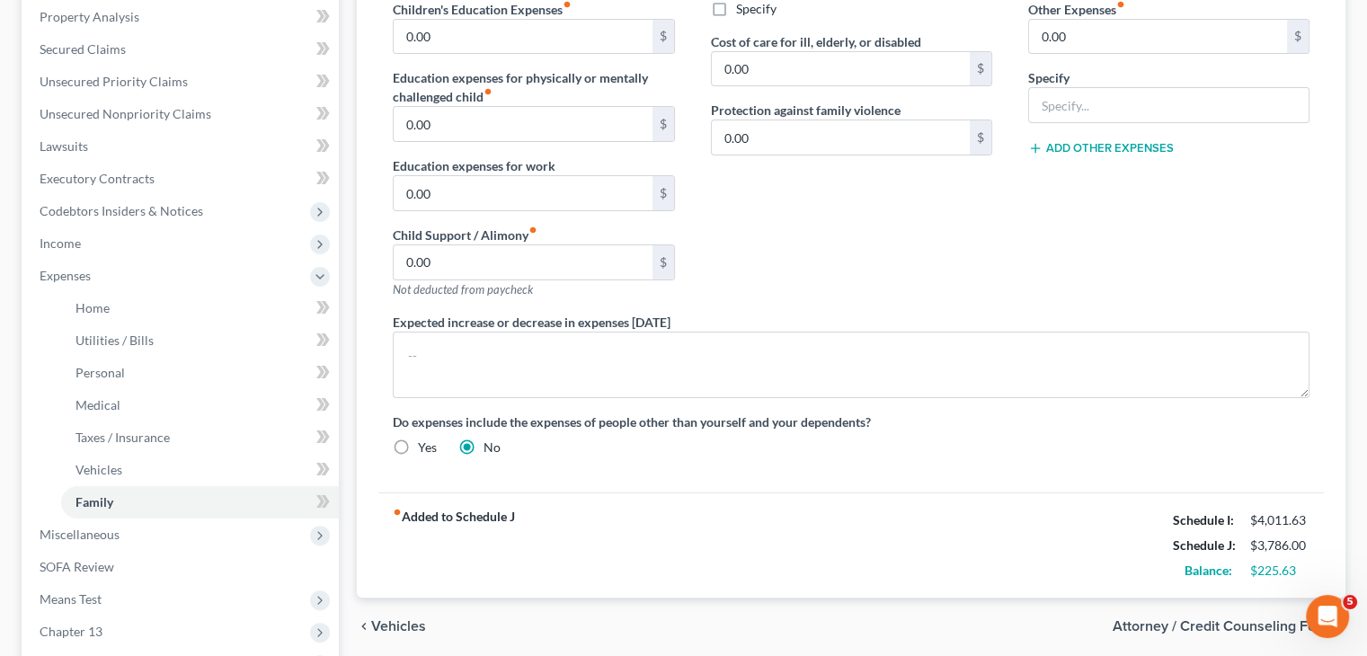
scroll to position [180, 0]
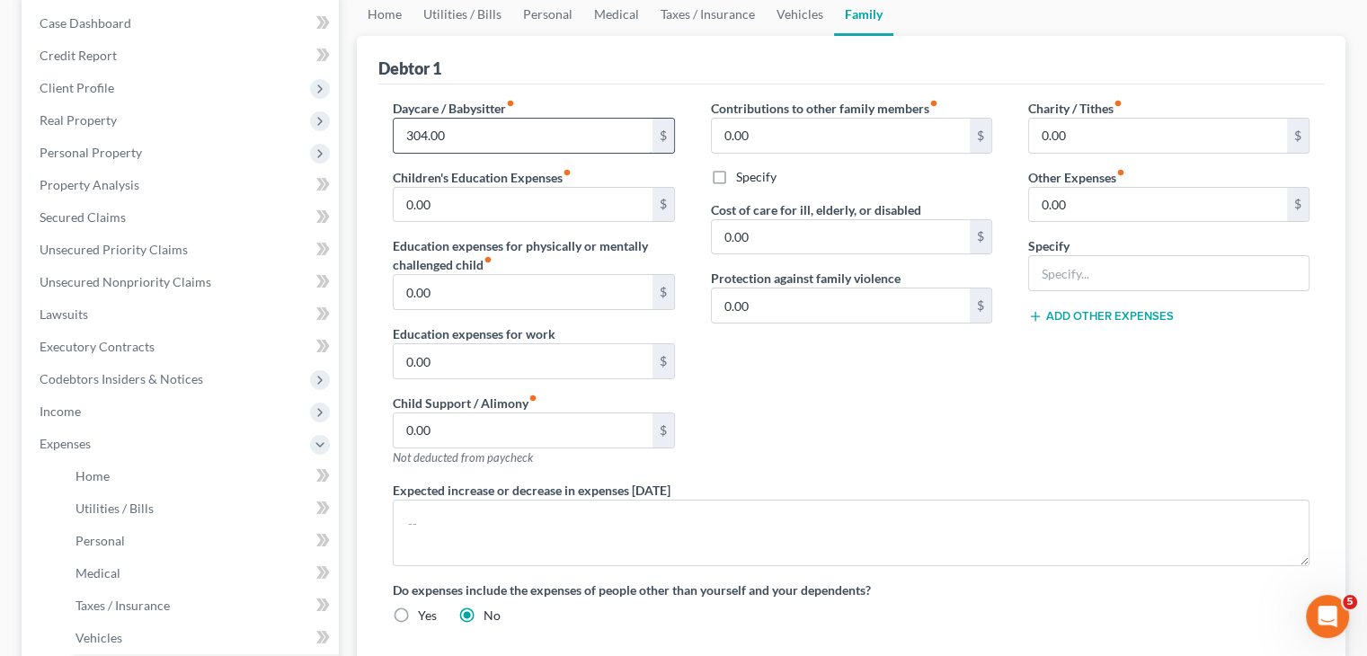
click at [528, 134] on input "304.00" at bounding box center [523, 136] width 258 height 34
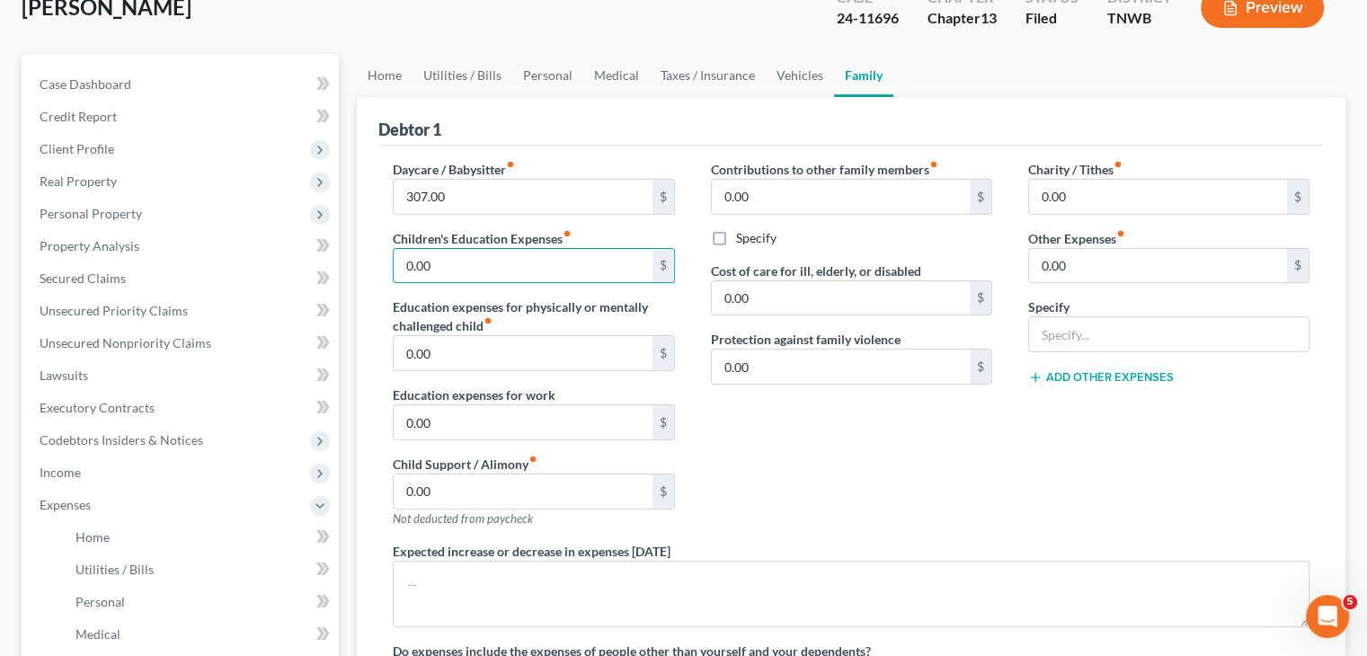
scroll to position [108, 0]
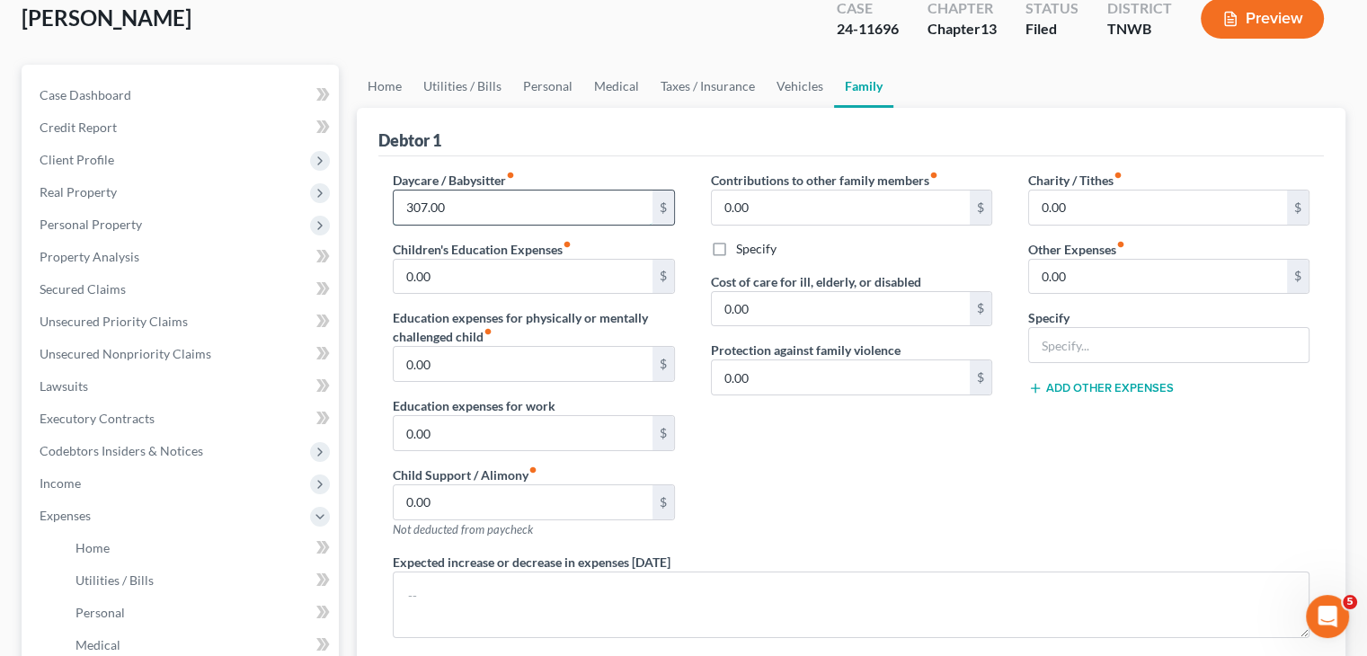
click at [456, 199] on input "307.00" at bounding box center [523, 208] width 258 height 34
type input "308.00"
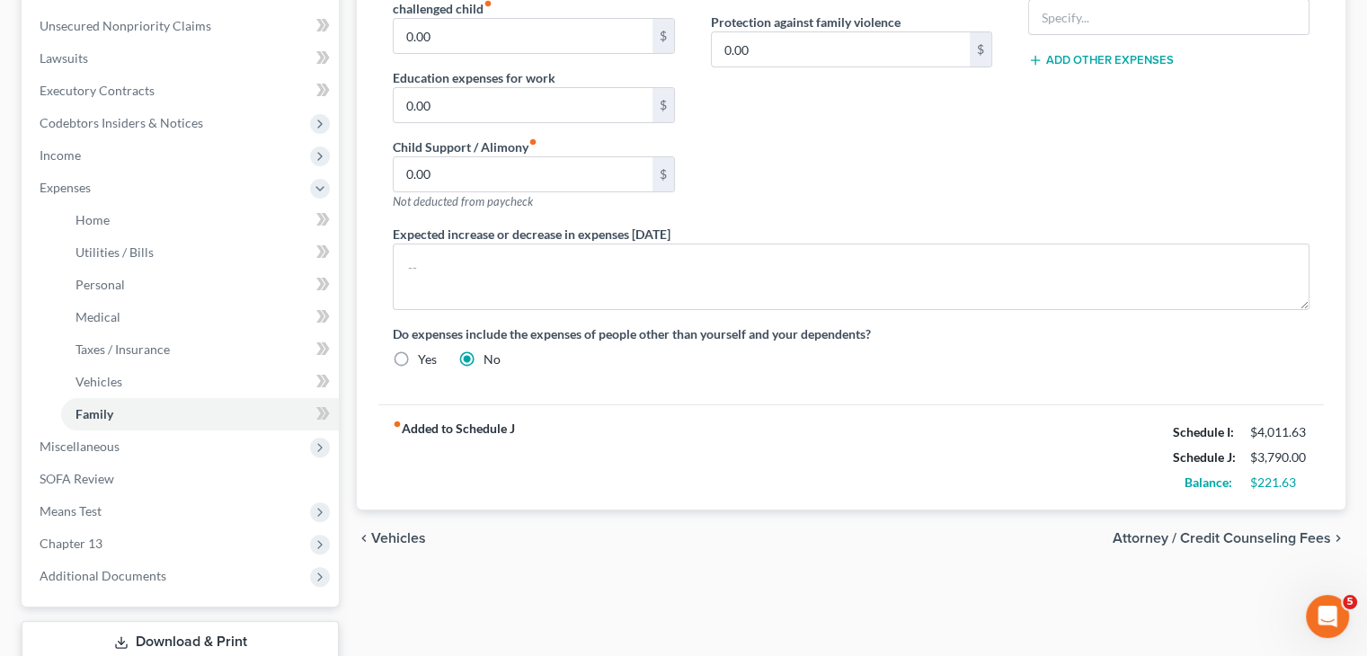
scroll to position [467, 0]
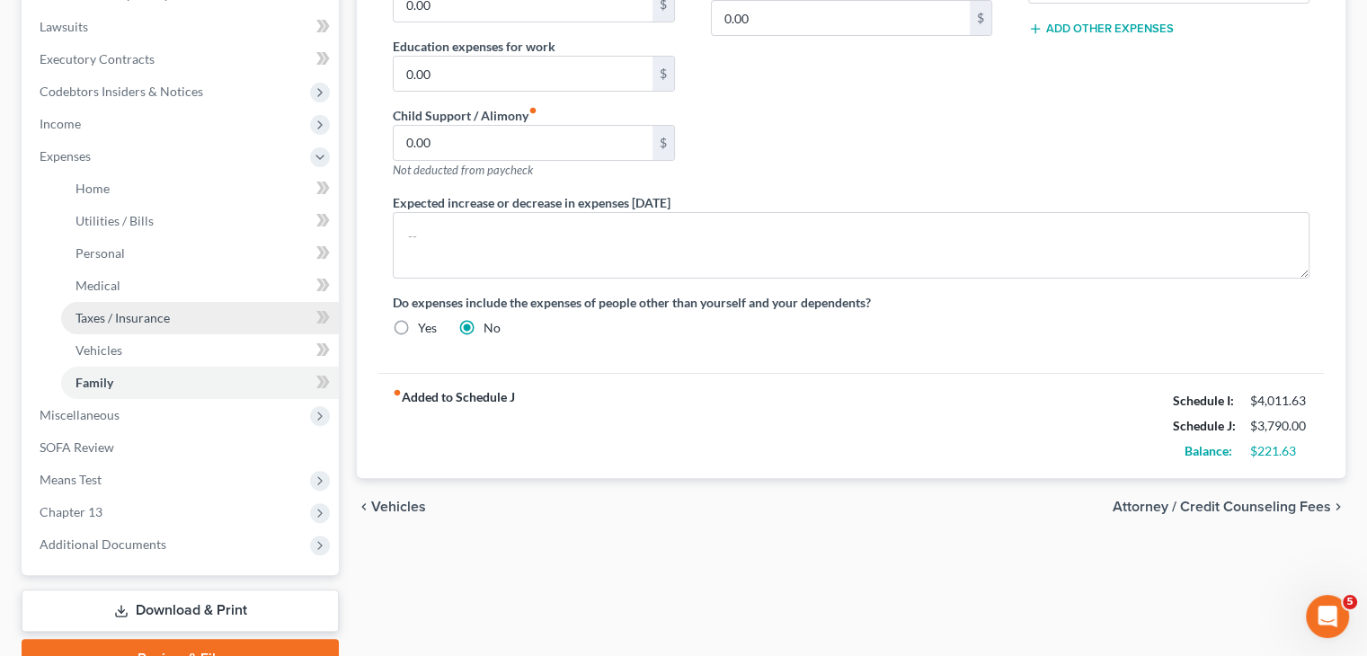
click at [120, 318] on span "Taxes / Insurance" at bounding box center [122, 317] width 94 height 15
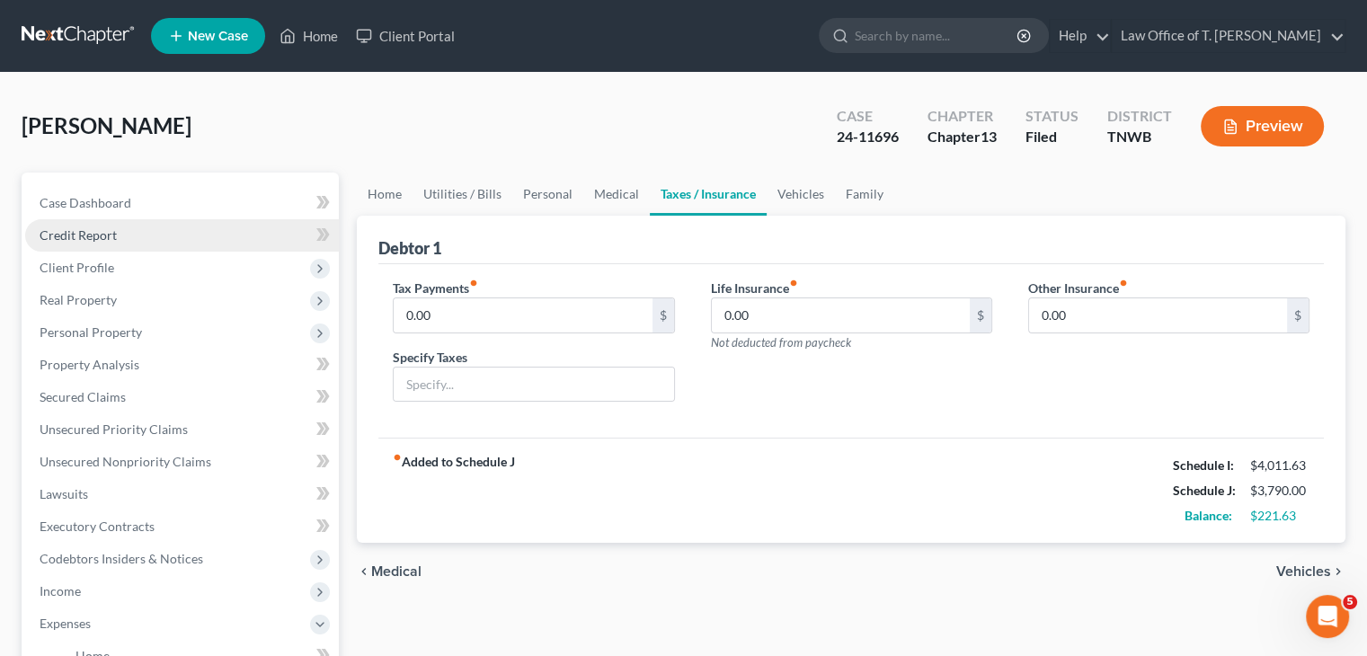
click at [87, 228] on span "Credit Report" at bounding box center [78, 234] width 77 height 15
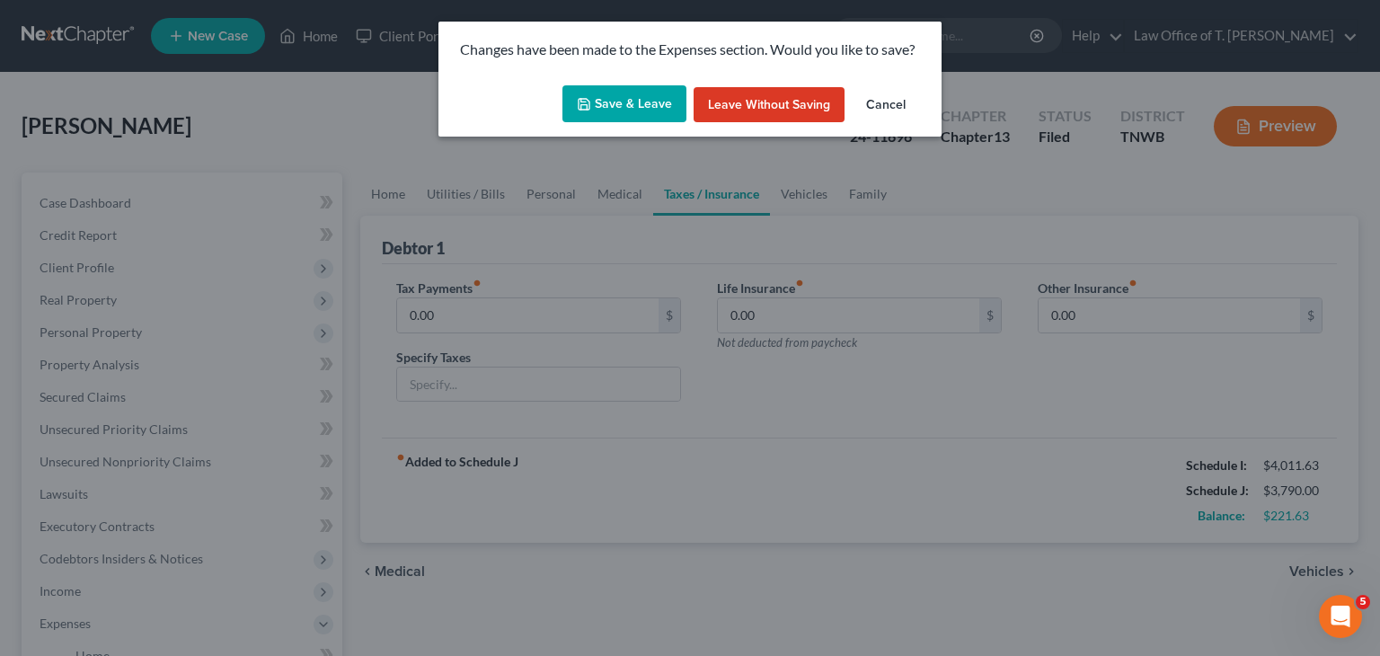
click at [654, 111] on button "Save & Leave" at bounding box center [625, 104] width 124 height 38
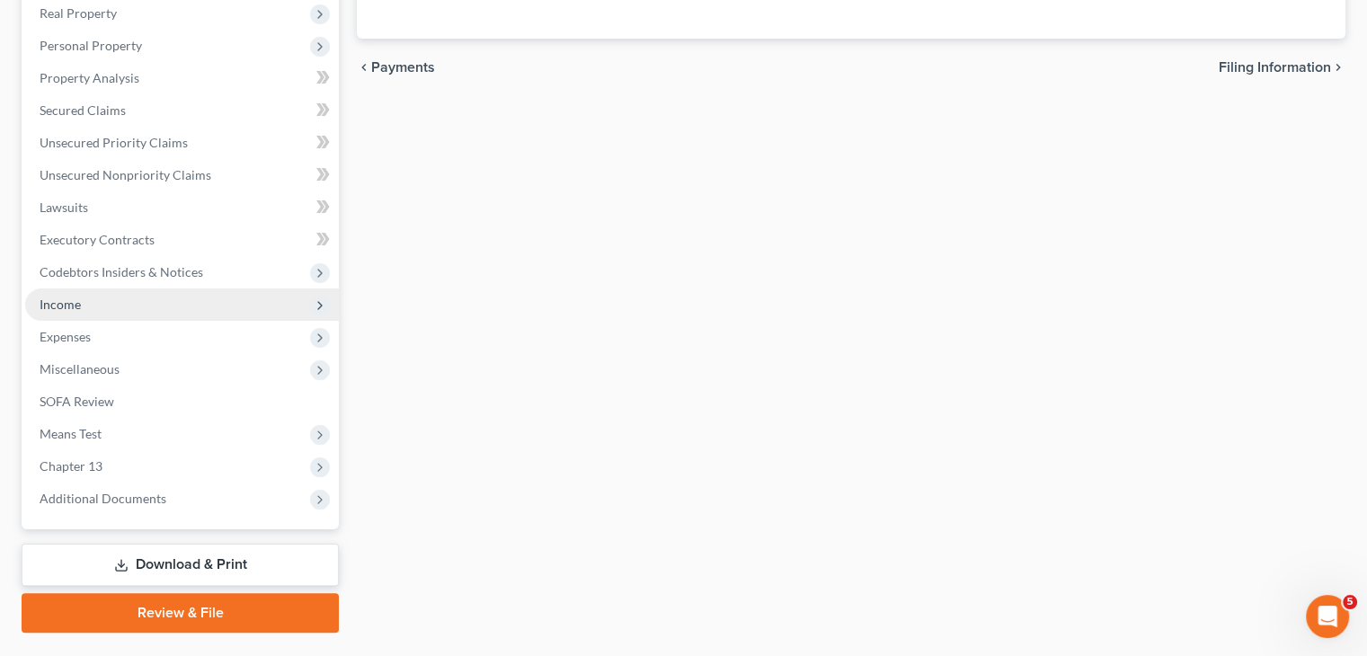
scroll to position [331, 0]
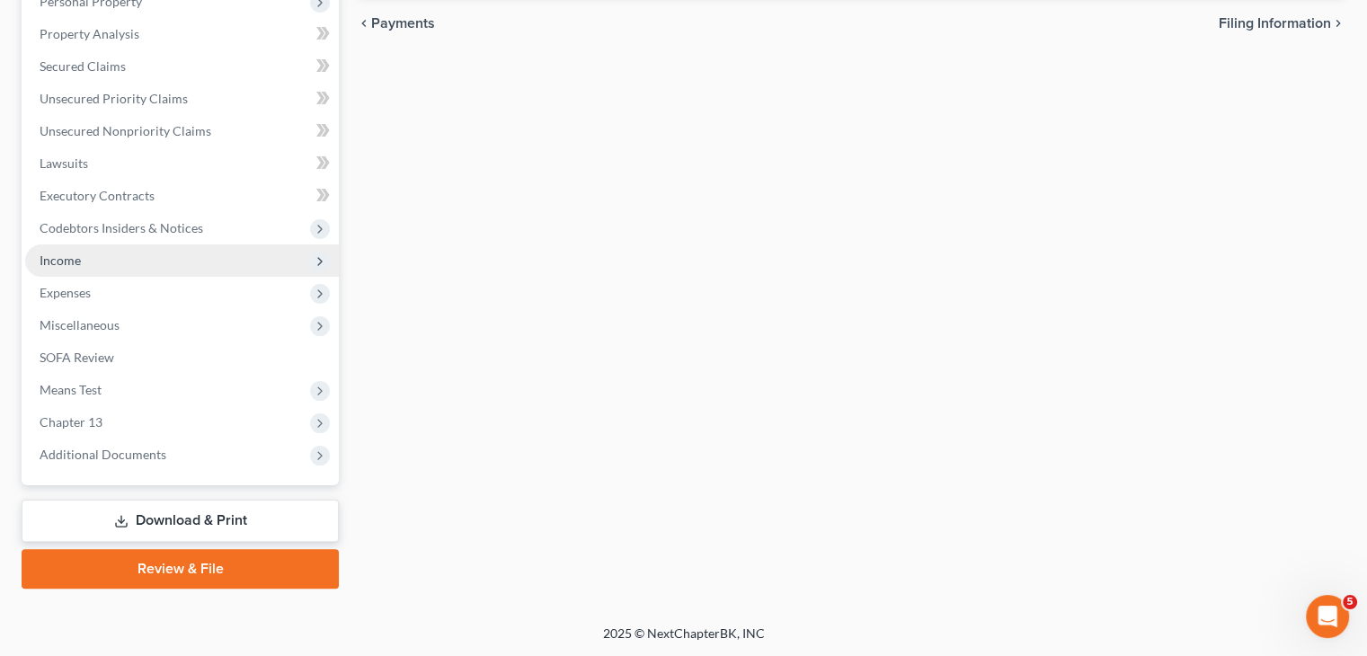
click at [69, 263] on span "Income" at bounding box center [60, 260] width 41 height 15
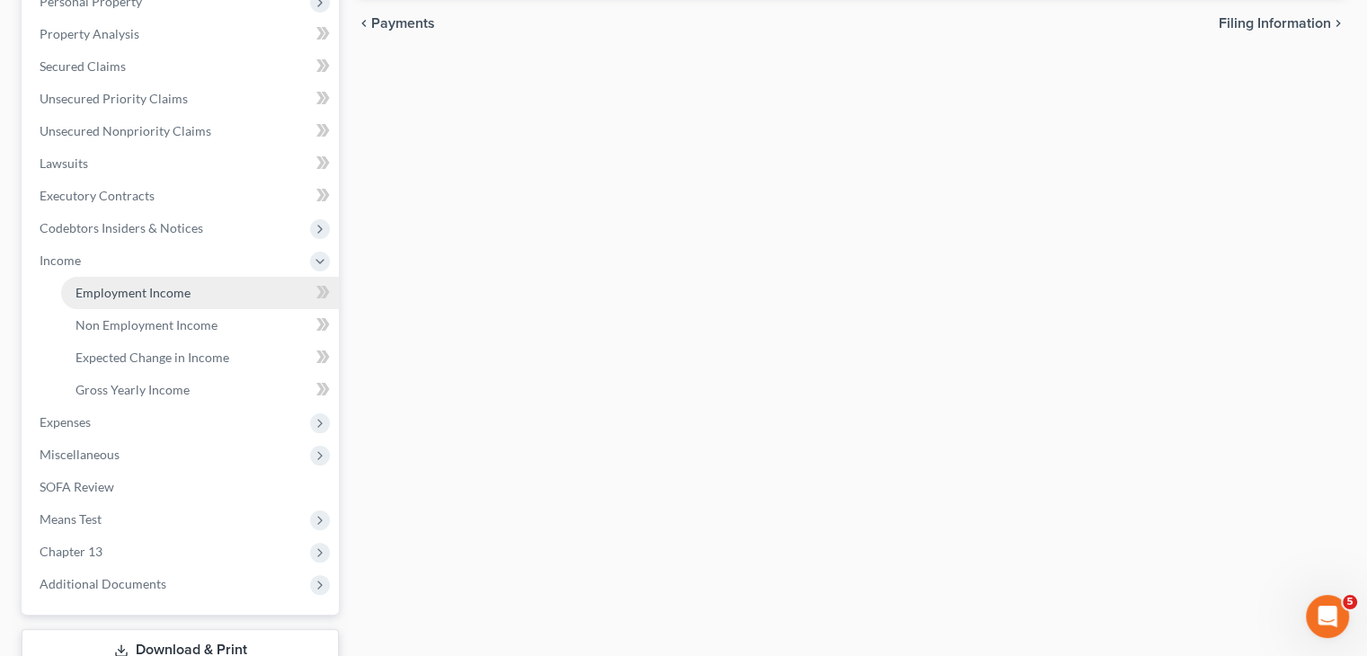
click at [158, 288] on span "Employment Income" at bounding box center [132, 292] width 115 height 15
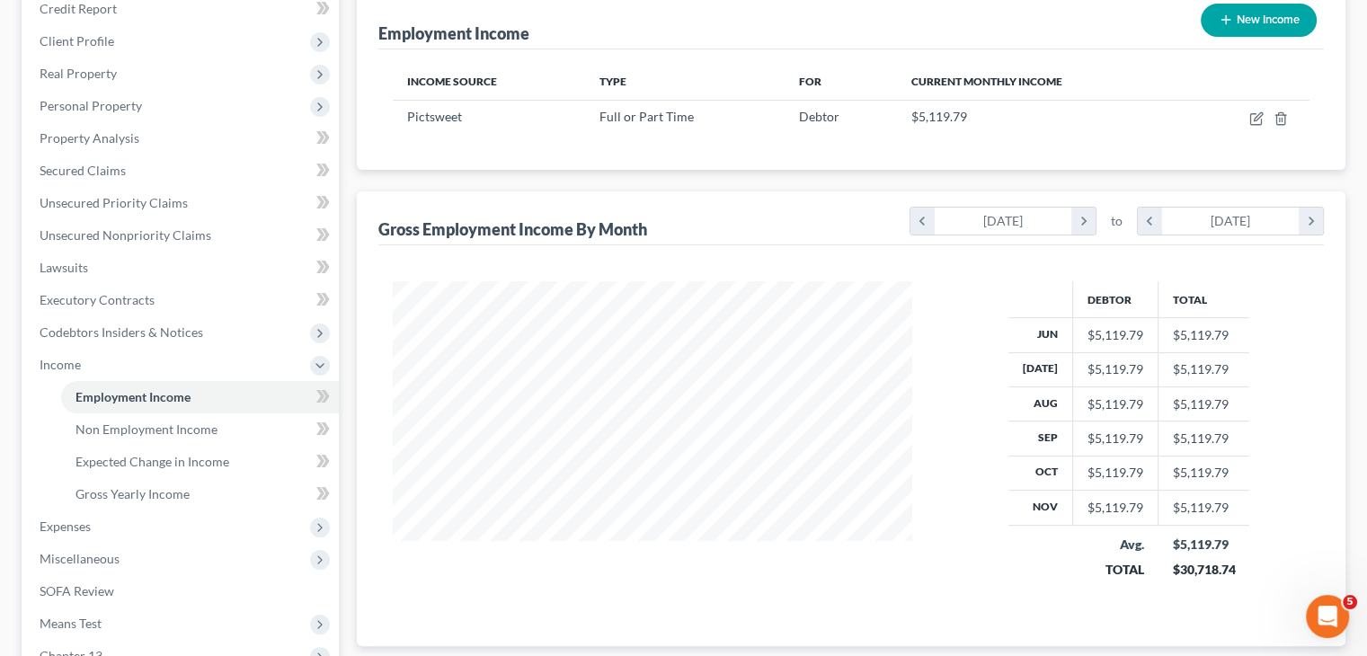
scroll to position [449, 0]
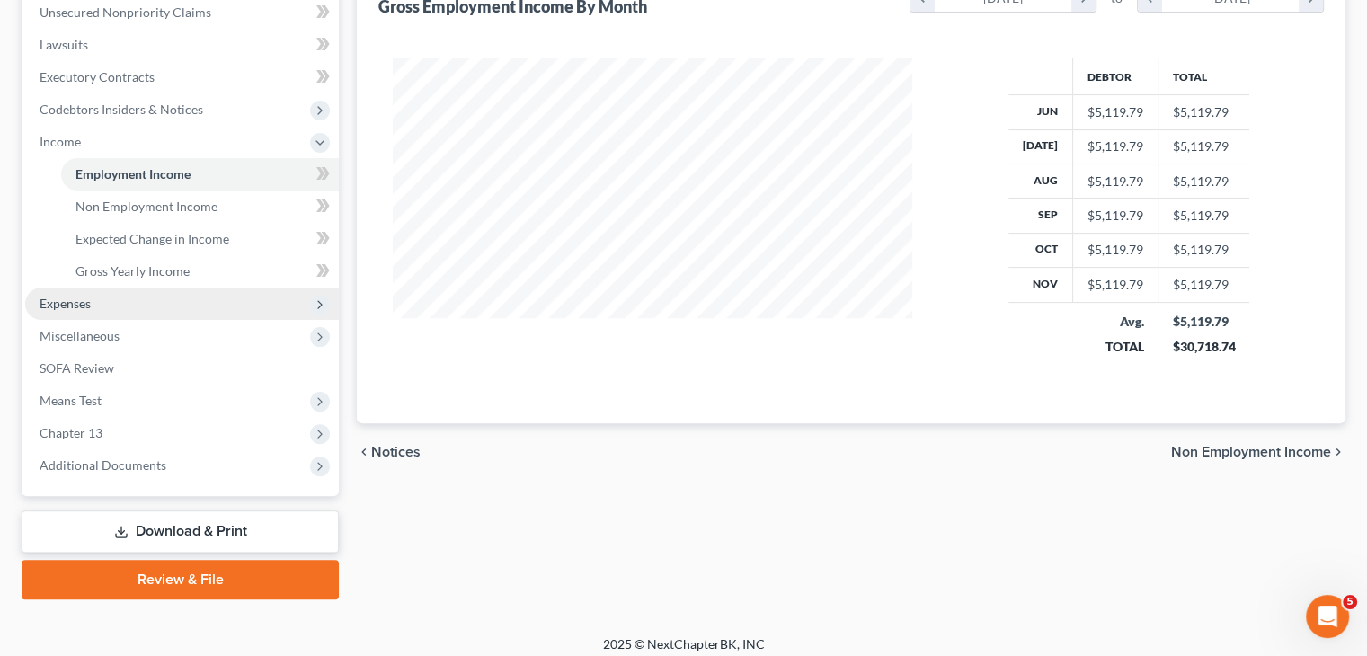
click at [90, 301] on span "Expenses" at bounding box center [65, 303] width 51 height 15
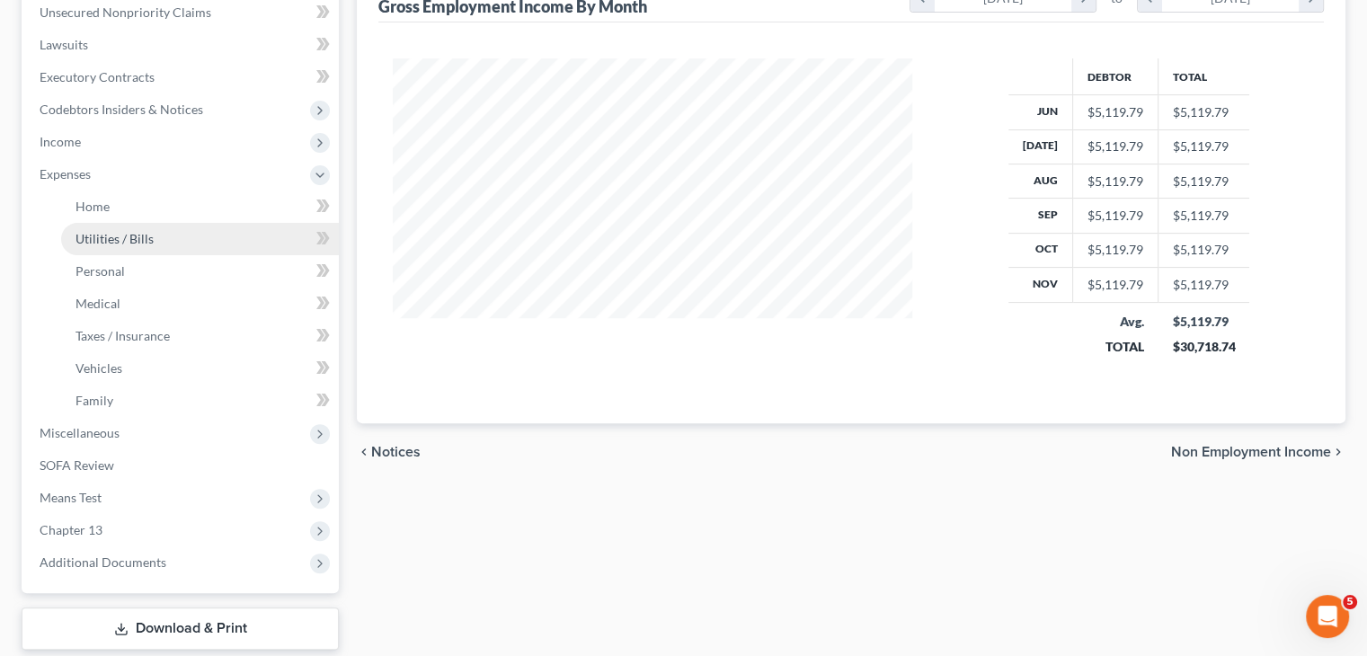
click at [72, 232] on link "Utilities / Bills" at bounding box center [200, 239] width 278 height 32
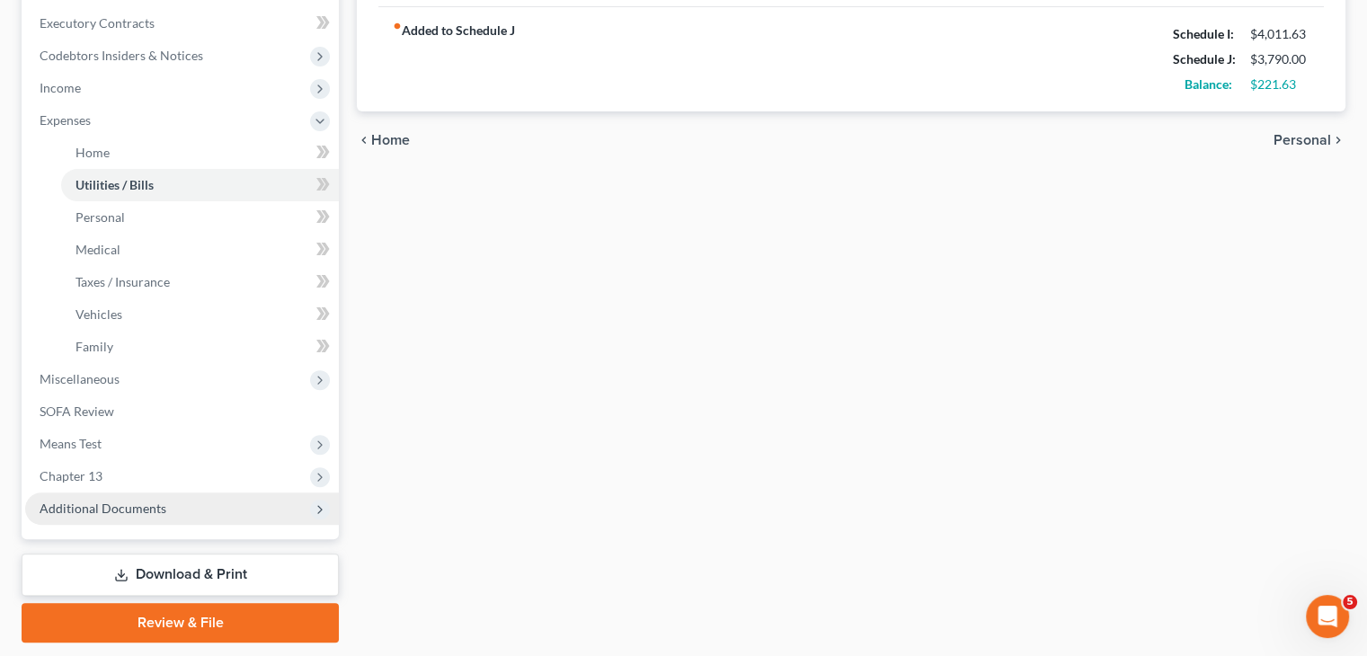
scroll to position [557, 0]
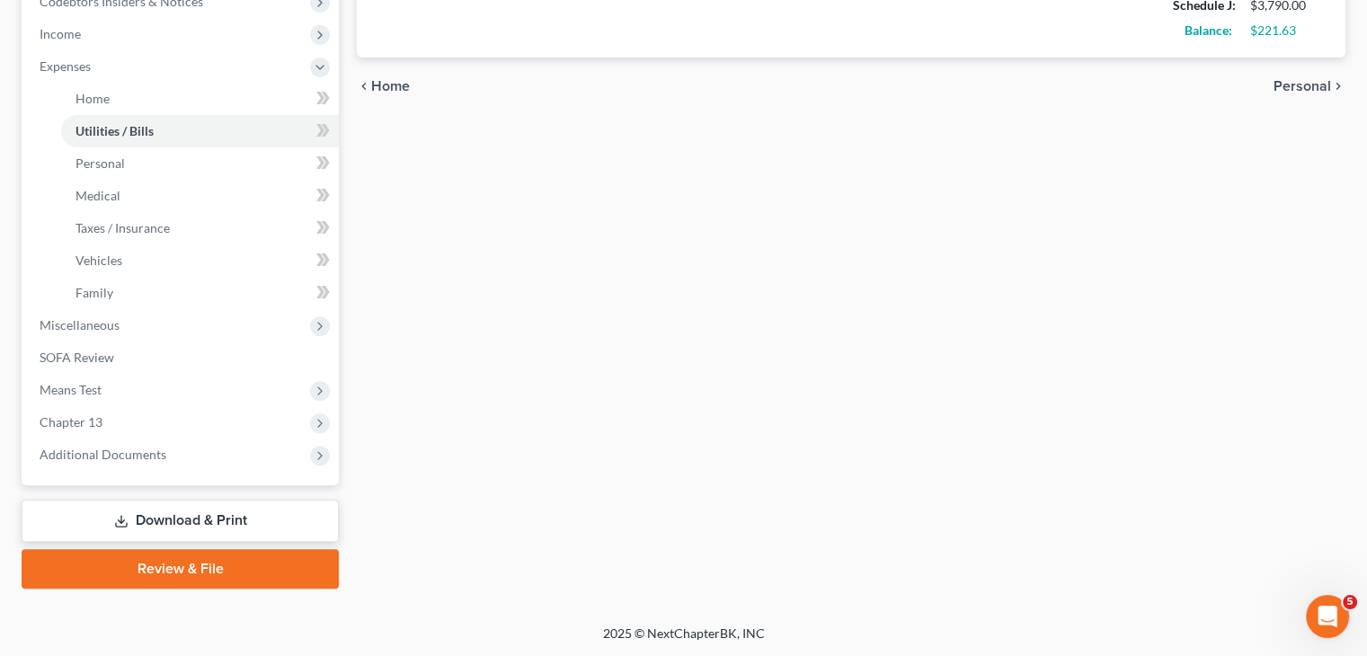
click at [204, 519] on link "Download & Print" at bounding box center [180, 521] width 317 height 42
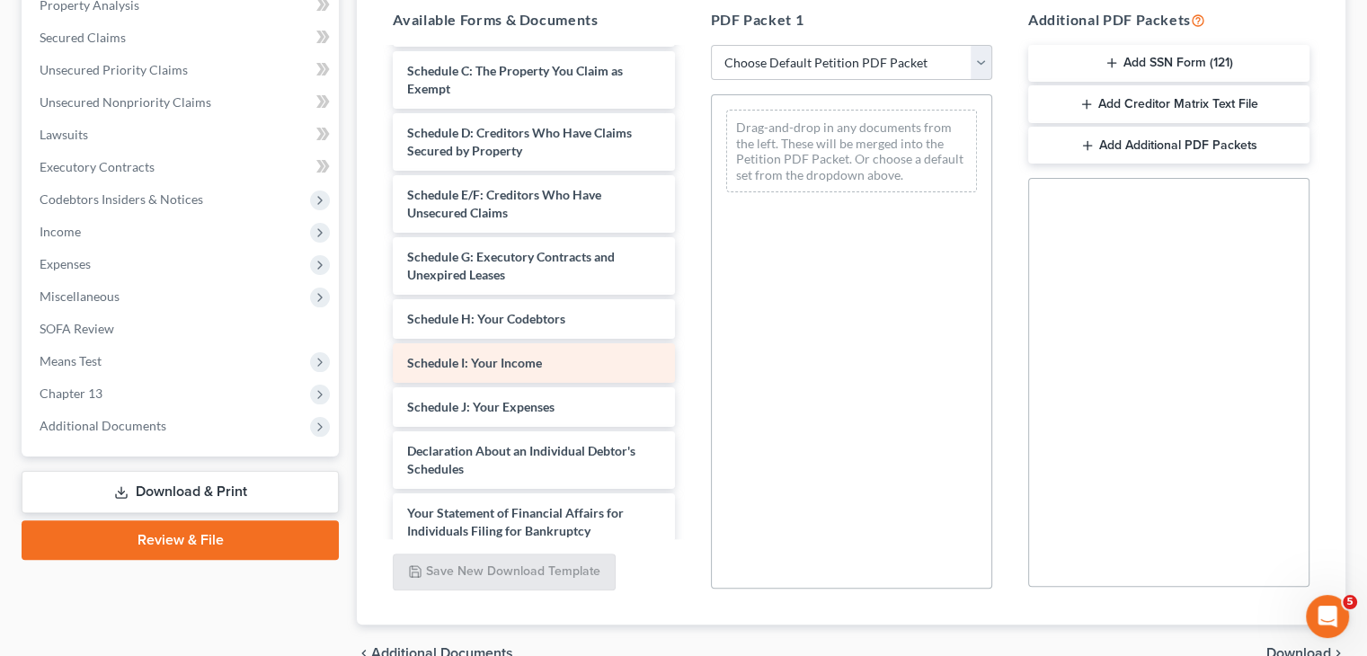
scroll to position [359, 0]
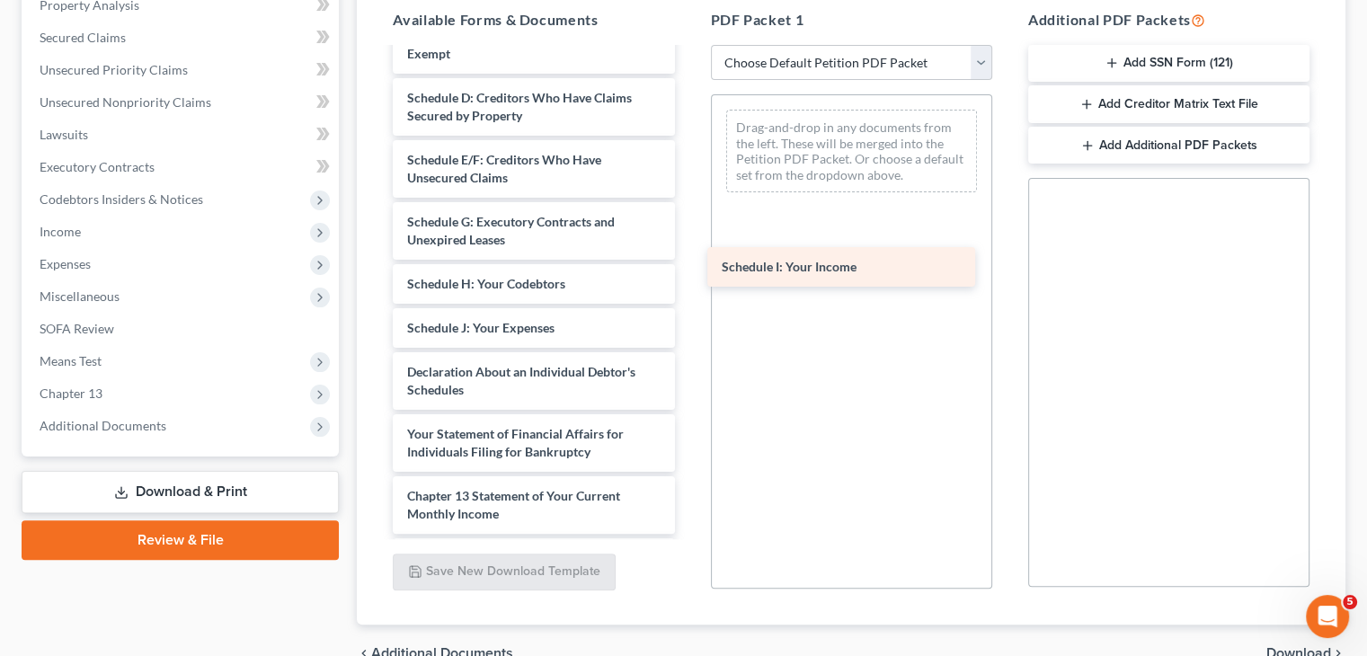
drag, startPoint x: 465, startPoint y: 325, endPoint x: 779, endPoint y: 266, distance: 320.1
click at [688, 266] on div "Schedule I: Your Income matrix-pdf CC cert-pdf c13 plan-pdf Installments Fee Sh…" at bounding box center [533, 209] width 310 height 1038
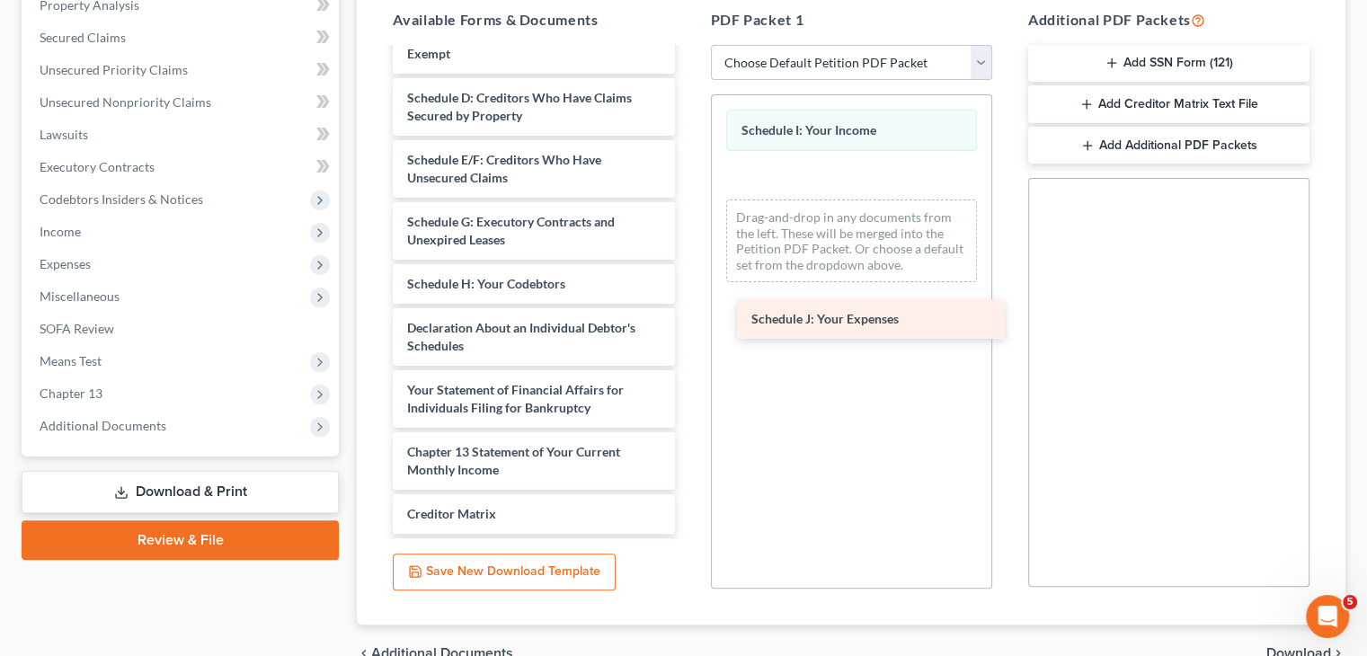
drag, startPoint x: 471, startPoint y: 325, endPoint x: 817, endPoint y: 326, distance: 346.0
click at [688, 326] on div "Schedule J: Your Expenses matrix-pdf CC cert-pdf c13 plan-pdf Installments Fee …" at bounding box center [533, 187] width 310 height 994
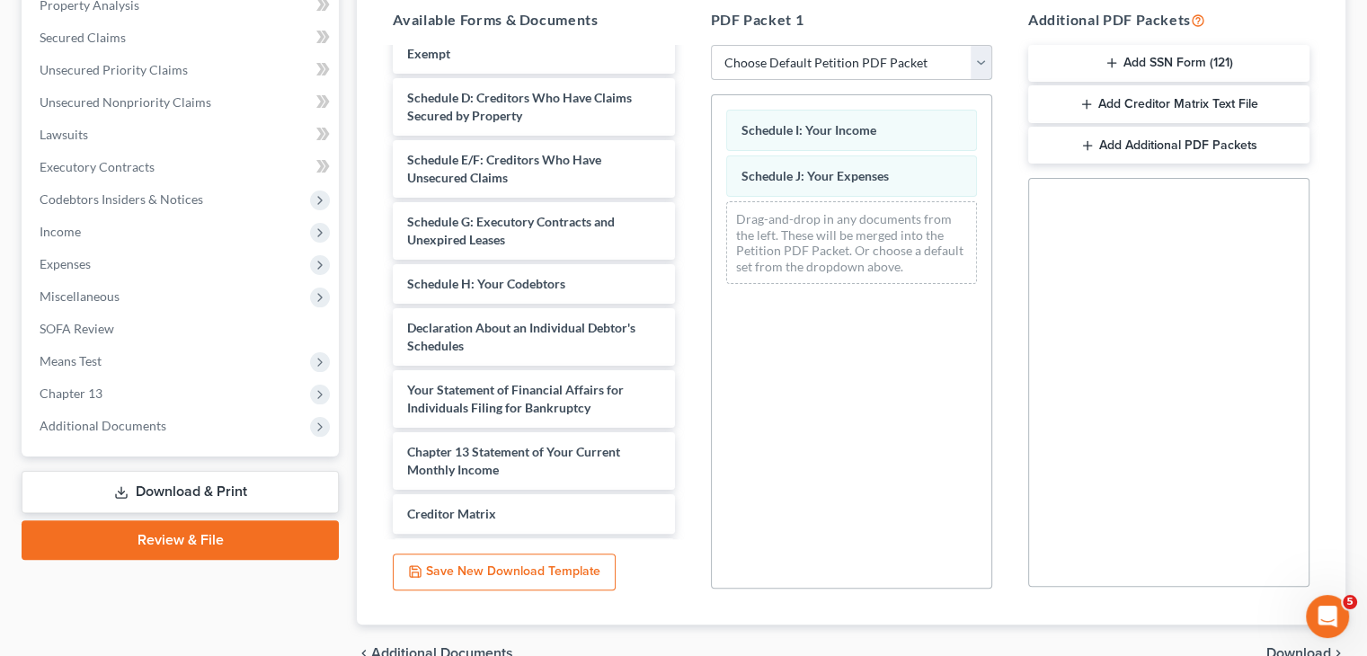
click at [982, 67] on select "Choose Default Petition PDF Packet Complete Bankruptcy Petition (all forms and …" at bounding box center [851, 63] width 281 height 36
click at [981, 66] on select "Choose Default Petition PDF Packet Complete Bankruptcy Petition (all forms and …" at bounding box center [851, 63] width 281 height 36
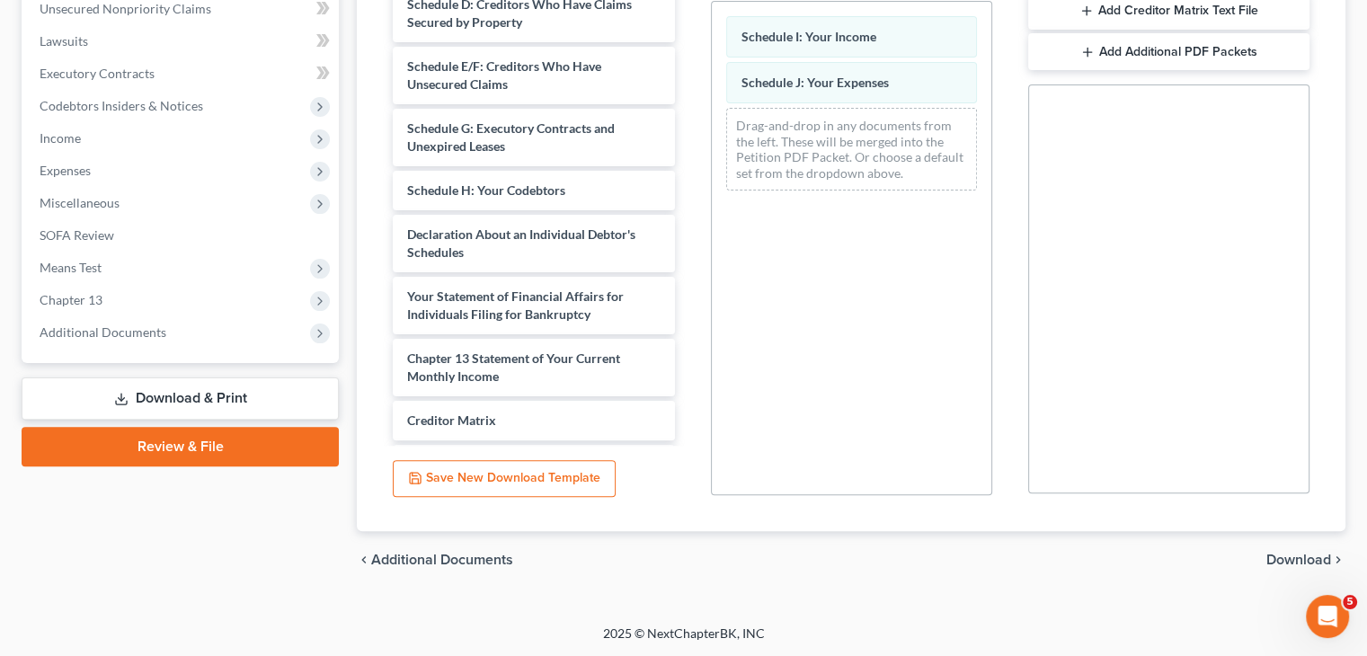
click at [1293, 559] on span "Download" at bounding box center [1298, 560] width 65 height 14
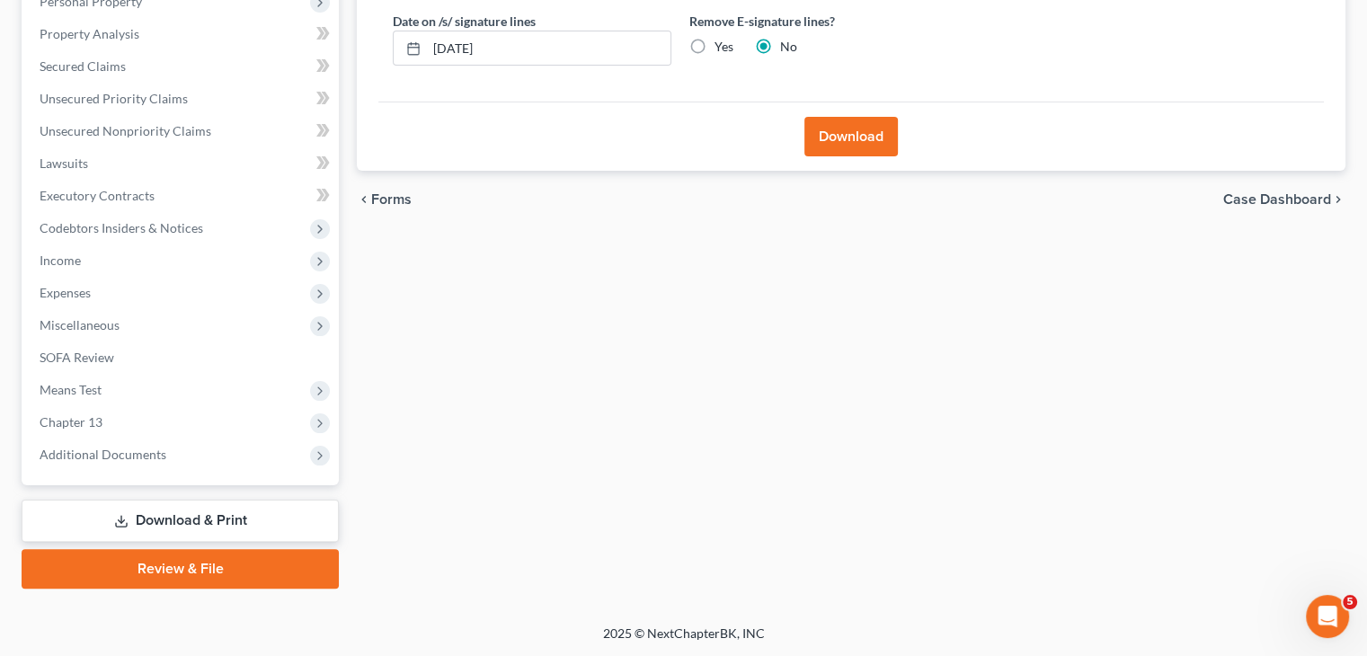
scroll to position [61, 0]
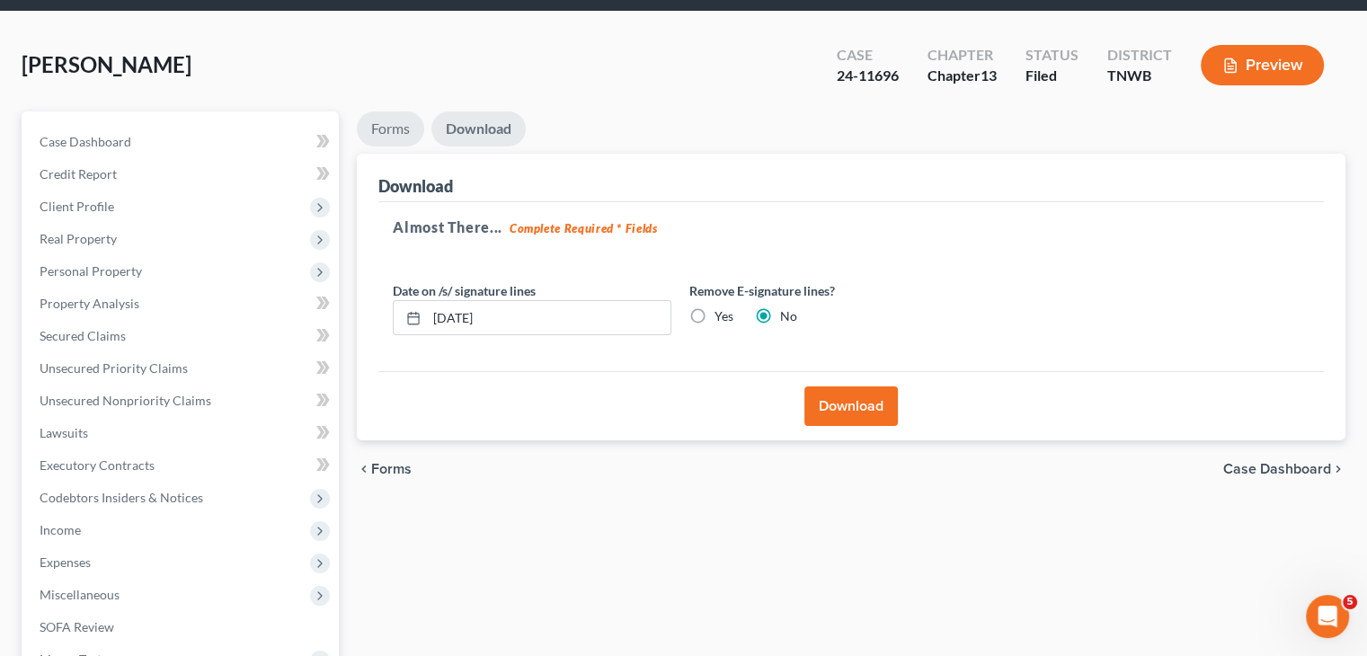
drag, startPoint x: 394, startPoint y: 130, endPoint x: 546, endPoint y: 227, distance: 181.0
click at [394, 130] on link "Forms" at bounding box center [390, 128] width 67 height 35
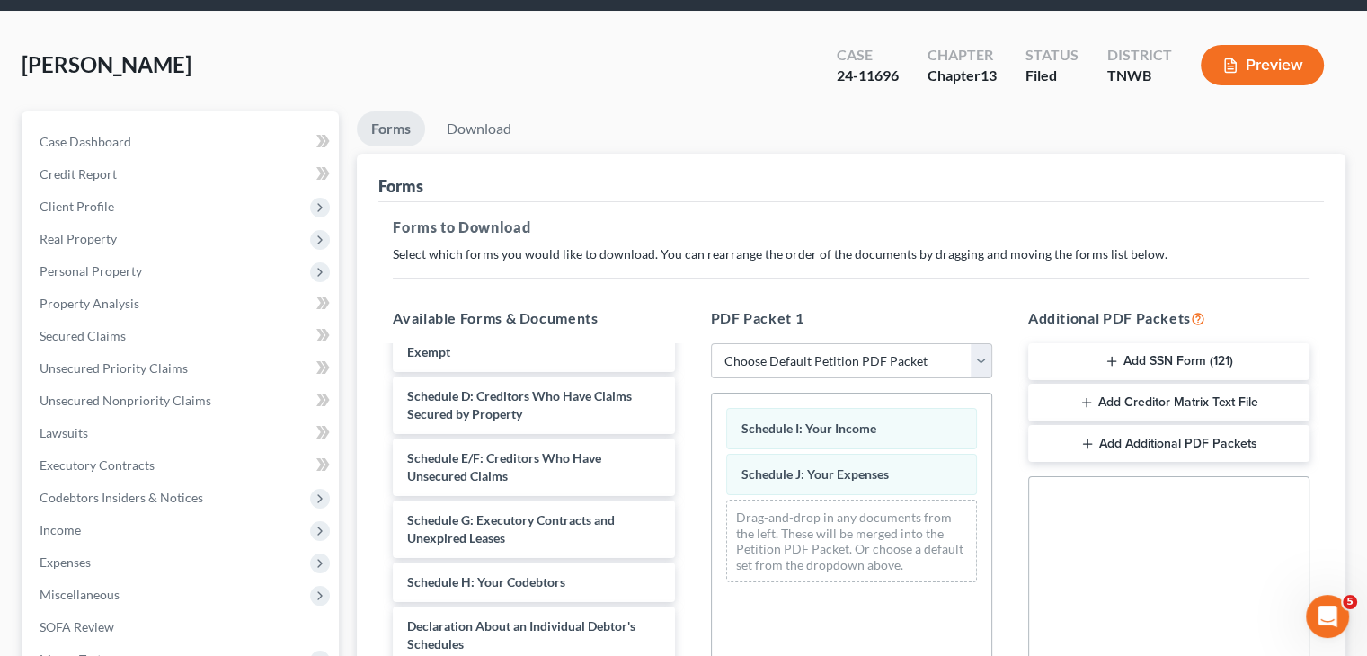
click at [987, 368] on select "Choose Default Petition PDF Packet Complete Bankruptcy Petition (all forms and …" at bounding box center [851, 361] width 281 height 36
select select "2"
click at [711, 343] on select "Choose Default Petition PDF Packet Complete Bankruptcy Petition (all forms and …" at bounding box center [851, 361] width 281 height 36
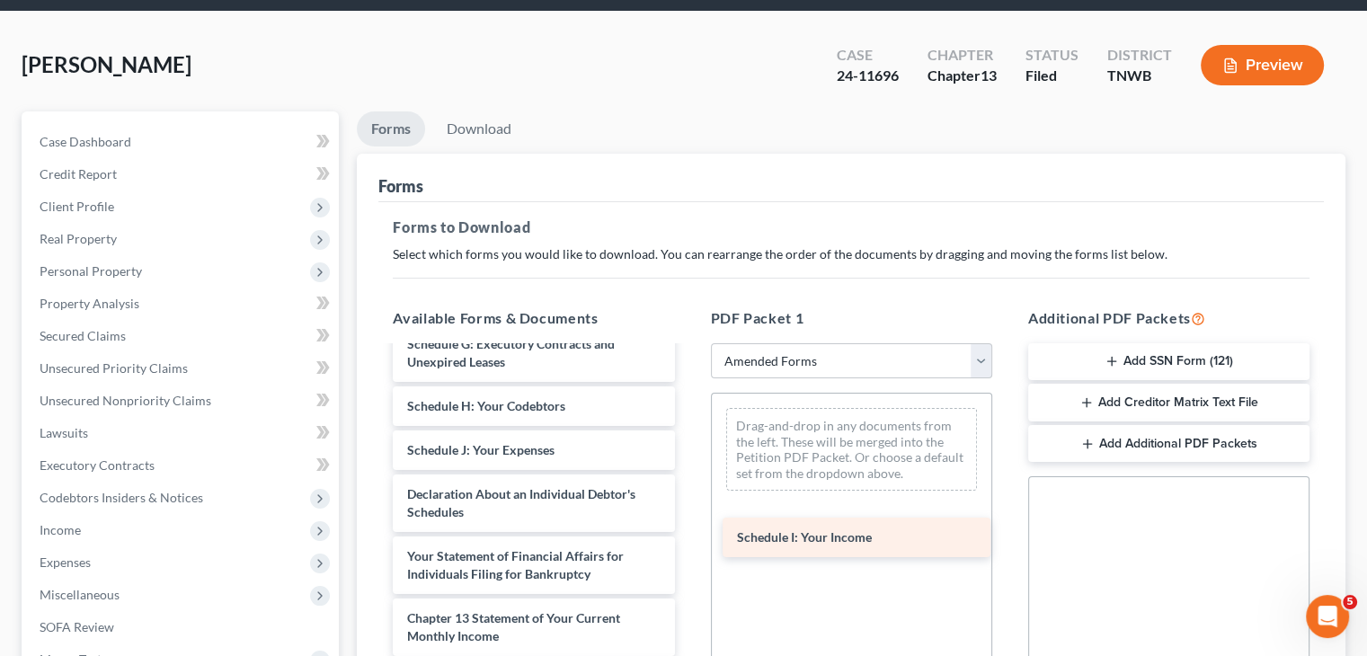
drag, startPoint x: 492, startPoint y: 447, endPoint x: 822, endPoint y: 536, distance: 341.6
click at [688, 536] on div "Schedule I: Your Income Voluntary Petition for Individuals Filing for Bankruptc…" at bounding box center [533, 419] width 310 height 862
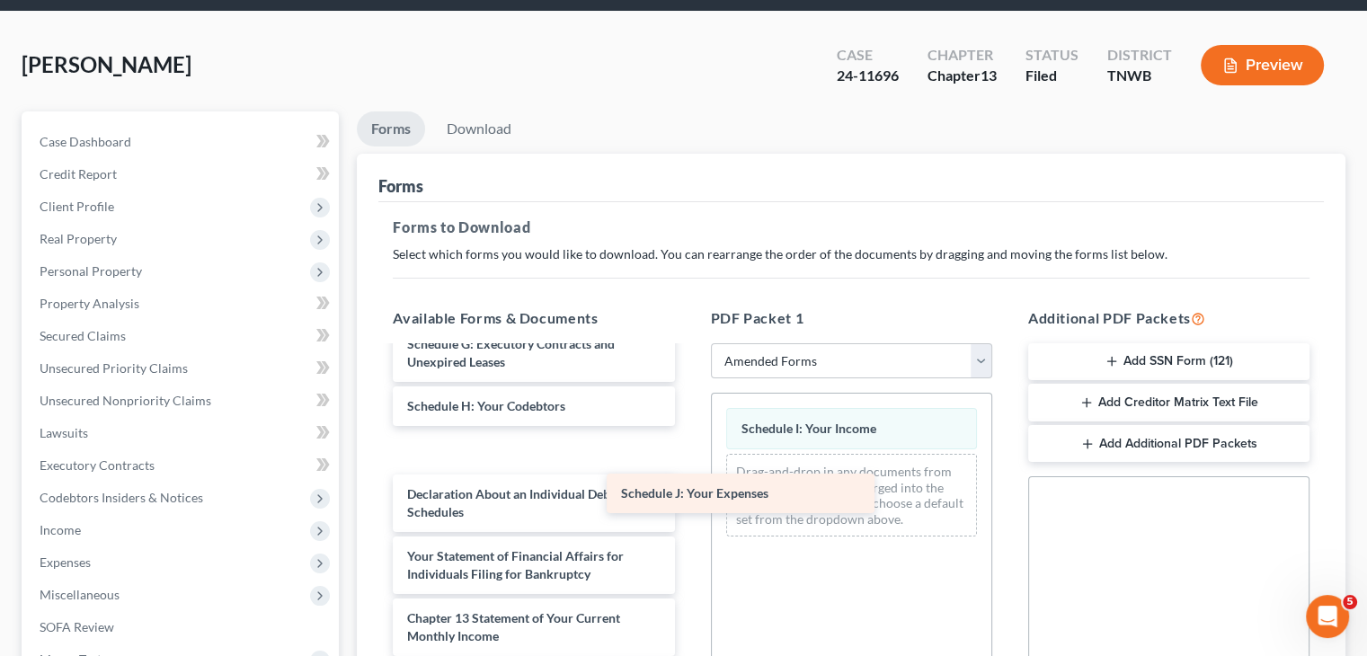
scroll to position [332, 0]
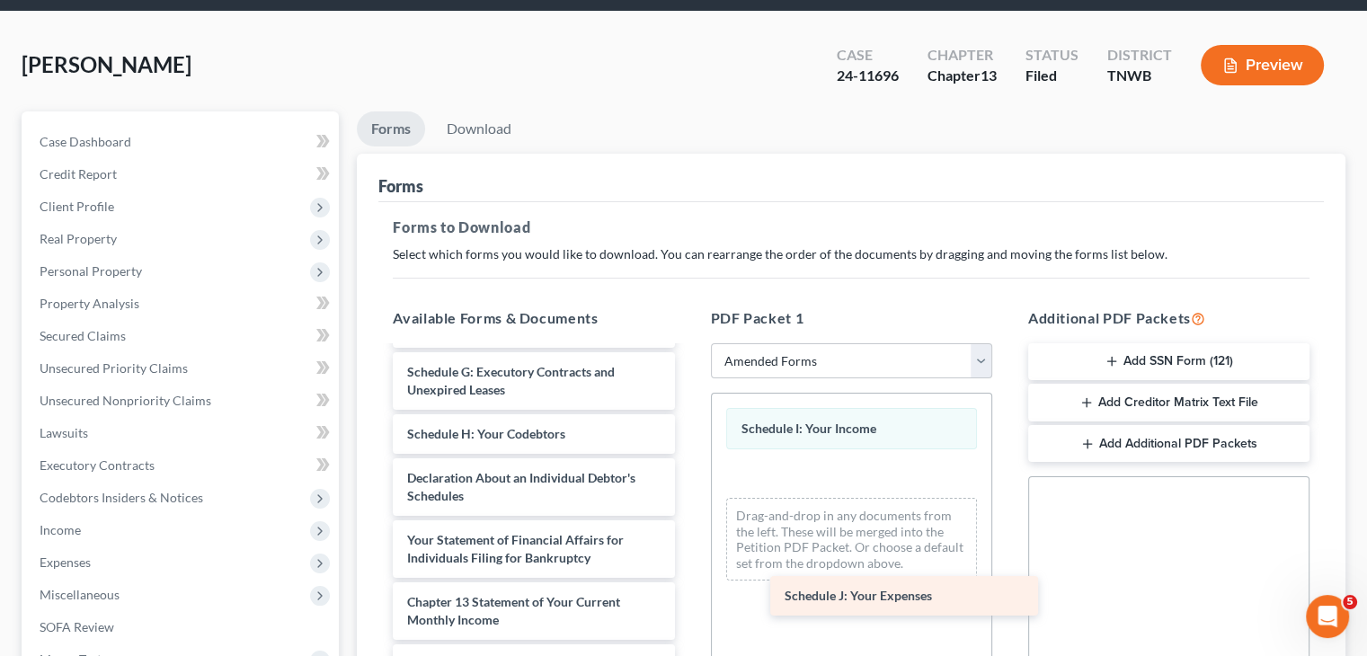
drag, startPoint x: 470, startPoint y: 456, endPoint x: 848, endPoint y: 603, distance: 406.1
click at [688, 603] on div "Schedule J: Your Expenses Voluntary Petition for Individuals Filing for Bankrup…" at bounding box center [533, 425] width 310 height 818
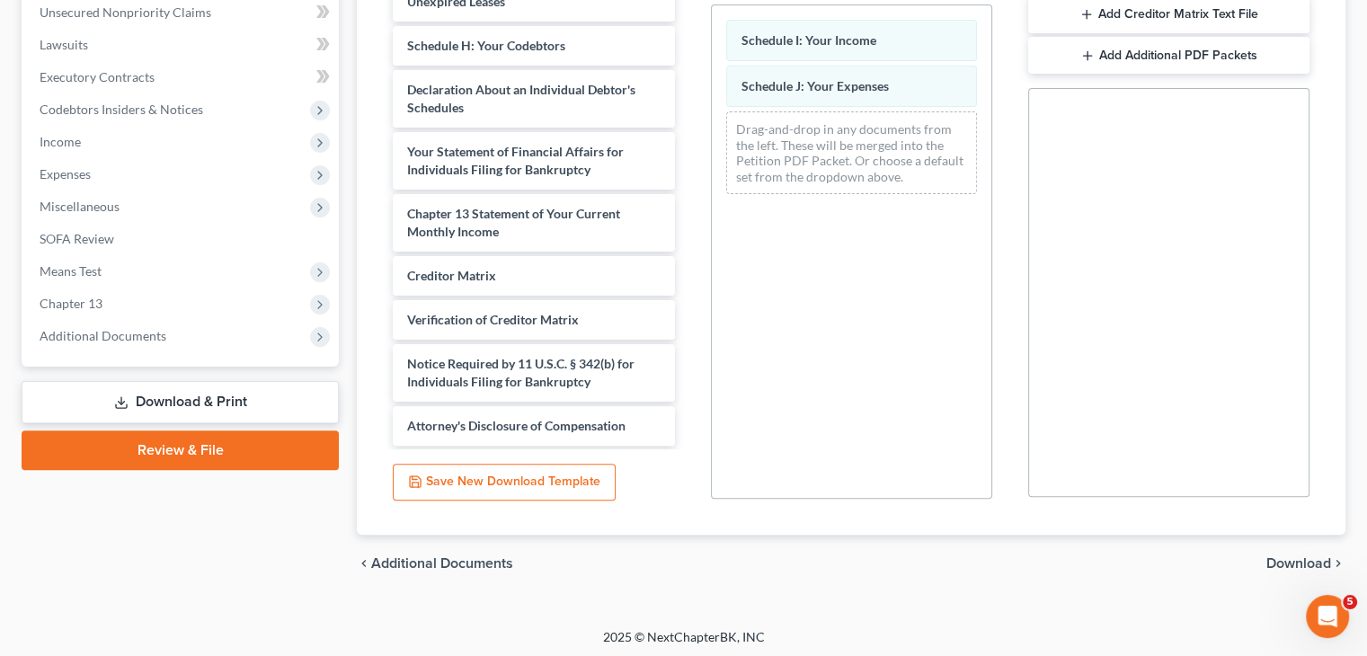
scroll to position [453, 0]
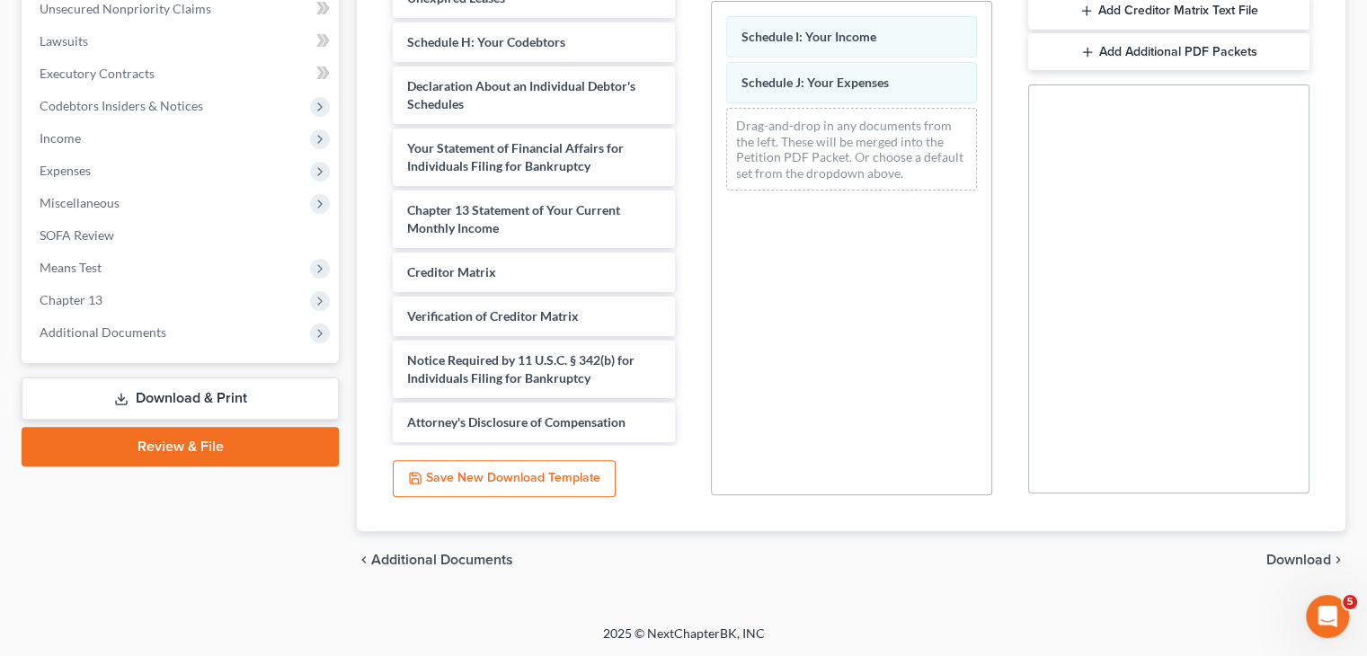
click at [1302, 555] on span "Download" at bounding box center [1298, 560] width 65 height 14
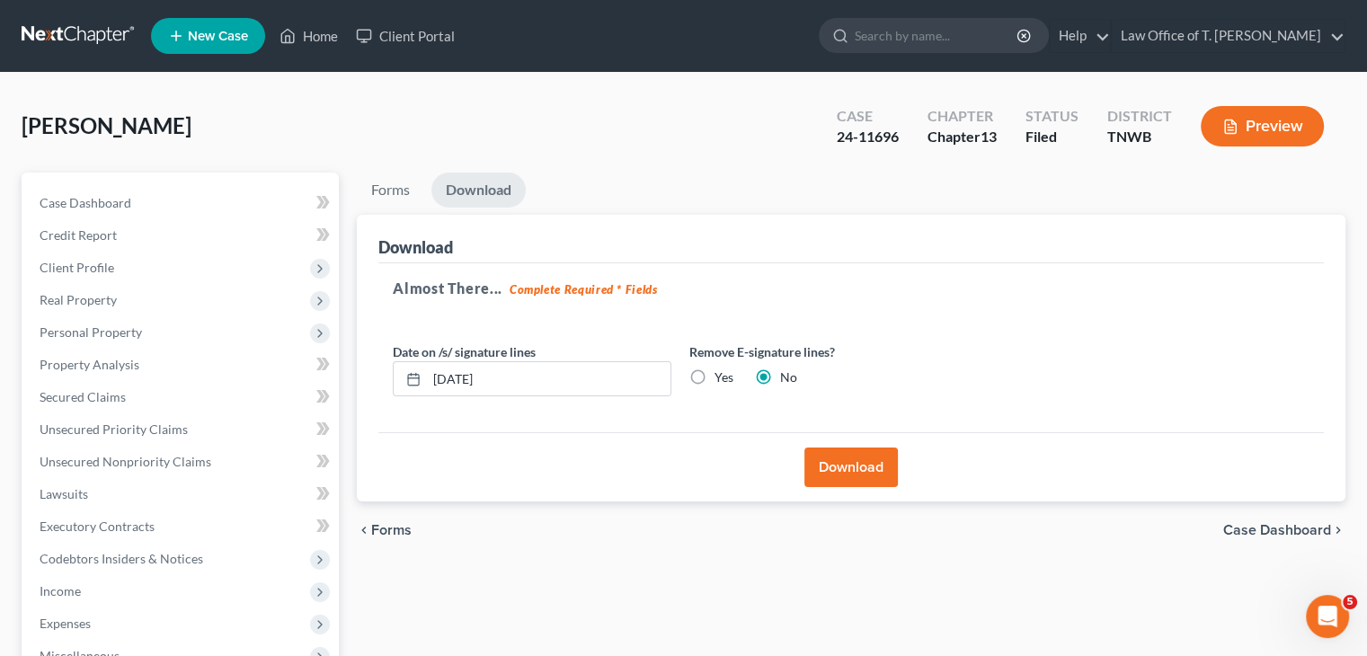
scroll to position [0, 0]
click at [385, 196] on link "Forms" at bounding box center [390, 190] width 67 height 35
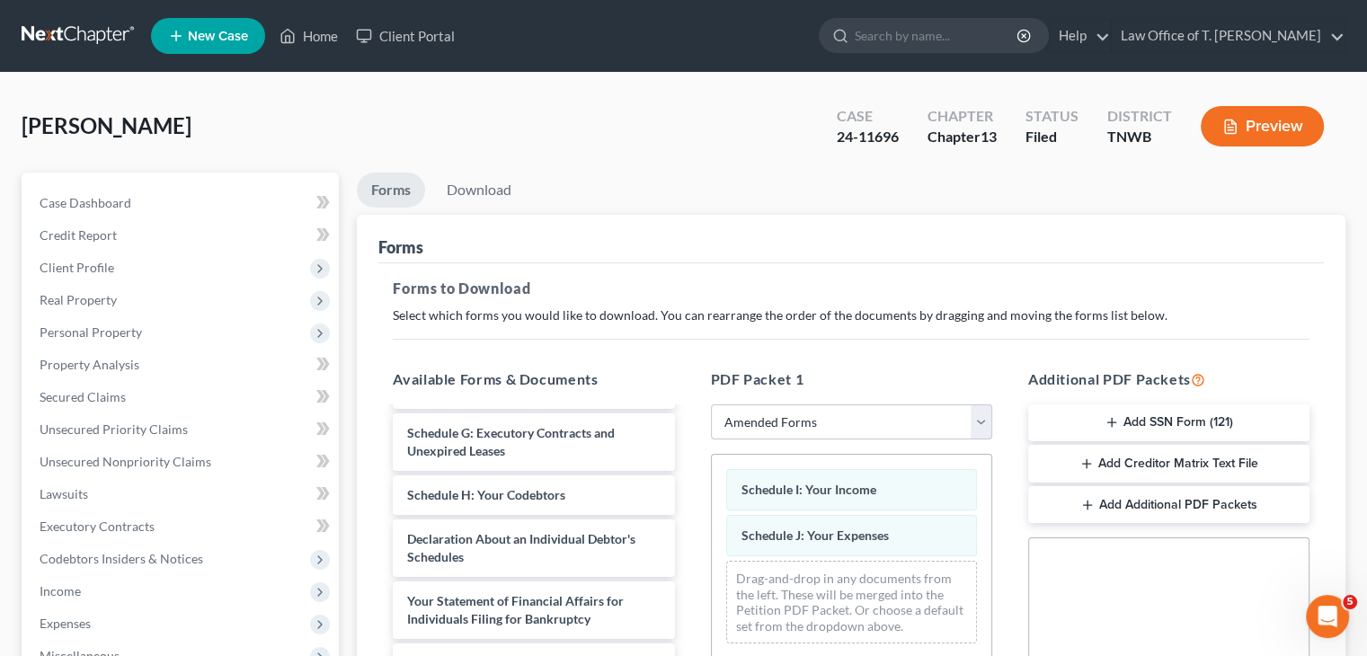
drag, startPoint x: 949, startPoint y: 424, endPoint x: 857, endPoint y: 414, distance: 92.2
click at [949, 424] on select "Choose Default Petition PDF Packet Complete Bankruptcy Petition (all forms and …" at bounding box center [851, 422] width 281 height 36
select select
click at [711, 404] on select "Choose Default Petition PDF Packet Complete Bankruptcy Petition (all forms and …" at bounding box center [851, 422] width 281 height 36
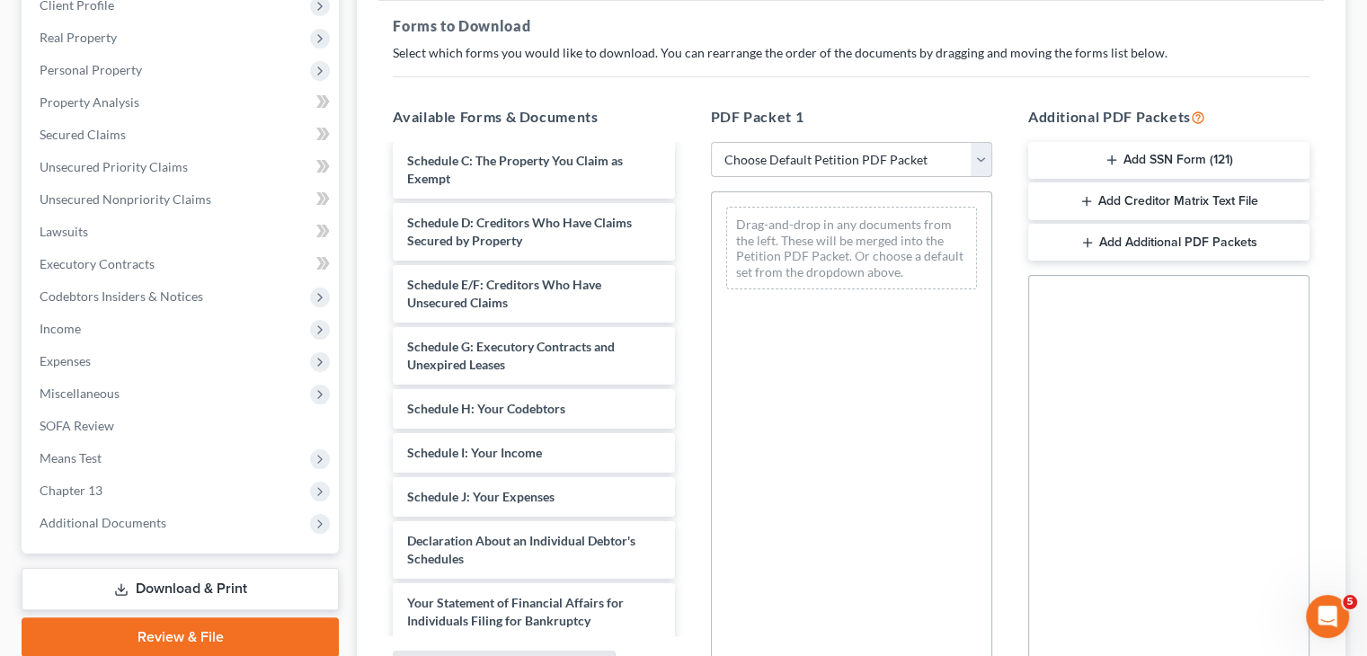
scroll to position [359, 0]
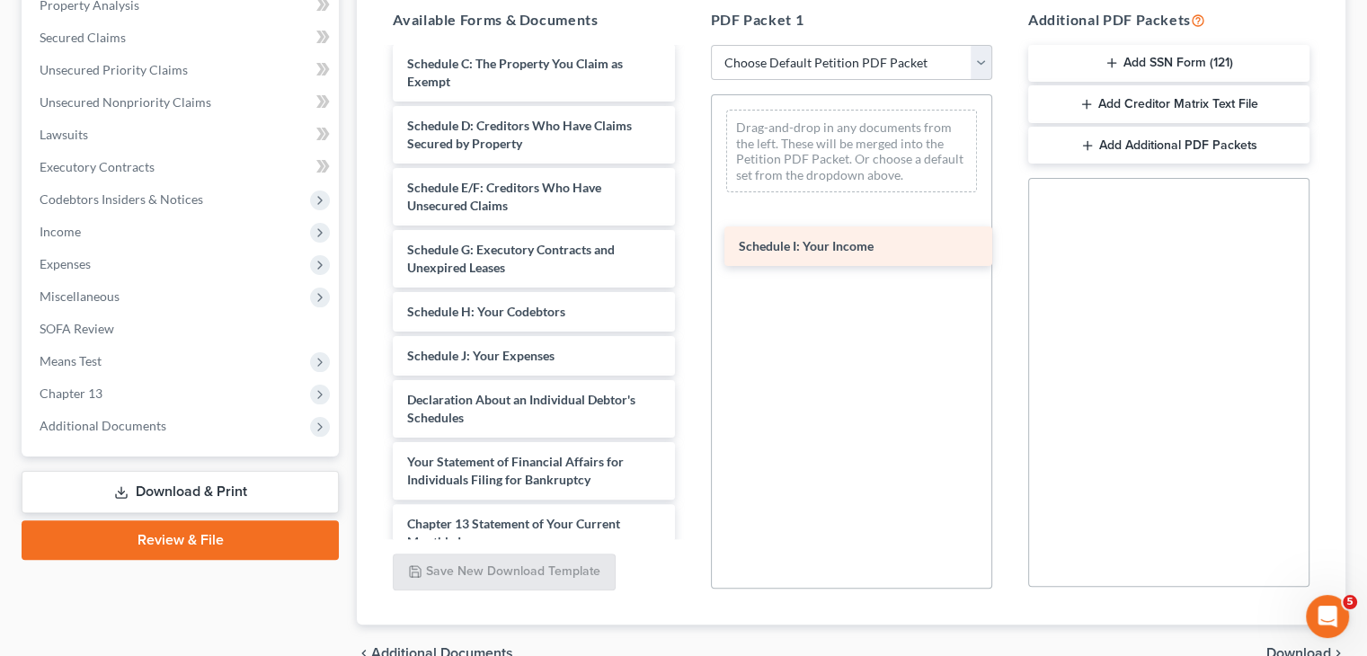
drag, startPoint x: 474, startPoint y: 351, endPoint x: 805, endPoint y: 243, distance: 348.7
click at [688, 243] on div "Schedule I: Your Income matrix-pdf CC cert-pdf c13 plan-pdf Installments Fee Sh…" at bounding box center [533, 237] width 310 height 1038
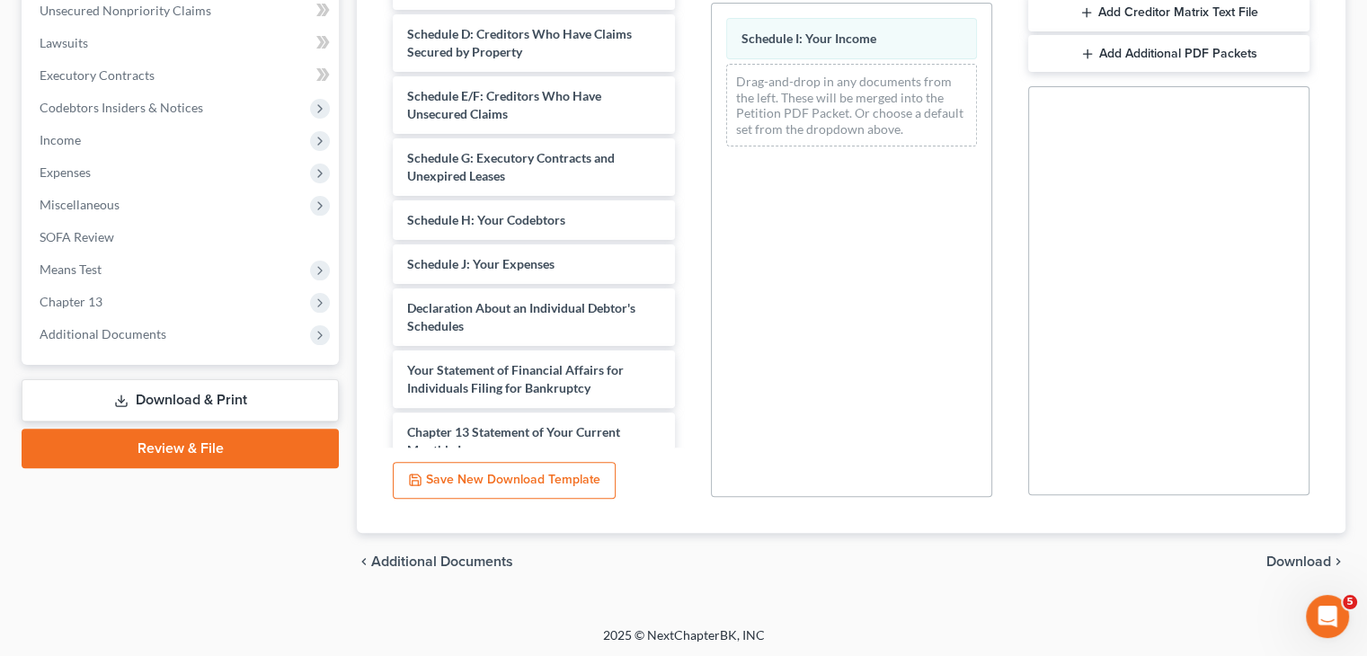
scroll to position [453, 0]
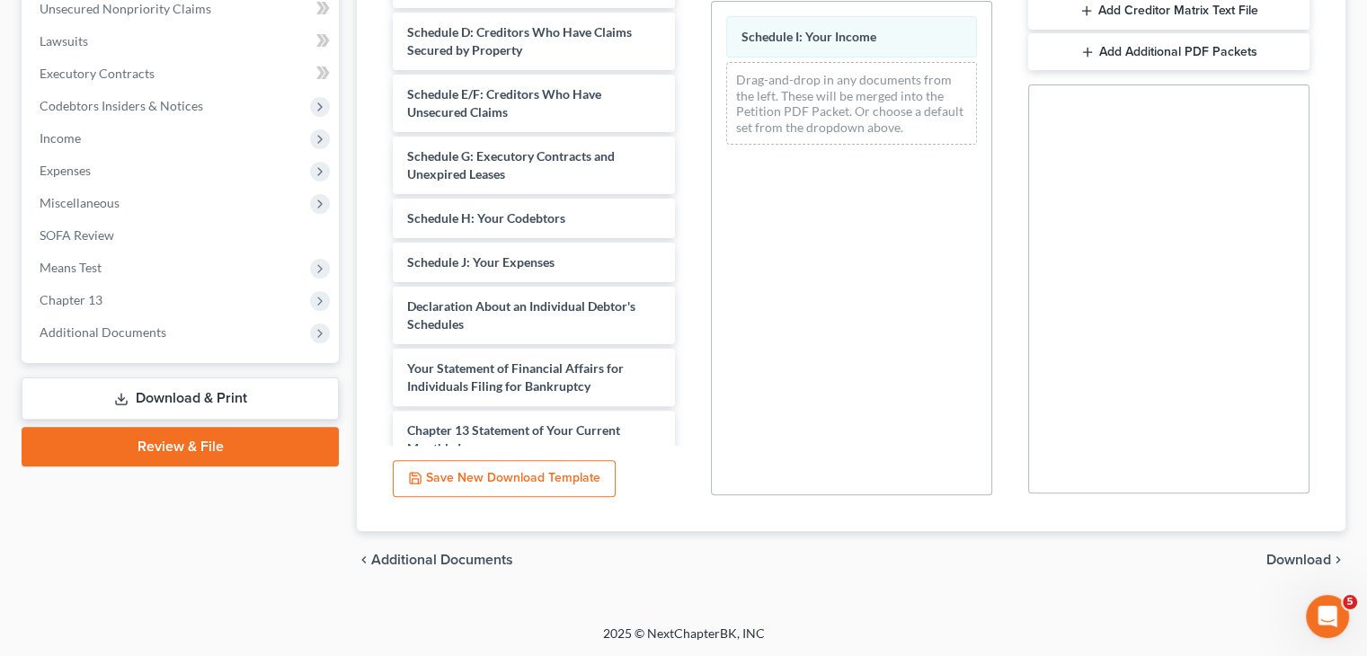
click at [1286, 561] on span "Download" at bounding box center [1298, 560] width 65 height 14
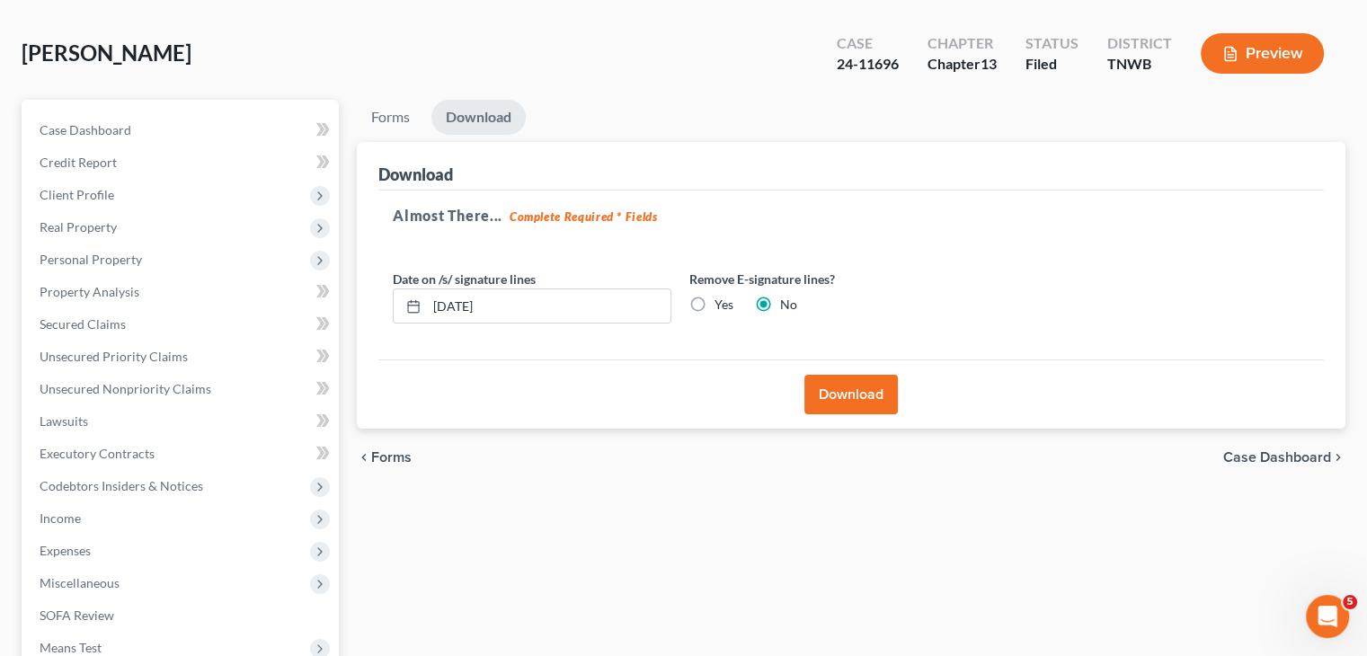
scroll to position [61, 0]
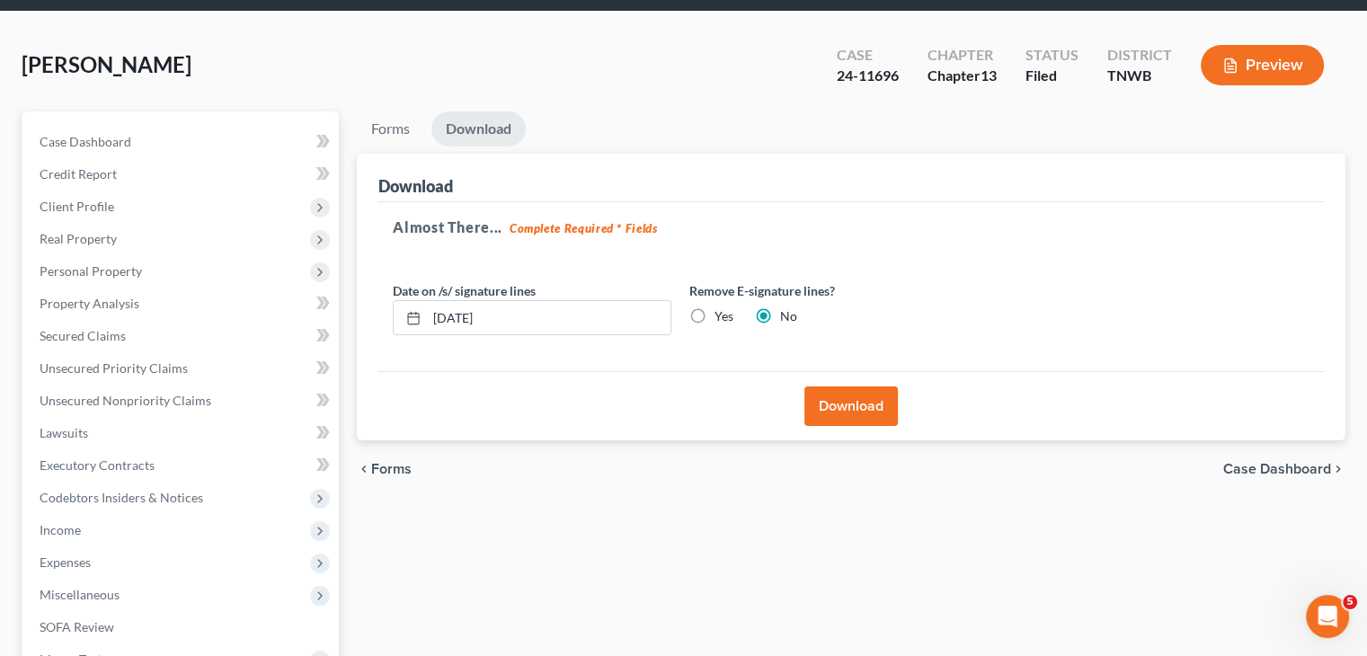
click at [871, 415] on button "Download" at bounding box center [850, 406] width 93 height 40
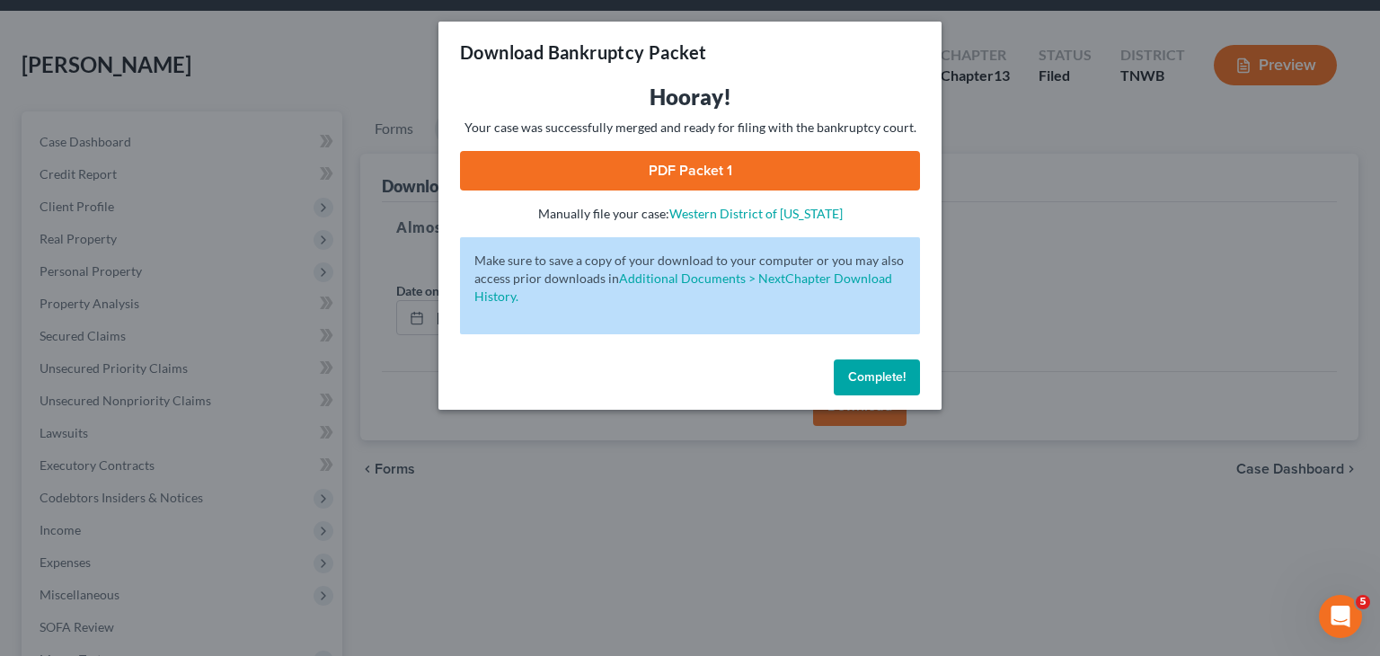
click at [642, 165] on link "PDF Packet 1" at bounding box center [690, 171] width 460 height 40
drag, startPoint x: 905, startPoint y: 375, endPoint x: 395, endPoint y: 395, distance: 510.0
click at [905, 375] on span "Complete!" at bounding box center [877, 376] width 58 height 15
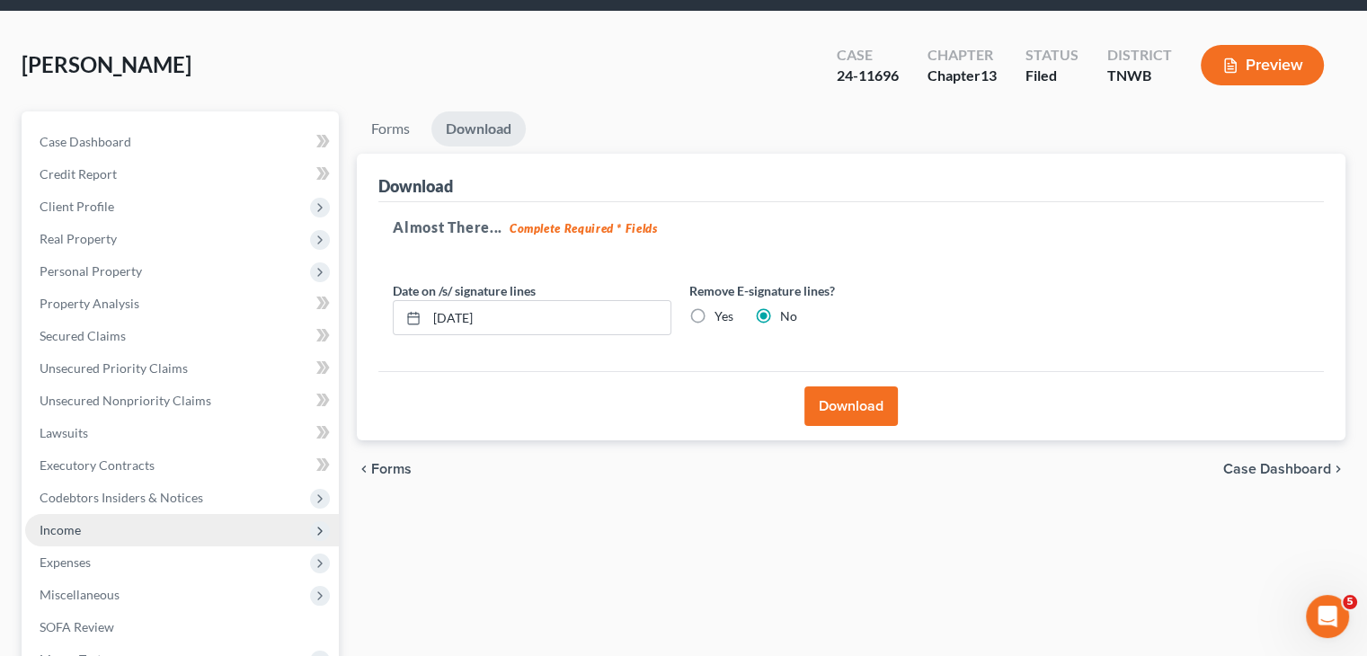
click at [60, 529] on span "Income" at bounding box center [60, 529] width 41 height 15
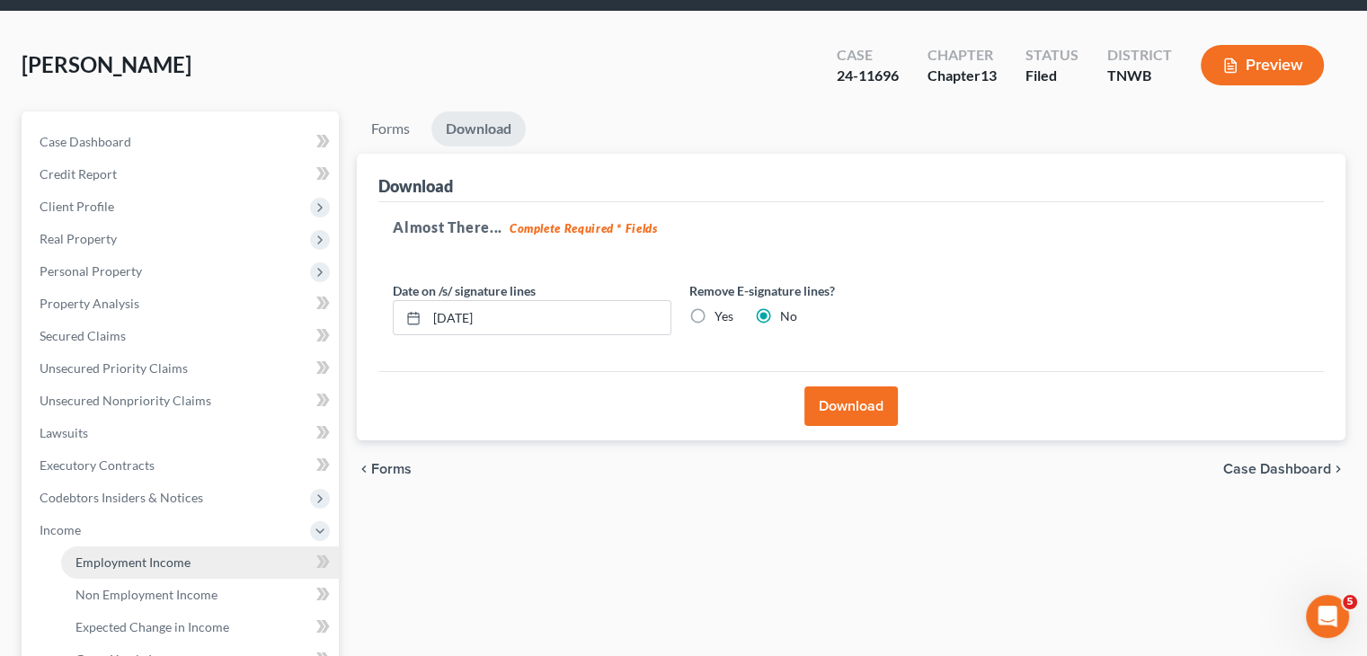
click at [140, 565] on span "Employment Income" at bounding box center [132, 562] width 115 height 15
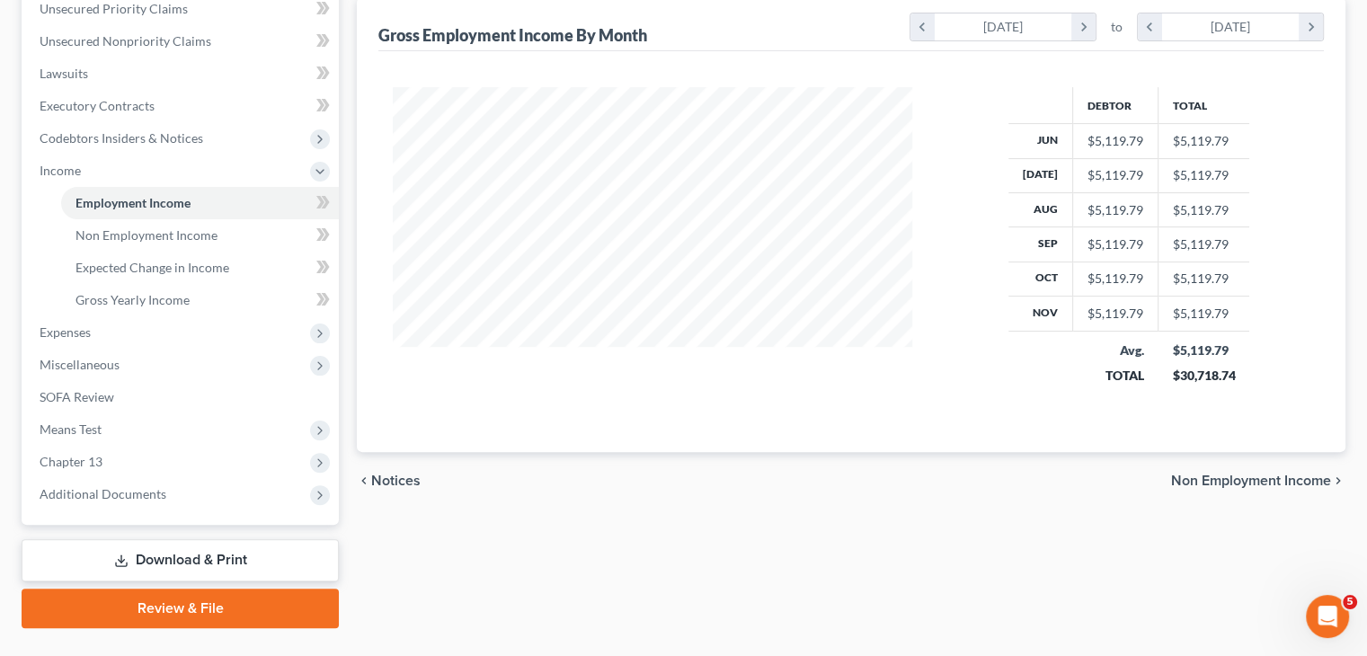
scroll to position [449, 0]
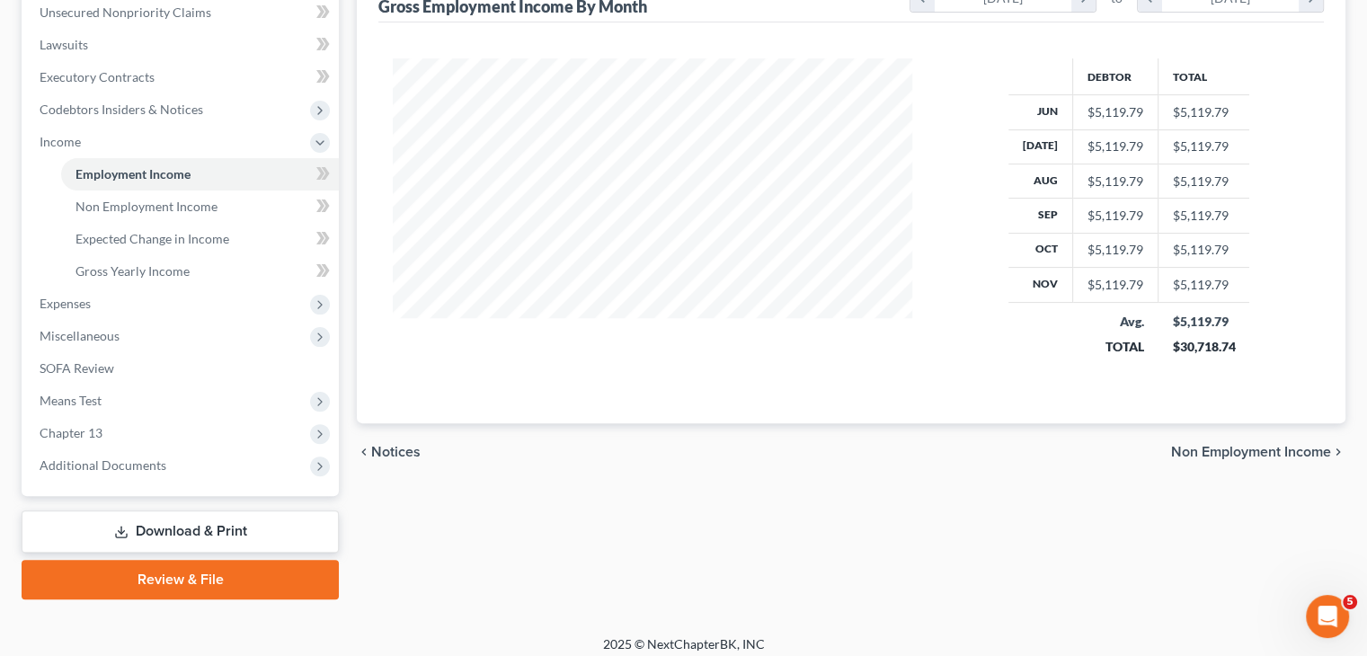
drag, startPoint x: 143, startPoint y: 529, endPoint x: 151, endPoint y: 525, distance: 9.3
click at [143, 529] on link "Download & Print" at bounding box center [180, 531] width 317 height 42
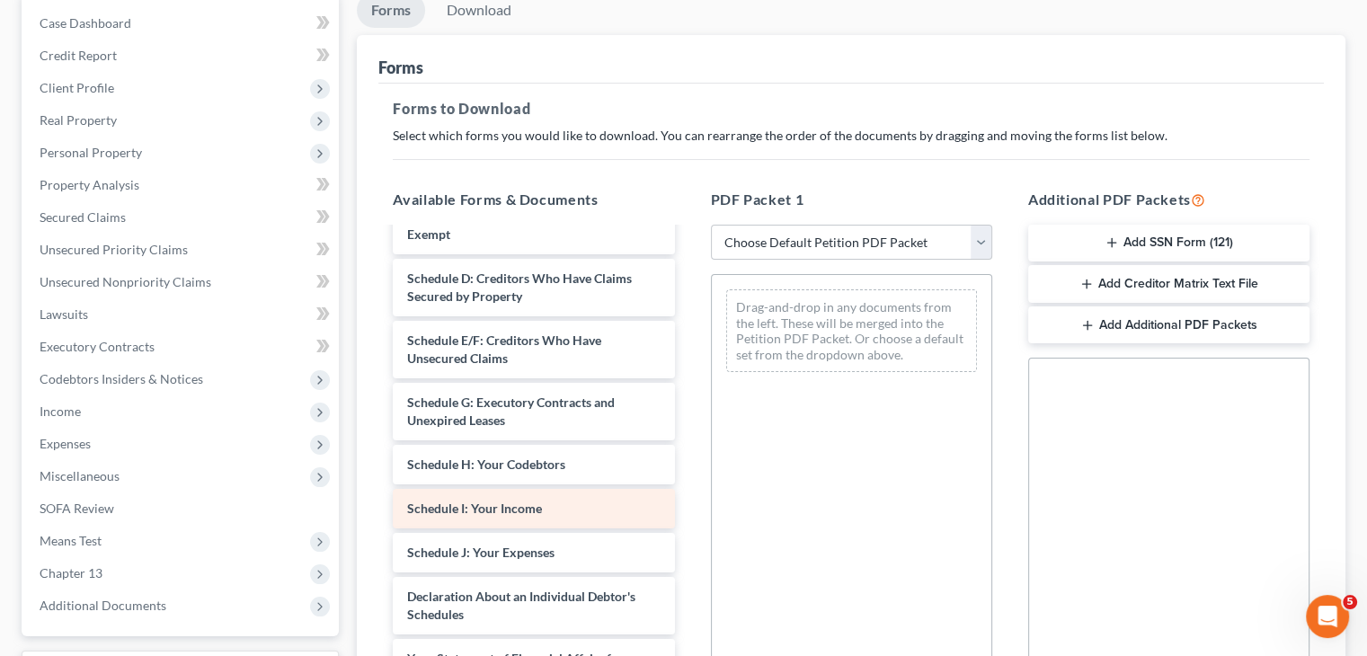
scroll to position [359, 0]
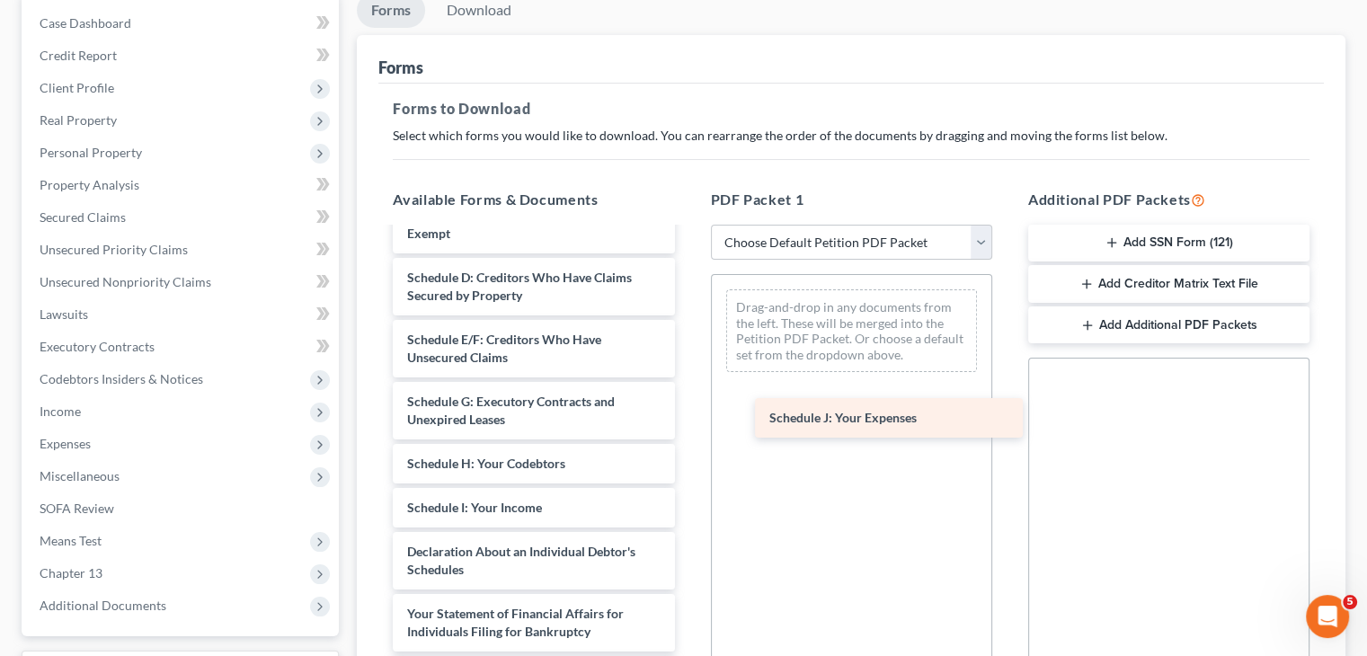
drag, startPoint x: 484, startPoint y: 554, endPoint x: 847, endPoint y: 421, distance: 385.5
click at [688, 421] on div "Schedule J: Your Expenses matrix-pdf CC cert-pdf c13 plan-pdf Installments Fee …" at bounding box center [533, 389] width 310 height 1038
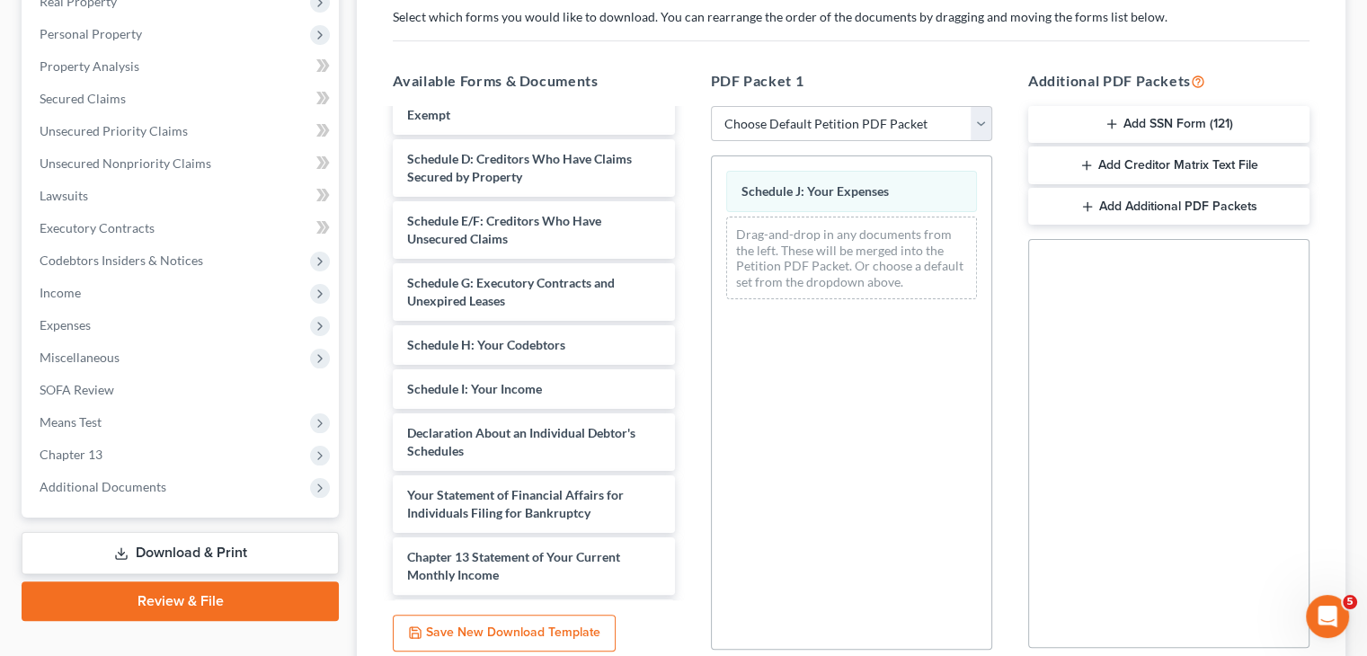
scroll to position [453, 0]
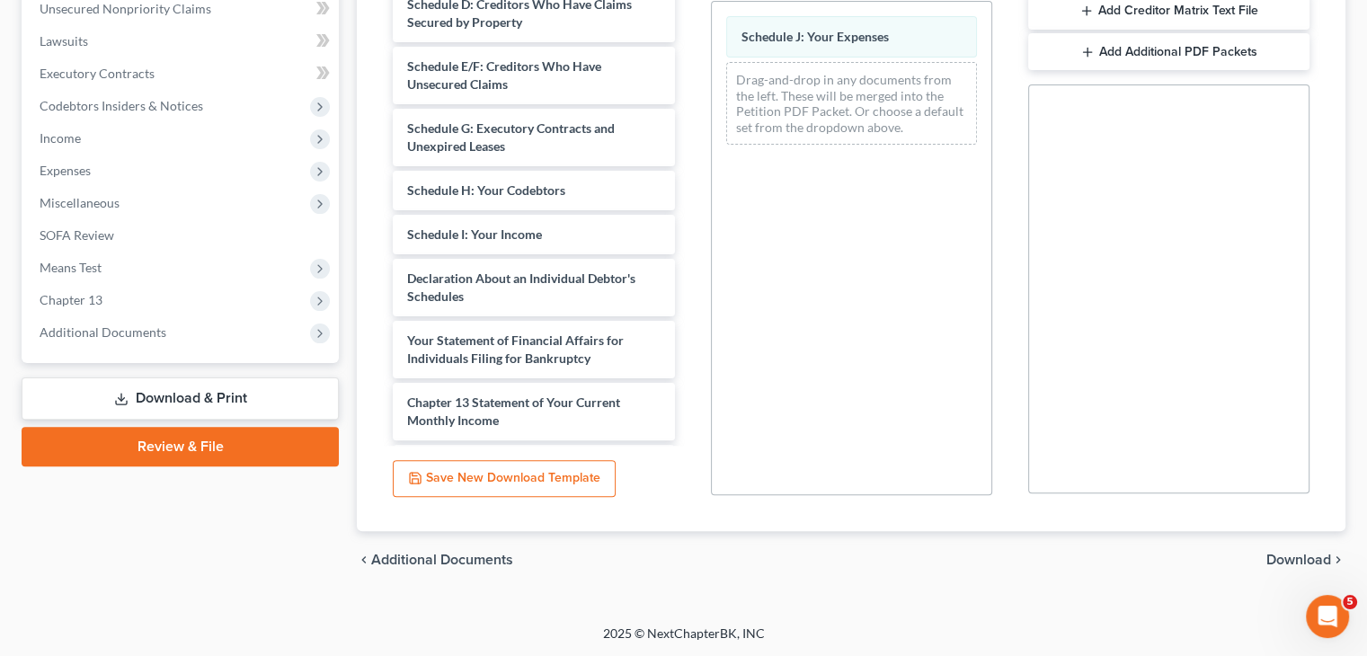
click at [1298, 558] on span "Download" at bounding box center [1298, 560] width 65 height 14
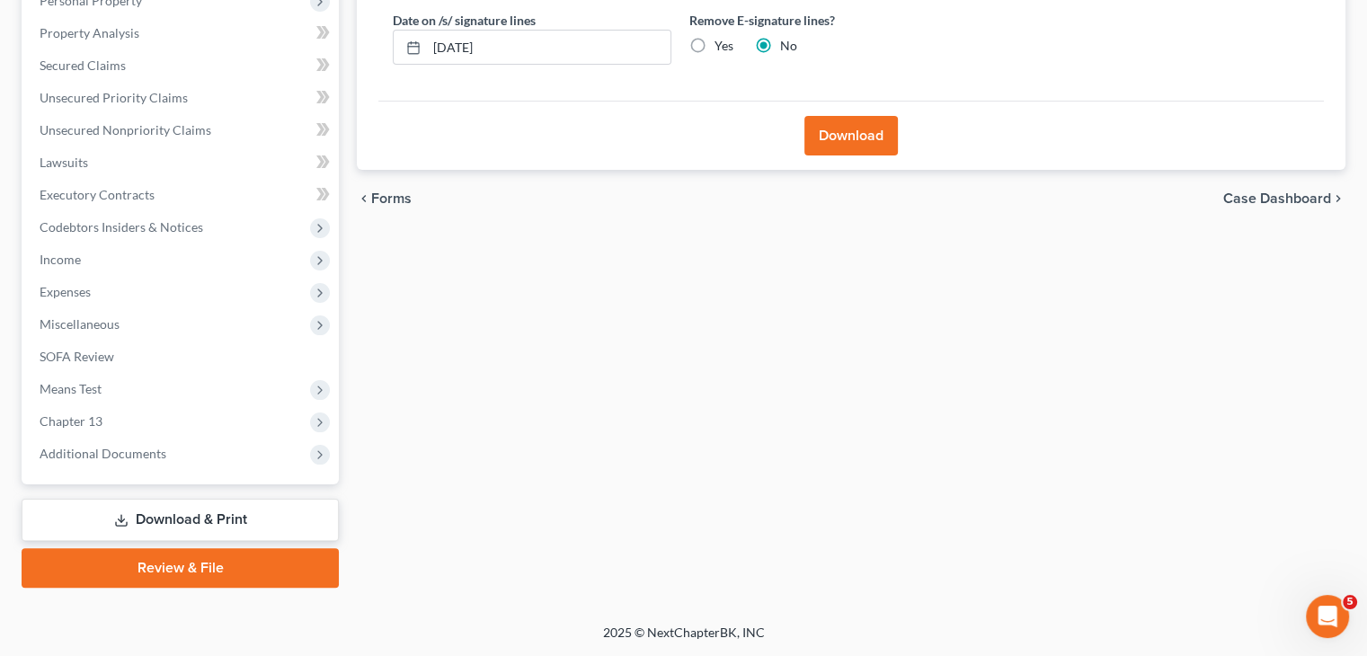
scroll to position [331, 0]
click at [841, 138] on button "Download" at bounding box center [850, 137] width 93 height 40
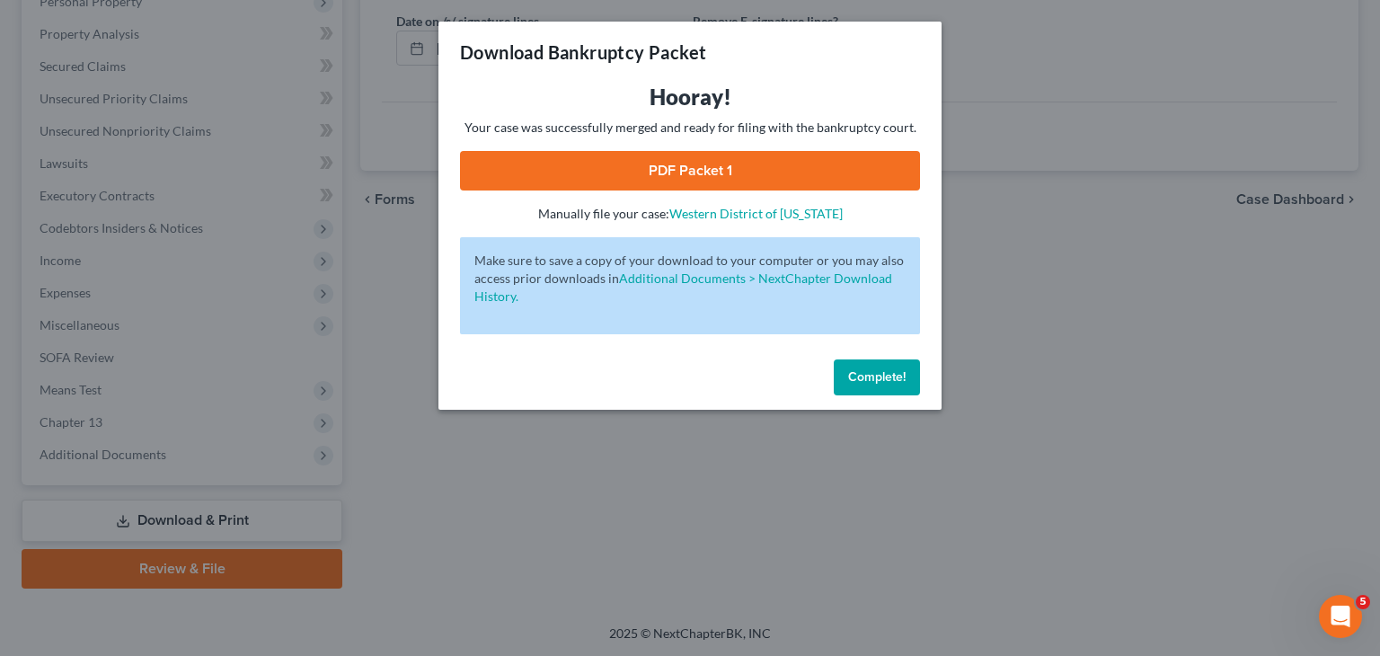
click at [759, 168] on link "PDF Packet 1" at bounding box center [690, 171] width 460 height 40
click at [868, 381] on span "Complete!" at bounding box center [877, 376] width 58 height 15
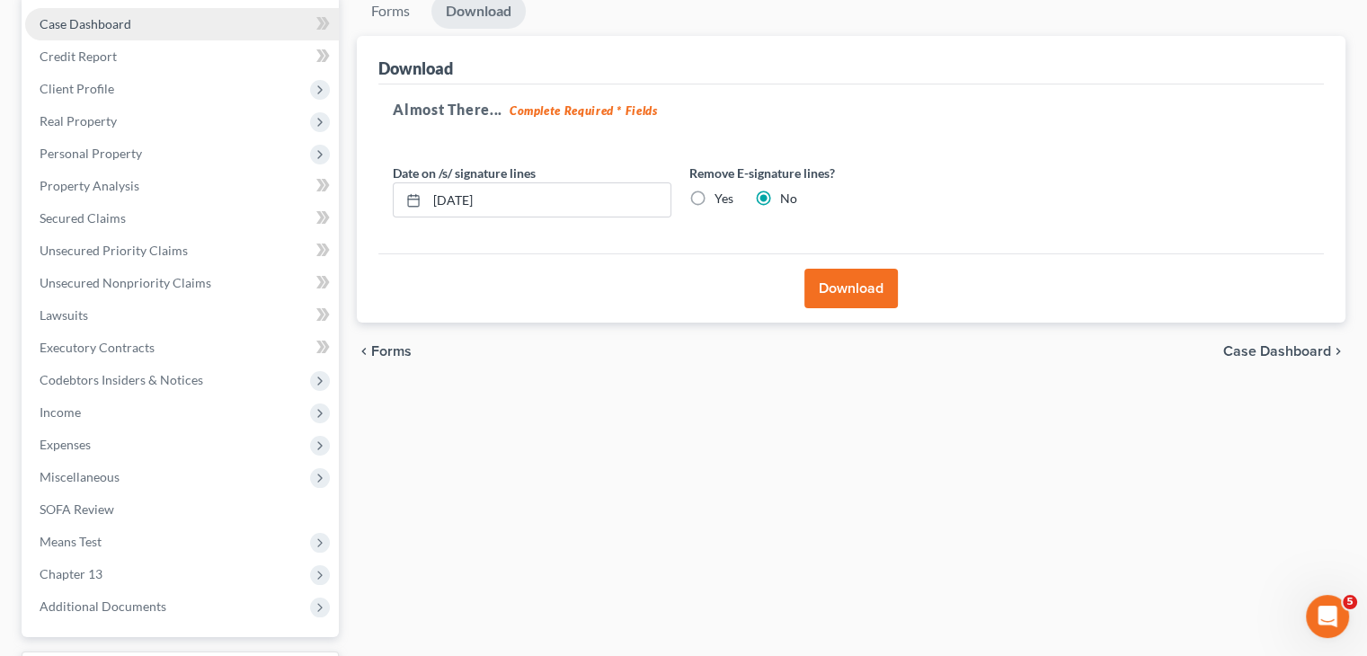
scroll to position [0, 0]
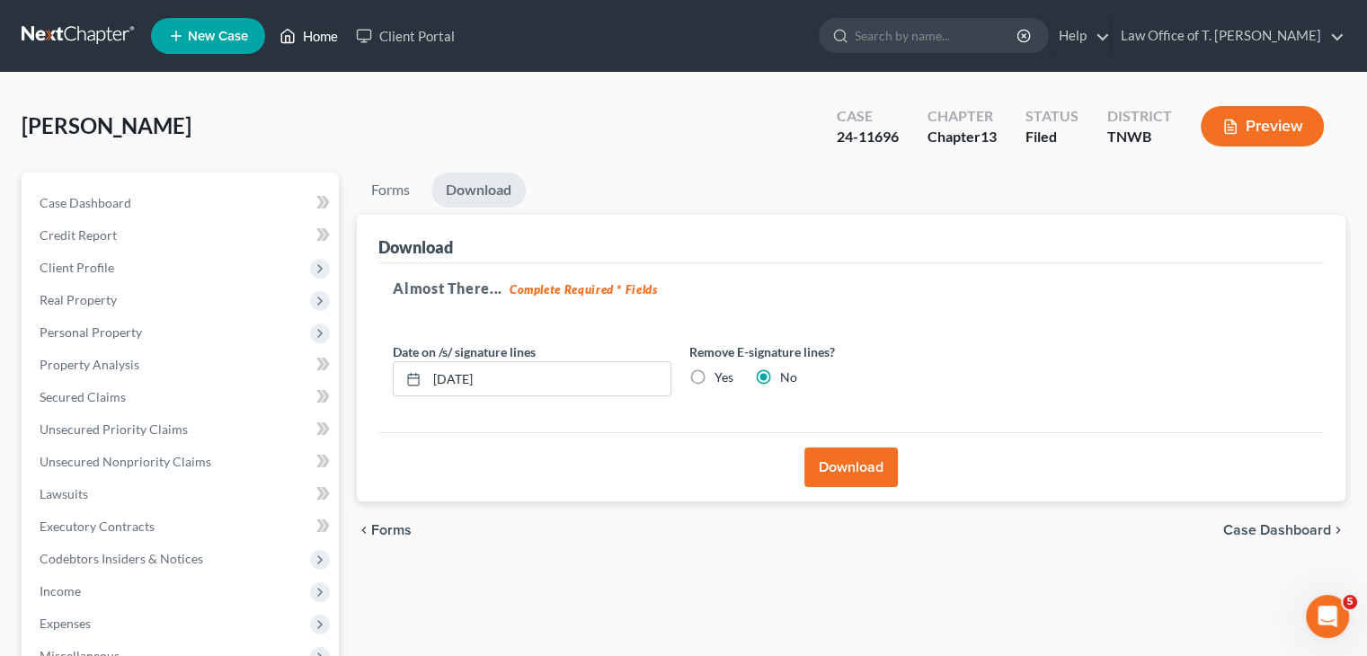
click at [317, 31] on link "Home" at bounding box center [309, 36] width 76 height 32
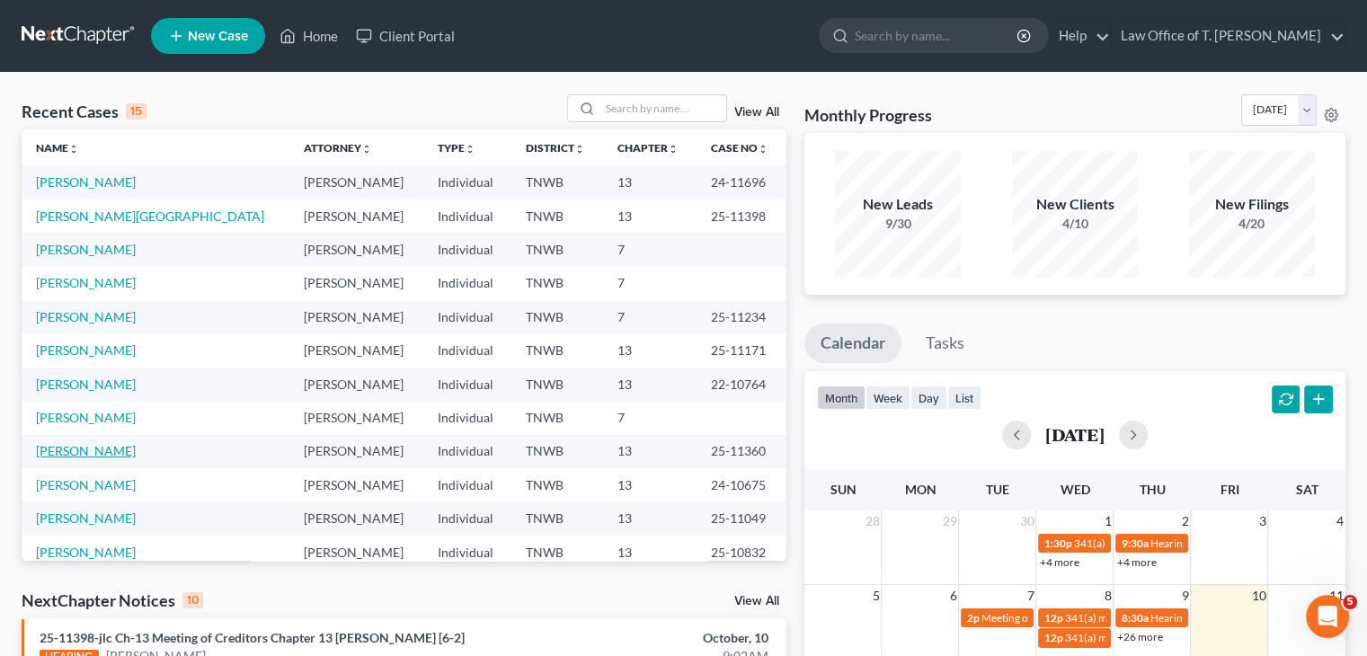
click at [90, 451] on link "[PERSON_NAME]" at bounding box center [86, 450] width 100 height 15
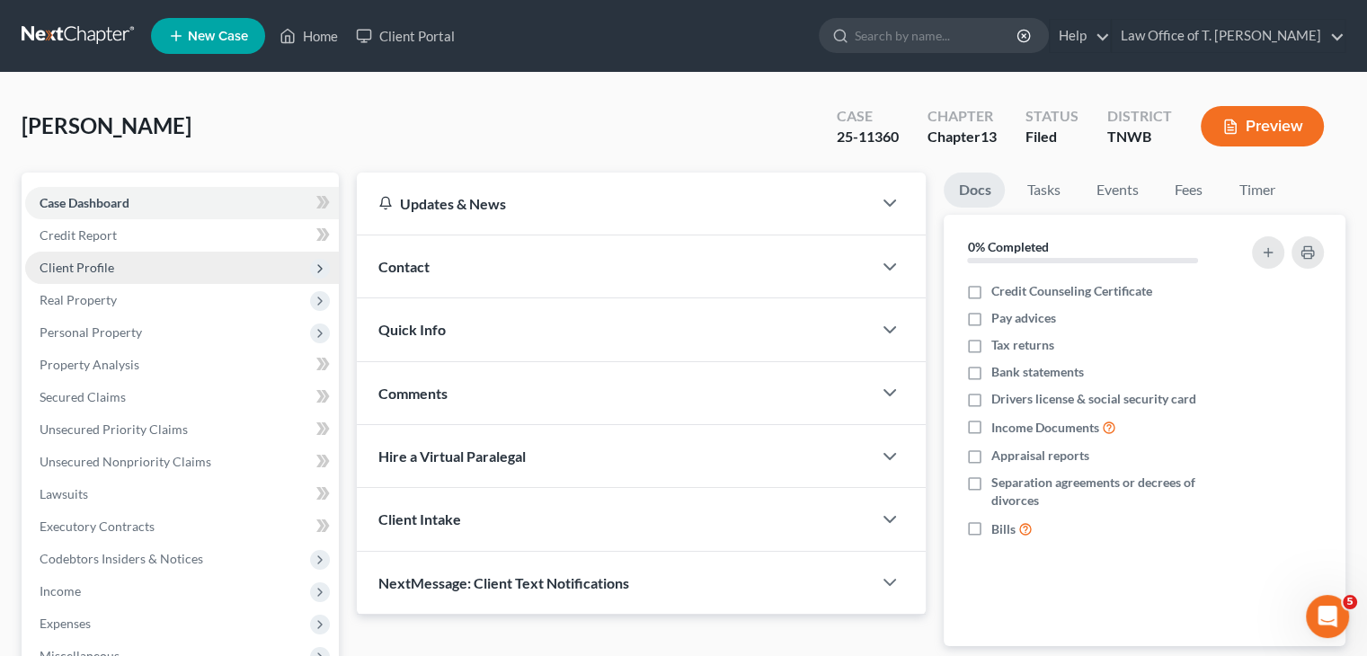
click at [102, 270] on span "Client Profile" at bounding box center [77, 267] width 75 height 15
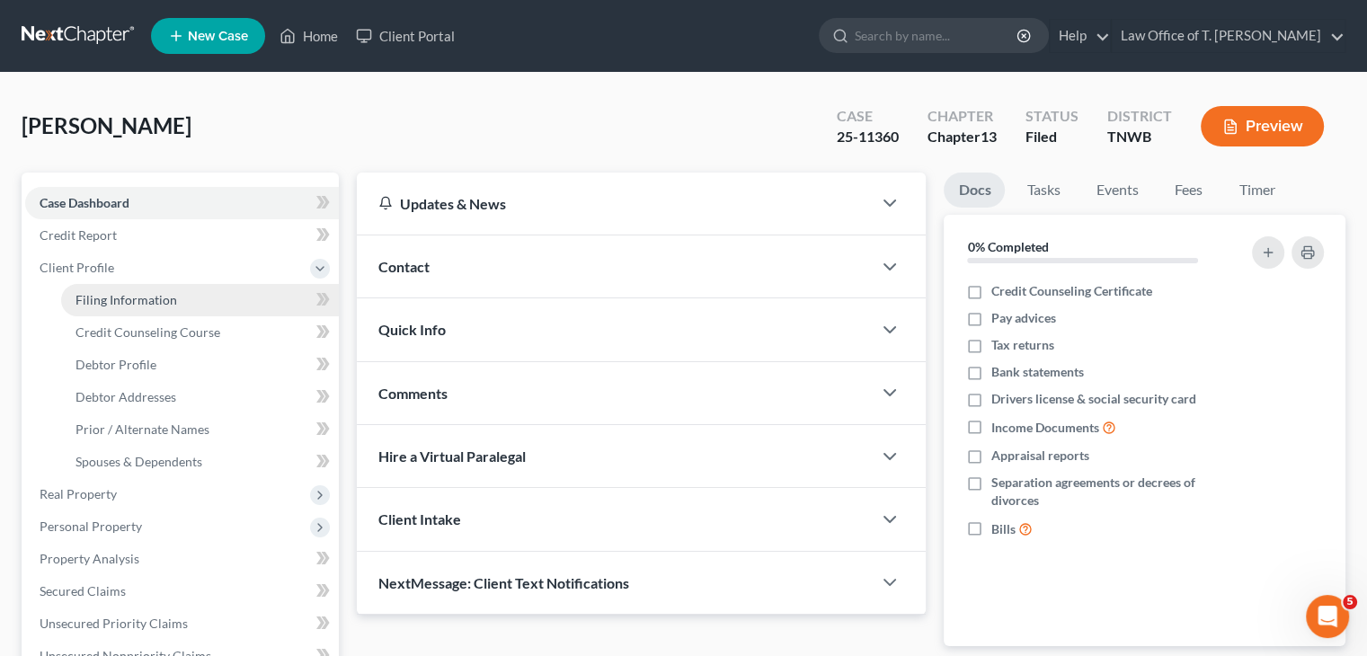
click at [155, 306] on span "Filing Information" at bounding box center [126, 299] width 102 height 15
select select "1"
select select "0"
select select "3"
select select "76"
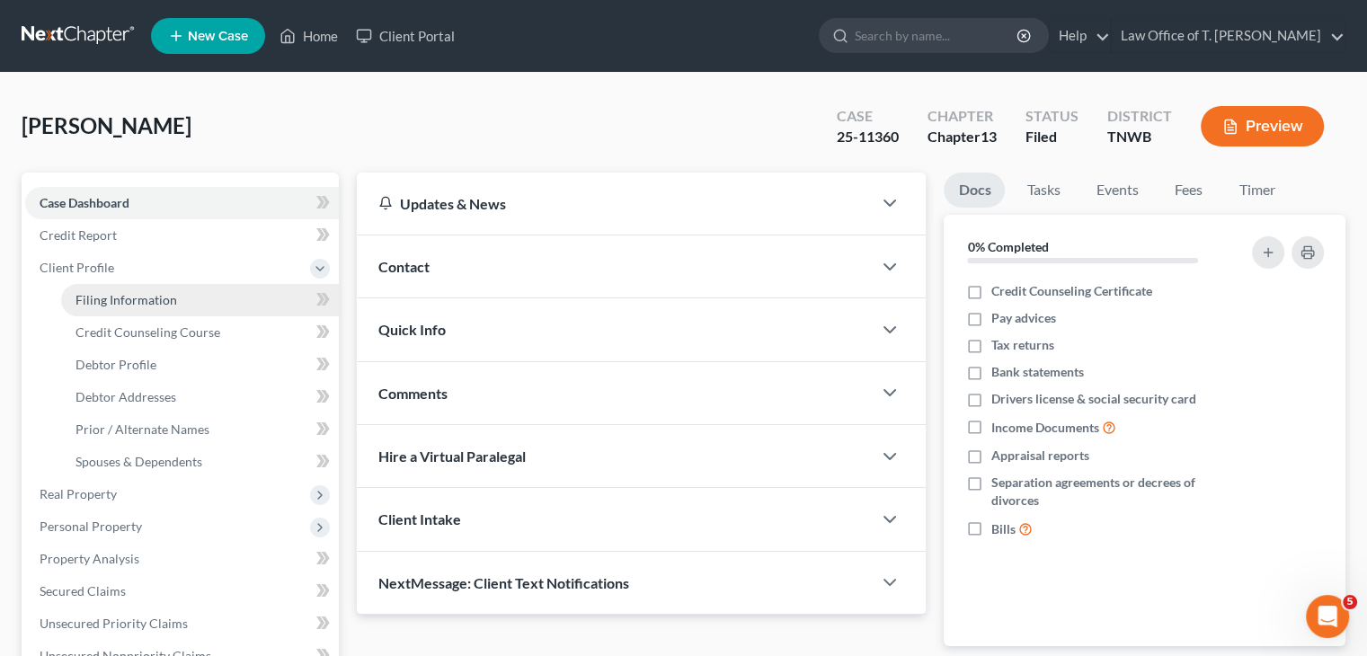
select select "0"
select select "44"
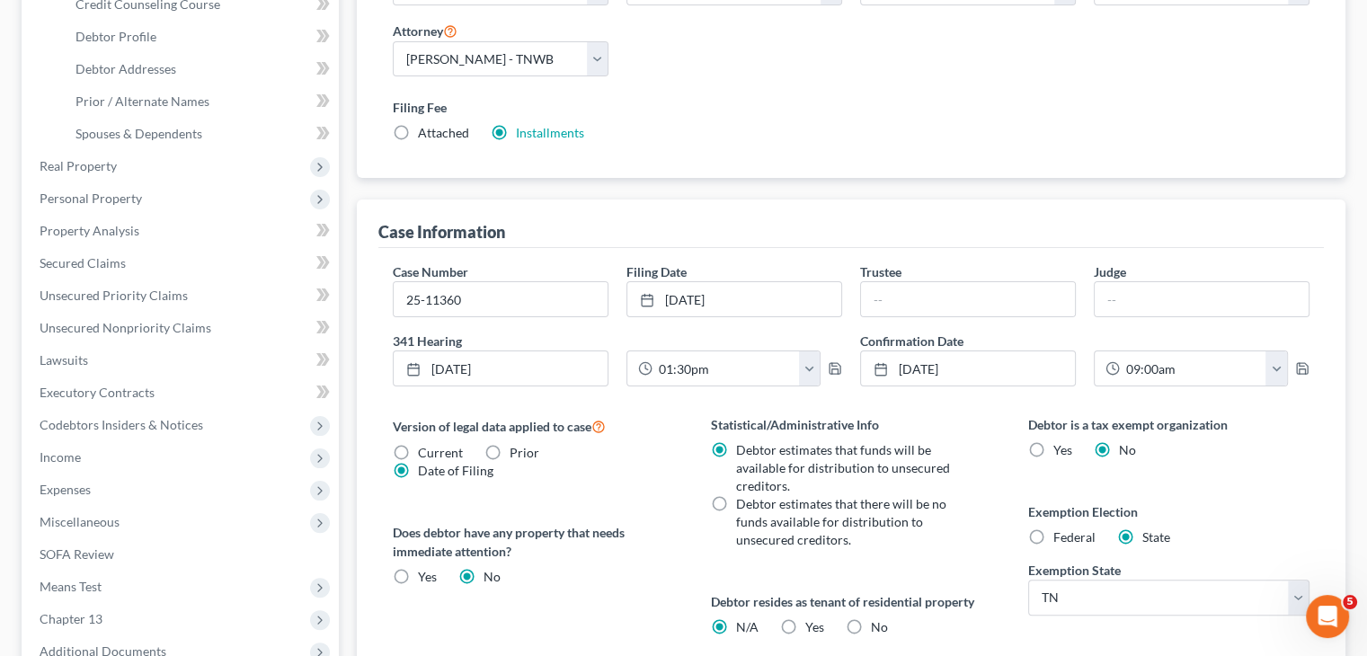
scroll to position [359, 0]
